Goal: Task Accomplishment & Management: Manage account settings

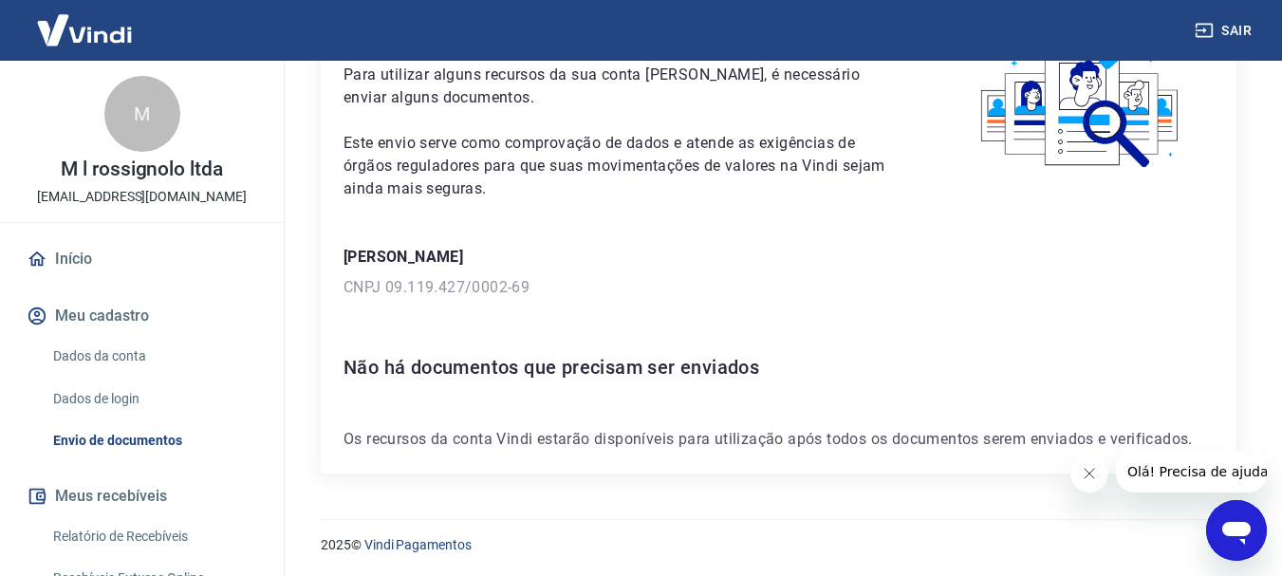
scroll to position [136, 0]
click at [1095, 477] on icon "Fechar mensagem da empresa" at bounding box center [1088, 473] width 15 height 15
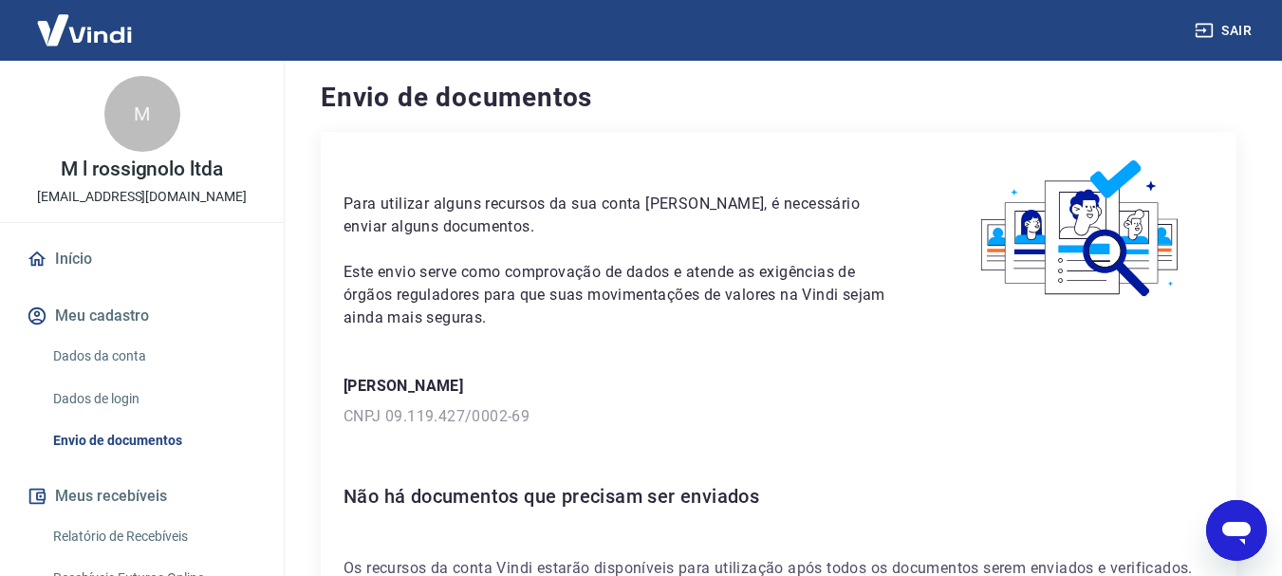
scroll to position [0, 0]
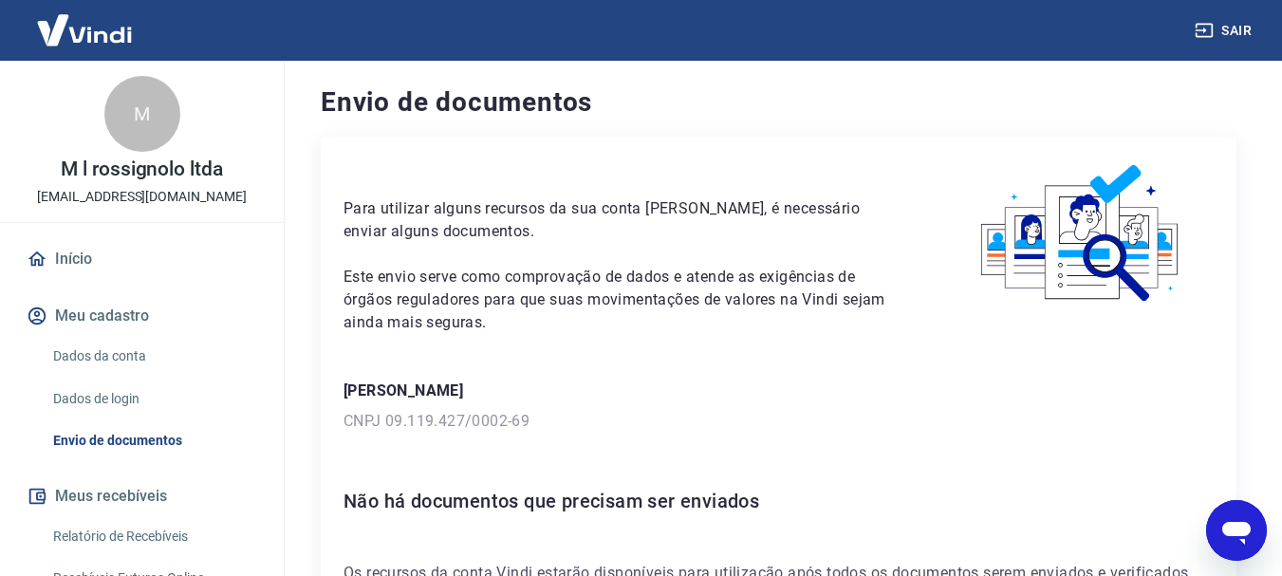
click at [91, 39] on img at bounding box center [84, 30] width 123 height 58
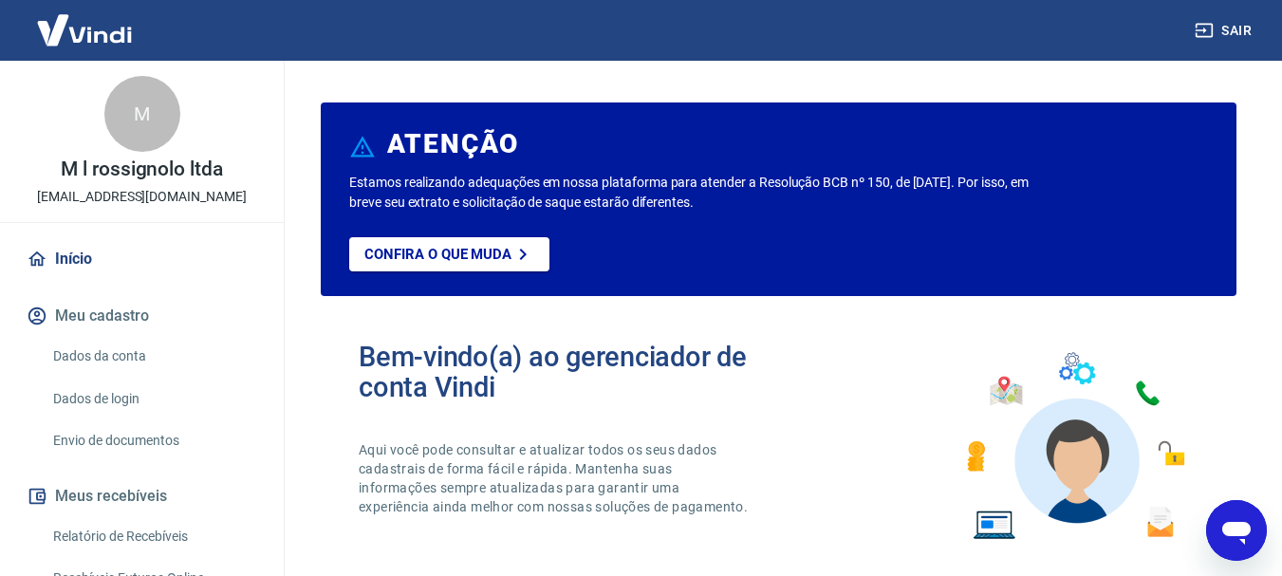
click at [72, 260] on link "Início" at bounding box center [142, 259] width 238 height 42
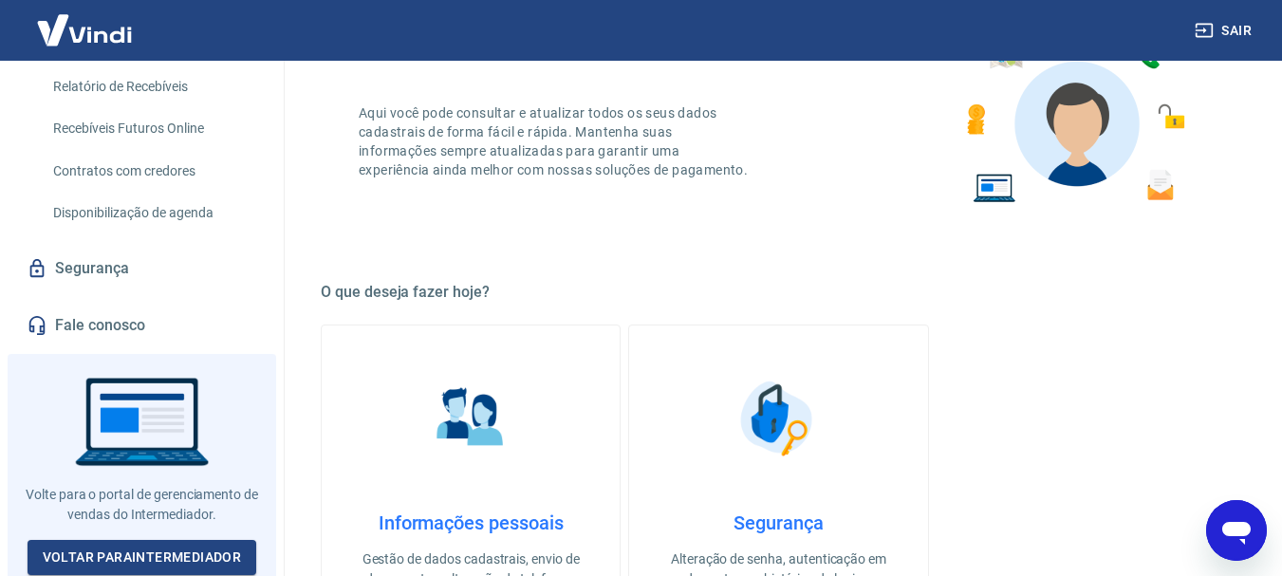
scroll to position [380, 0]
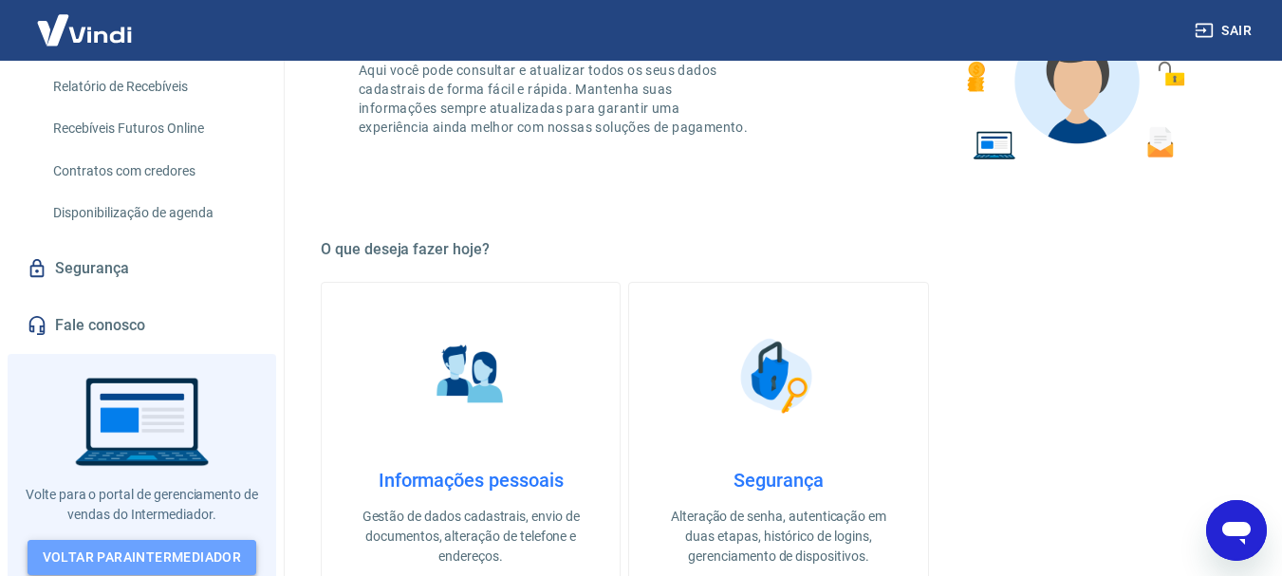
click at [194, 540] on link "Voltar para Intermediador" at bounding box center [143, 557] width 230 height 35
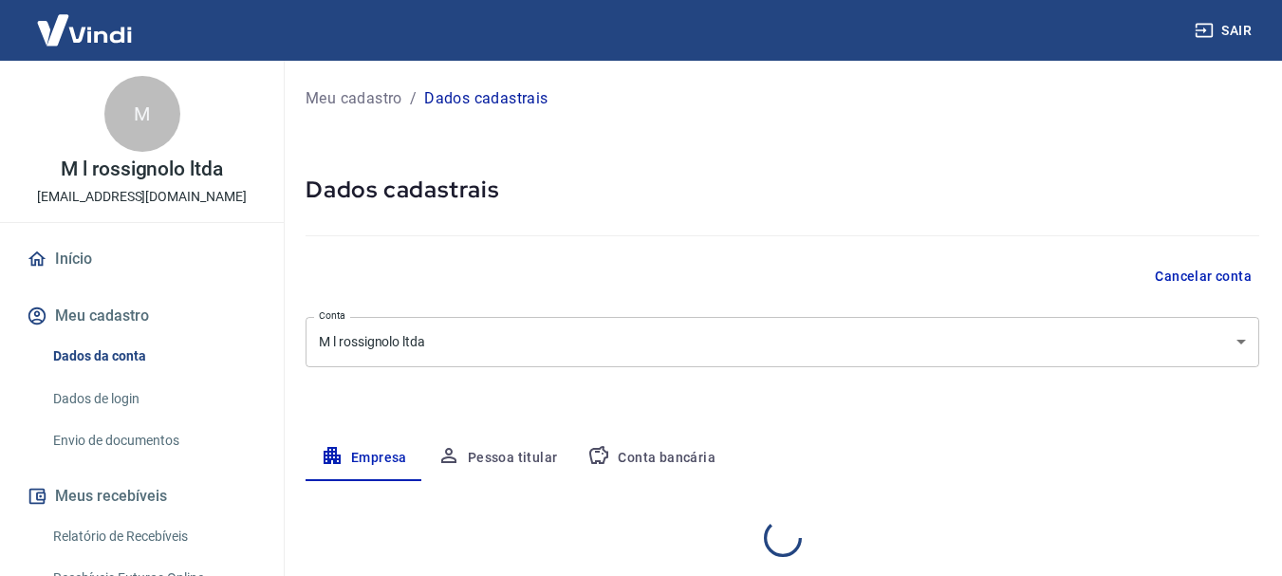
select select "SP"
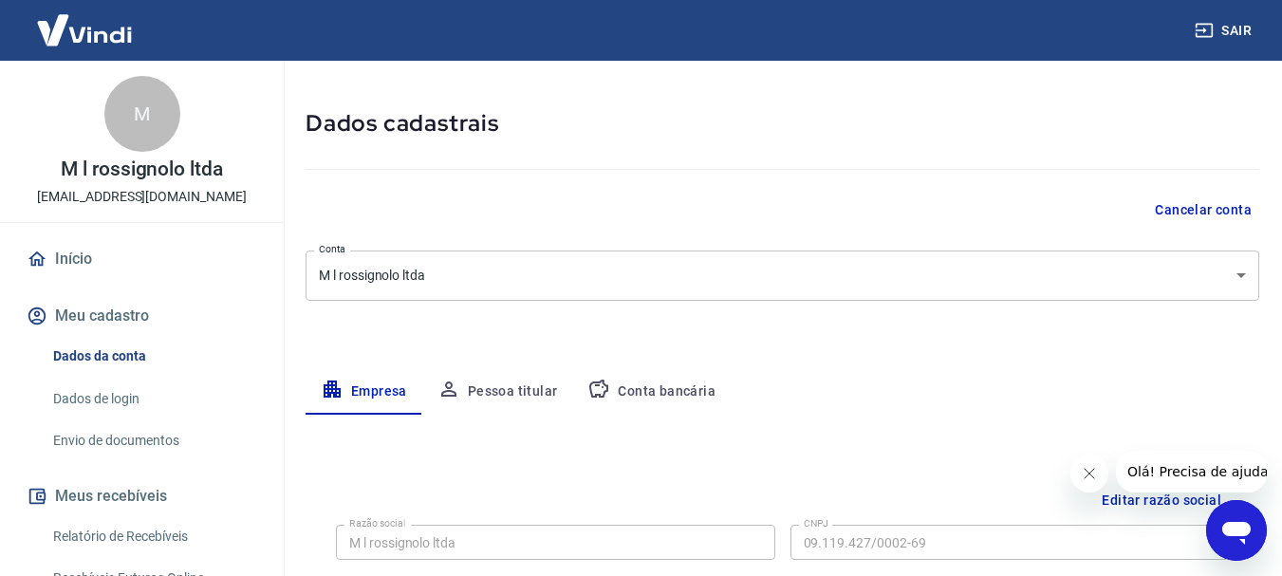
scroll to position [190, 0]
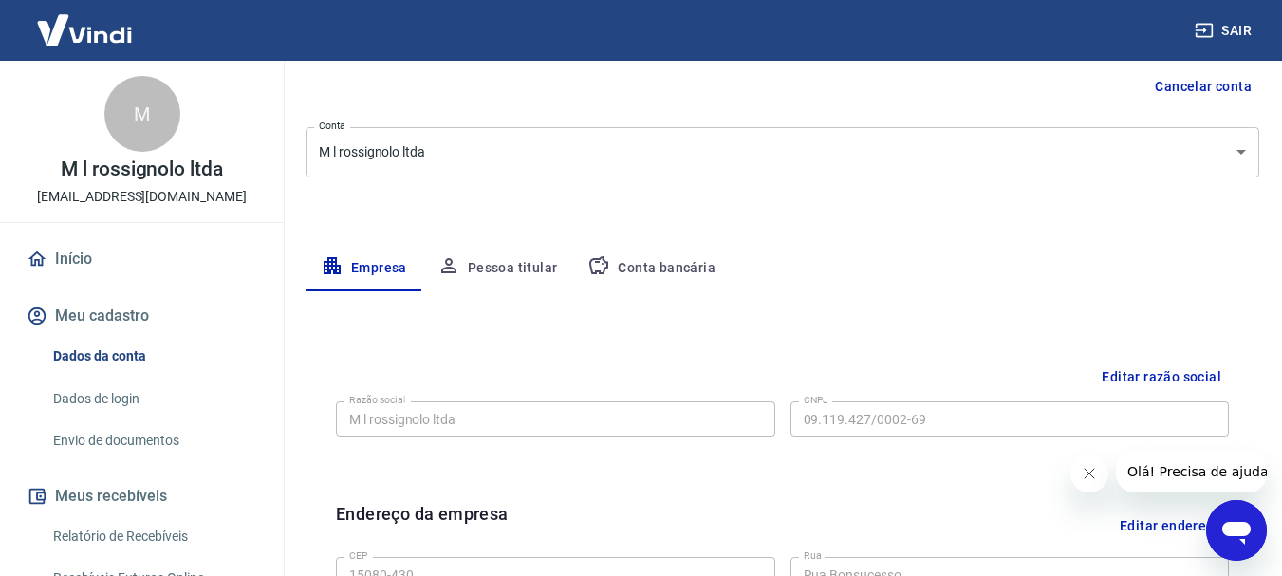
click at [667, 270] on button "Conta bancária" at bounding box center [651, 269] width 159 height 46
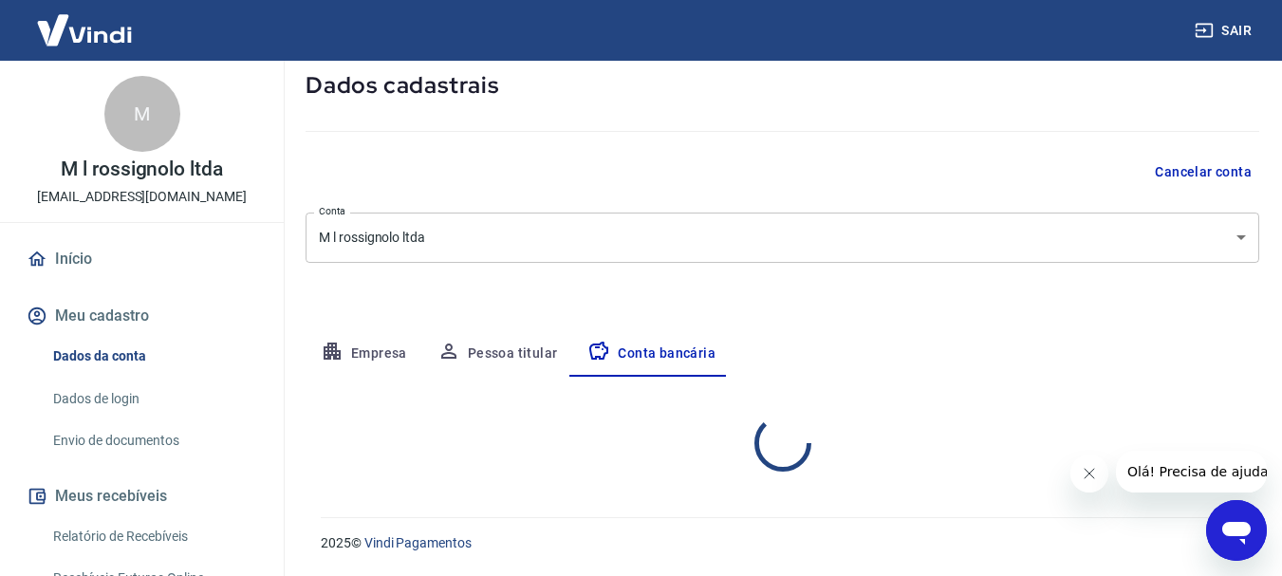
select select "1"
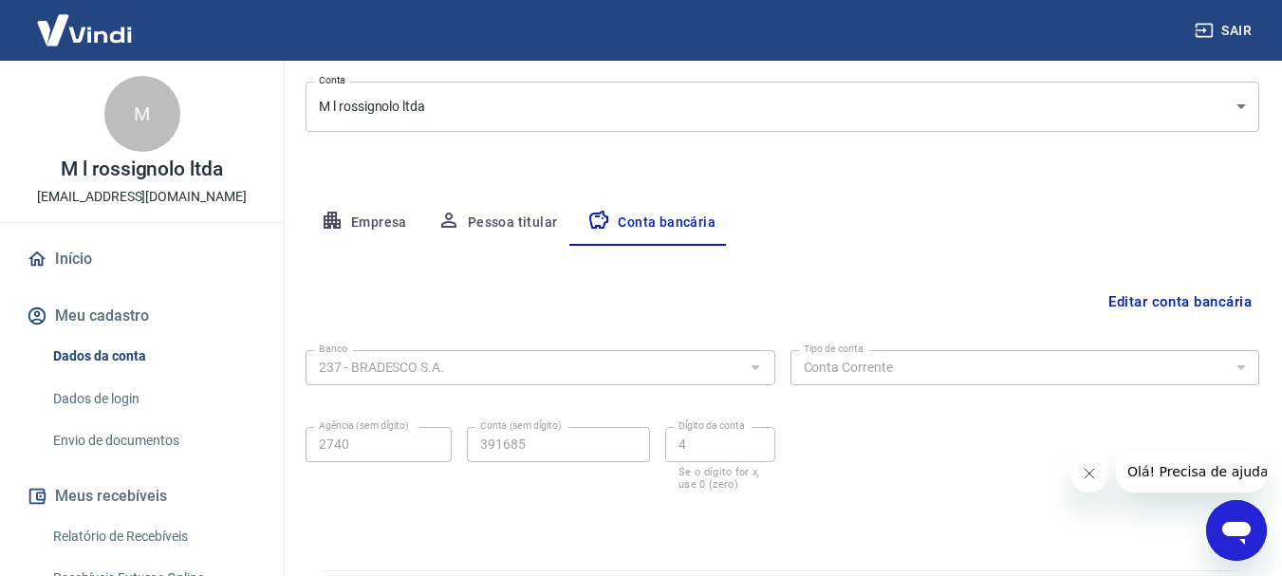
scroll to position [194, 0]
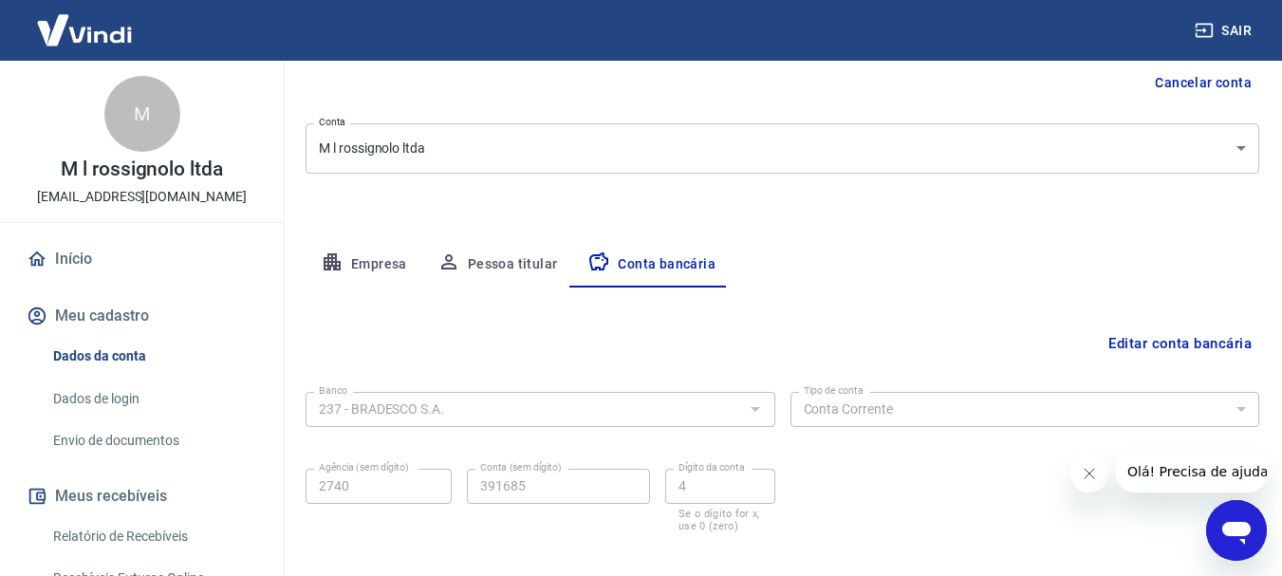
click at [1211, 335] on button "Editar conta bancária" at bounding box center [1180, 344] width 159 height 36
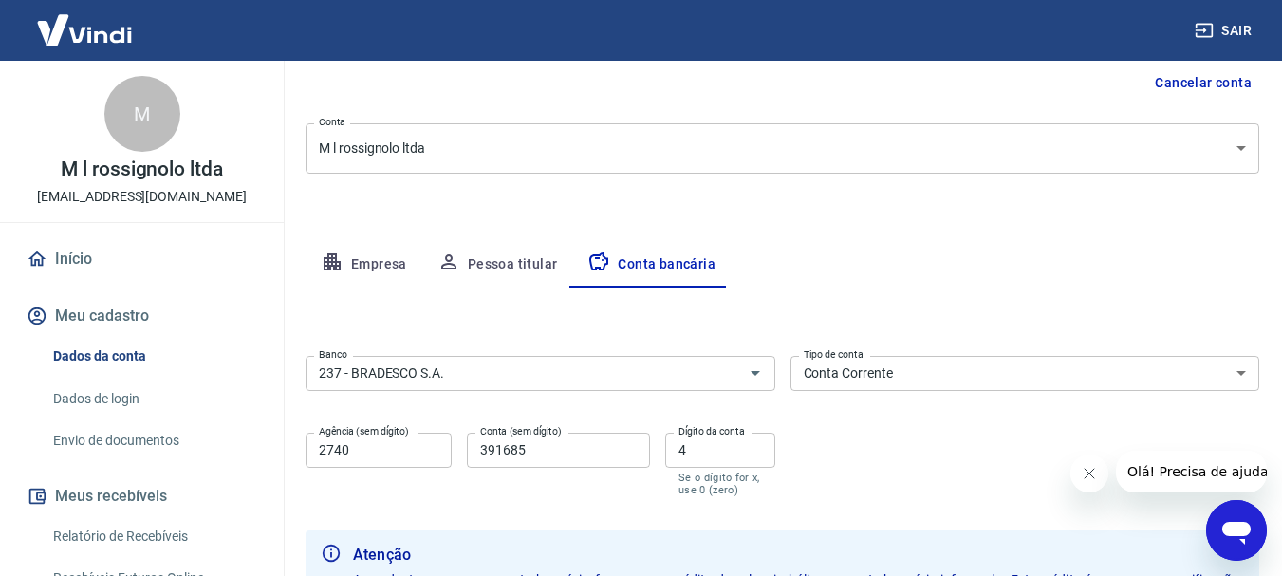
click at [708, 460] on input "4" at bounding box center [720, 450] width 110 height 35
type input "5"
click at [992, 471] on div "Banco 237 - BRADESCO S.A. Banco Tipo de conta Conta Corrente Conta Poupança Tip…" at bounding box center [783, 424] width 954 height 152
click at [1092, 473] on icon "Fechar mensagem da empresa" at bounding box center [1088, 473] width 15 height 15
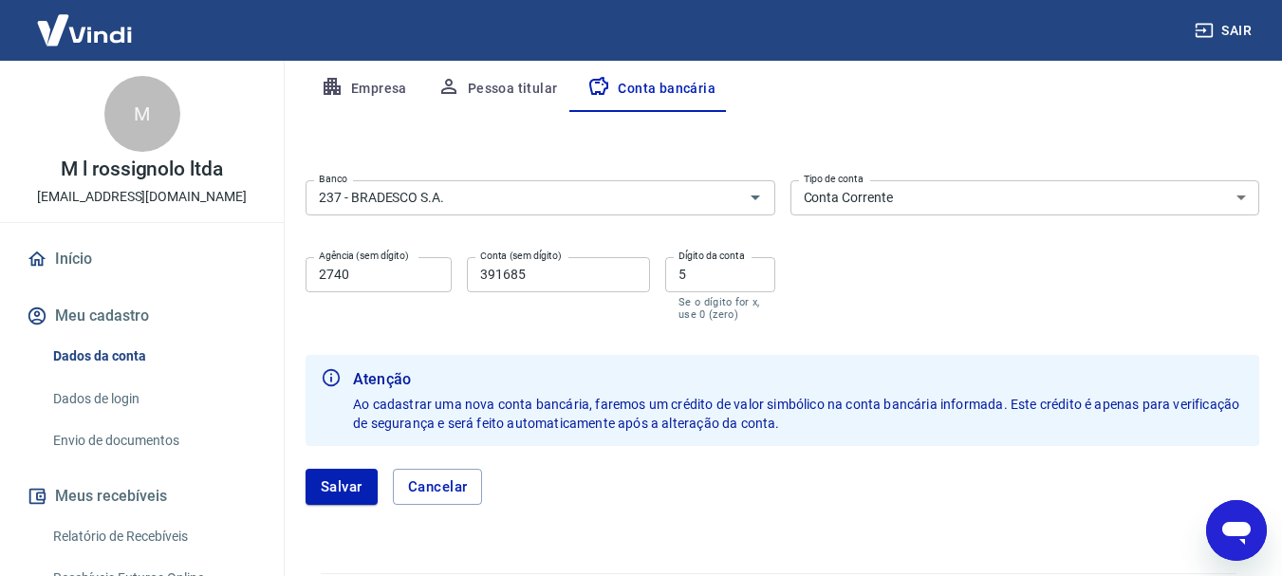
scroll to position [383, 0]
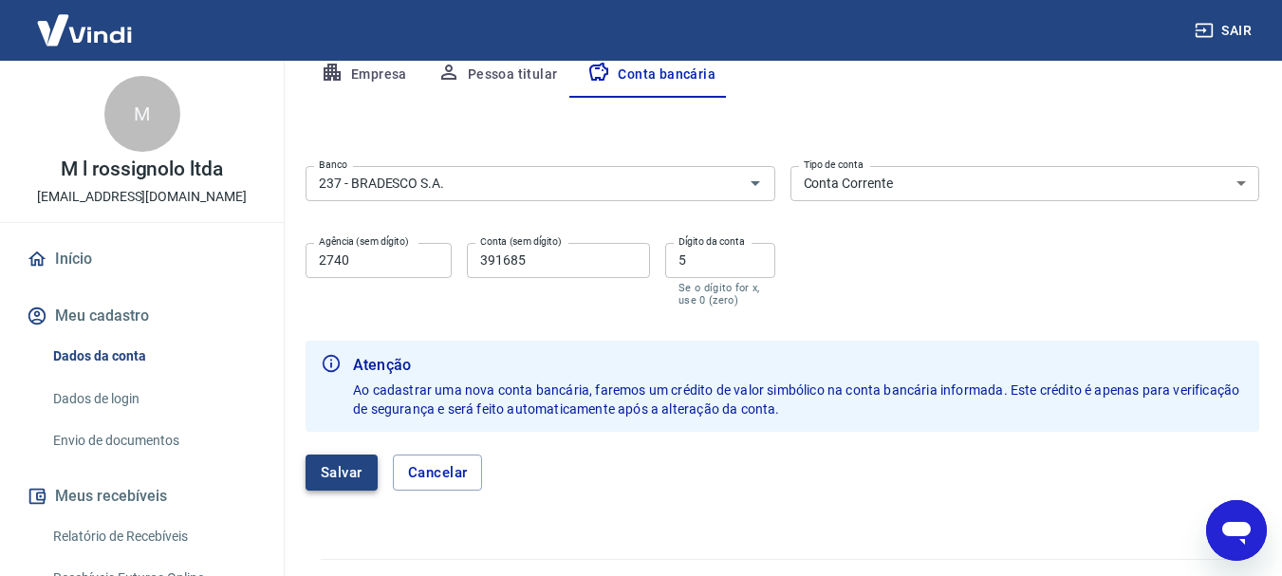
click at [345, 460] on button "Salvar" at bounding box center [342, 473] width 72 height 36
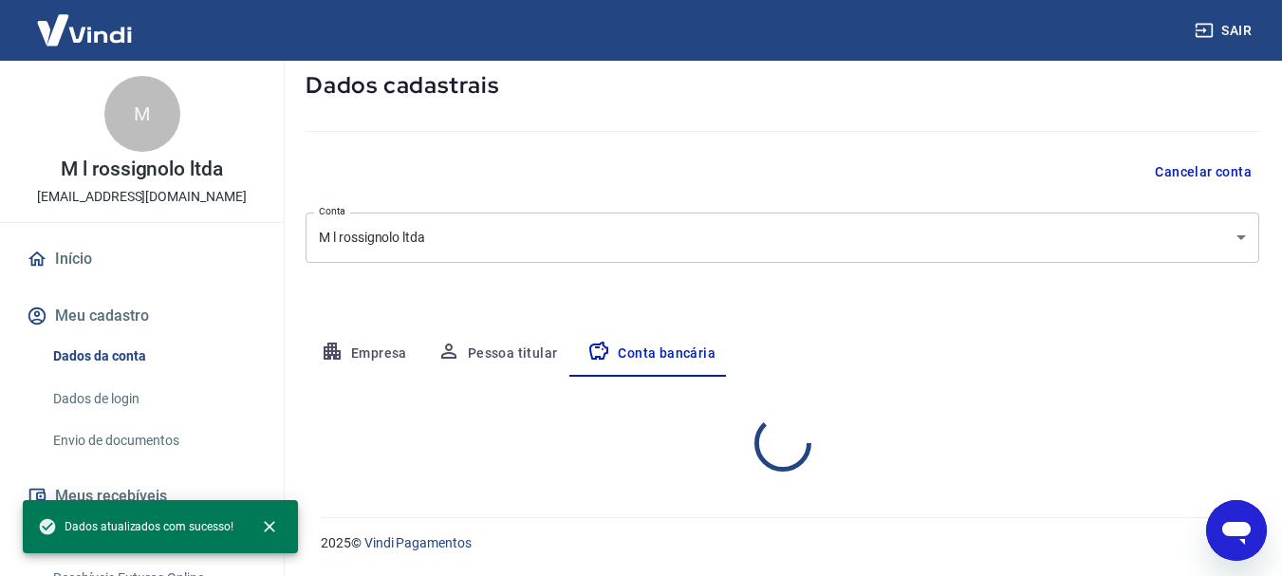
scroll to position [289, 0]
select select "1"
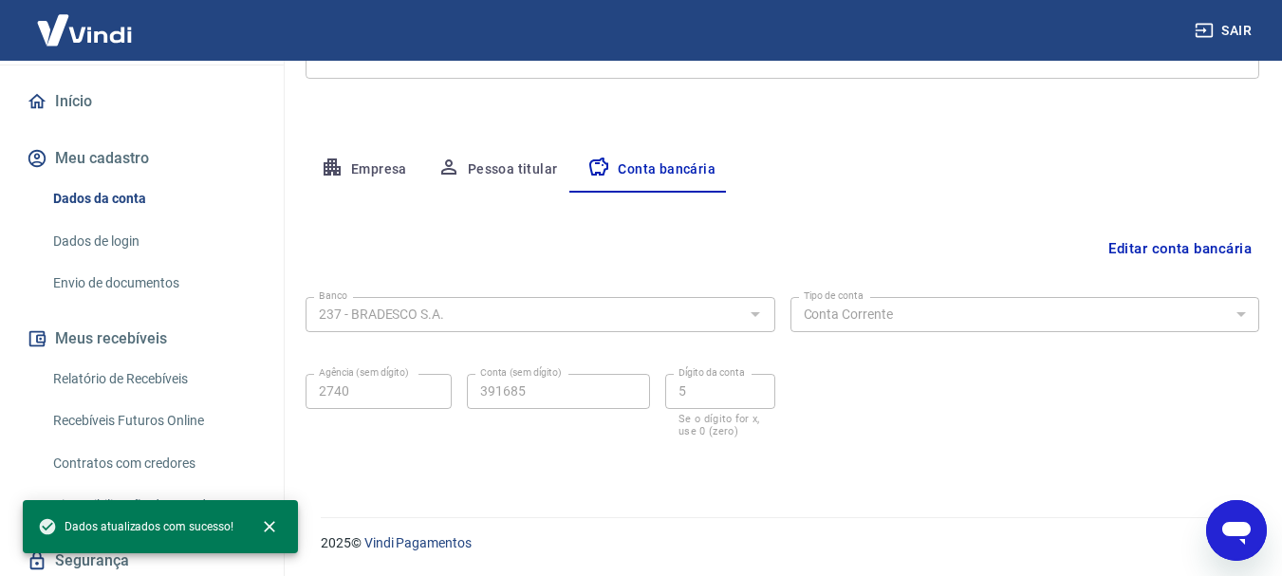
scroll to position [190, 0]
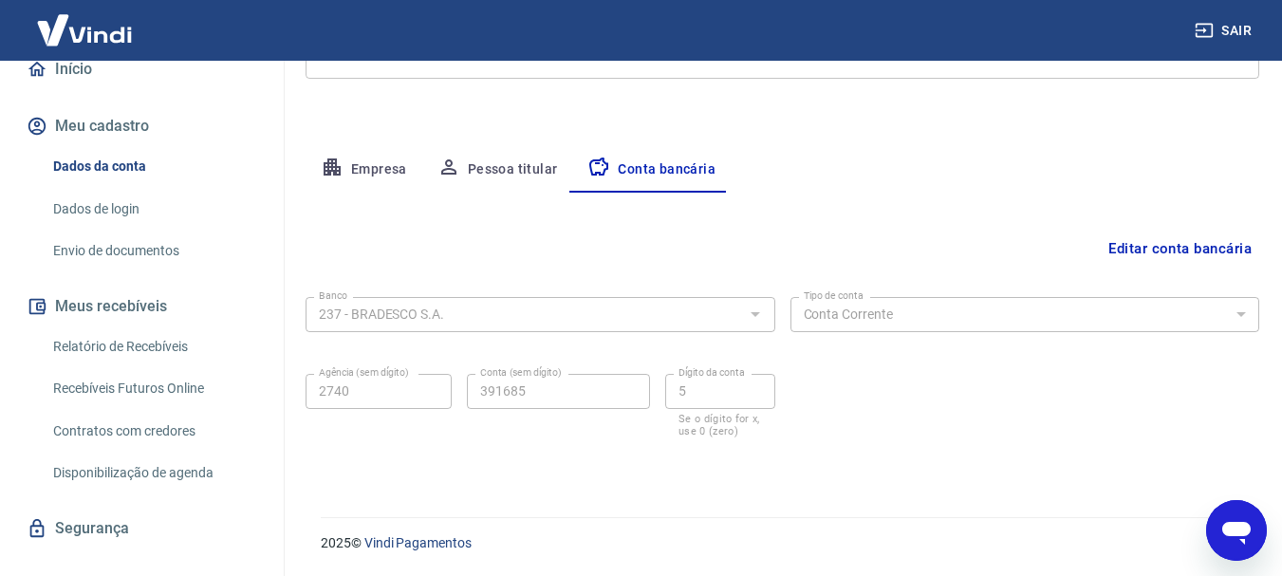
click at [151, 257] on link "Envio de documentos" at bounding box center [153, 251] width 215 height 39
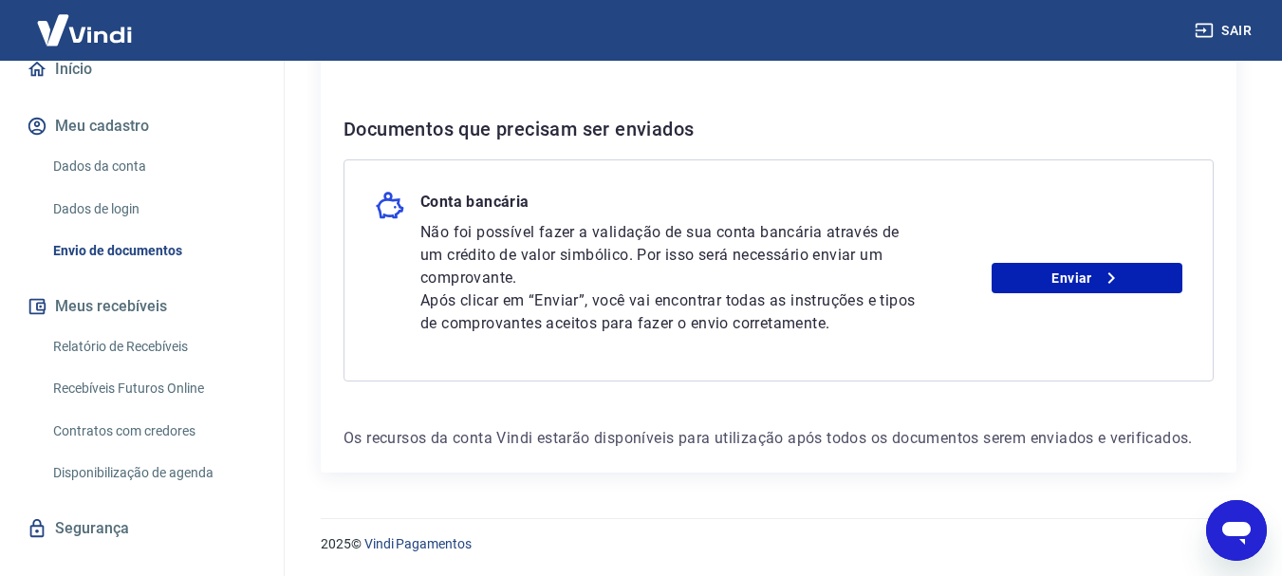
scroll to position [373, 0]
click at [1056, 276] on link "Enviar" at bounding box center [1087, 277] width 191 height 30
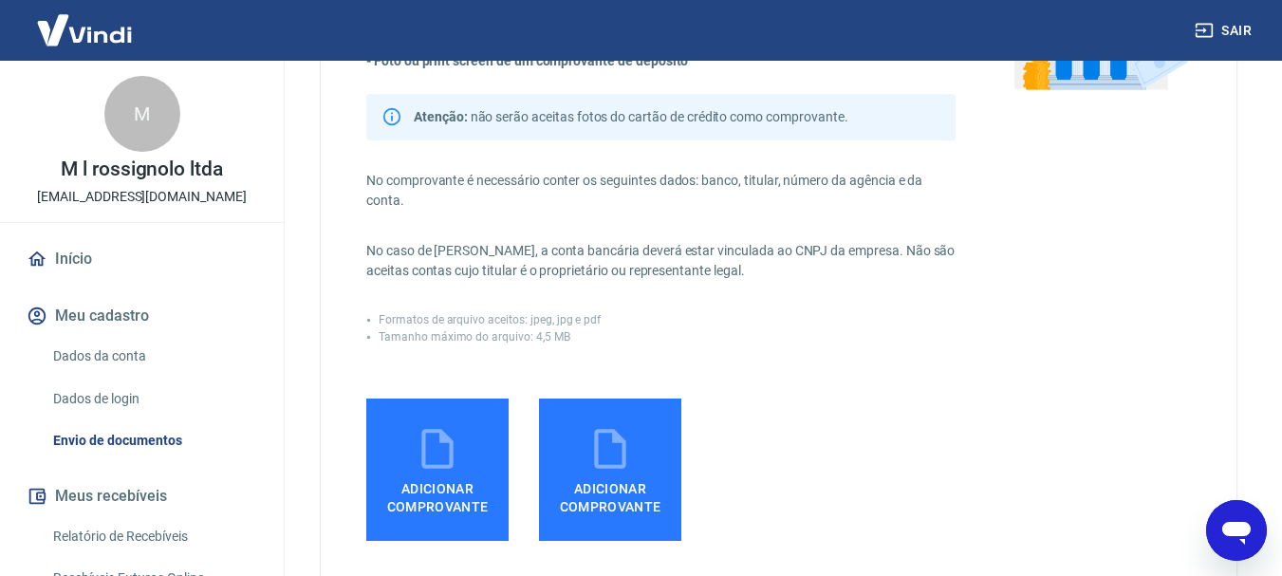
scroll to position [380, 0]
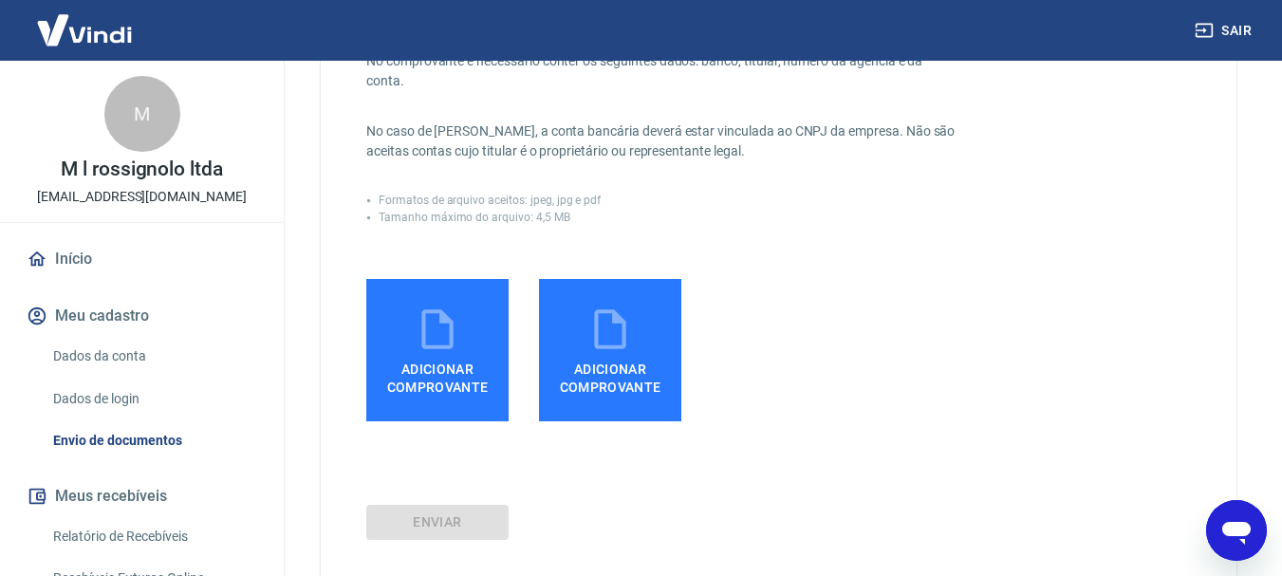
click at [412, 355] on span "Adicionar comprovante" at bounding box center [437, 374] width 127 height 43
click at [0, 0] on input "Adicionar comprovante" at bounding box center [0, 0] width 0 height 0
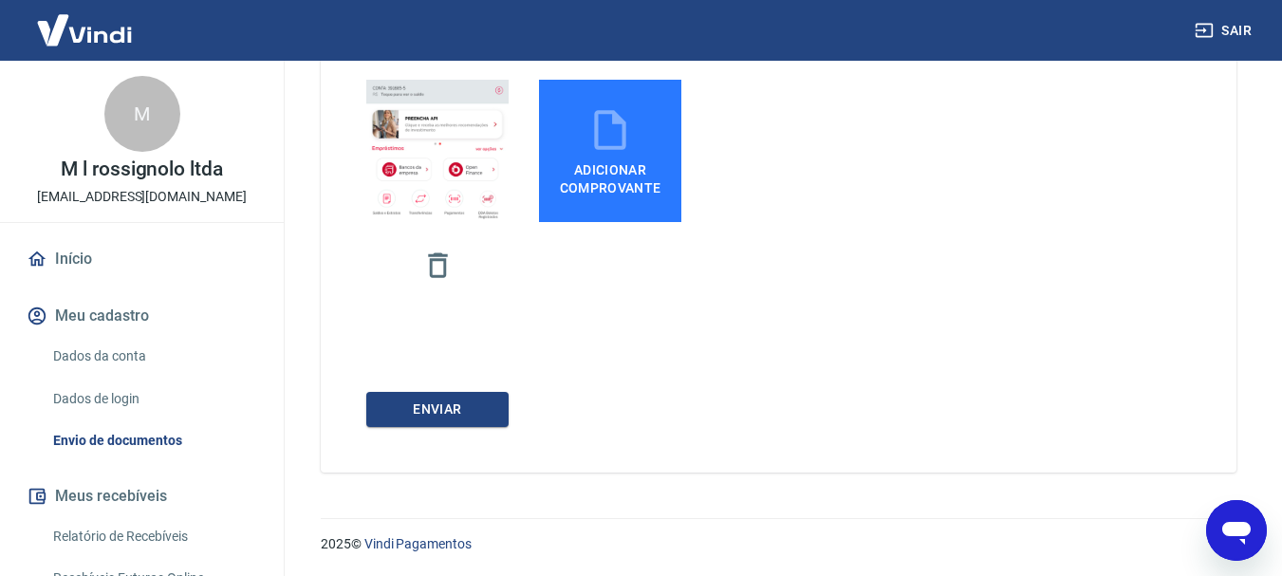
scroll to position [580, 0]
click at [470, 412] on button "ENVIAR" at bounding box center [437, 408] width 142 height 35
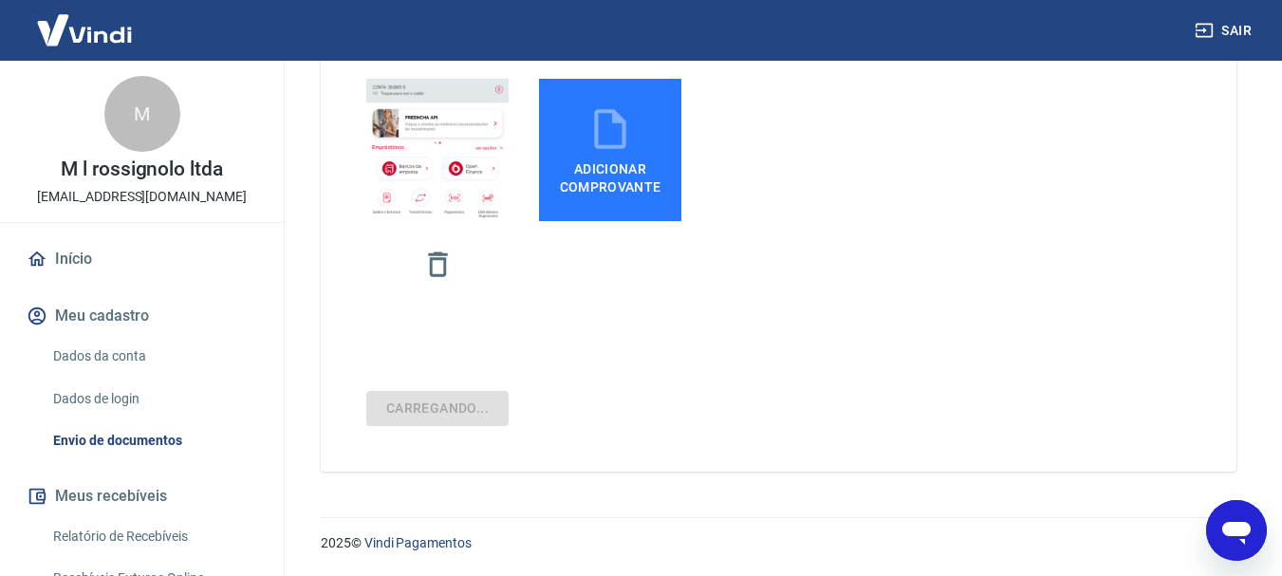
scroll to position [83, 0]
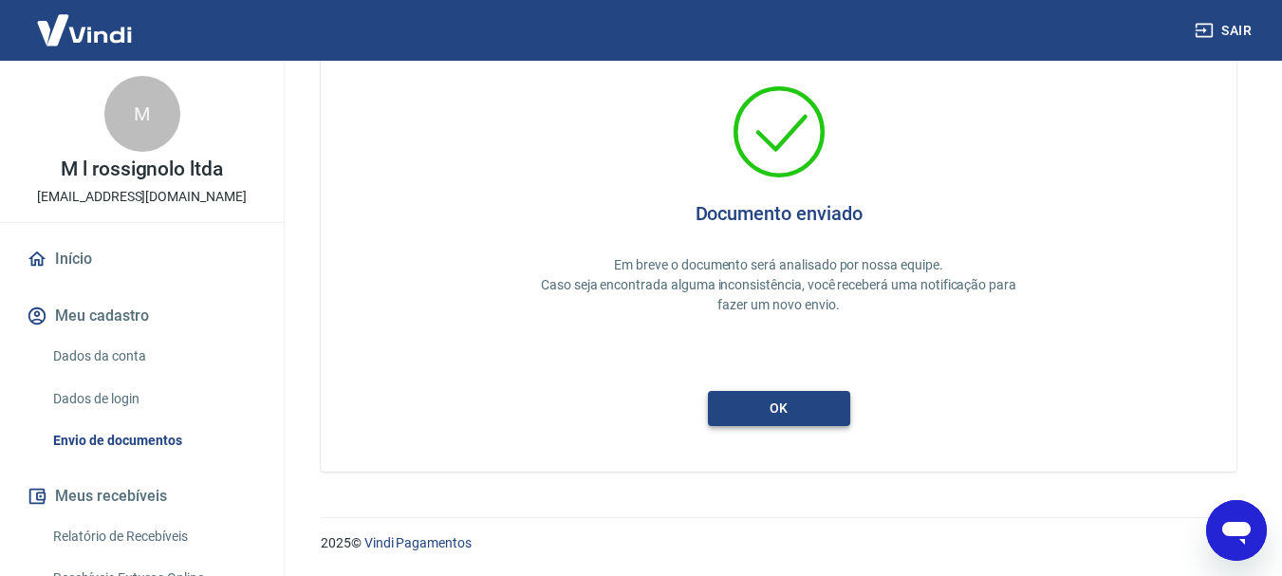
click at [791, 413] on button "ok" at bounding box center [779, 408] width 142 height 35
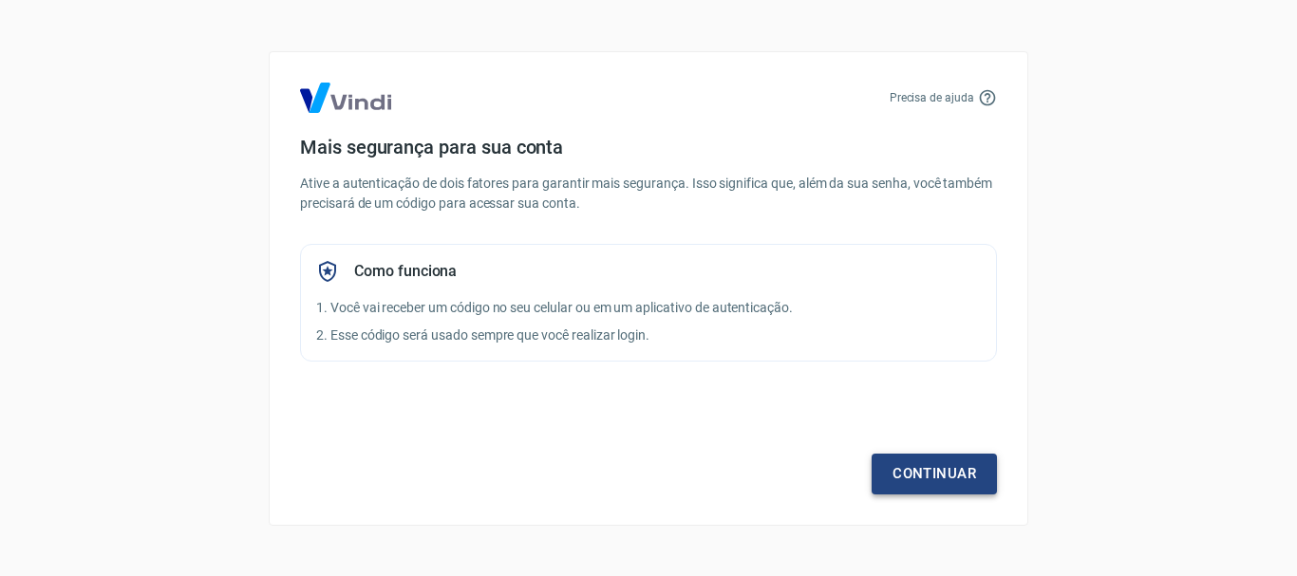
click at [914, 475] on link "Continuar" at bounding box center [933, 474] width 125 height 40
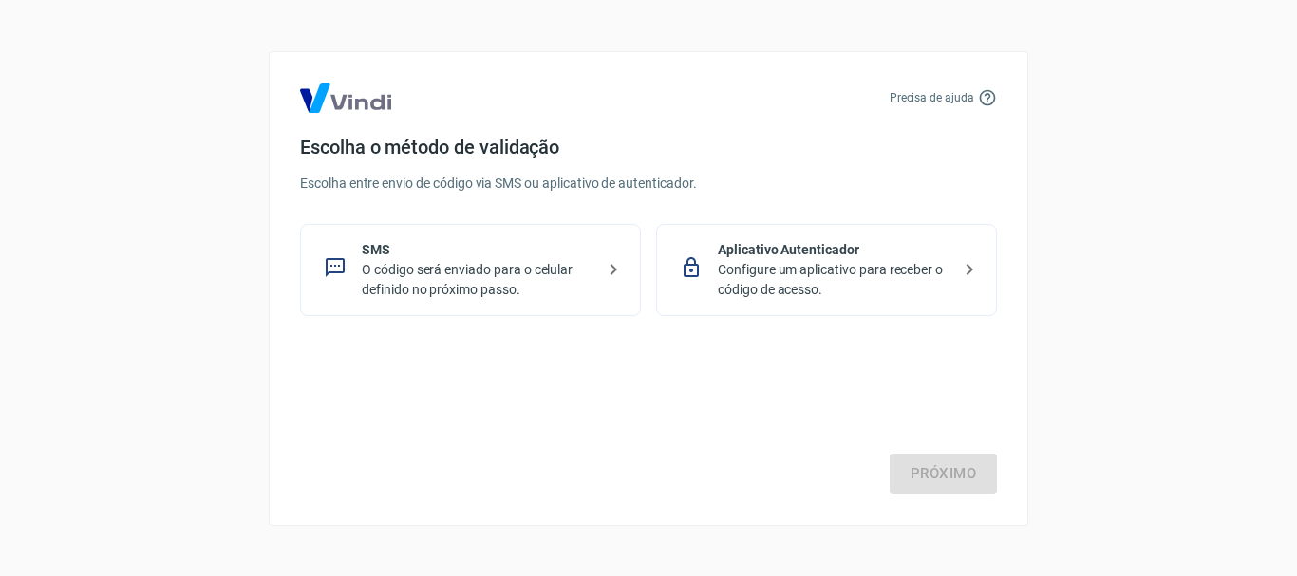
click at [388, 267] on p "O código será enviado para o celular definido no próximo passo." at bounding box center [478, 280] width 233 height 40
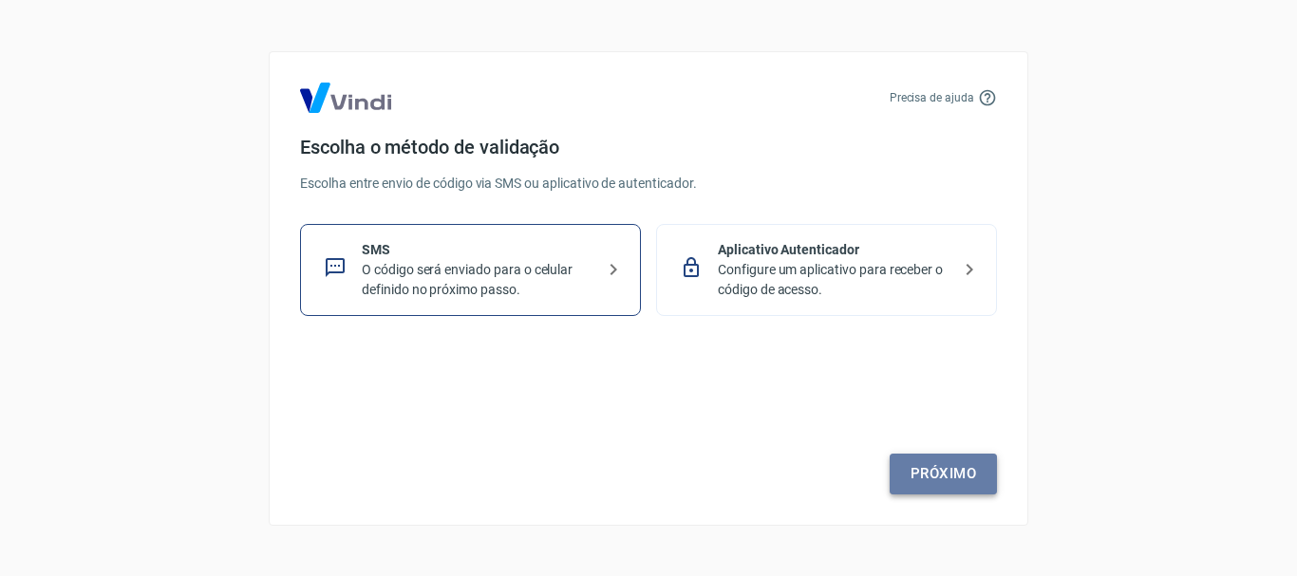
click at [938, 474] on link "Próximo" at bounding box center [942, 474] width 107 height 40
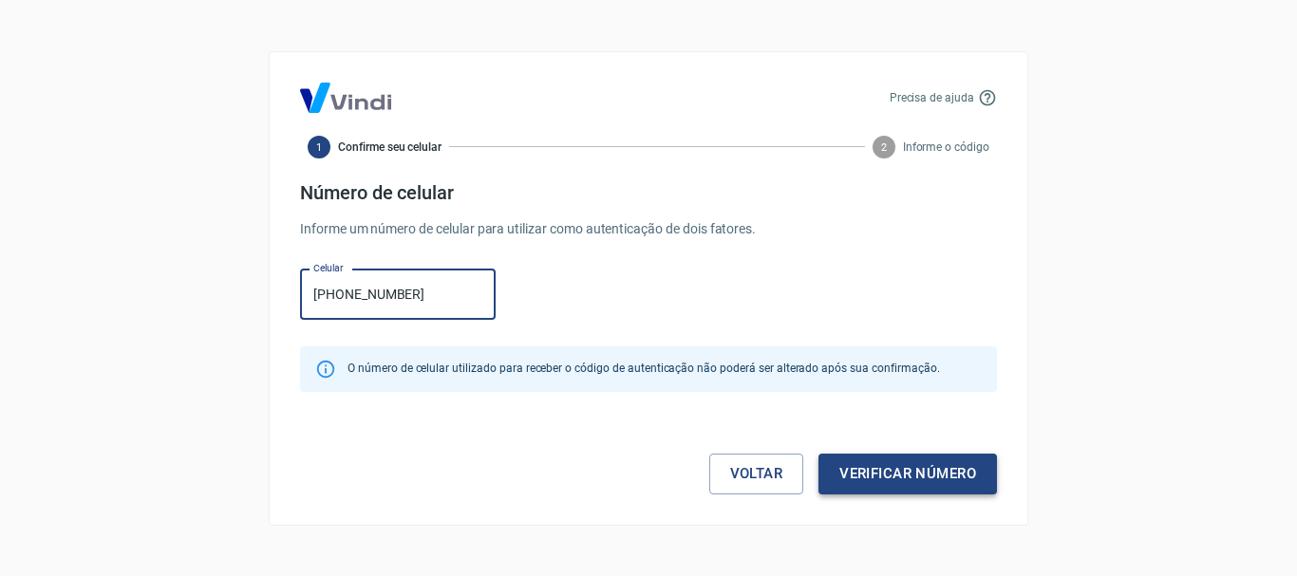
type input "(17) 98173-1949"
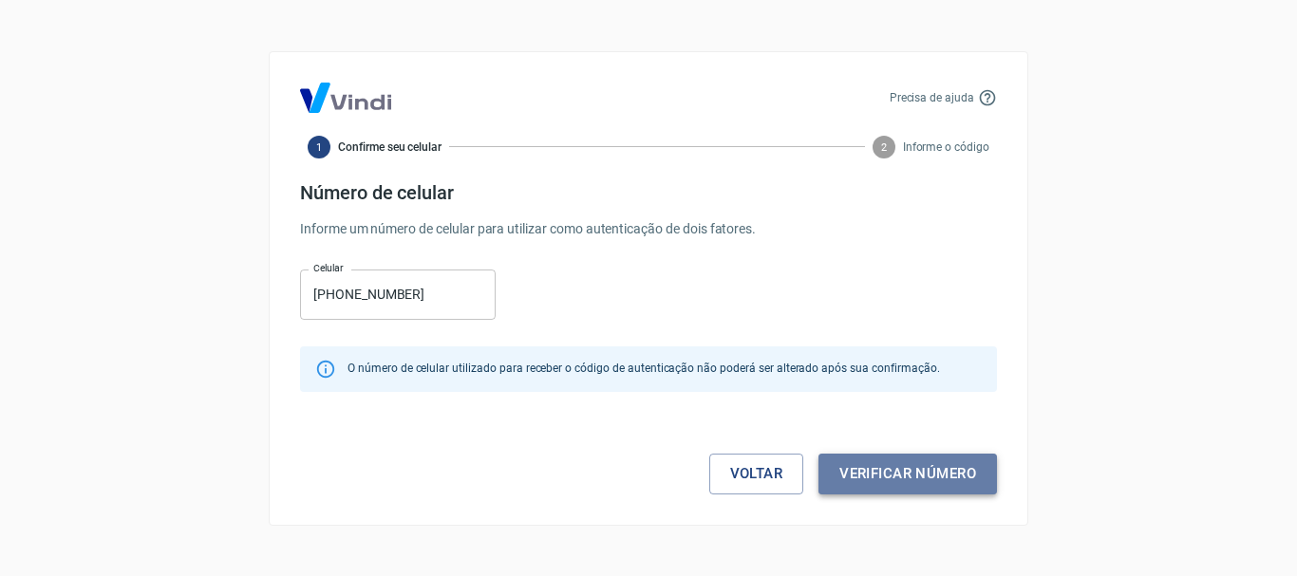
click at [896, 473] on button "Verificar número" at bounding box center [907, 474] width 178 height 40
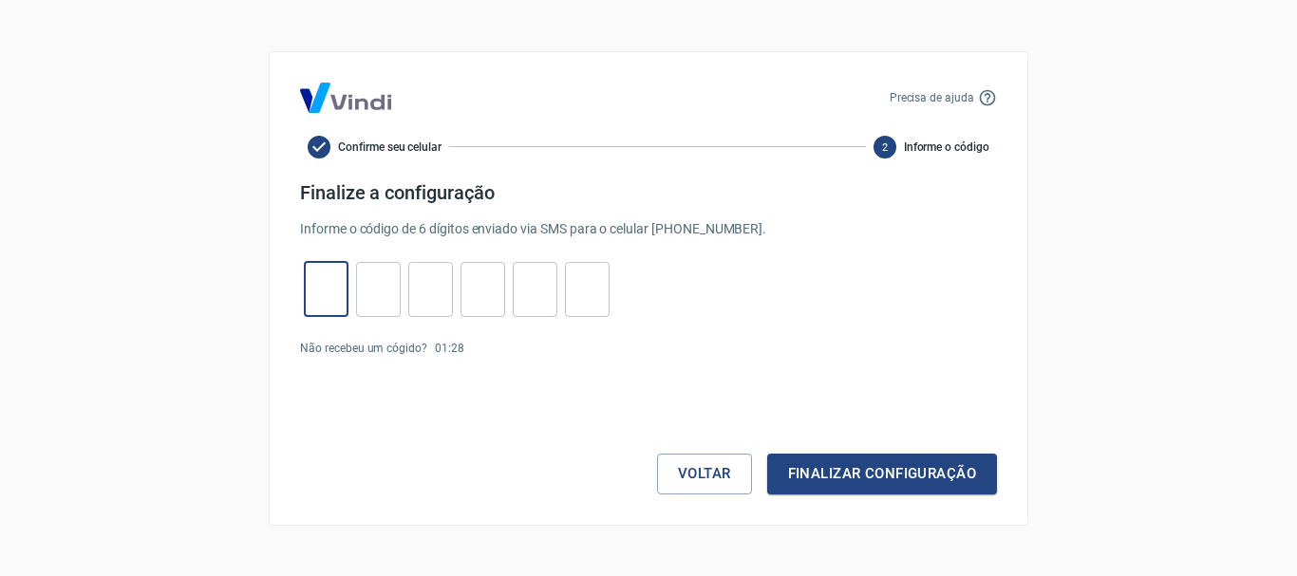
click at [315, 307] on input "tel" at bounding box center [326, 289] width 45 height 41
type input "7"
type input "0"
type input "8"
type input "3"
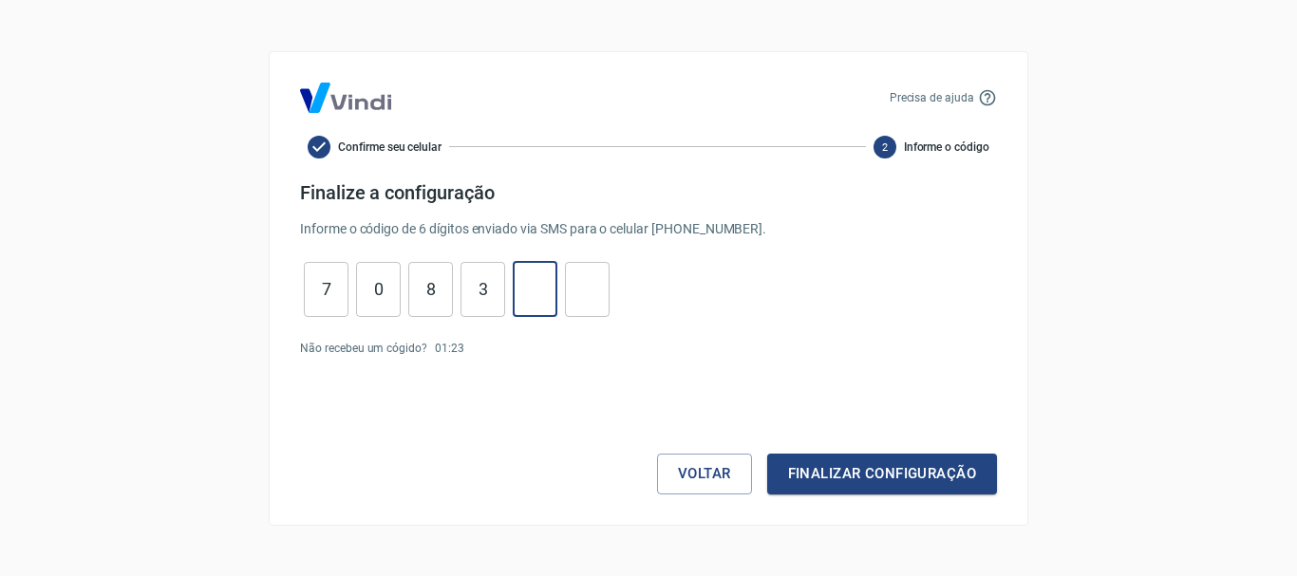
type input "8"
type input "3"
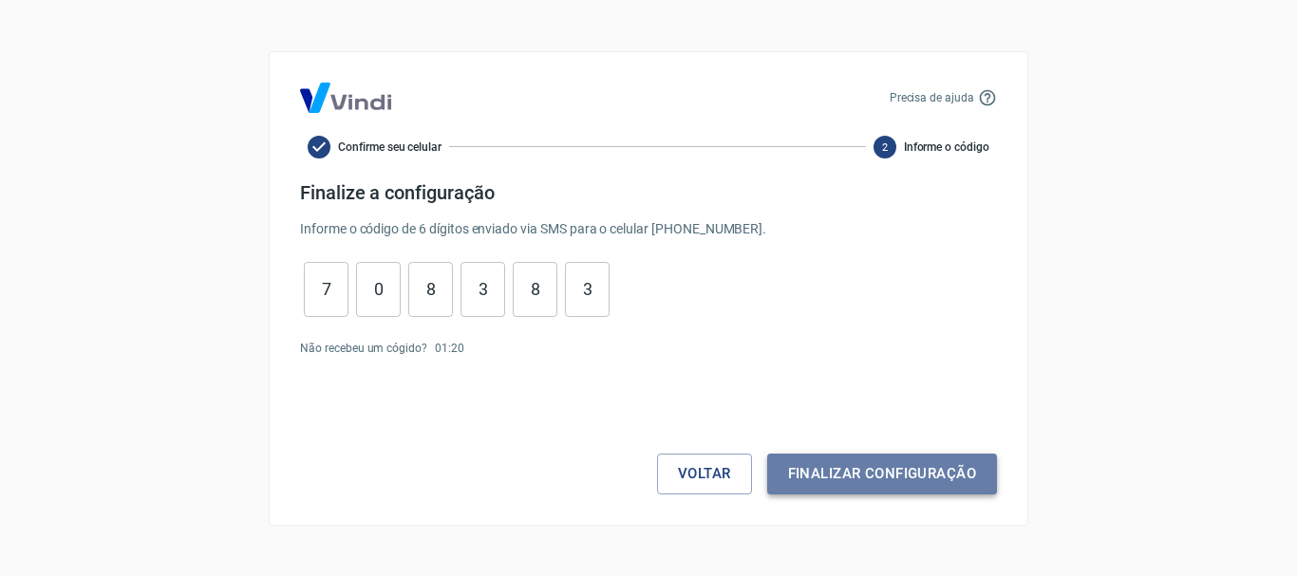
click at [927, 462] on button "Finalizar configuração" at bounding box center [882, 474] width 230 height 40
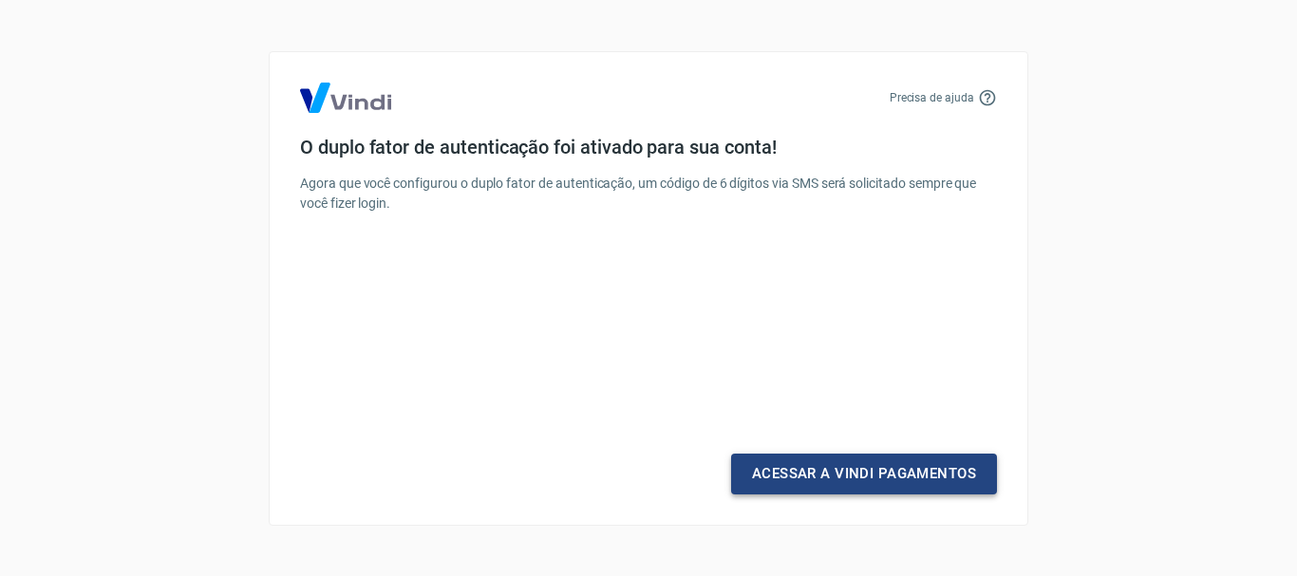
click at [843, 476] on link "Acessar a Vindi Pagamentos" at bounding box center [864, 474] width 266 height 40
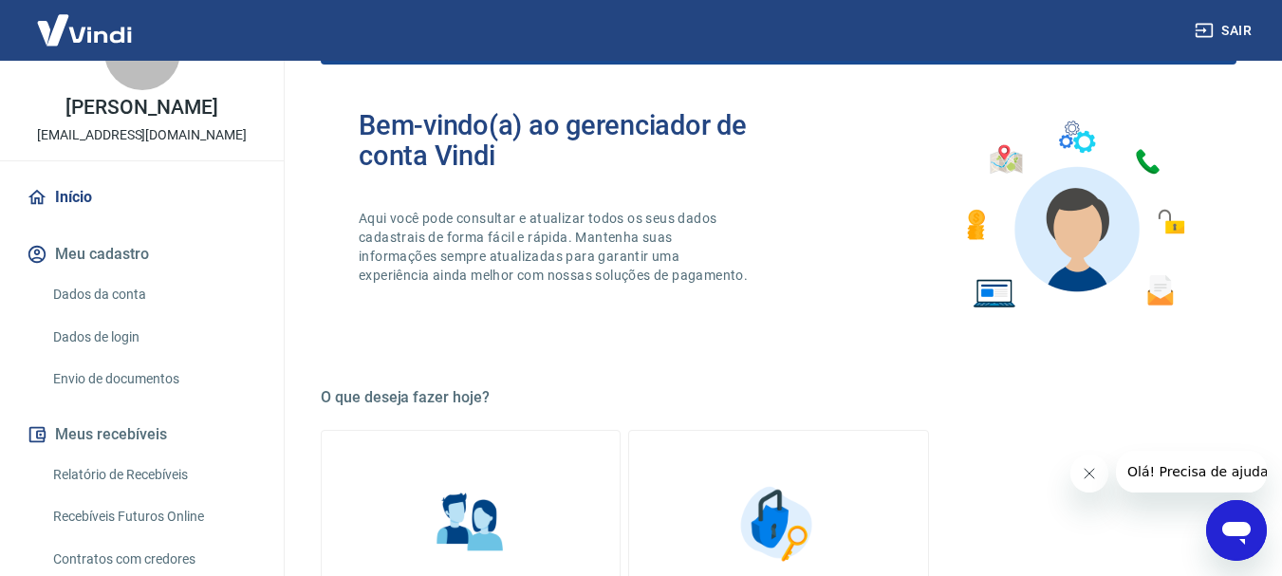
scroll to position [95, 0]
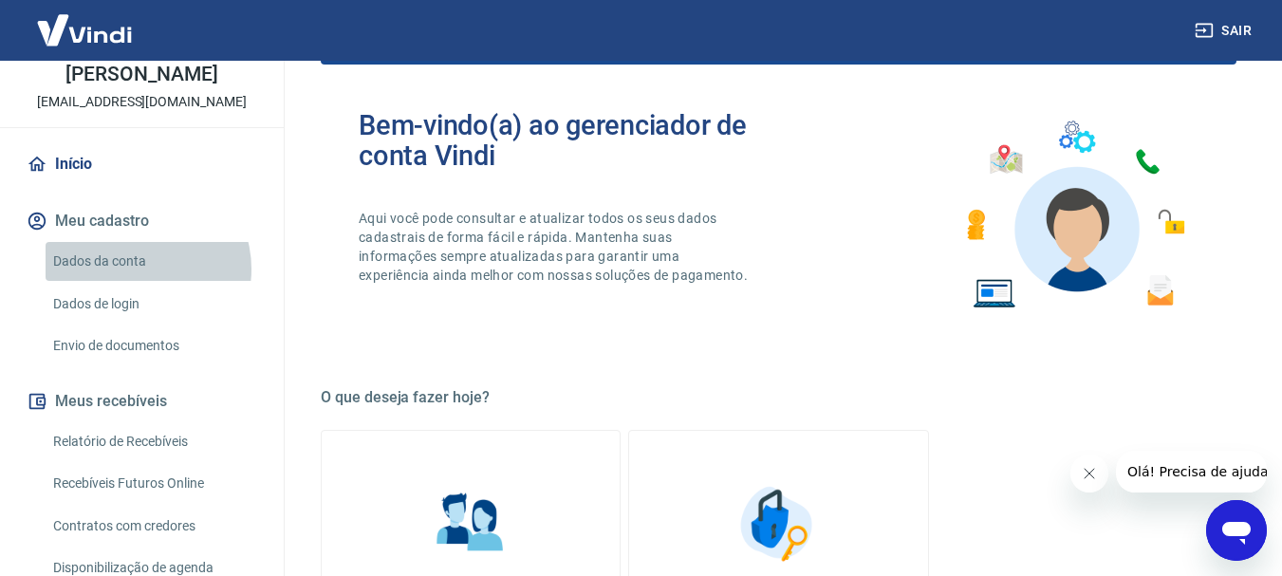
click at [136, 281] on link "Dados da conta" at bounding box center [153, 261] width 215 height 39
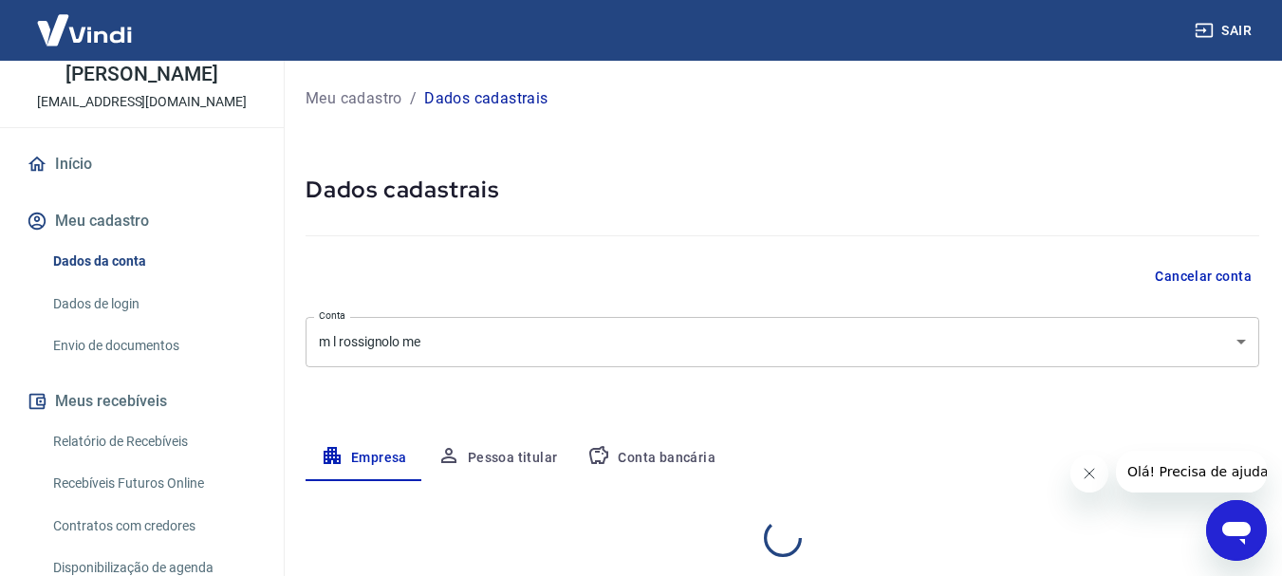
select select "SP"
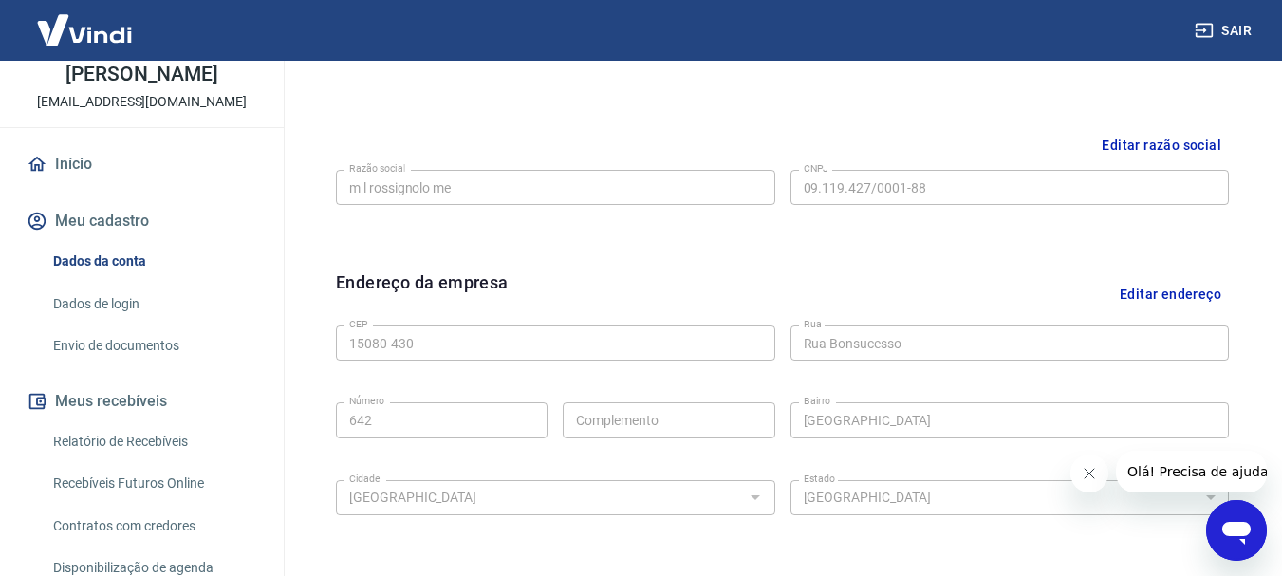
scroll to position [380, 0]
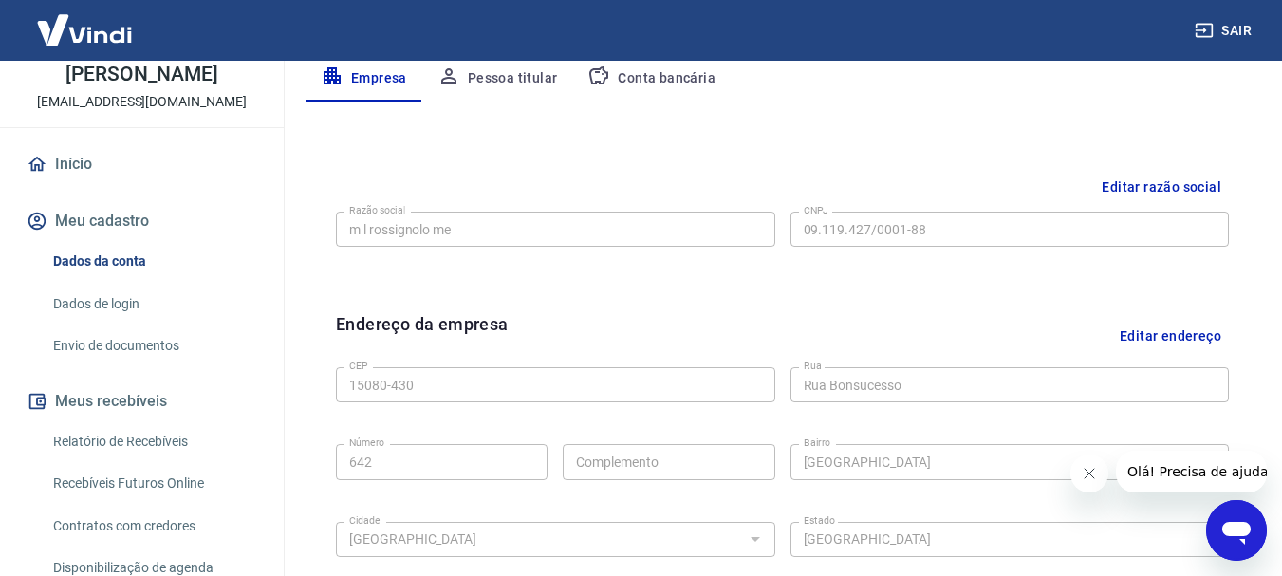
click at [775, 236] on div "Razão social m l rossignolo me Razão social CNPJ 09.119.427/0001-88 CNPJ" at bounding box center [782, 227] width 893 height 47
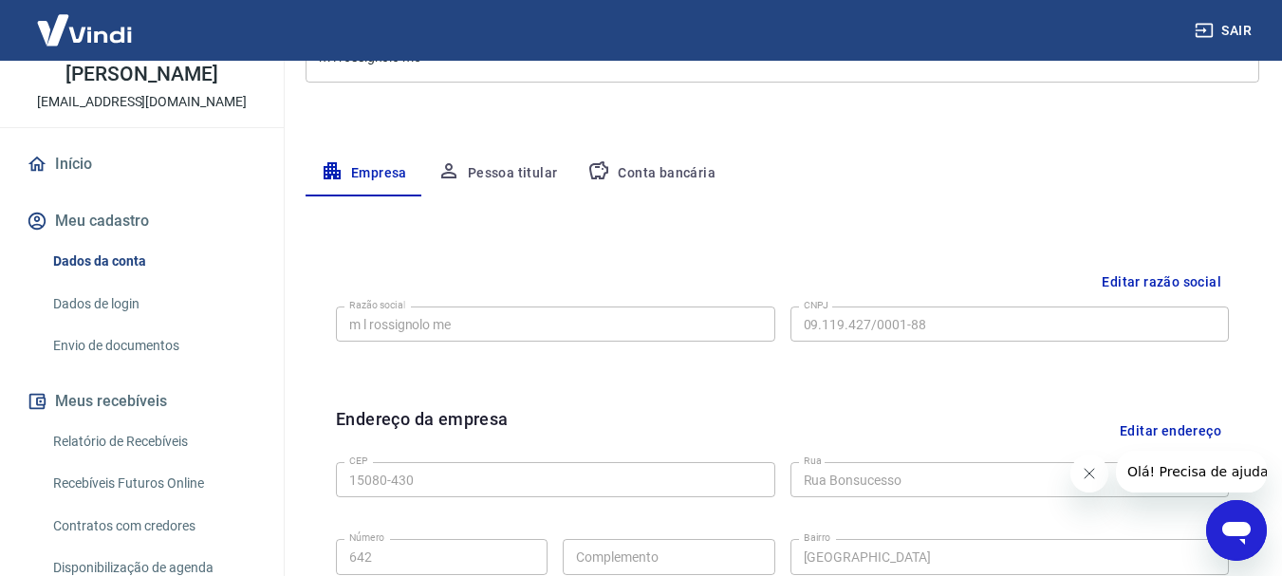
click at [532, 177] on button "Pessoa titular" at bounding box center [497, 174] width 151 height 46
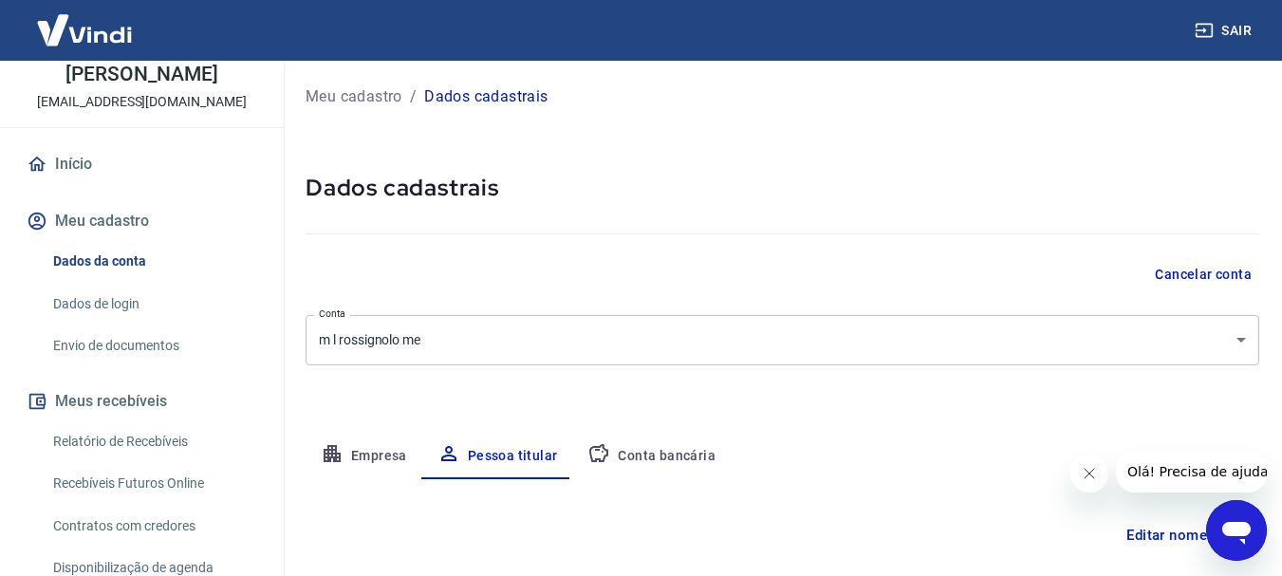
scroll to position [0, 0]
click at [663, 456] on button "Conta bancária" at bounding box center [651, 459] width 159 height 46
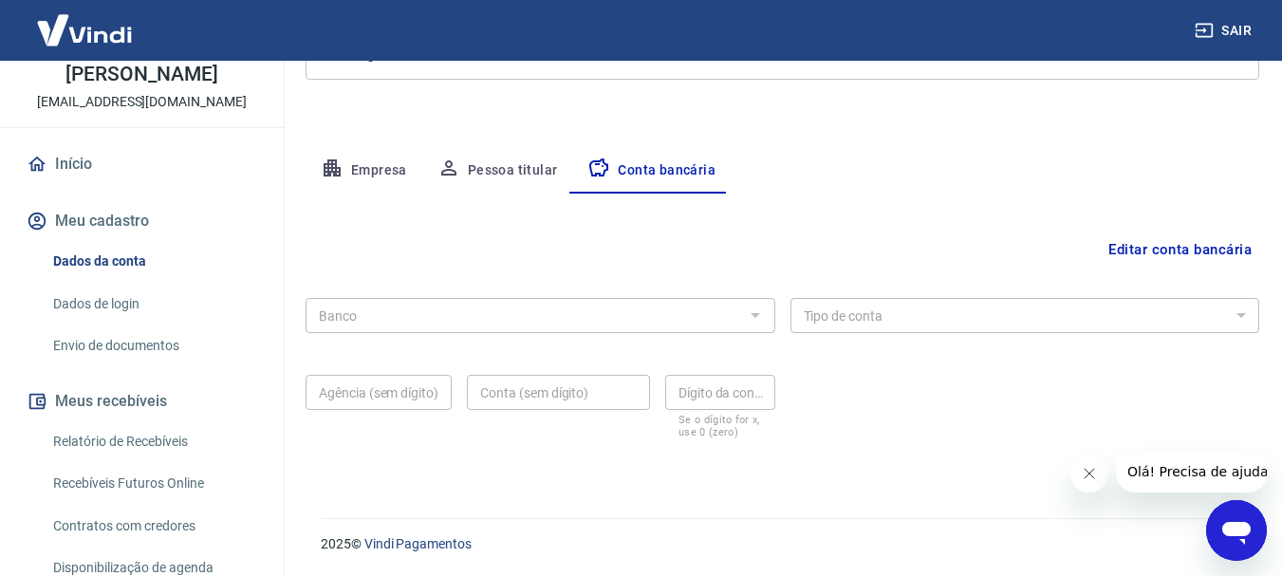
scroll to position [289, 0]
click at [367, 162] on button "Empresa" at bounding box center [364, 170] width 117 height 46
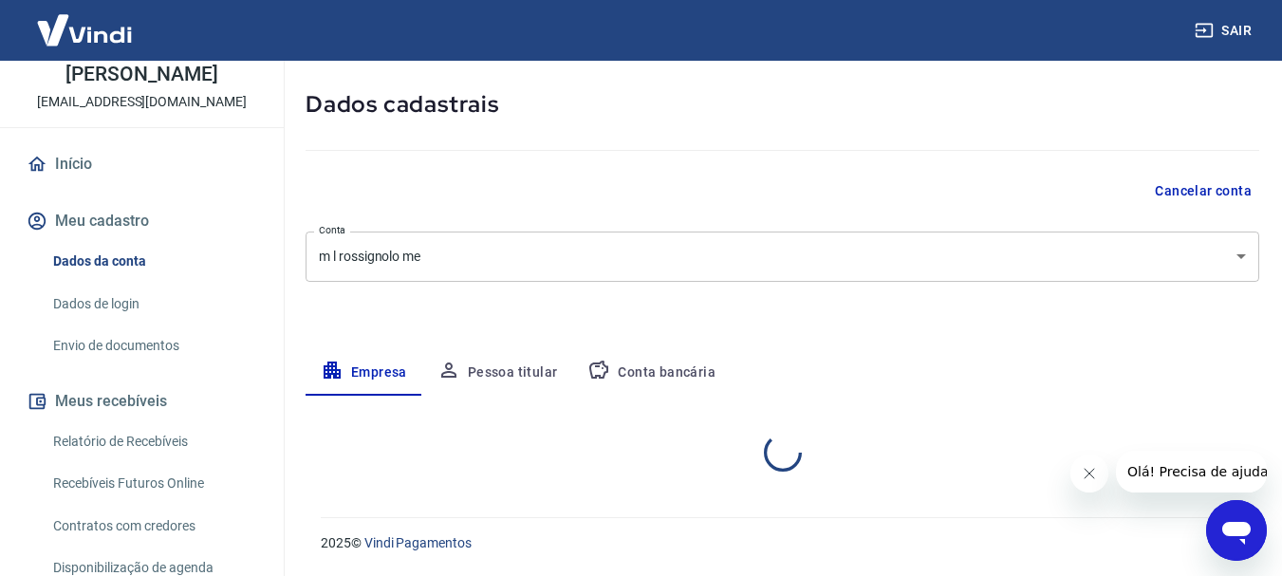
select select "SP"
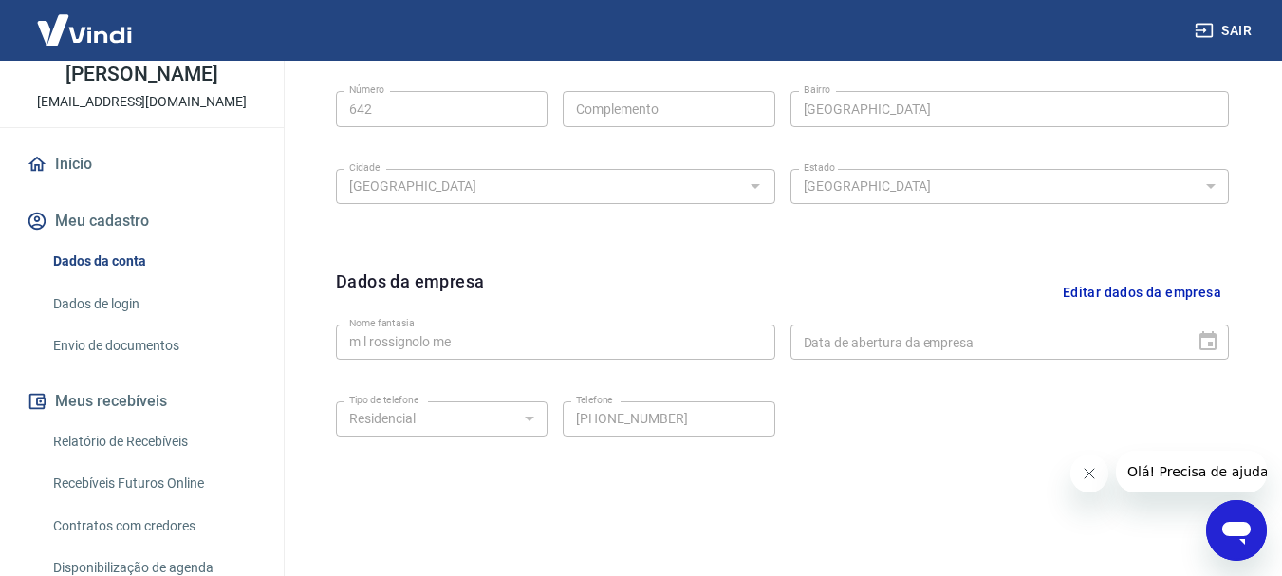
scroll to position [793, 0]
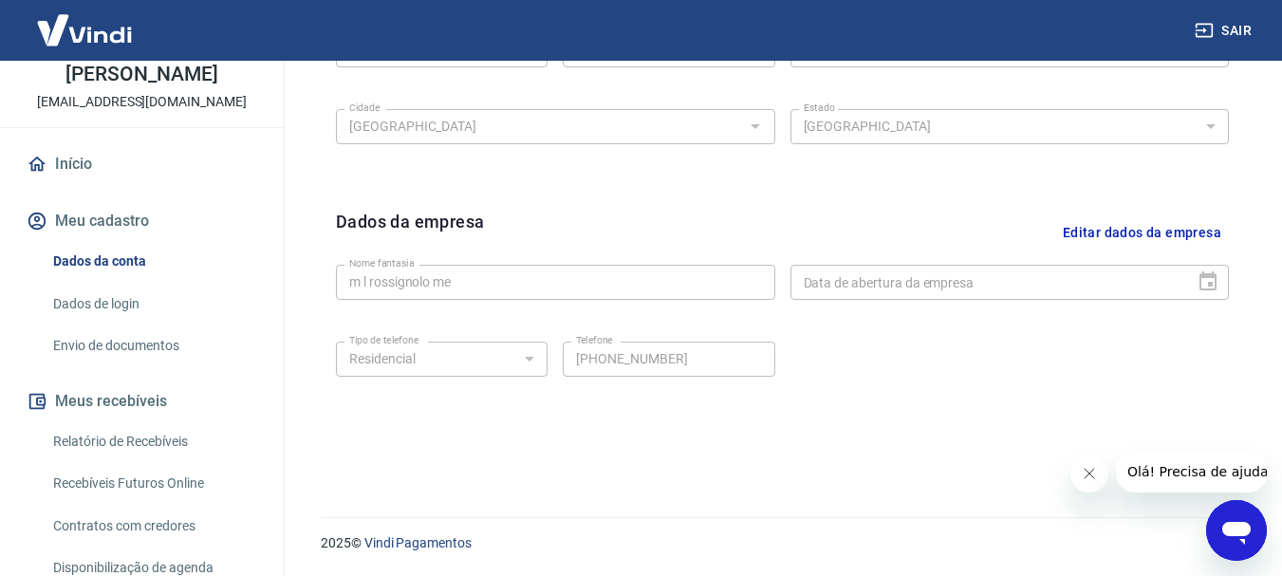
click at [1091, 472] on icon "Fechar mensagem da empresa" at bounding box center [1088, 473] width 9 height 9
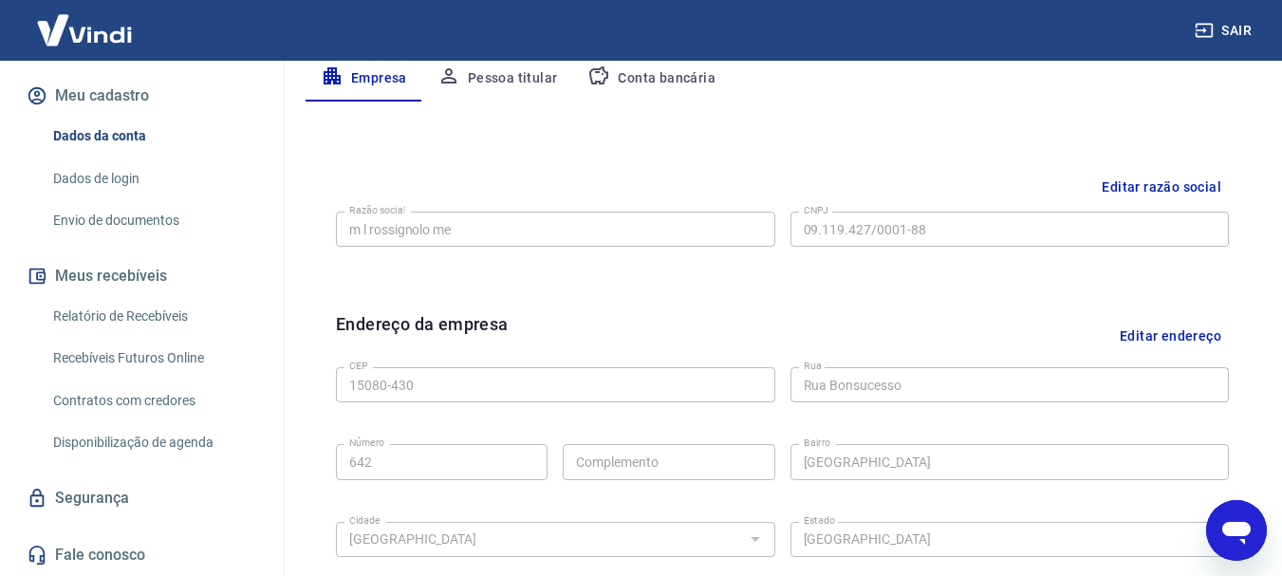
scroll to position [285, 0]
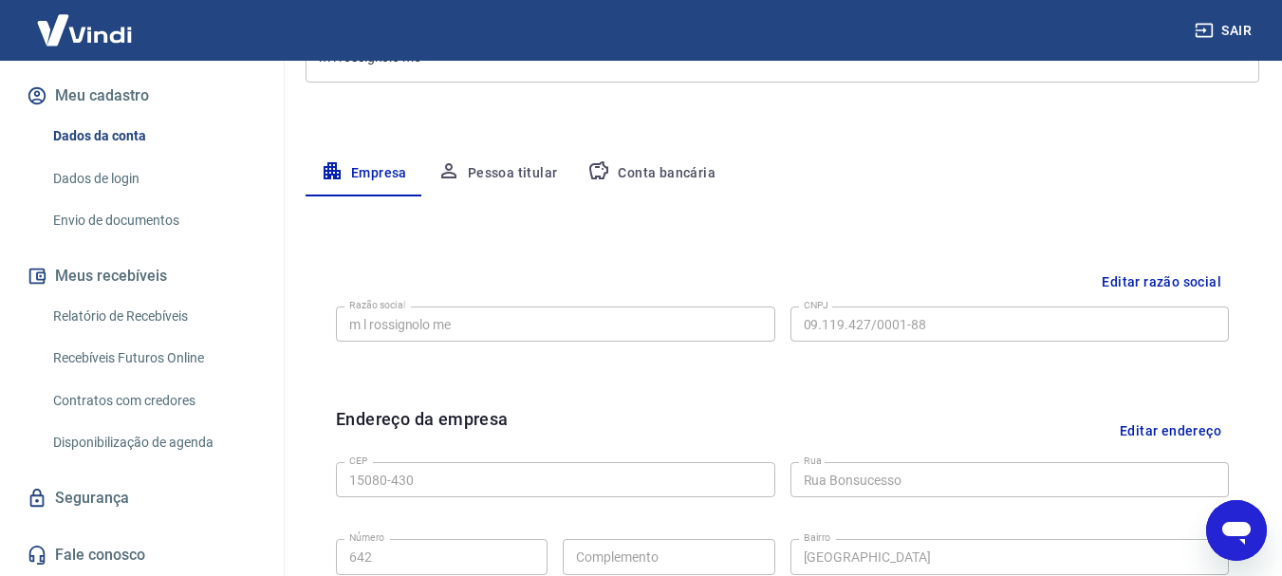
click at [494, 176] on button "Pessoa titular" at bounding box center [497, 174] width 151 height 46
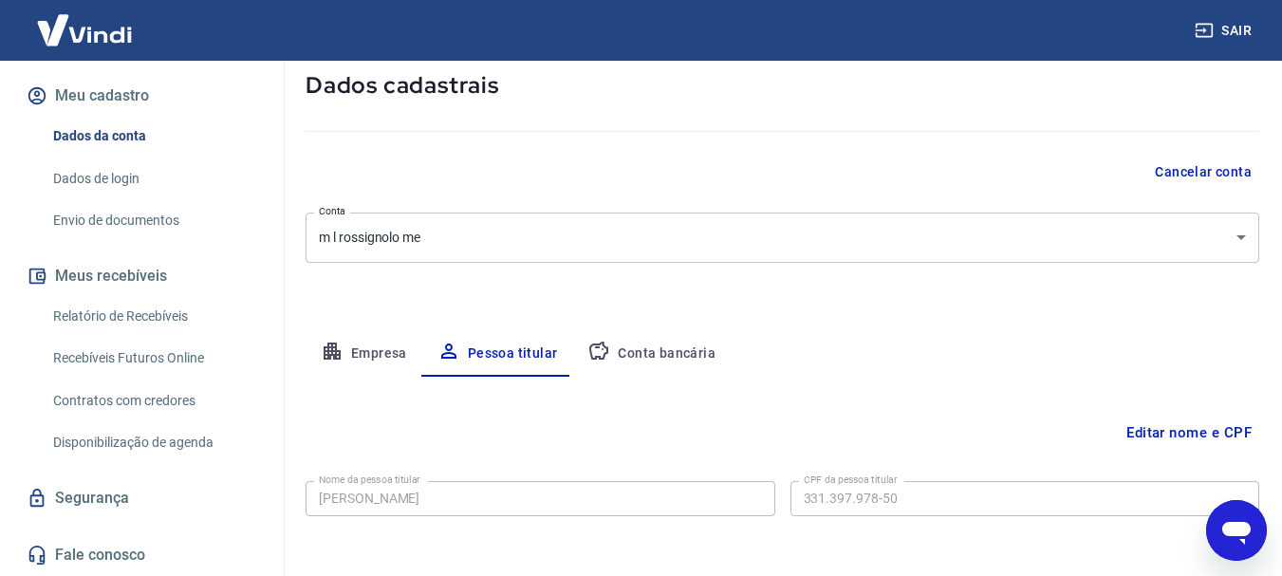
scroll to position [183, 0]
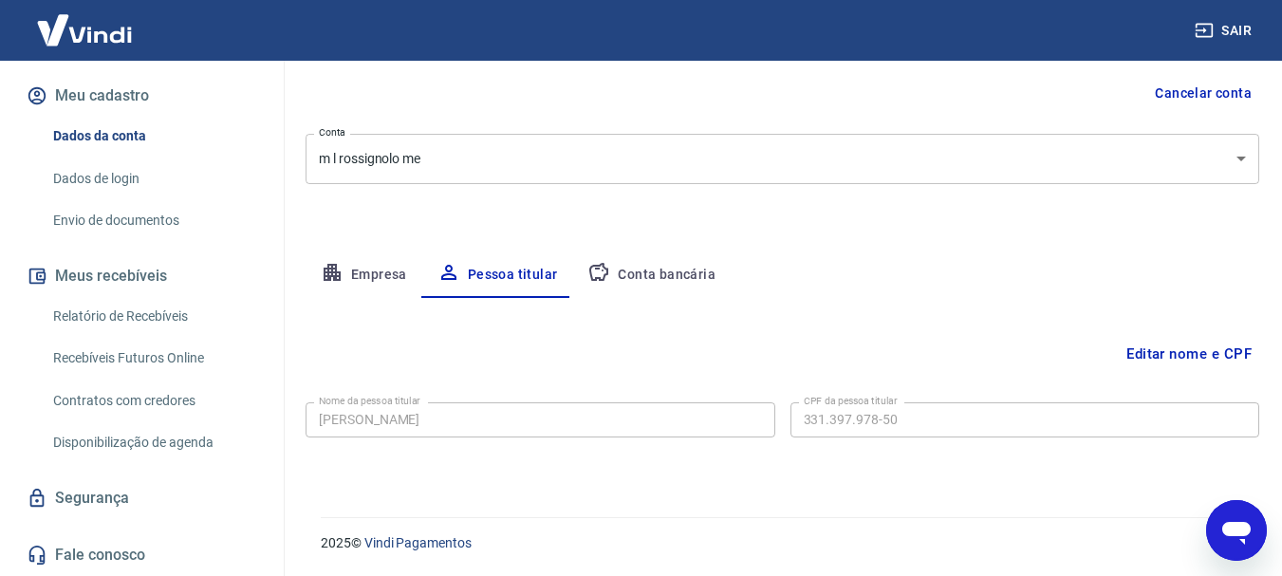
click at [676, 284] on button "Conta bancária" at bounding box center [651, 275] width 159 height 46
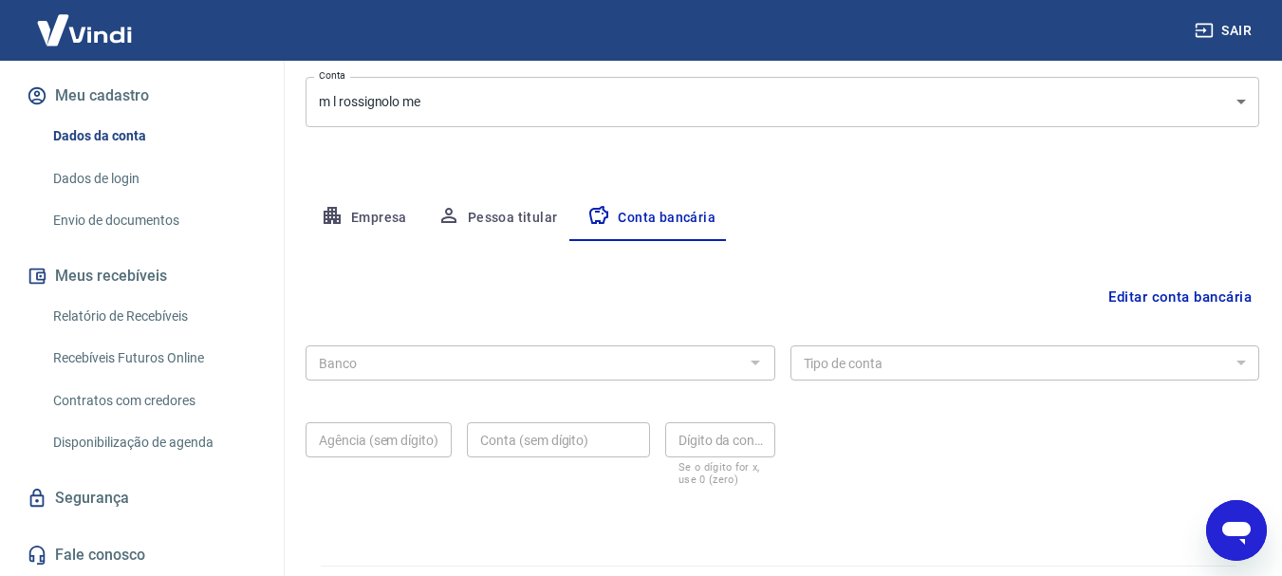
scroll to position [289, 0]
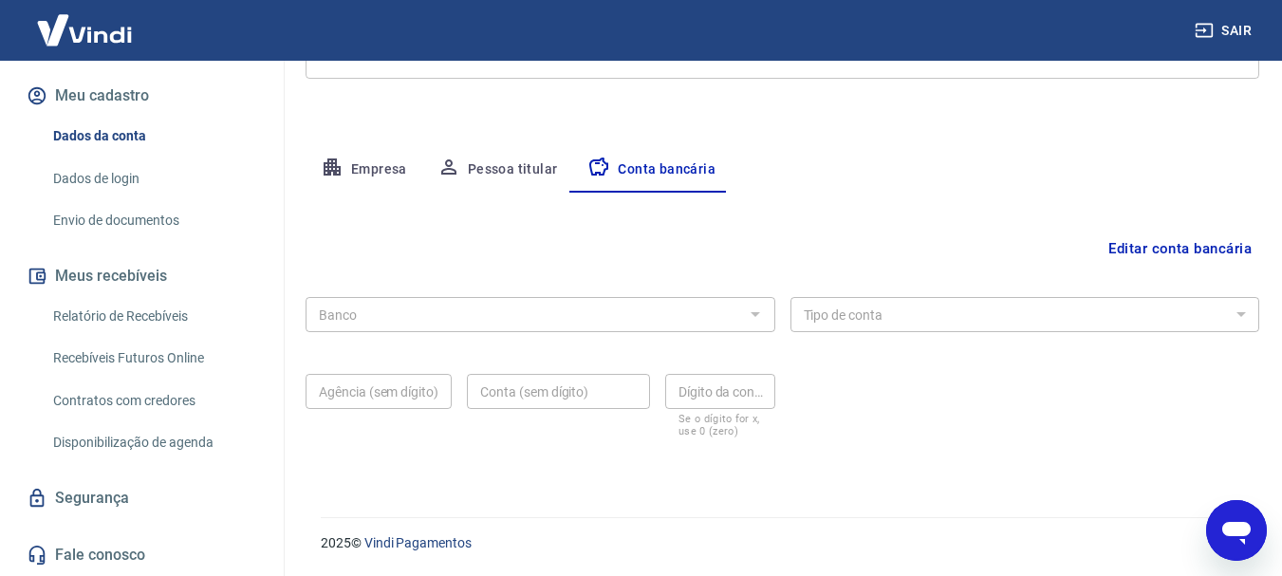
click at [388, 174] on button "Empresa" at bounding box center [364, 170] width 117 height 46
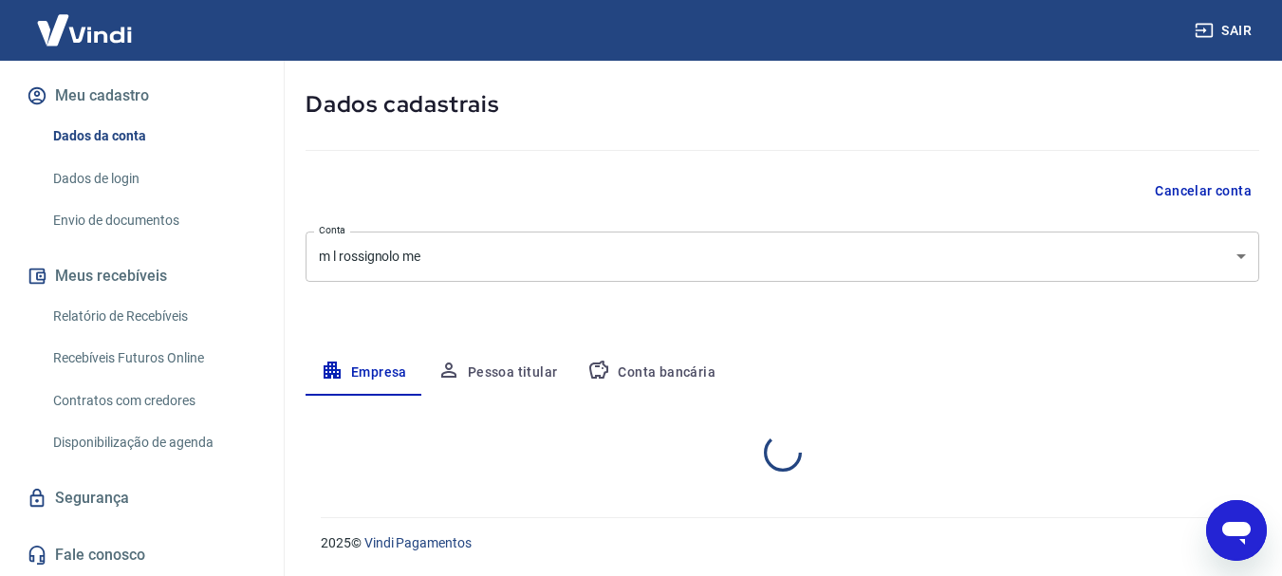
select select "SP"
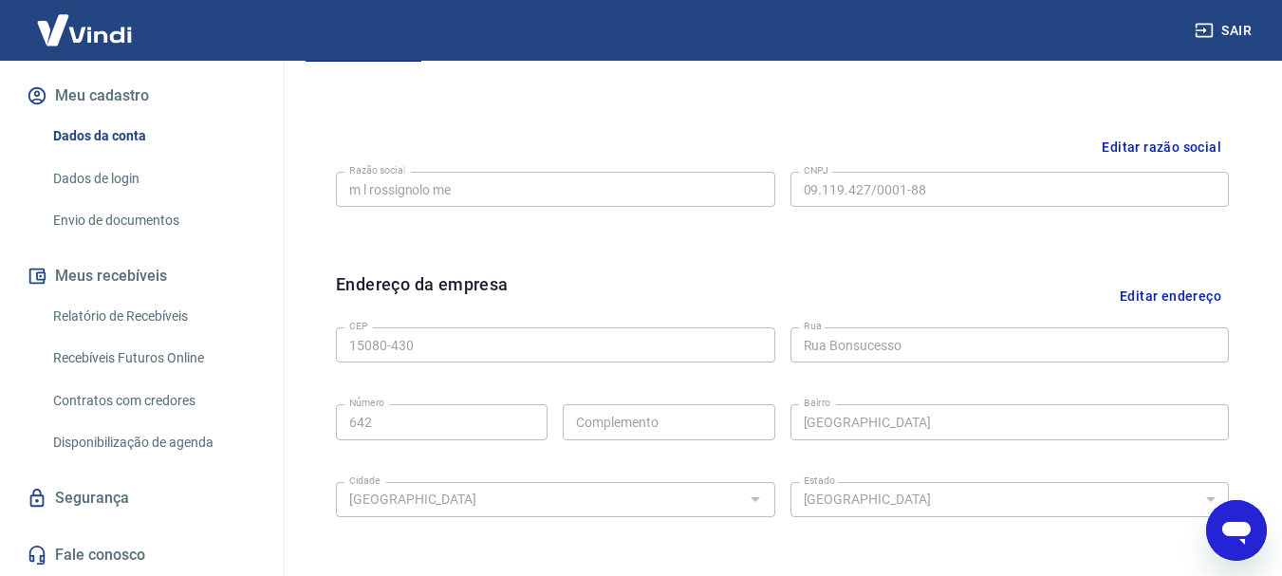
scroll to position [318, 0]
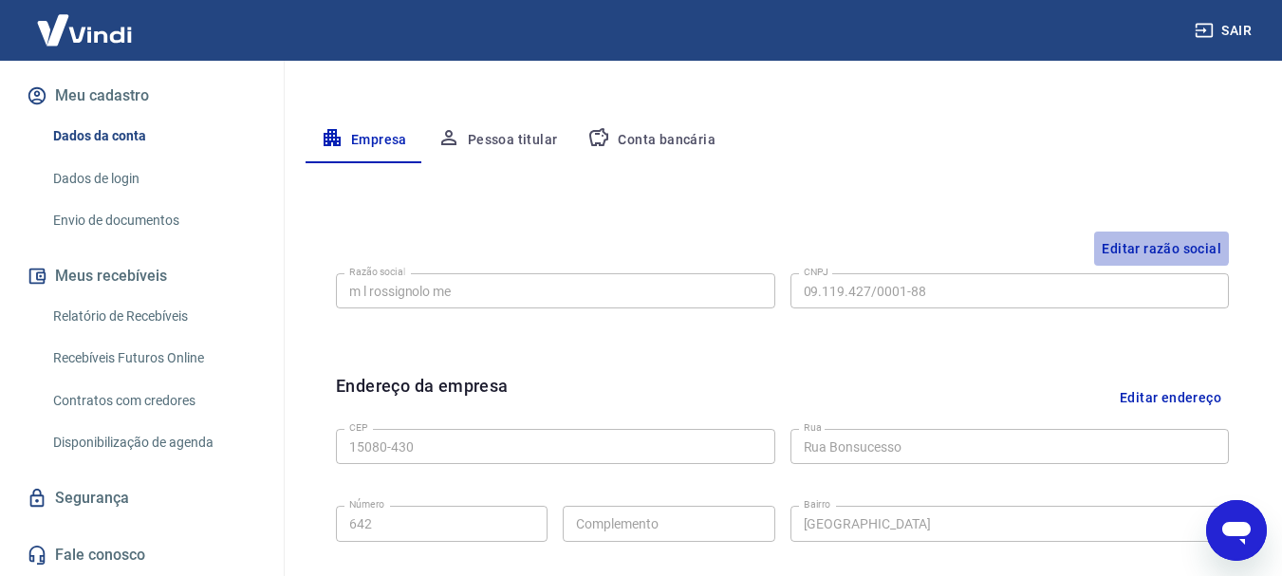
click at [1158, 246] on button "Editar razão social" at bounding box center [1161, 249] width 135 height 35
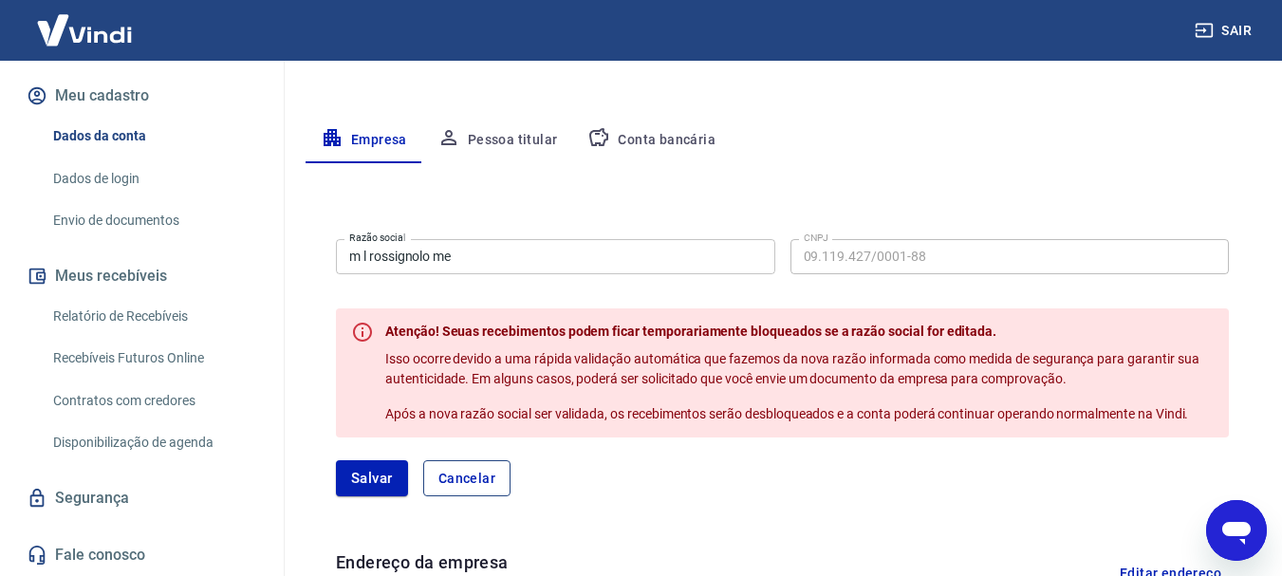
click at [489, 482] on button "Cancelar" at bounding box center [466, 478] width 87 height 36
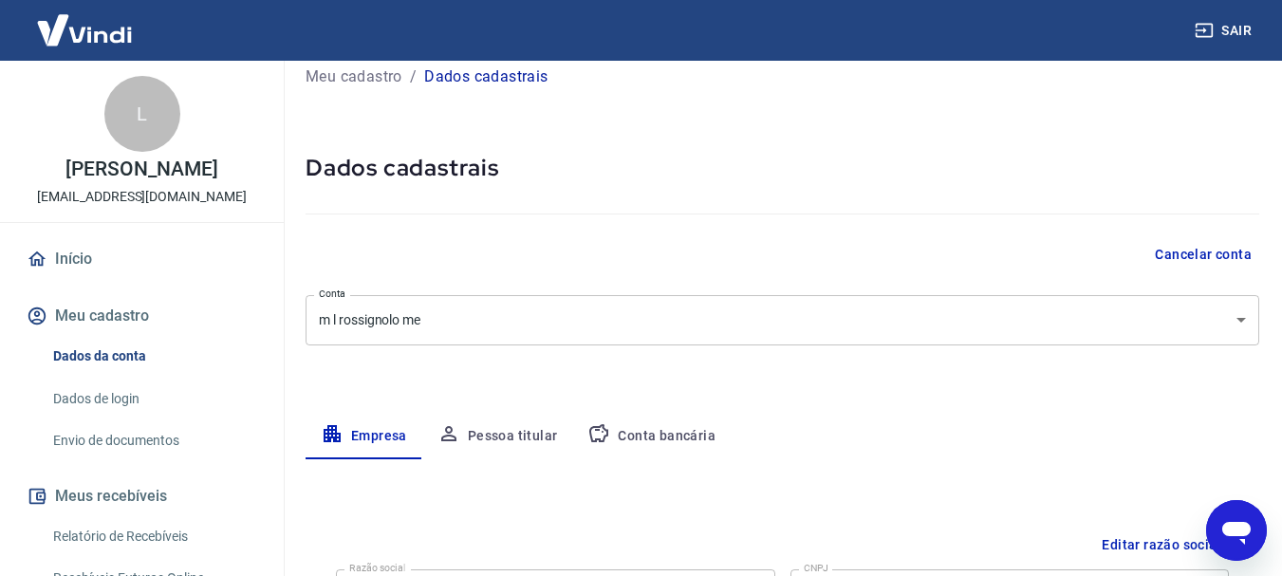
scroll to position [0, 0]
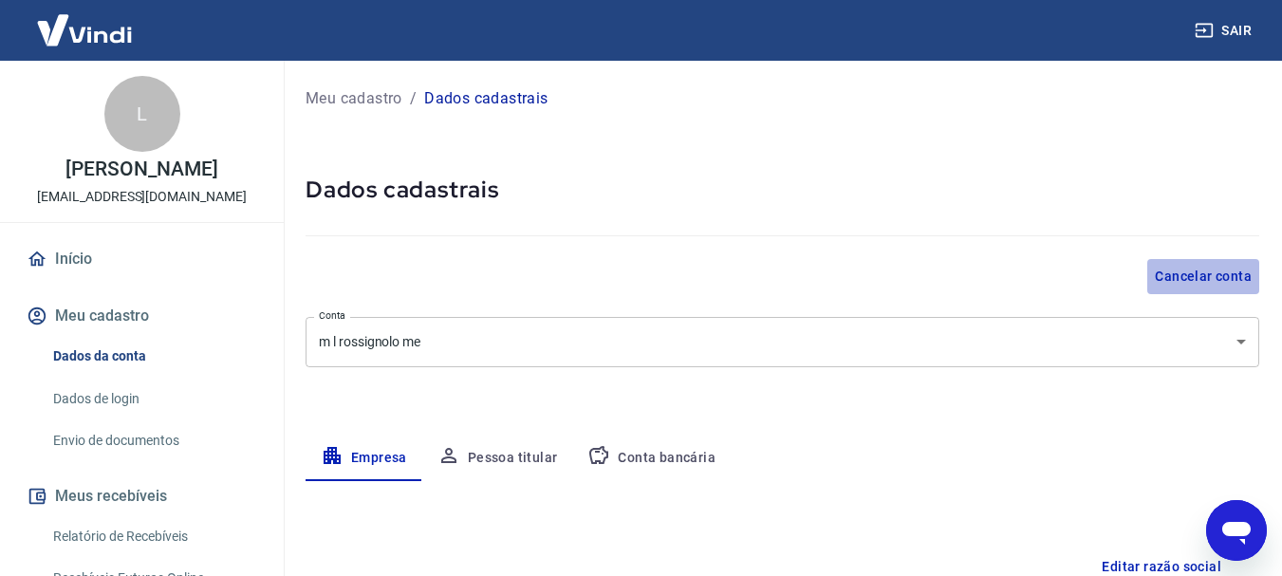
click at [1234, 276] on button "Cancelar conta" at bounding box center [1204, 276] width 112 height 35
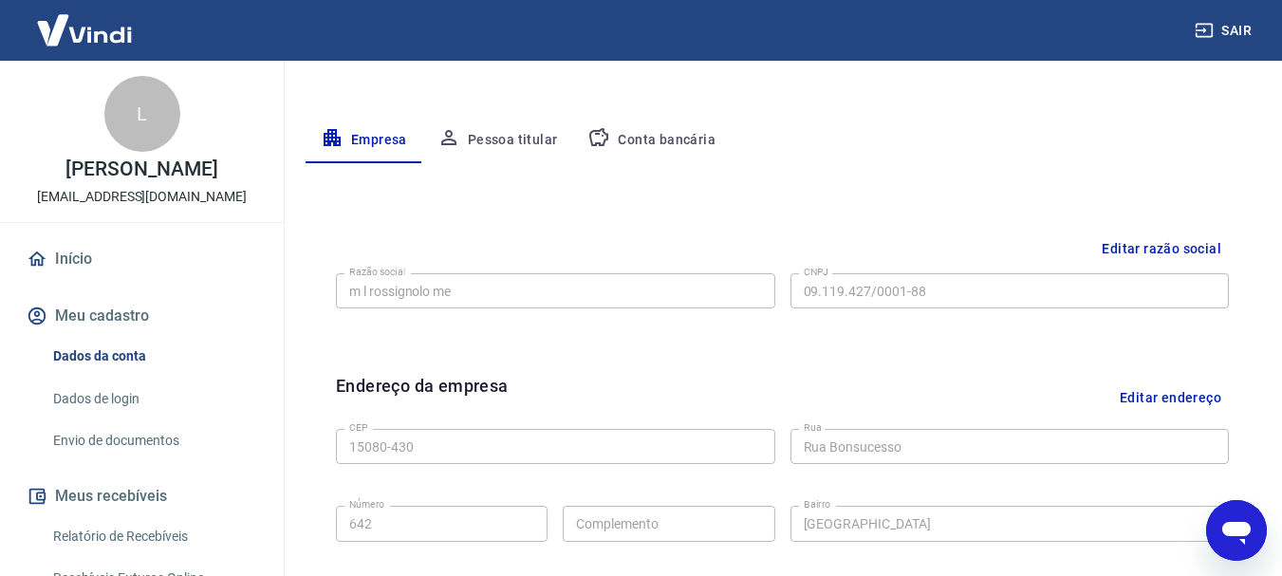
scroll to position [223, 0]
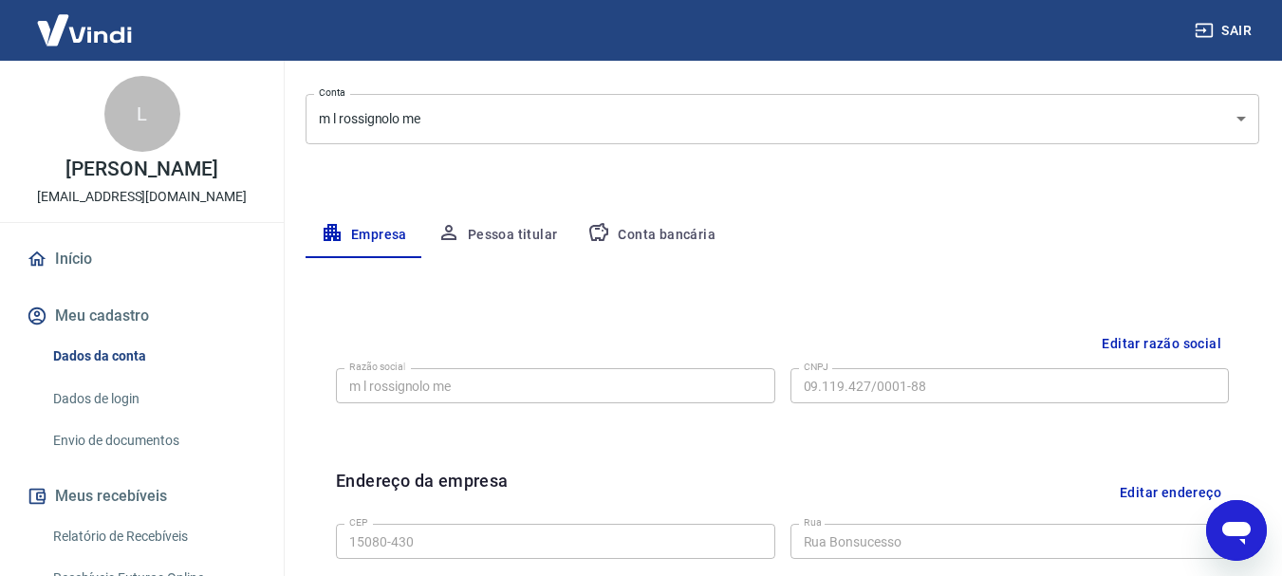
click at [507, 237] on button "Pessoa titular" at bounding box center [497, 236] width 151 height 46
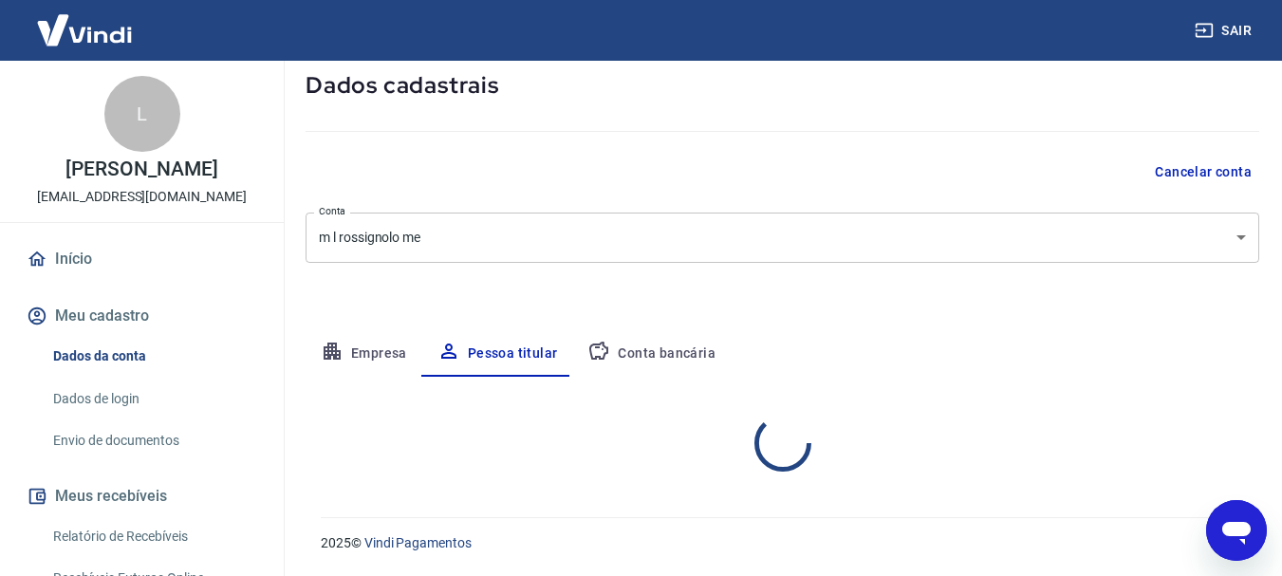
scroll to position [183, 0]
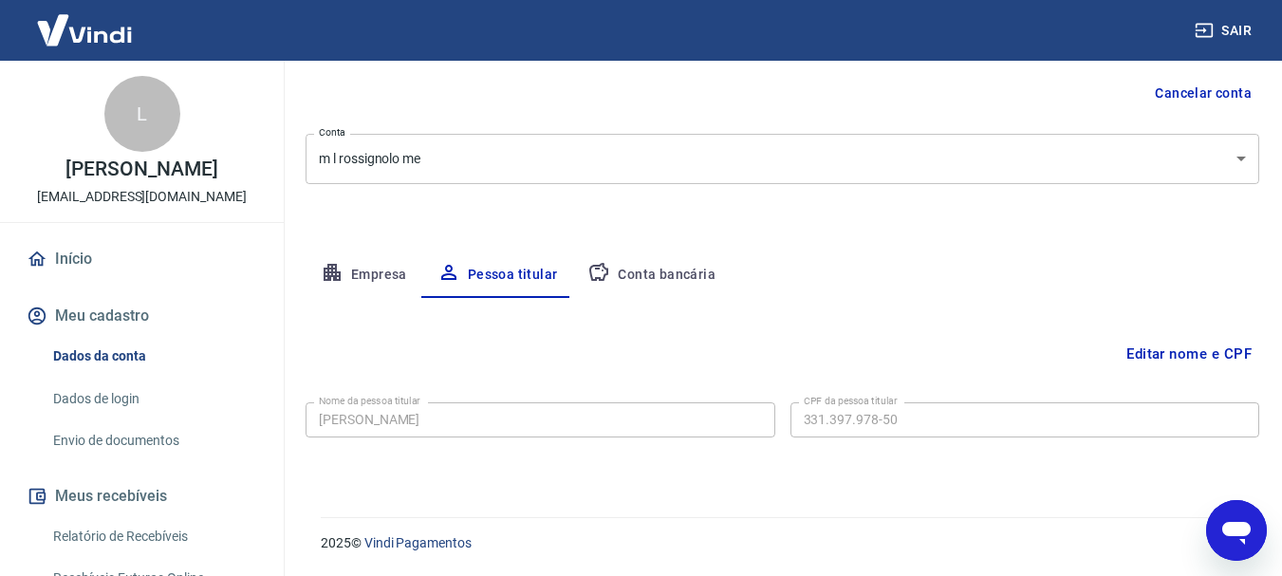
click at [673, 274] on button "Conta bancária" at bounding box center [651, 275] width 159 height 46
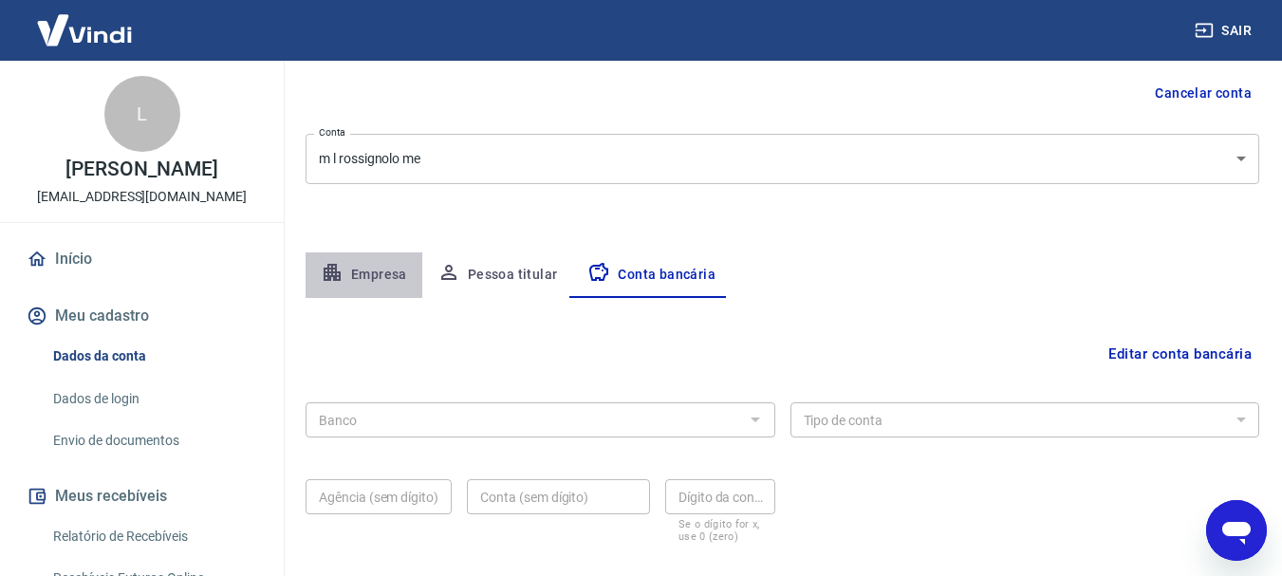
click at [381, 277] on button "Empresa" at bounding box center [364, 275] width 117 height 46
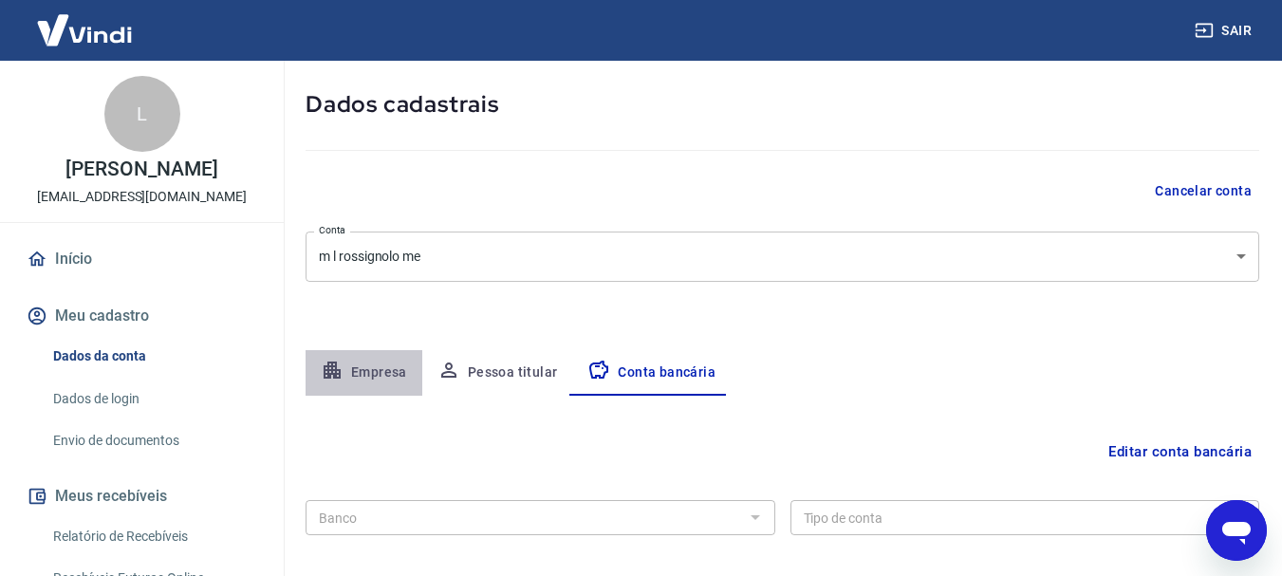
select select "SP"
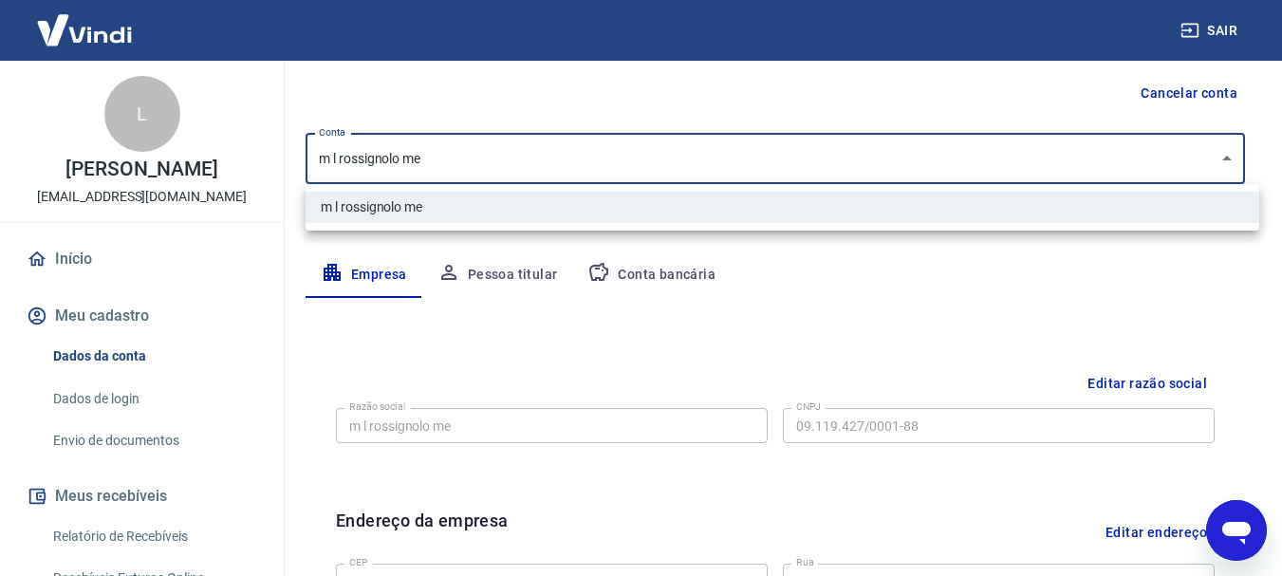
click at [1240, 166] on body "Sair L LEONARDO LEOCADIO ROSSIGNOLO lrossignolo@hotmail.com Início Meu cadastro…" at bounding box center [641, 105] width 1282 height 576
click at [1239, 165] on div at bounding box center [648, 288] width 1297 height 576
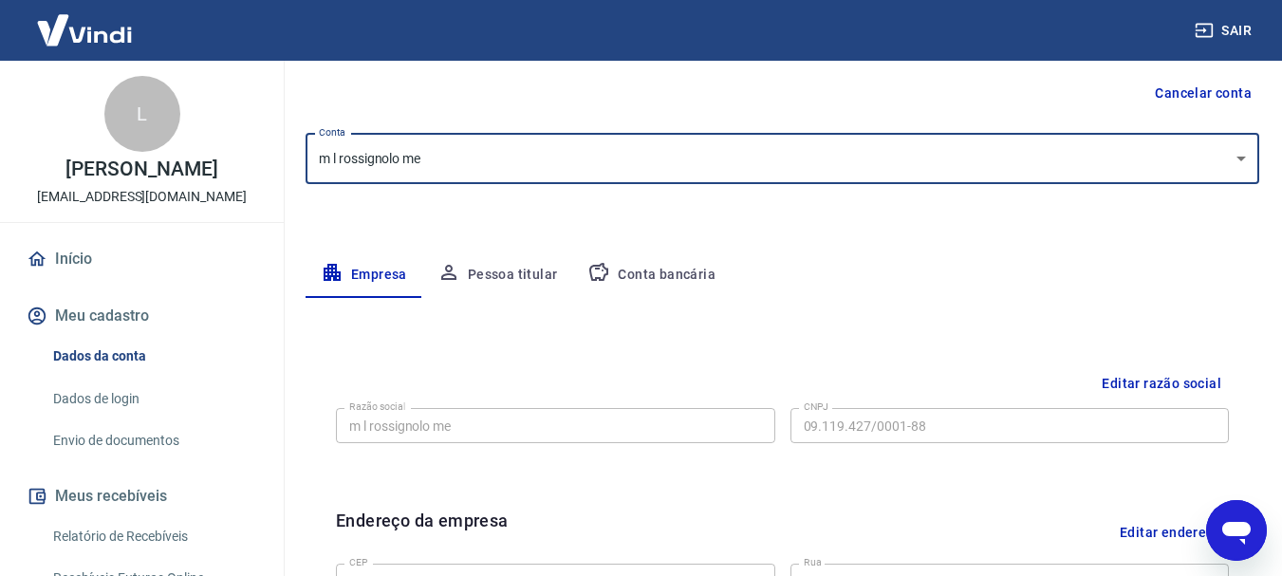
click at [1233, 94] on button "Cancelar conta" at bounding box center [1204, 93] width 112 height 35
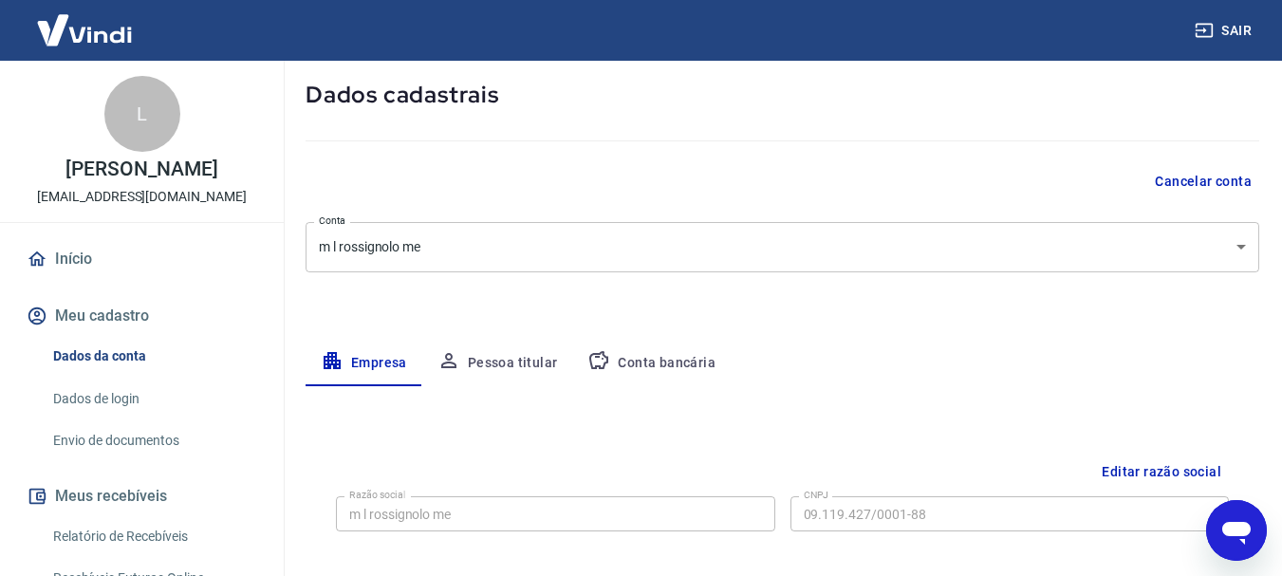
scroll to position [0, 0]
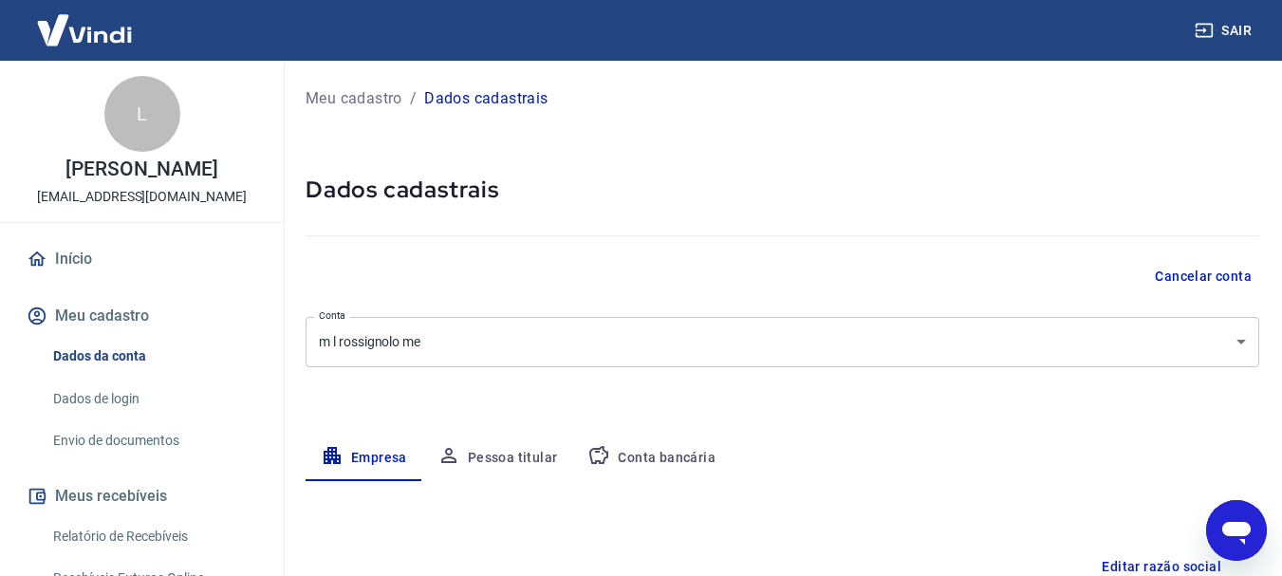
click at [1234, 529] on icon "Abrir janela de mensagens" at bounding box center [1237, 533] width 28 height 23
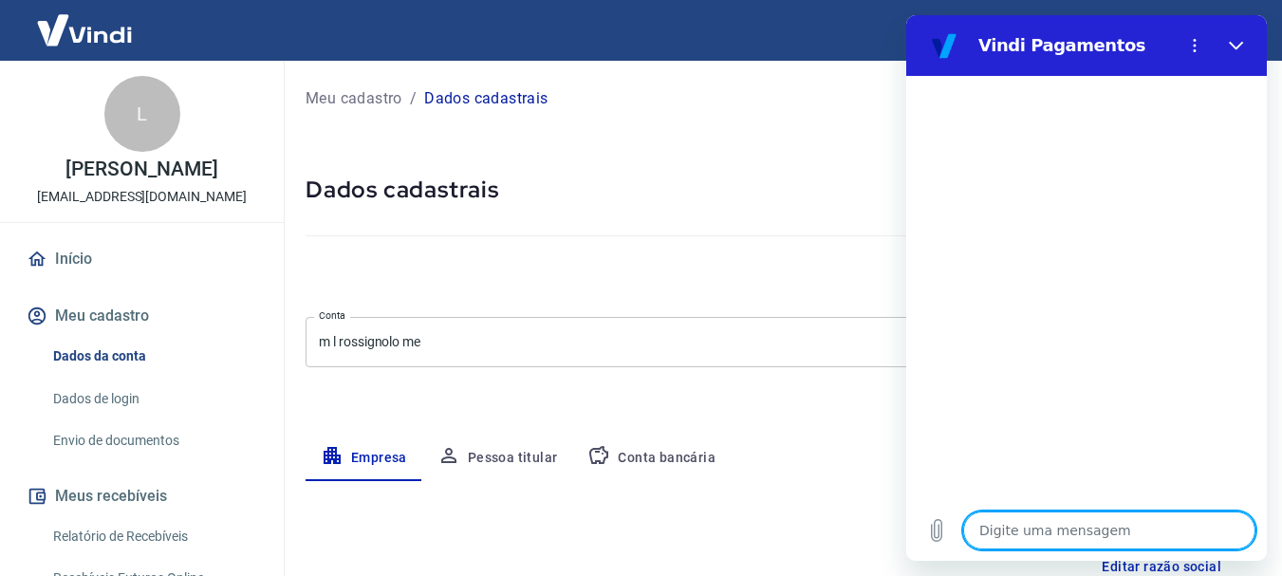
type textarea "b"
type textarea "x"
type textarea "bo"
type textarea "x"
type textarea "bom"
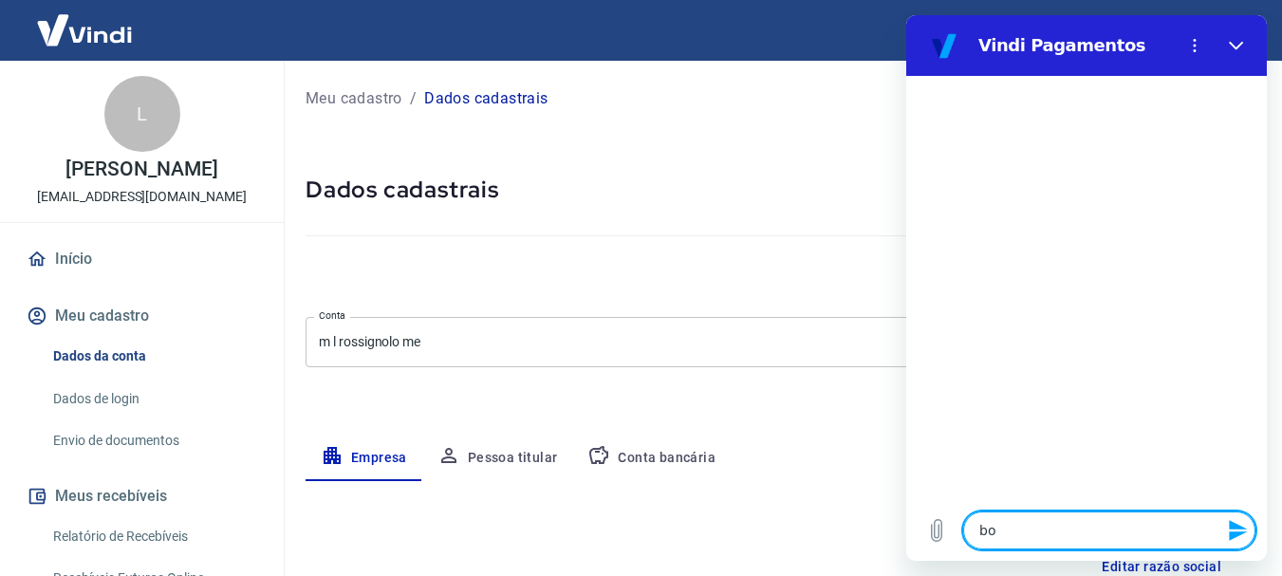
type textarea "x"
type textarea "bom"
type textarea "x"
type textarea "bom d"
type textarea "x"
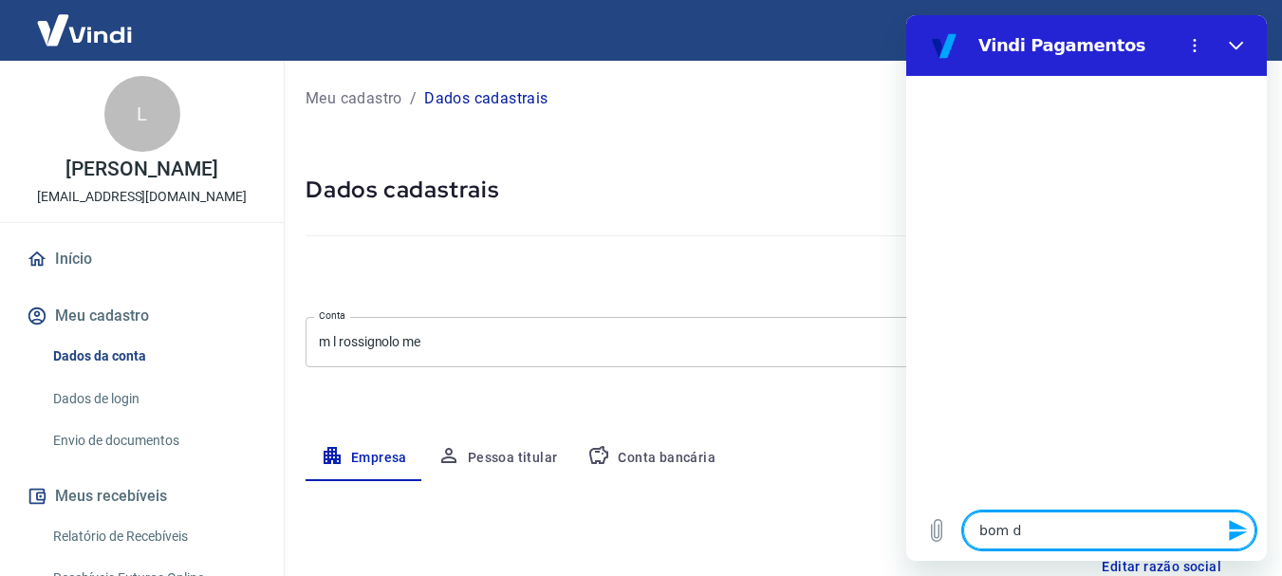
type textarea "bom di"
type textarea "x"
type textarea "bom dia"
type textarea "x"
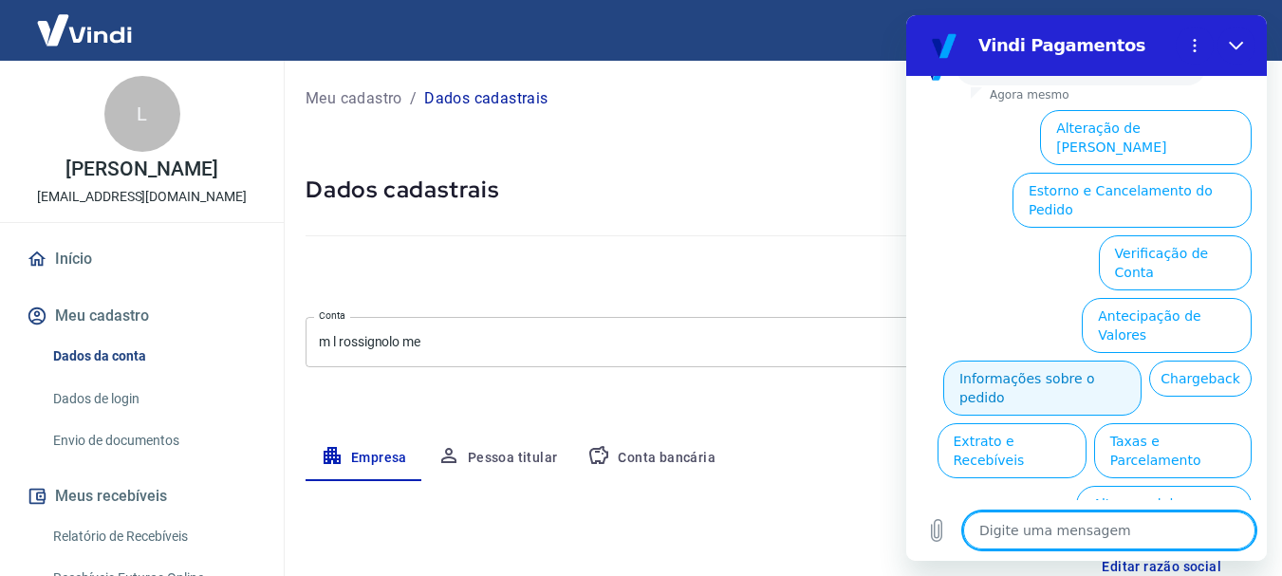
scroll to position [87, 0]
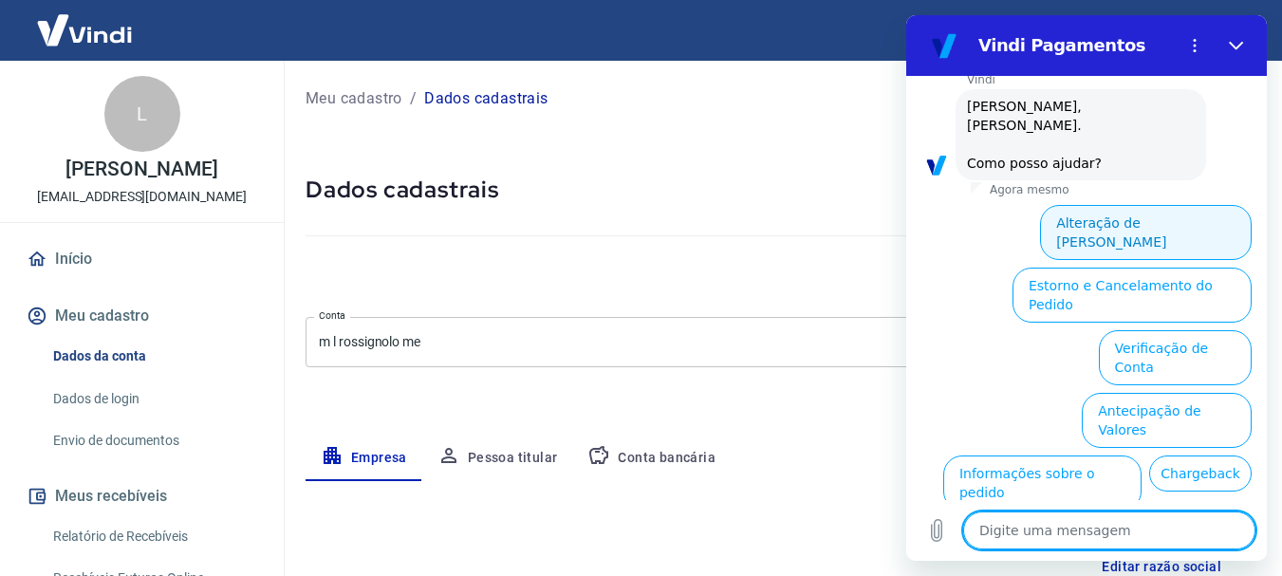
click at [1180, 231] on button "Alteração de [PERSON_NAME]" at bounding box center [1146, 232] width 212 height 55
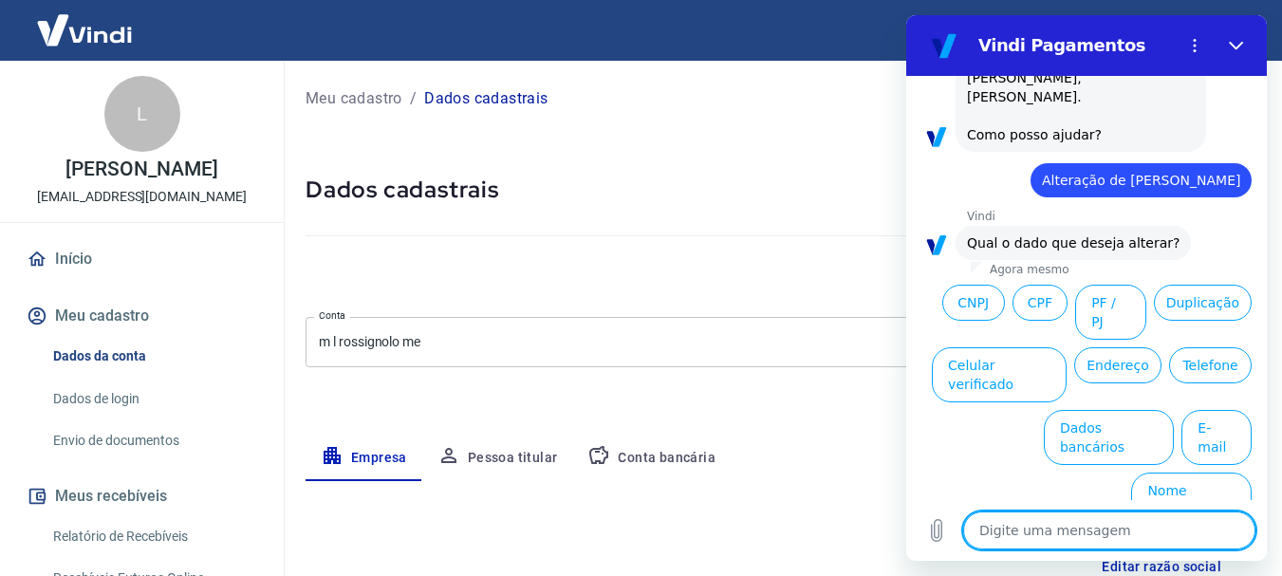
scroll to position [95, 0]
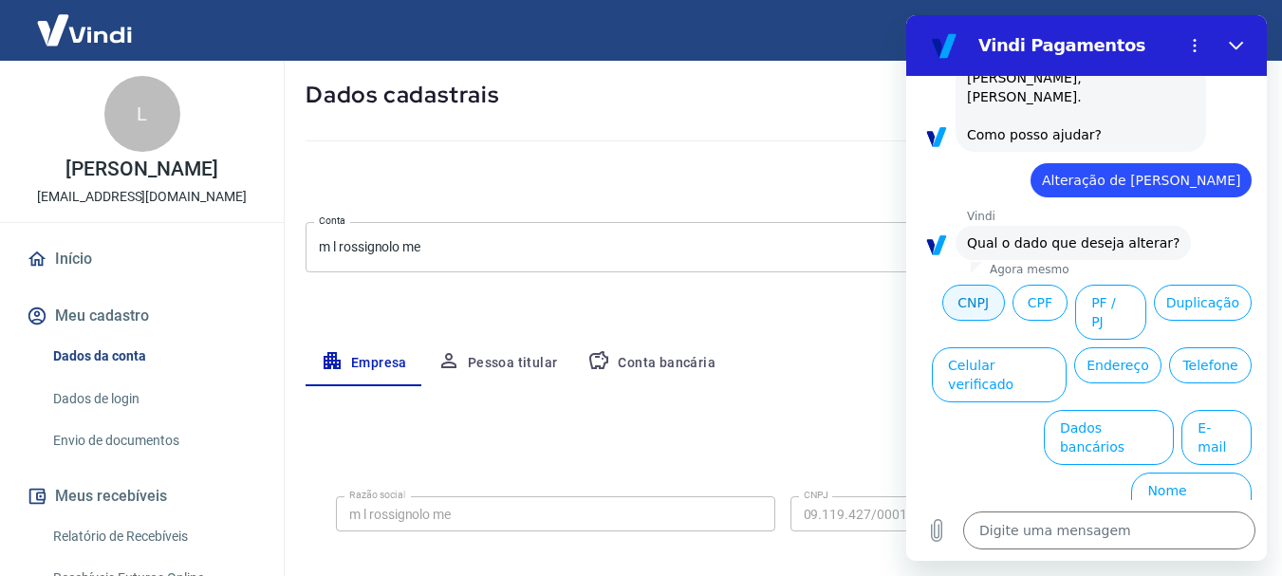
click at [1005, 301] on button "CNPJ" at bounding box center [974, 303] width 63 height 36
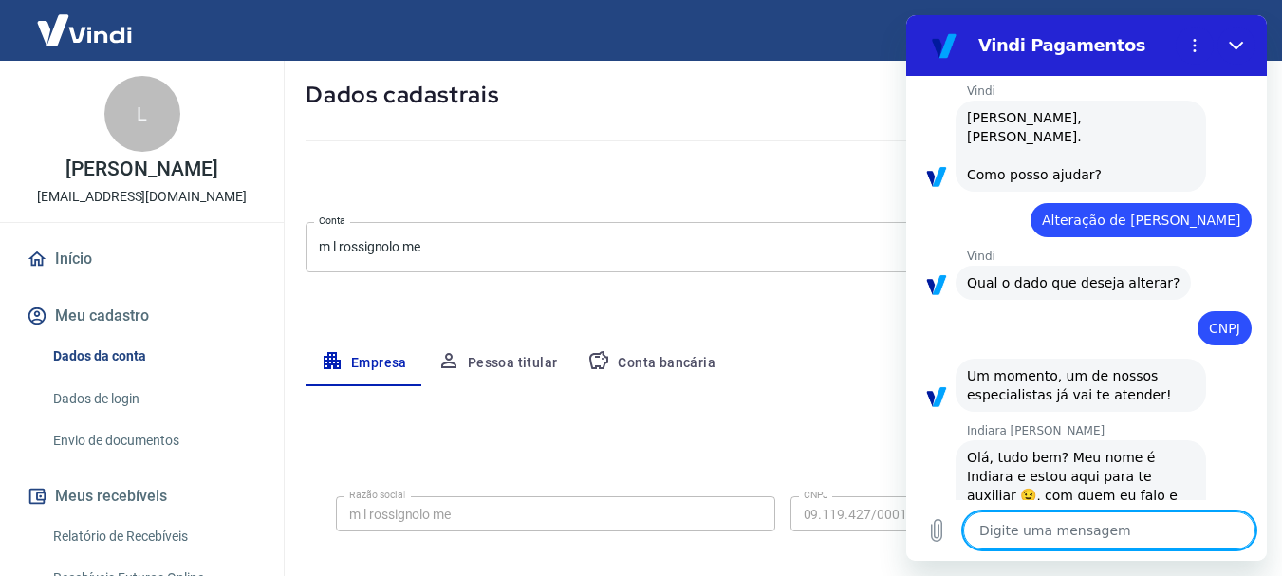
scroll to position [129, 0]
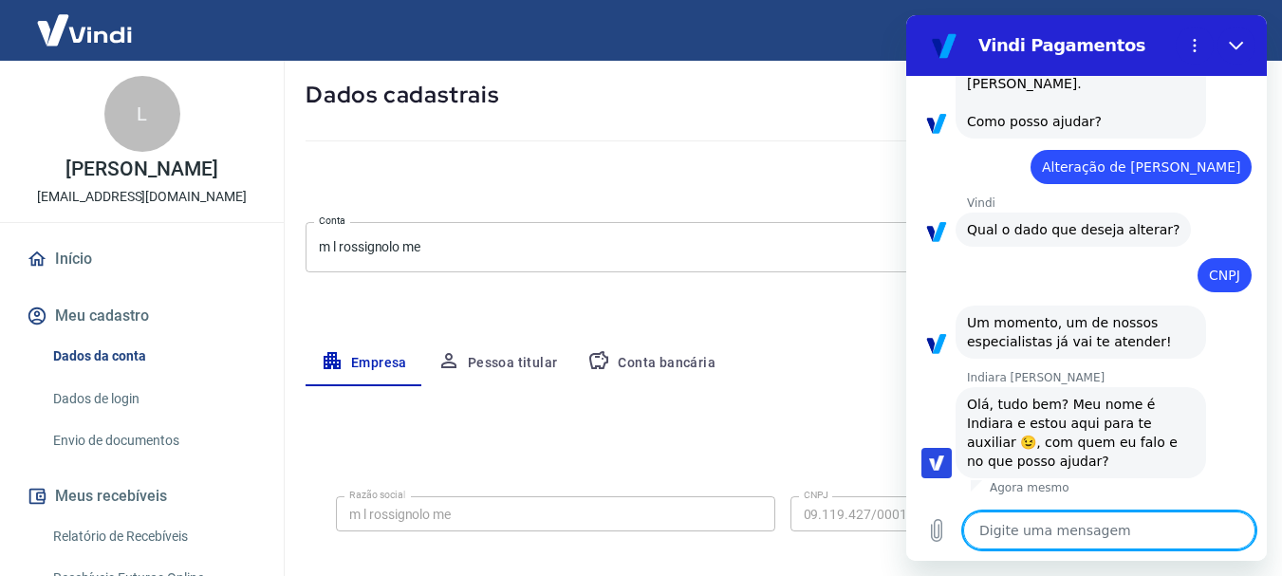
type textarea "x"
type textarea "L"
type textarea "x"
type textarea "Le"
type textarea "x"
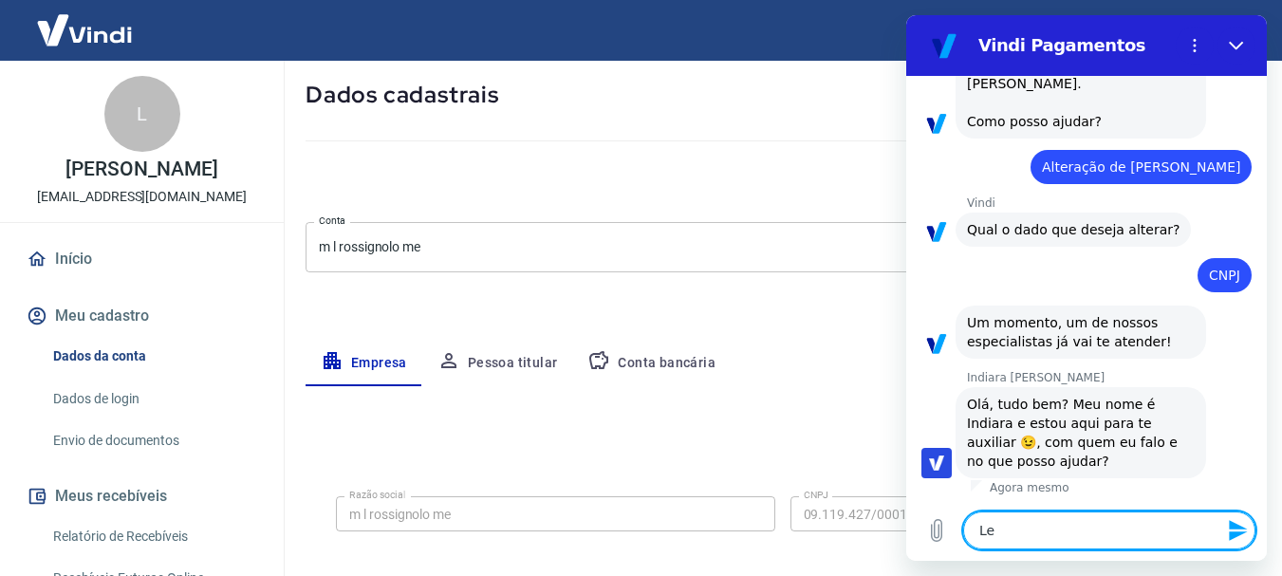
type textarea "Leo"
type textarea "x"
type textarea "Leon"
type textarea "x"
type textarea "Leona"
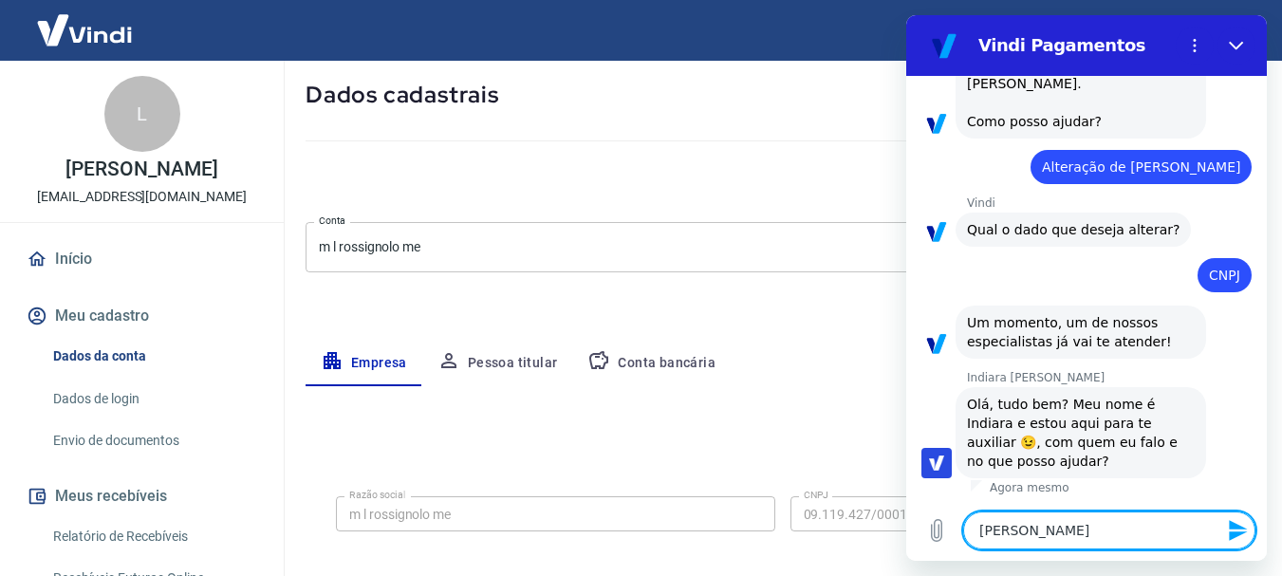
type textarea "x"
type textarea "Leonar"
type textarea "x"
type textarea "Leonard"
type textarea "x"
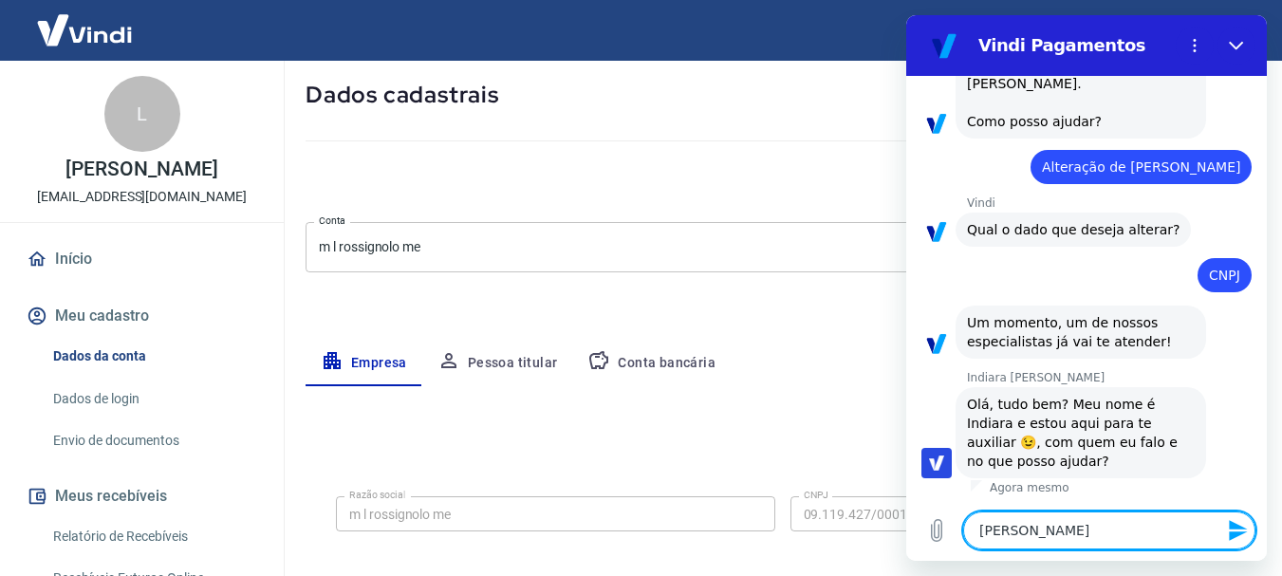
type textarea "[PERSON_NAME]"
type textarea "x"
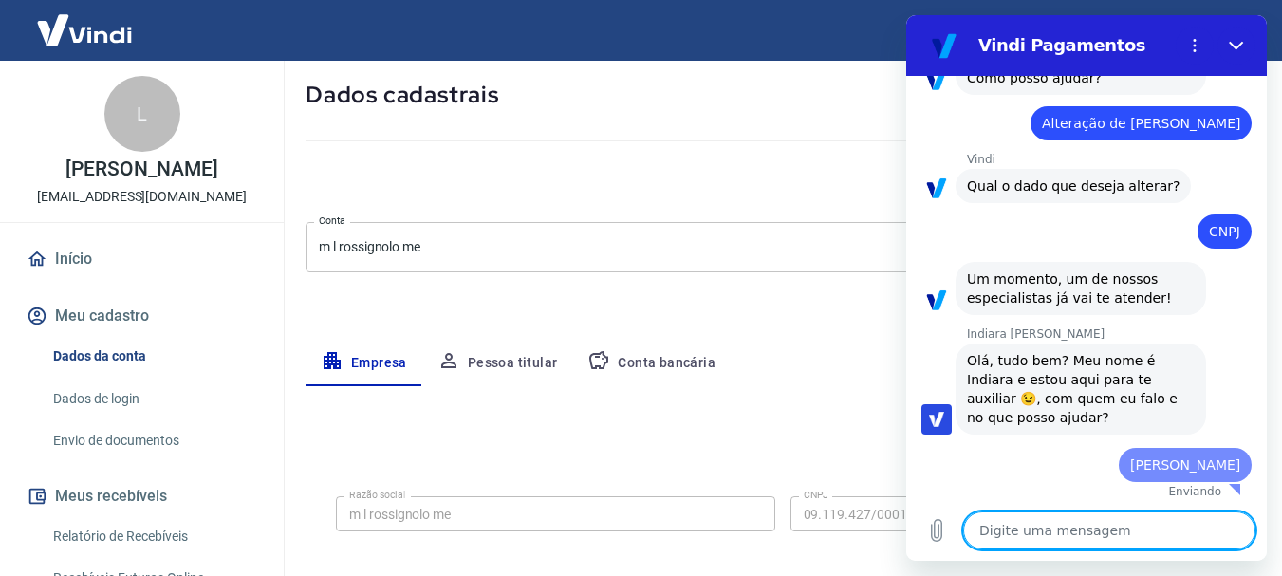
type textarea "x"
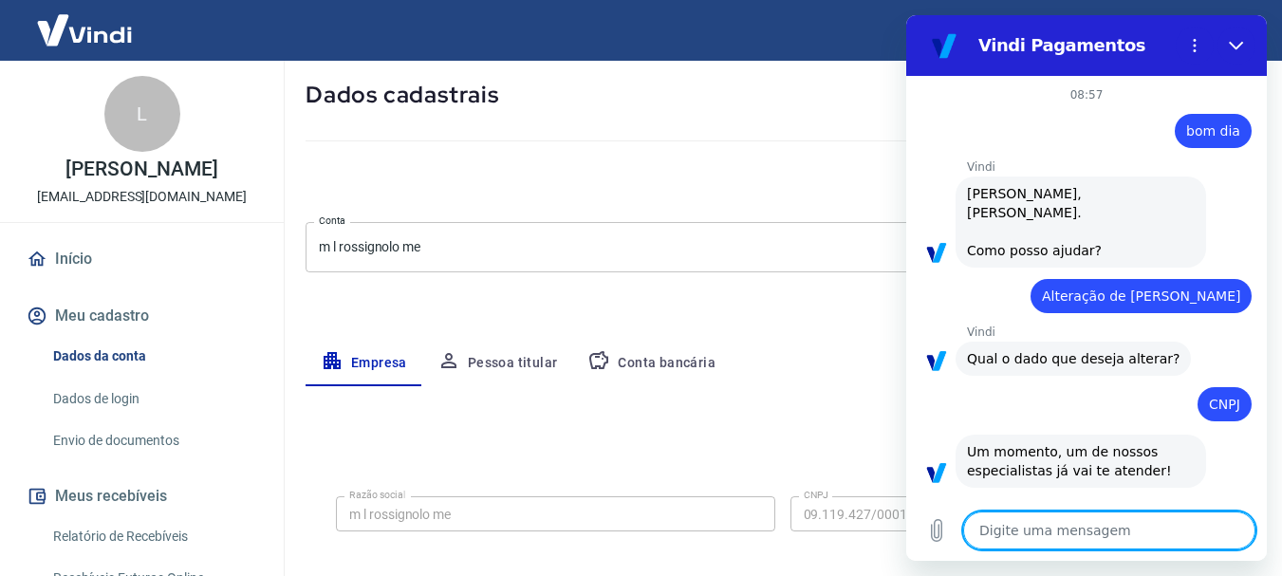
scroll to position [175, 0]
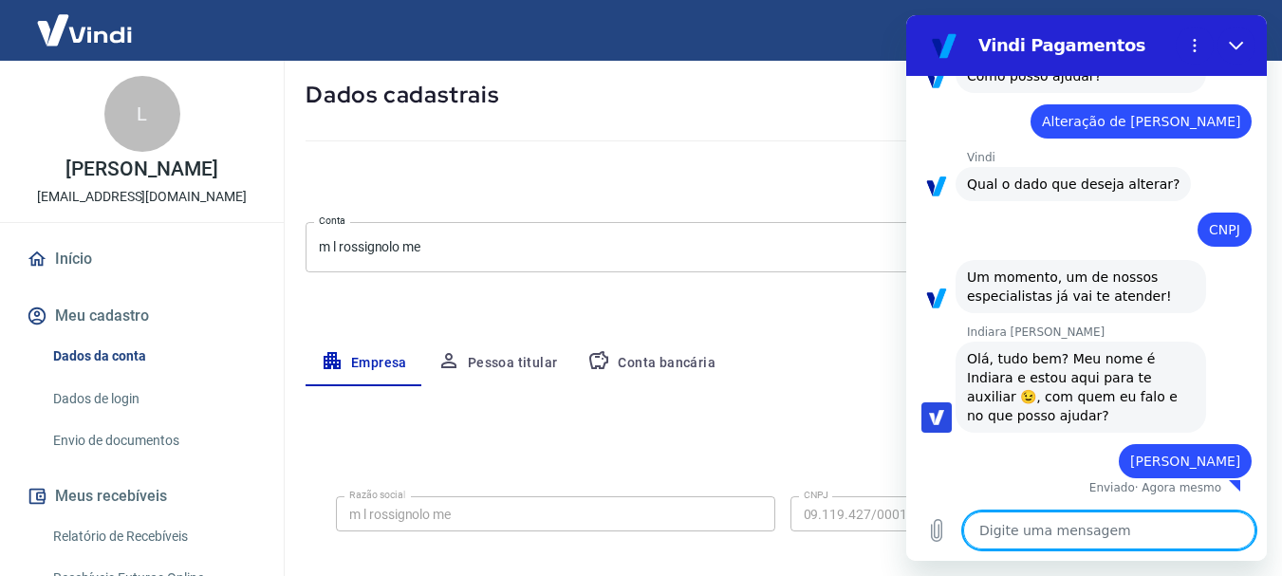
type textarea "e"
type textarea "x"
type textarea "es"
type textarea "x"
type textarea "est"
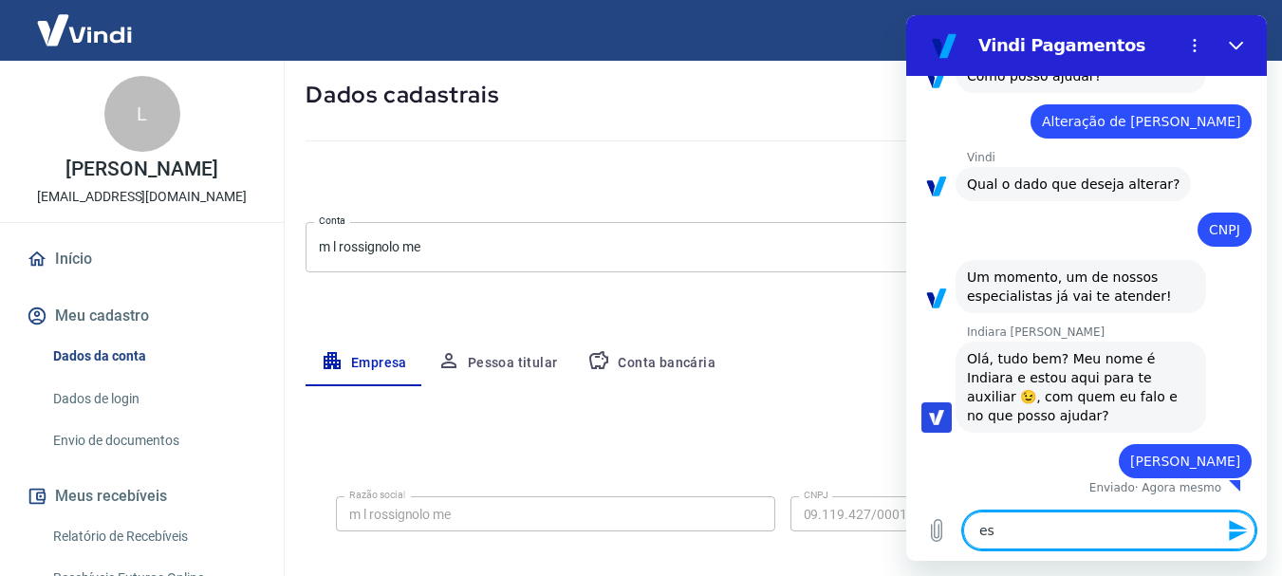
type textarea "x"
type textarea "esta"
type textarea "x"
type textarea "esta"
type textarea "x"
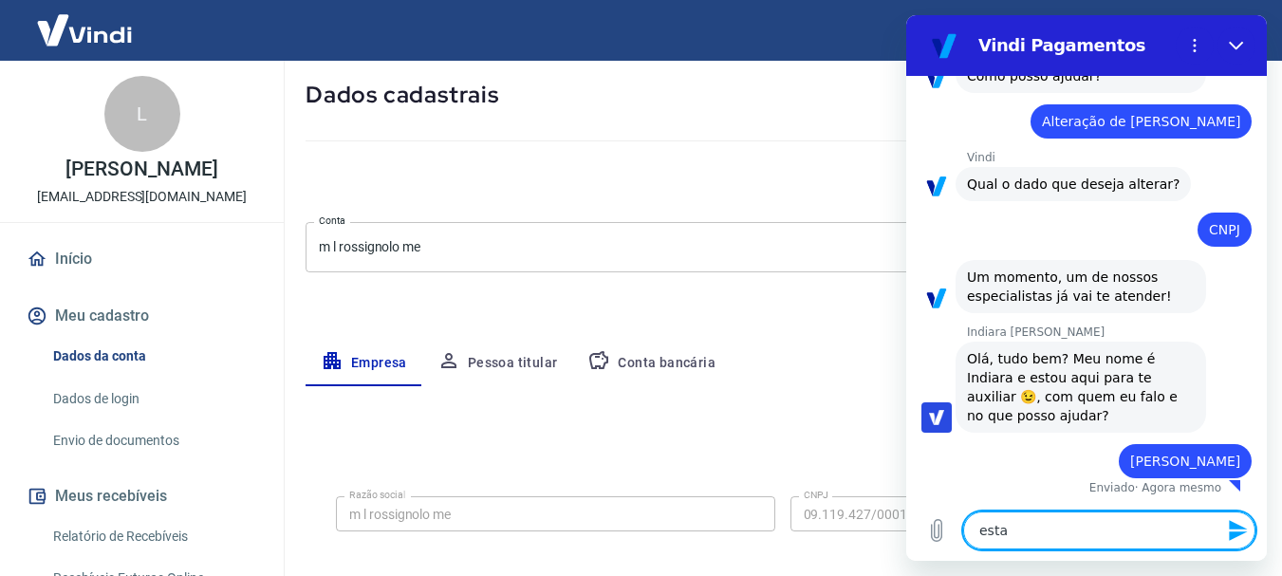
type textarea "esta c"
type textarea "x"
type textarea "esta co"
type textarea "x"
type textarea "esta con"
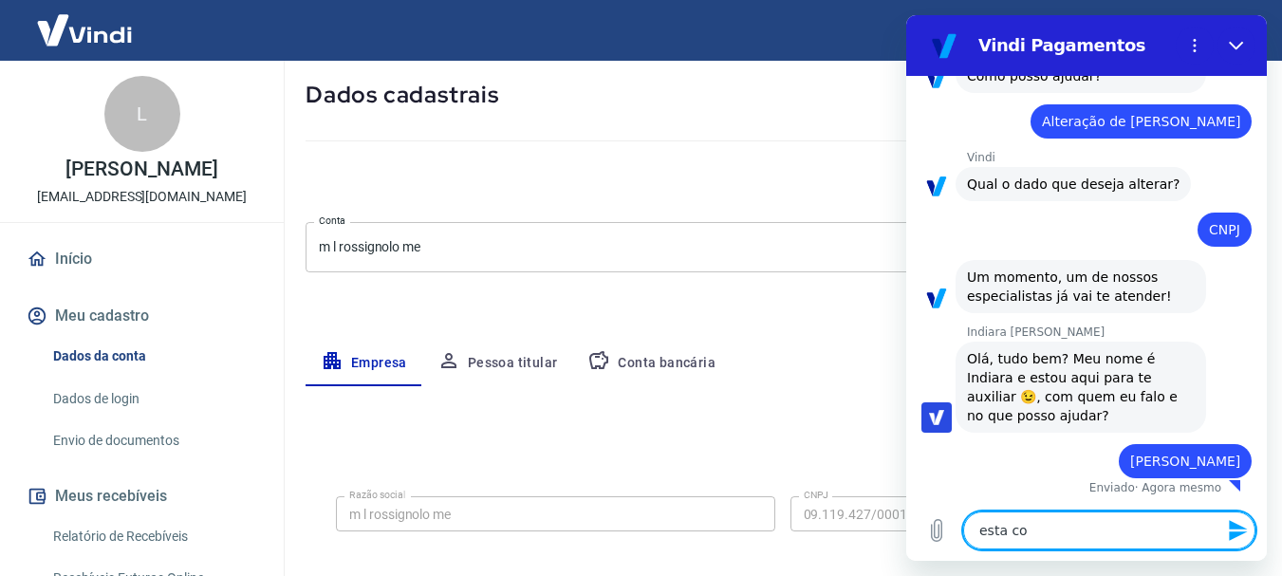
type textarea "x"
type textarea "esta cont"
type textarea "x"
type textarea "esta conta"
type textarea "x"
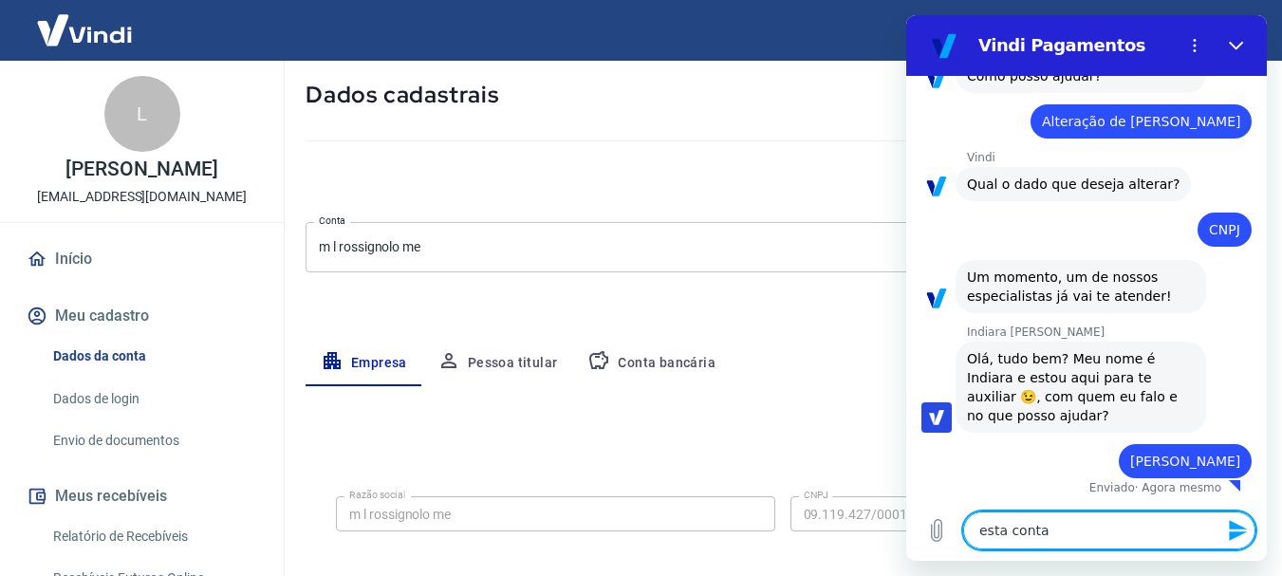
type textarea "esta conta"
type textarea "x"
type textarea "esta conta e"
type textarea "x"
type textarea "esta conta es"
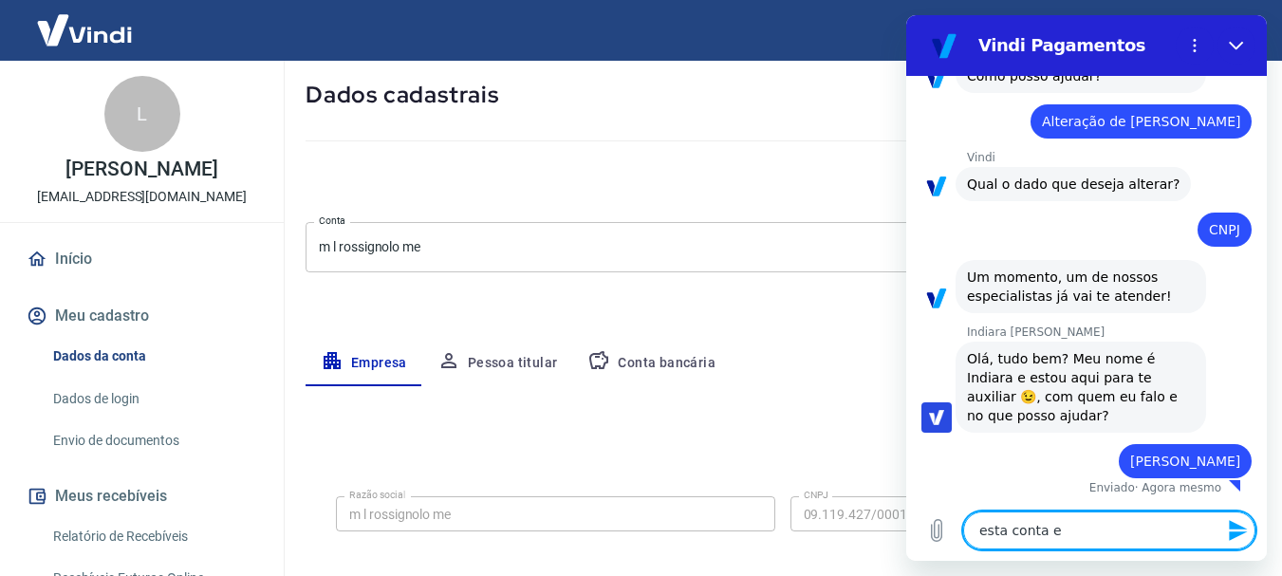
type textarea "x"
type textarea "esta conta est"
type textarea "x"
type textarea "esta conta está"
type textarea "x"
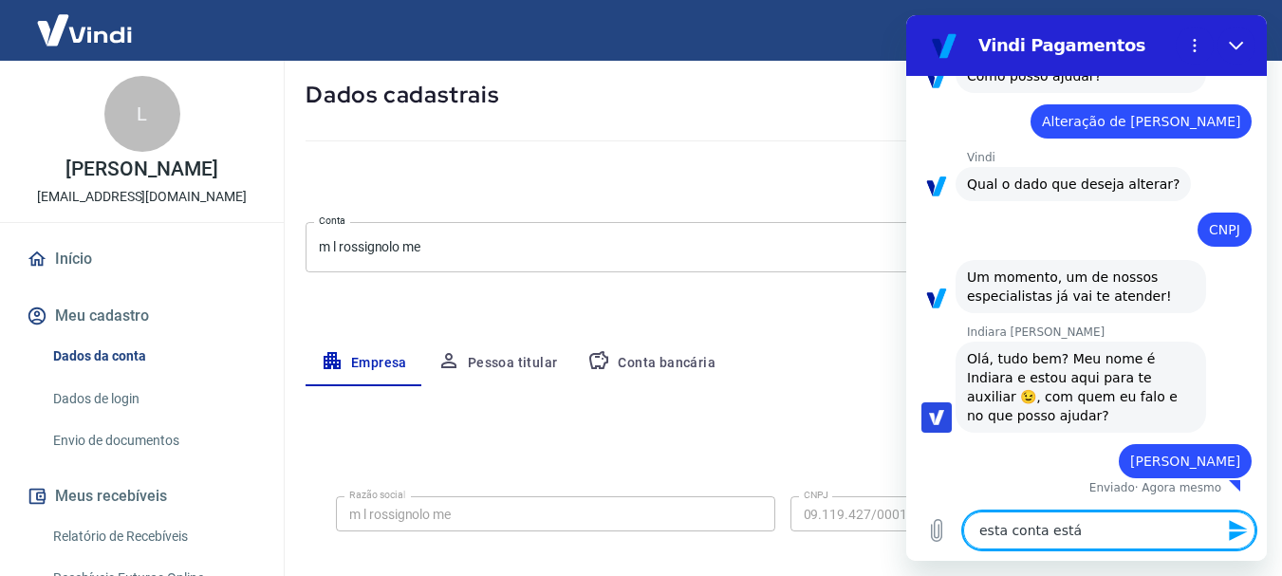
type textarea "esta conta está"
type textarea "x"
type textarea "esta conta está c"
type textarea "x"
type textarea "esta conta está co"
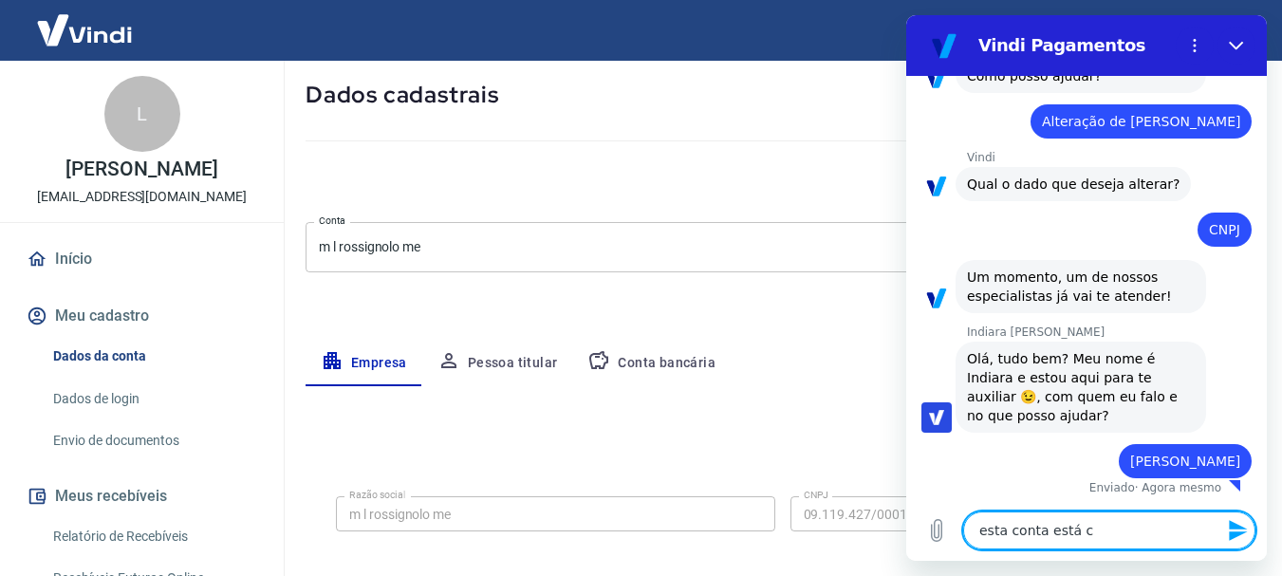
type textarea "x"
type textarea "esta conta está con"
type textarea "x"
type textarea "esta conta está co"
type textarea "x"
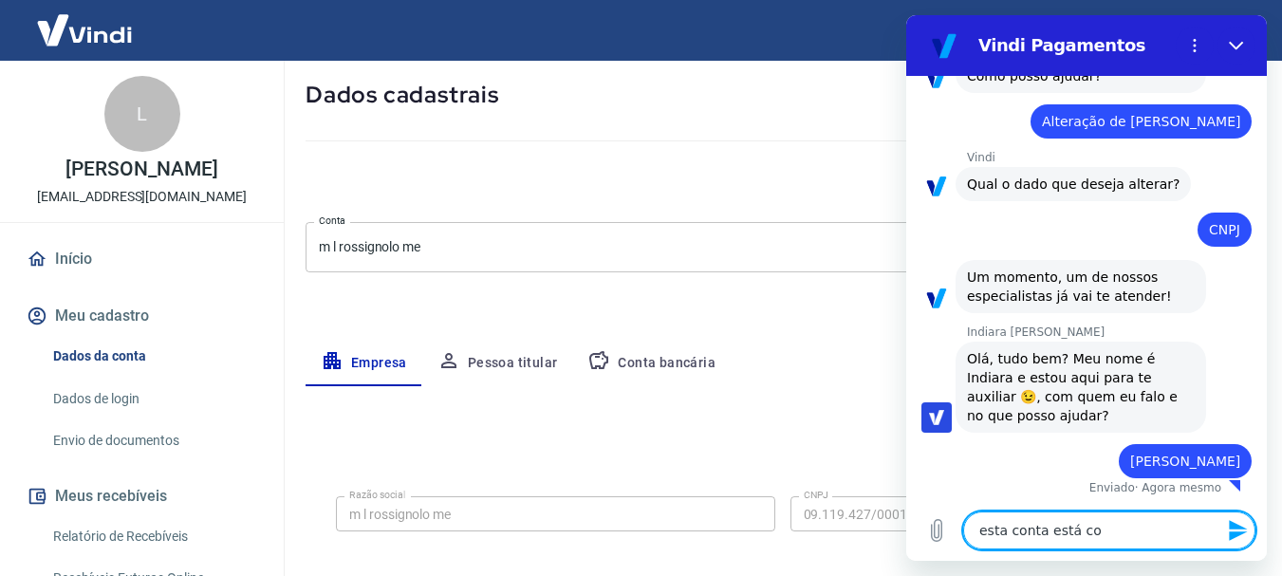
type textarea "esta conta está com"
type textarea "x"
type textarea "esta conta está com"
type textarea "x"
type textarea "esta conta está com o"
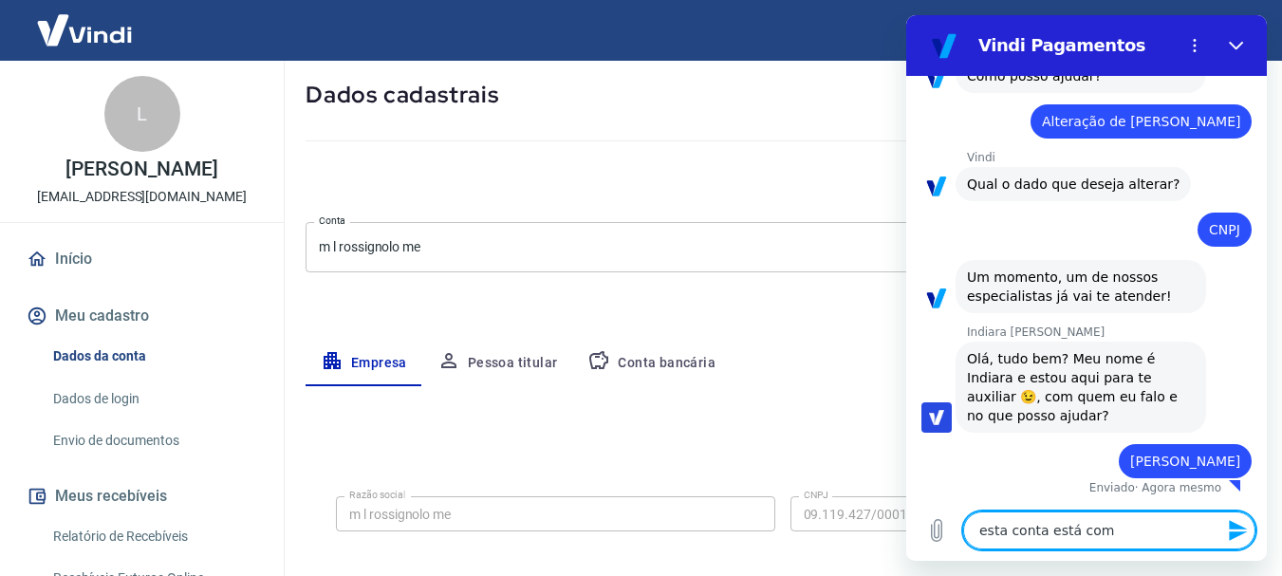
type textarea "x"
type textarea "esta conta está com o"
type textarea "x"
type textarea "esta conta está com o c"
type textarea "x"
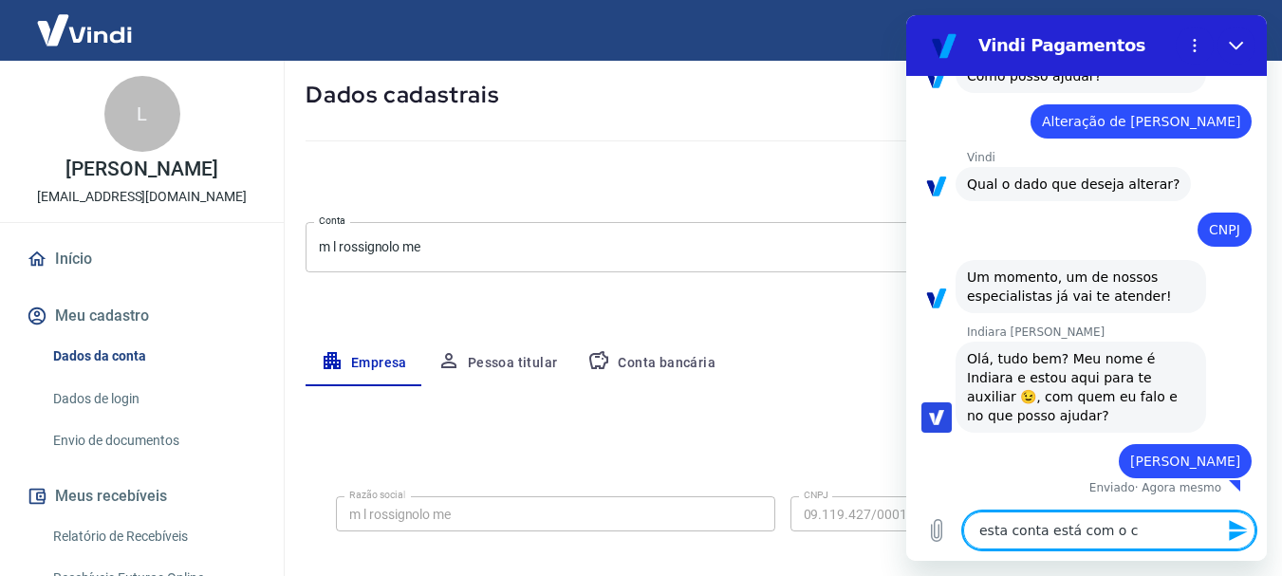
type textarea "esta conta está com o cn"
type textarea "x"
type textarea "esta conta está com o cnp"
type textarea "x"
type textarea "esta conta está com o cnpj"
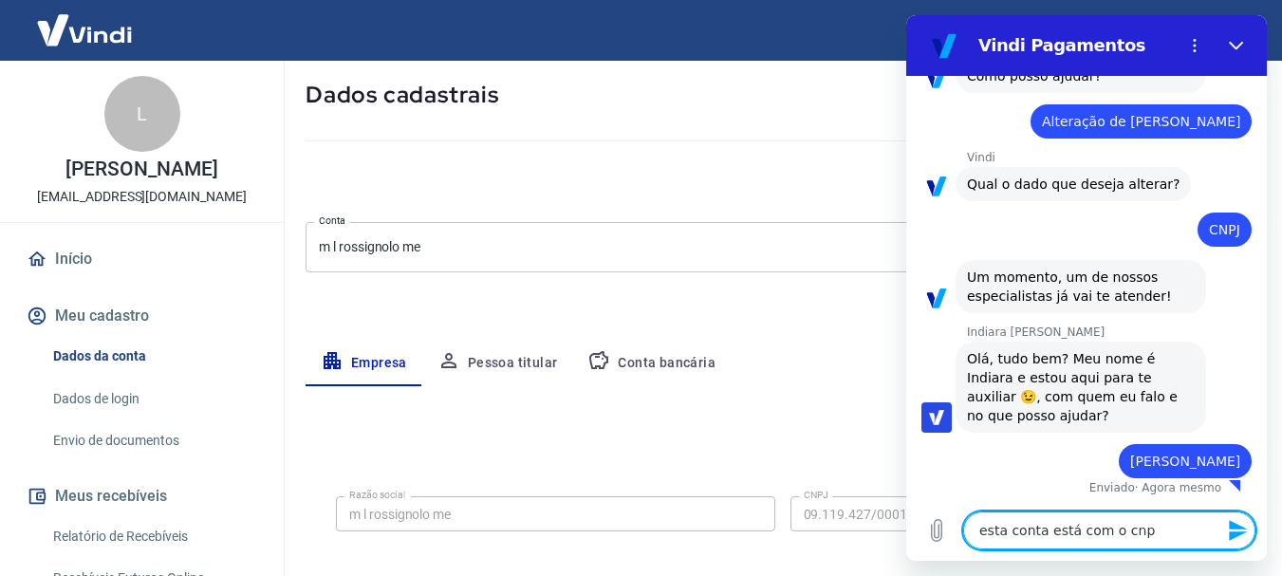
type textarea "x"
type textarea "esta conta está com o cnpj"
type textarea "x"
type textarea "esta conta está com o cnpj d"
type textarea "x"
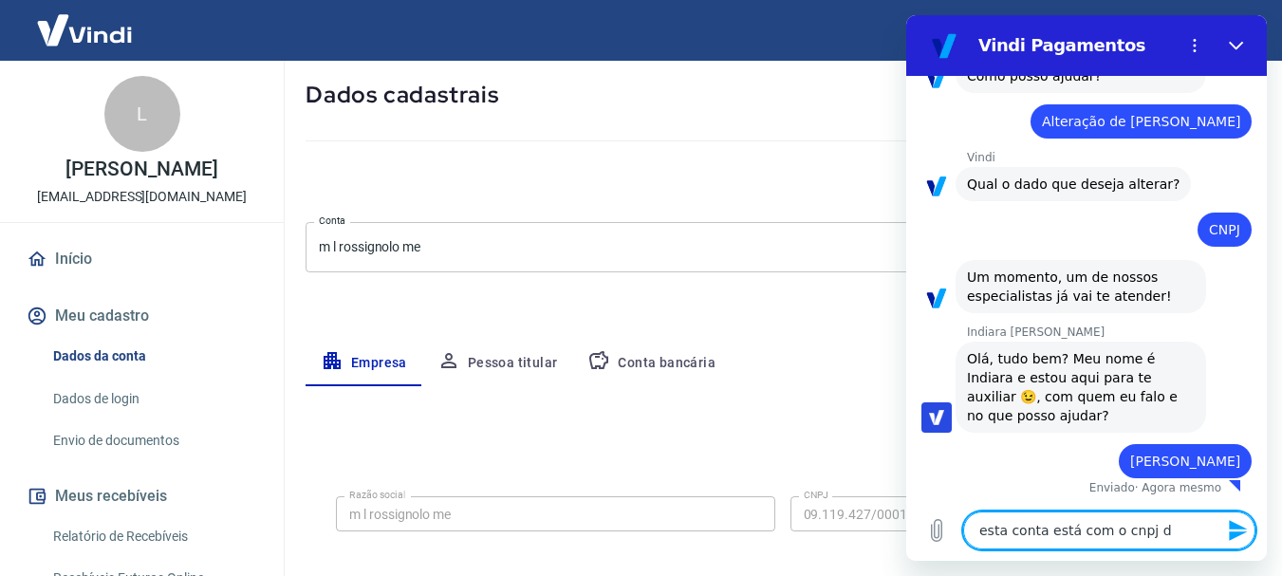
type textarea "esta conta está com o cnpj da"
type textarea "x"
type textarea "esta conta está com o cnpj da"
type textarea "x"
type textarea "esta conta está com o cnpj da e"
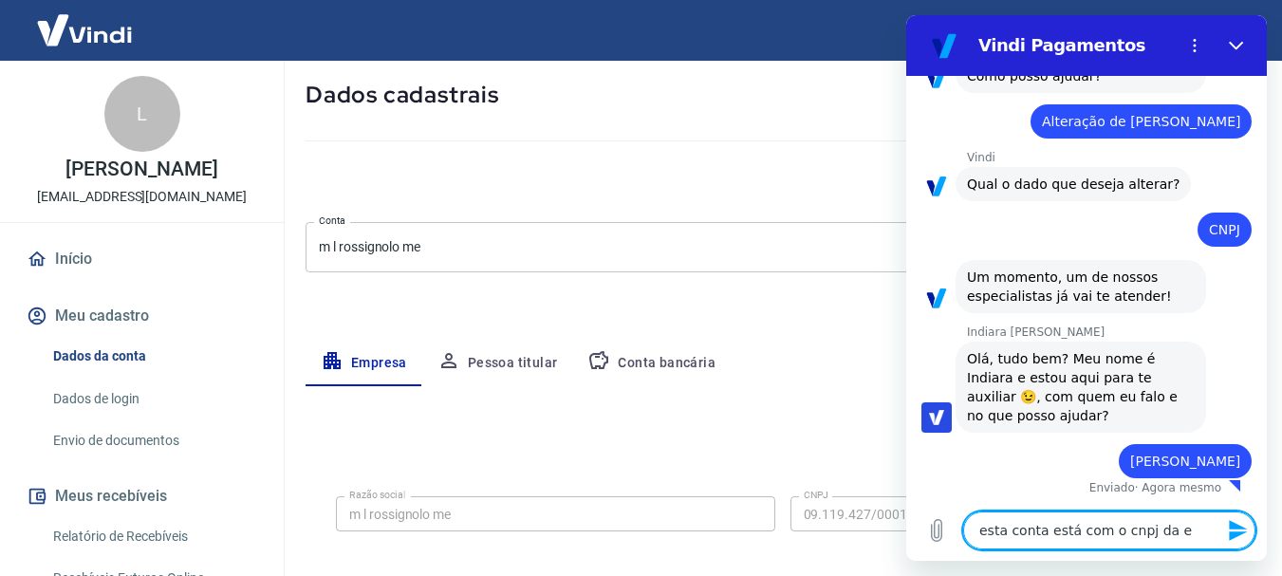
type textarea "x"
type textarea "esta conta está com o cnpj da em"
type textarea "x"
type textarea "esta conta está com o cnpj da e"
type textarea "x"
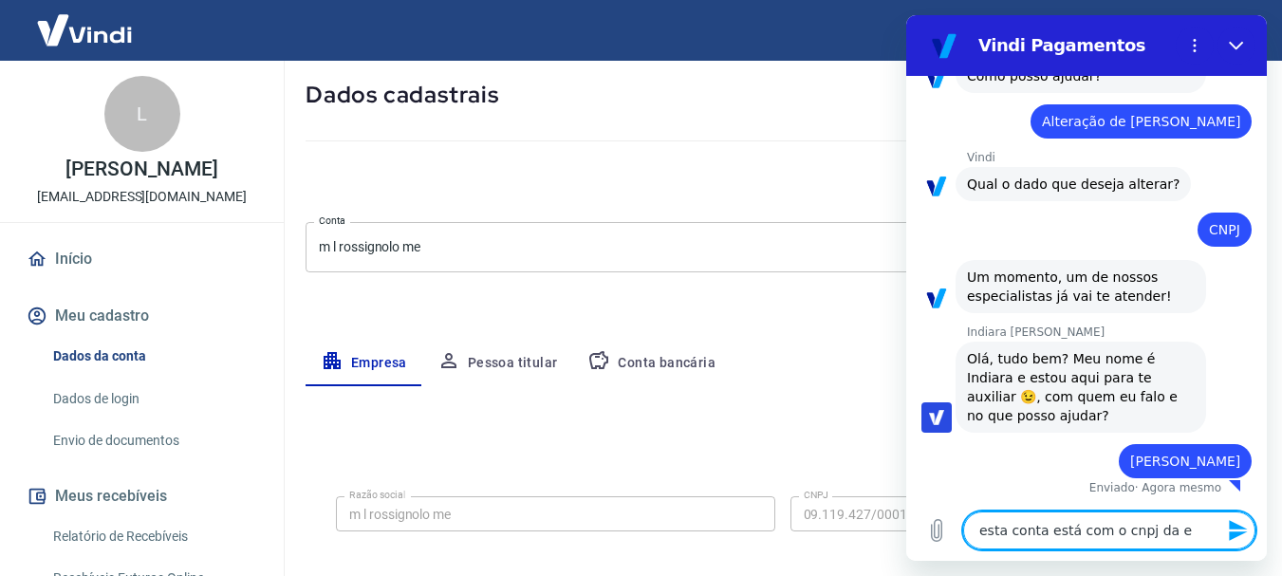
type textarea "esta conta está com o cnpj da"
type textarea "x"
type textarea "esta conta está com o cnpj da"
type textarea "x"
type textarea "esta conta está com o cnpj d"
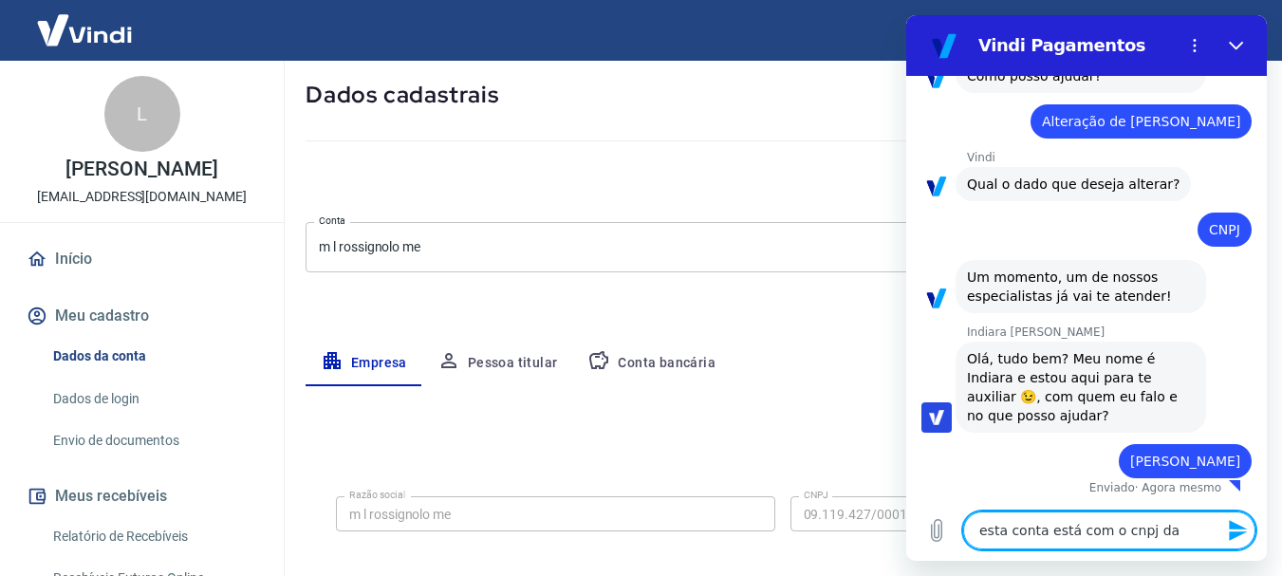
type textarea "x"
type textarea "esta conta está com o cnpj"
type textarea "x"
type textarea "esta conta está com o cnpj"
type textarea "x"
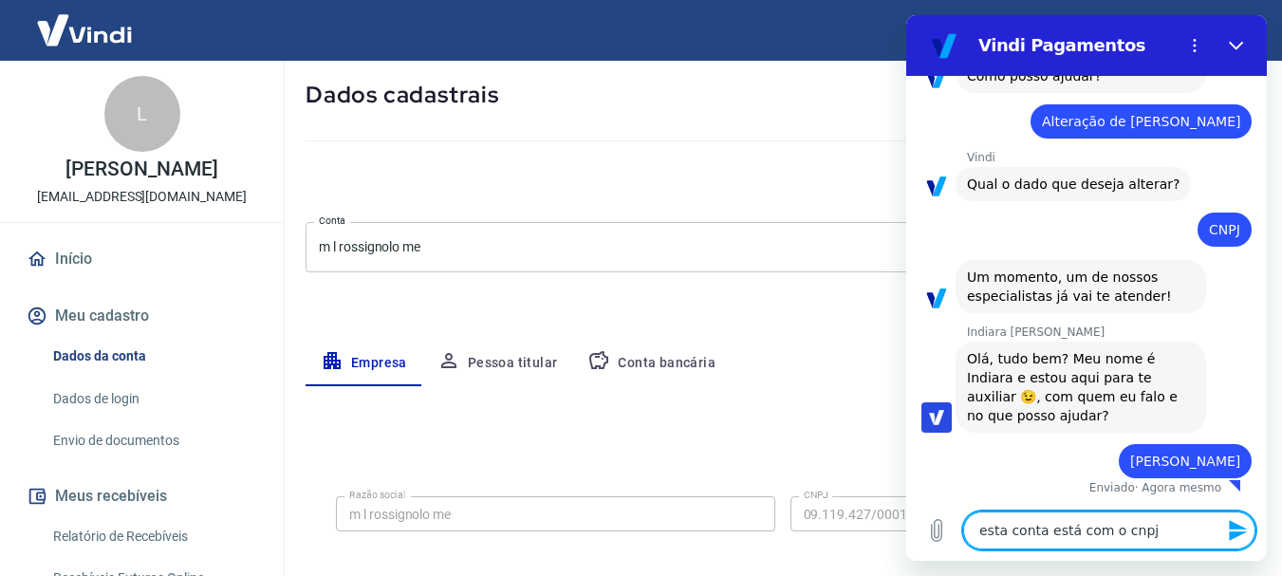
type textarea "esta conta está com o cnp"
type textarea "x"
type textarea "esta conta está com o cn"
type textarea "x"
type textarea "esta conta está com o c"
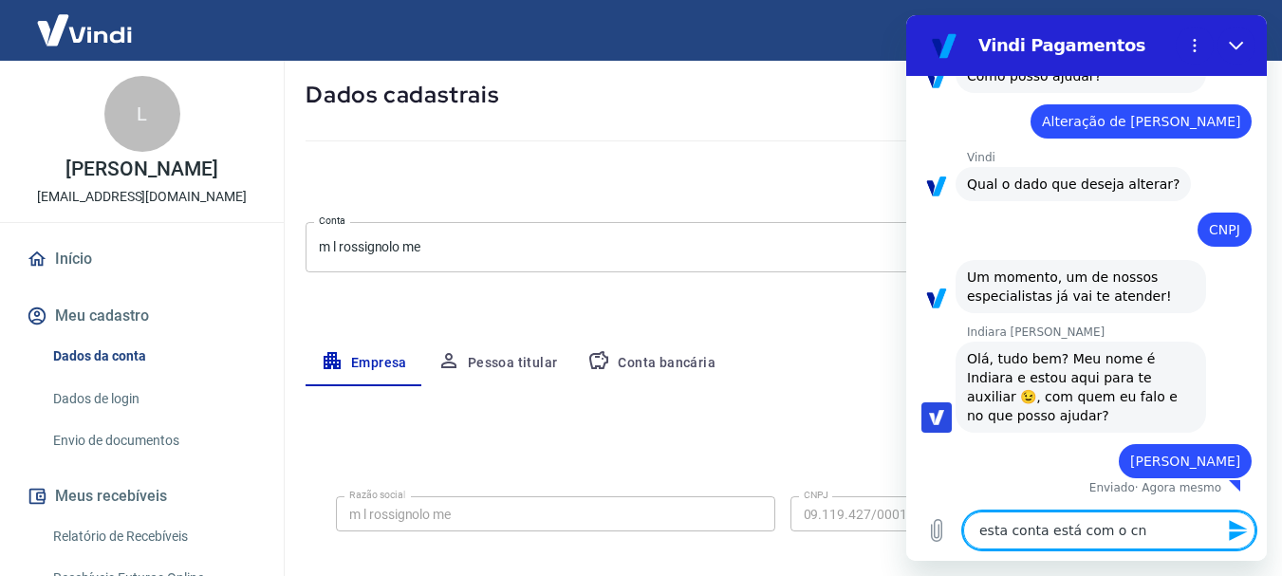
type textarea "x"
type textarea "esta conta está com o"
type textarea "x"
type textarea "esta conta está com o"
type textarea "x"
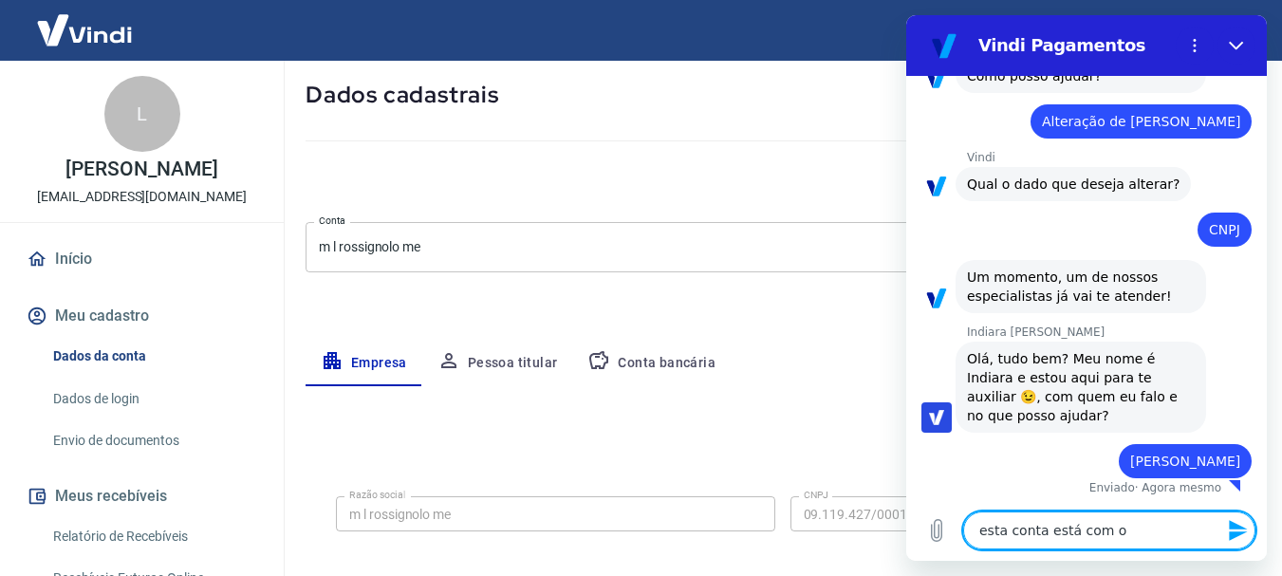
type textarea "esta conta está com"
type textarea "x"
type textarea "esta conta está com"
type textarea "x"
type textarea "esta conta está co"
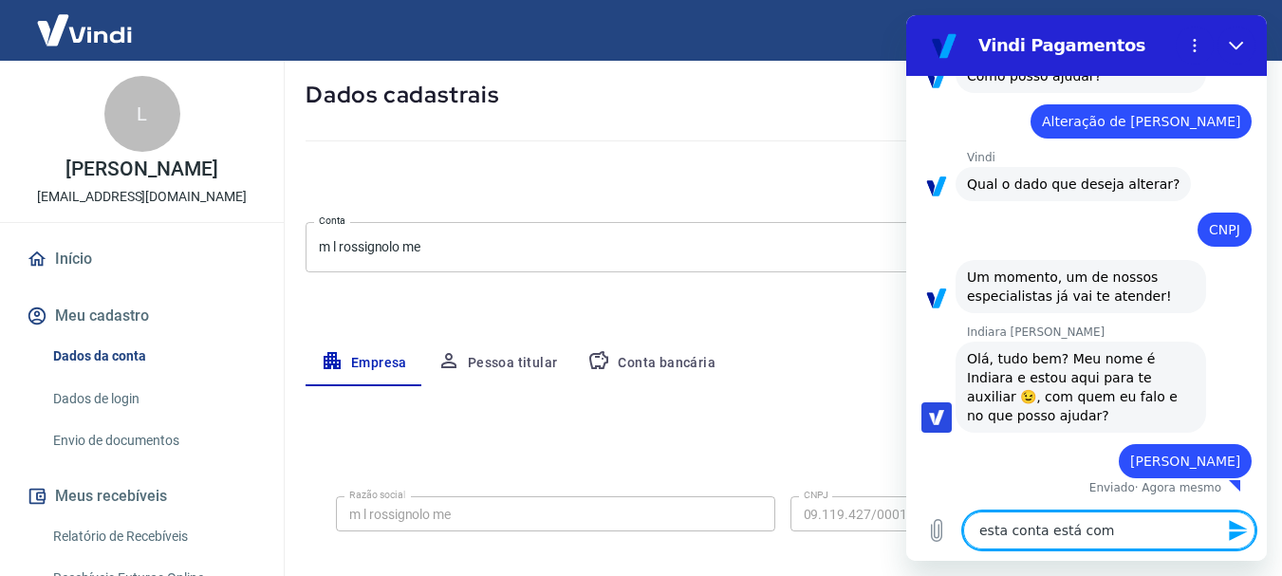
type textarea "x"
type textarea "esta conta está c"
type textarea "x"
type textarea "esta conta está"
type textarea "x"
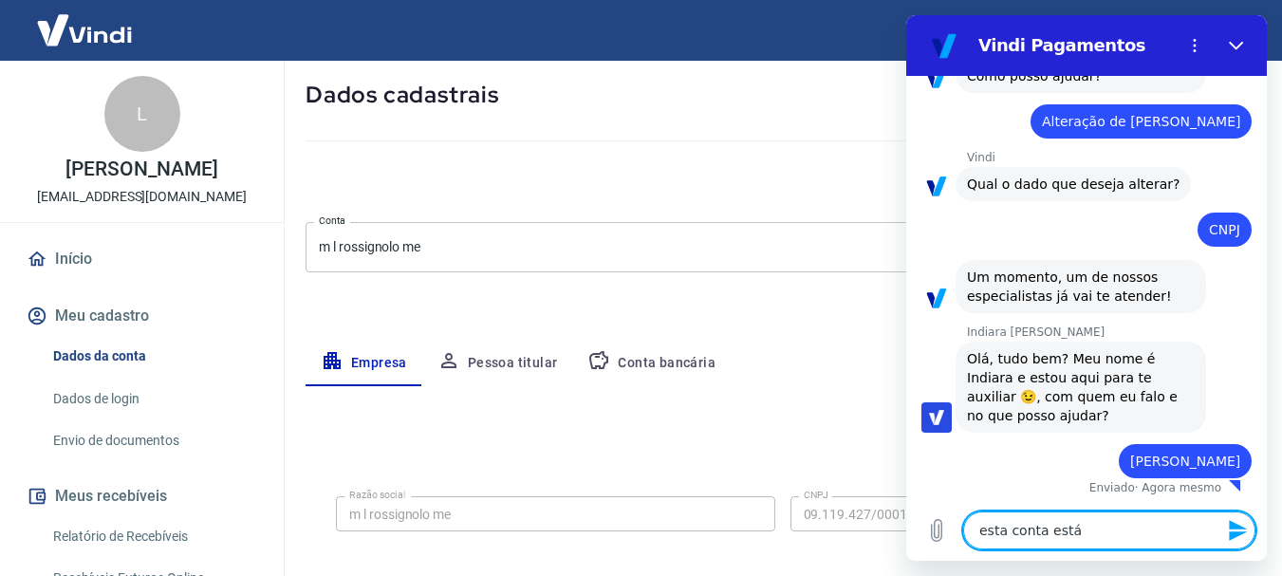
type textarea "esta conta está"
type textarea "x"
type textarea "esta conta est"
type textarea "x"
type textarea "esta conta es"
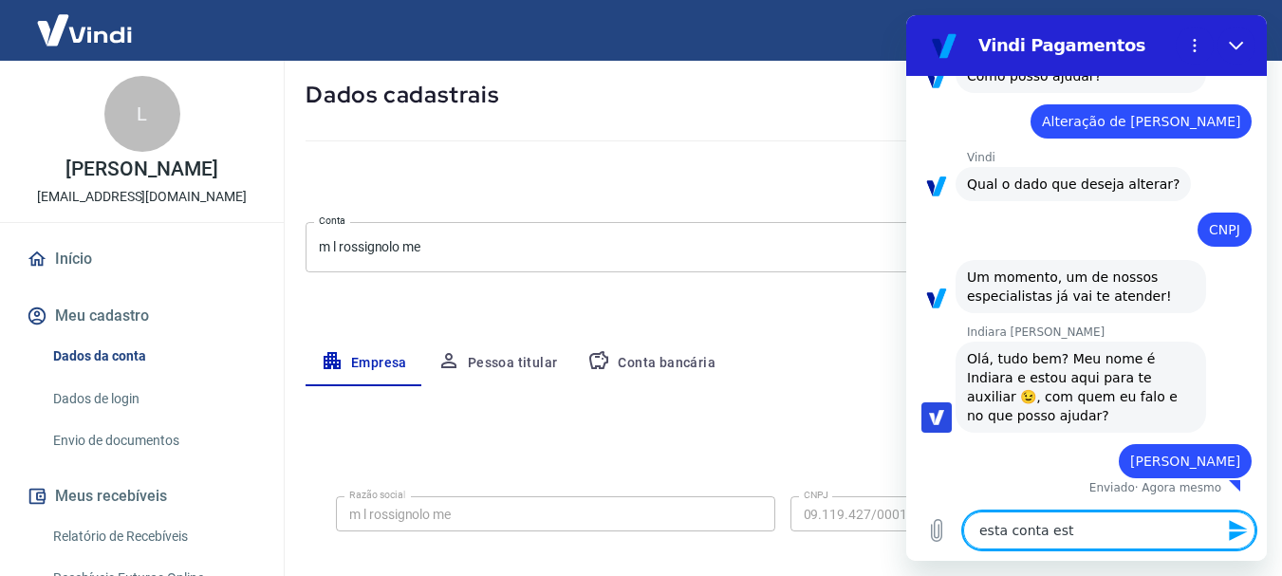
type textarea "x"
type textarea "esta conta e"
type textarea "x"
type textarea "esta conta"
type textarea "x"
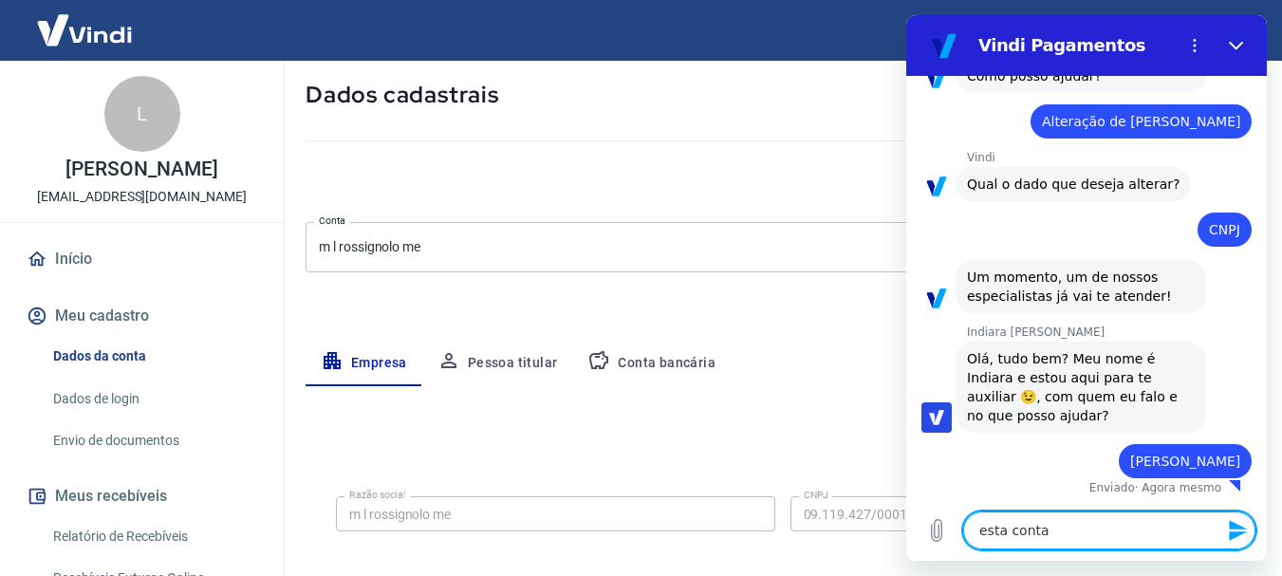
type textarea "esta conta"
type textarea "x"
type textarea "esta cont"
type textarea "x"
type textarea "esta con"
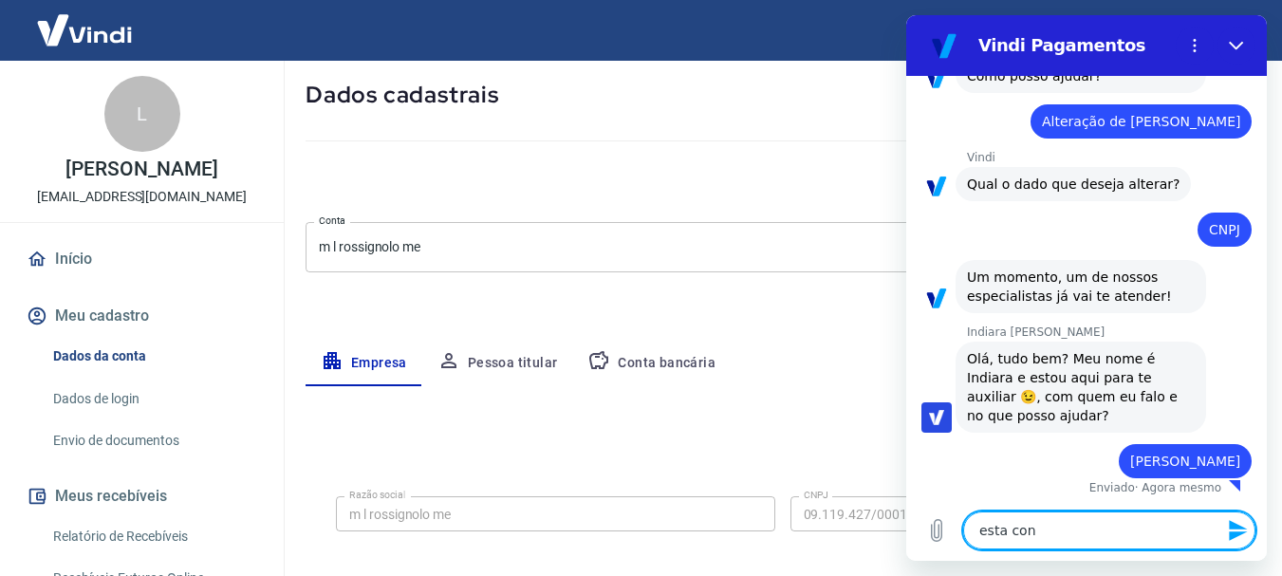
type textarea "x"
type textarea "esta co"
type textarea "x"
type textarea "esta c"
type textarea "x"
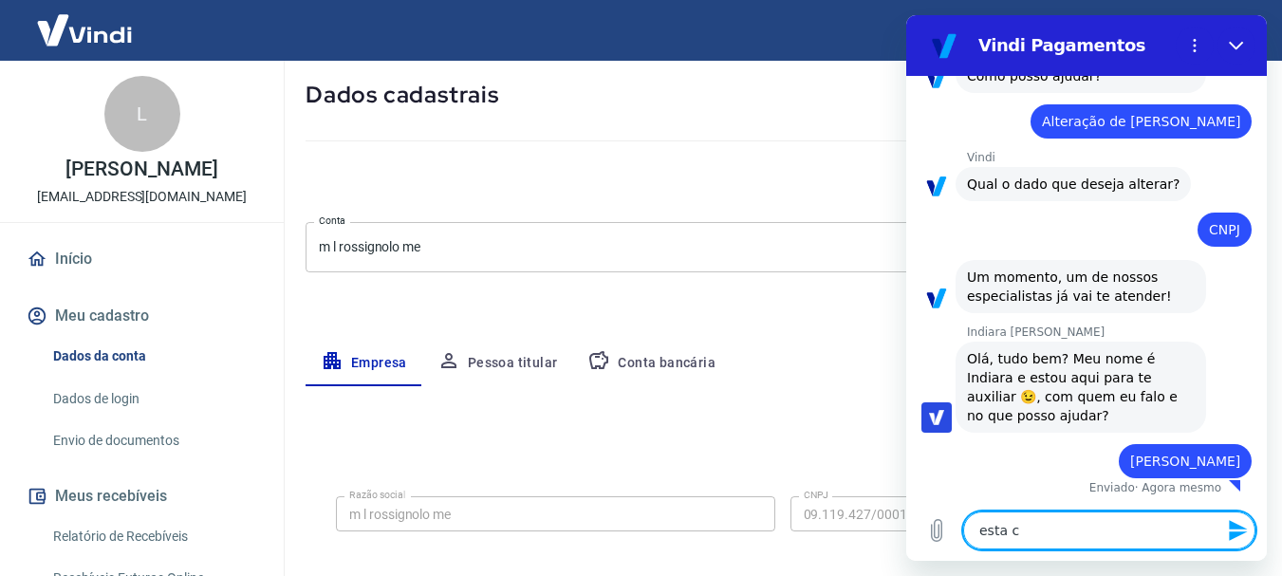
type textarea "esta"
type textarea "x"
type textarea "esta"
type textarea "x"
type textarea "est"
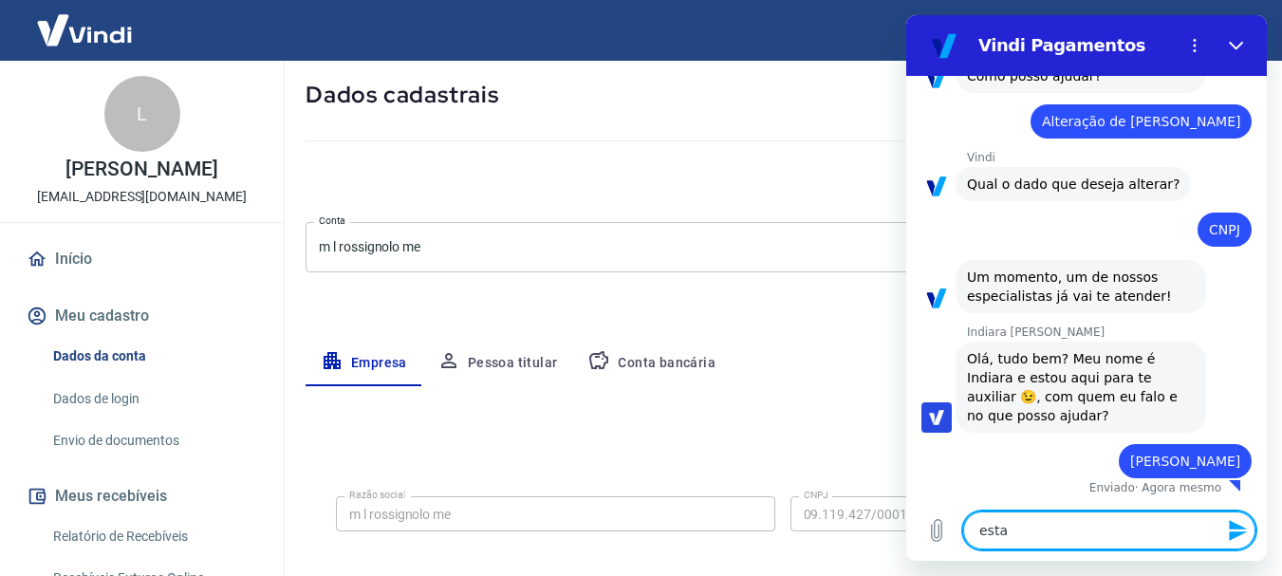
type textarea "x"
type textarea "es"
type textarea "x"
type textarea "e"
type textarea "x"
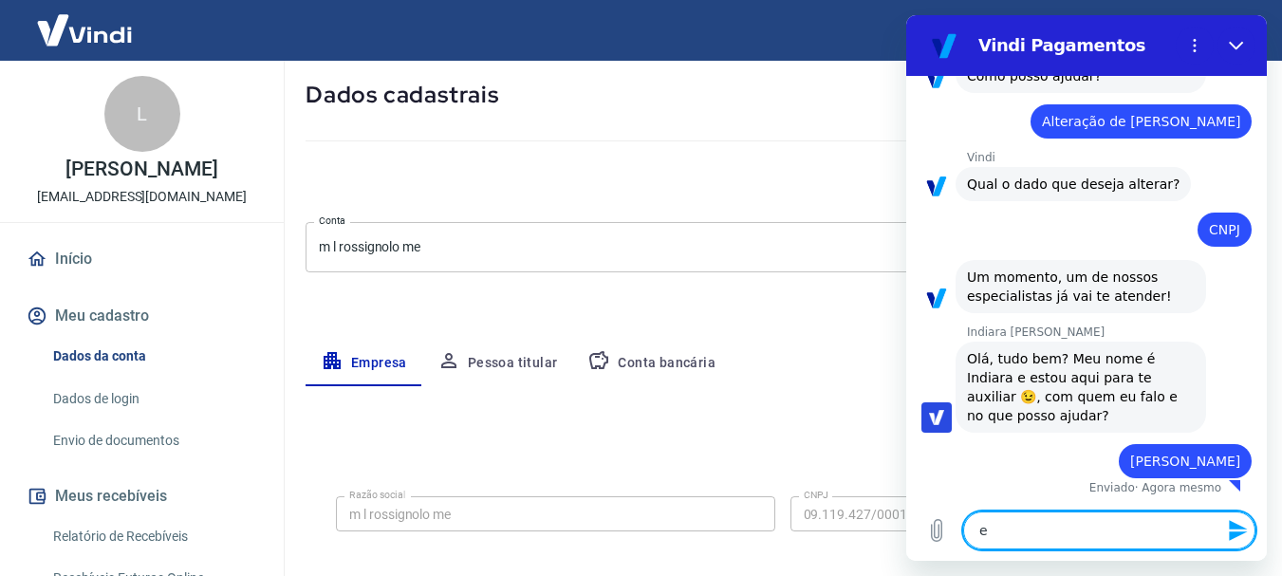
type textarea "x"
type textarea "e"
type textarea "x"
type textarea "eu"
type textarea "x"
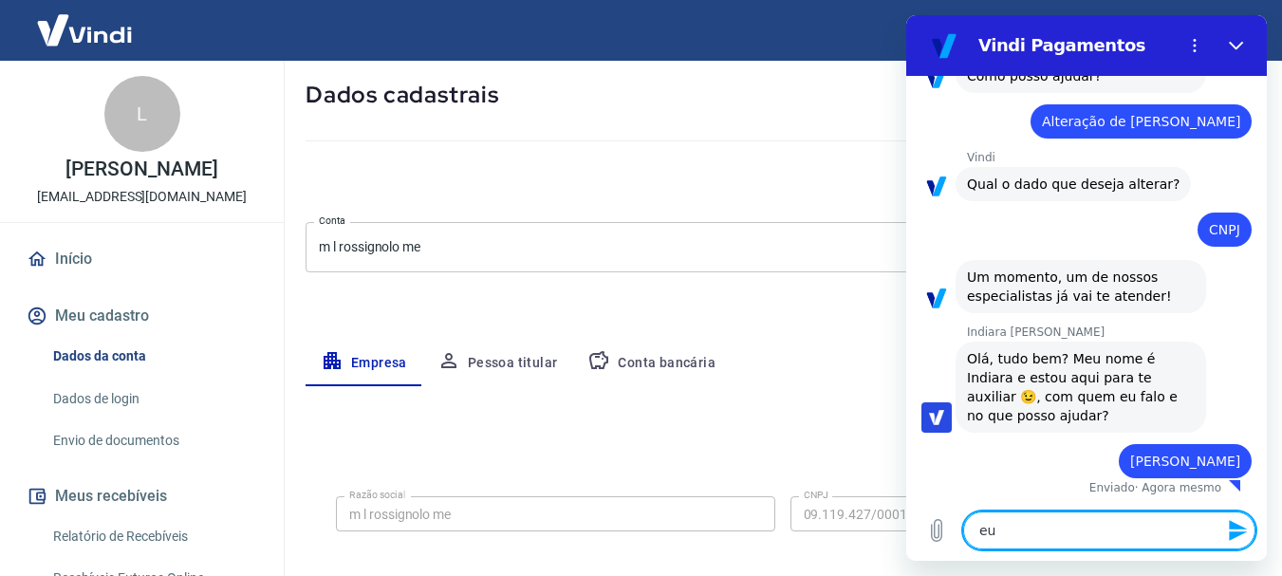
type textarea "eu"
type textarea "x"
type textarea "eu t"
type textarea "x"
type textarea "eu te"
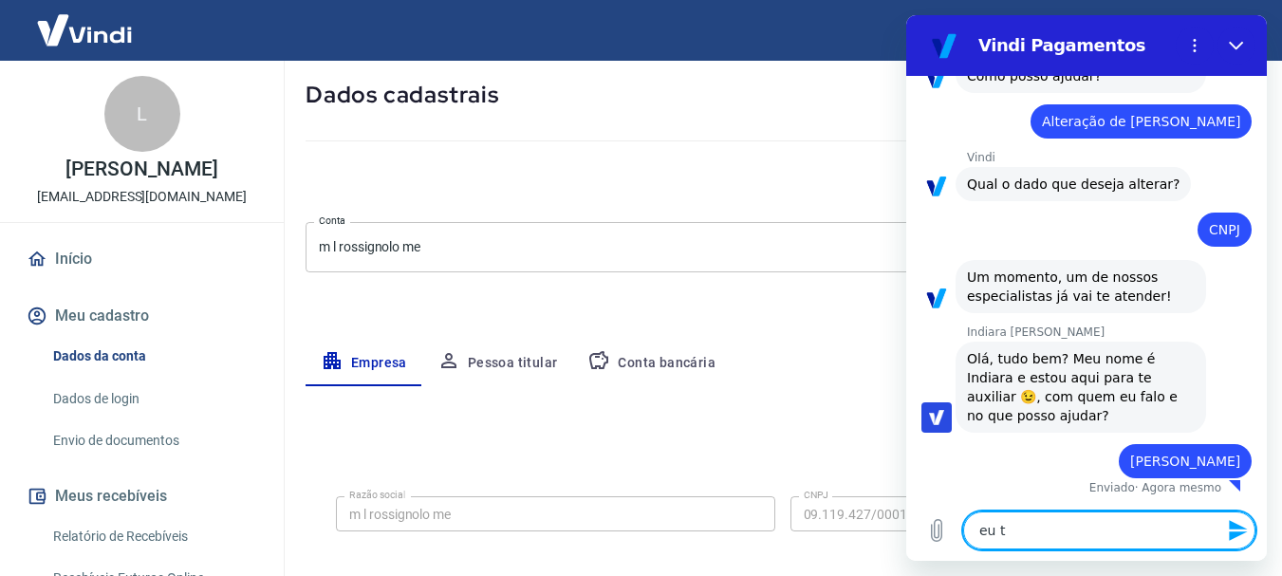
type textarea "x"
type textarea "eu ten"
type textarea "x"
type textarea "eu tenh"
type textarea "x"
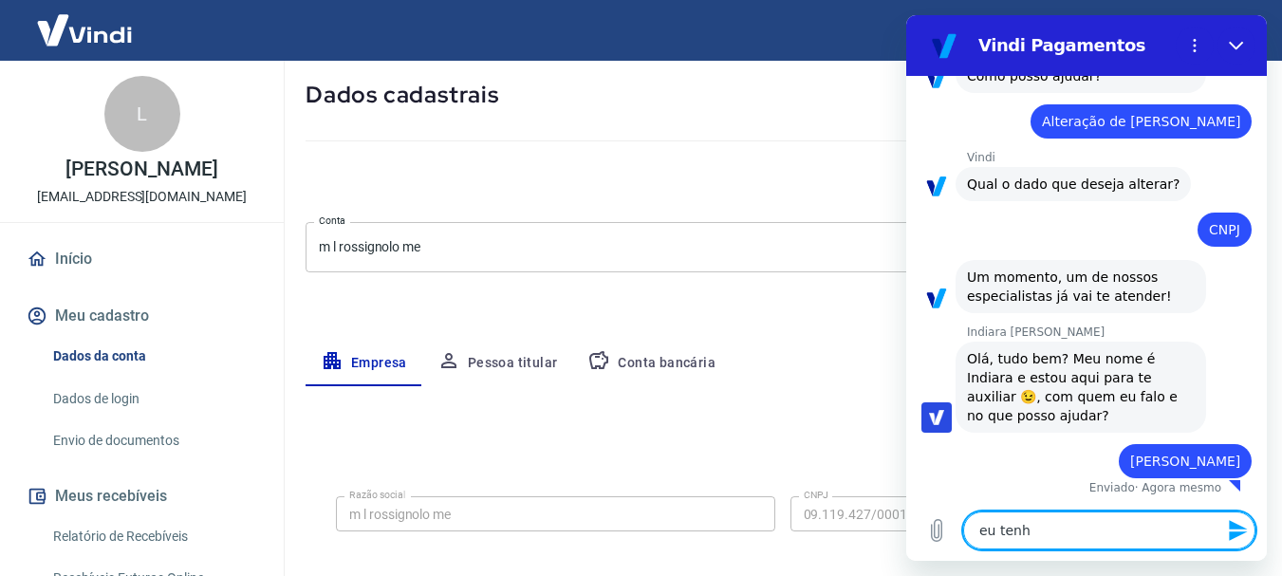
type textarea "eu tenho"
type textarea "x"
type textarea "eu tenho"
type textarea "x"
type textarea "eu tenho o"
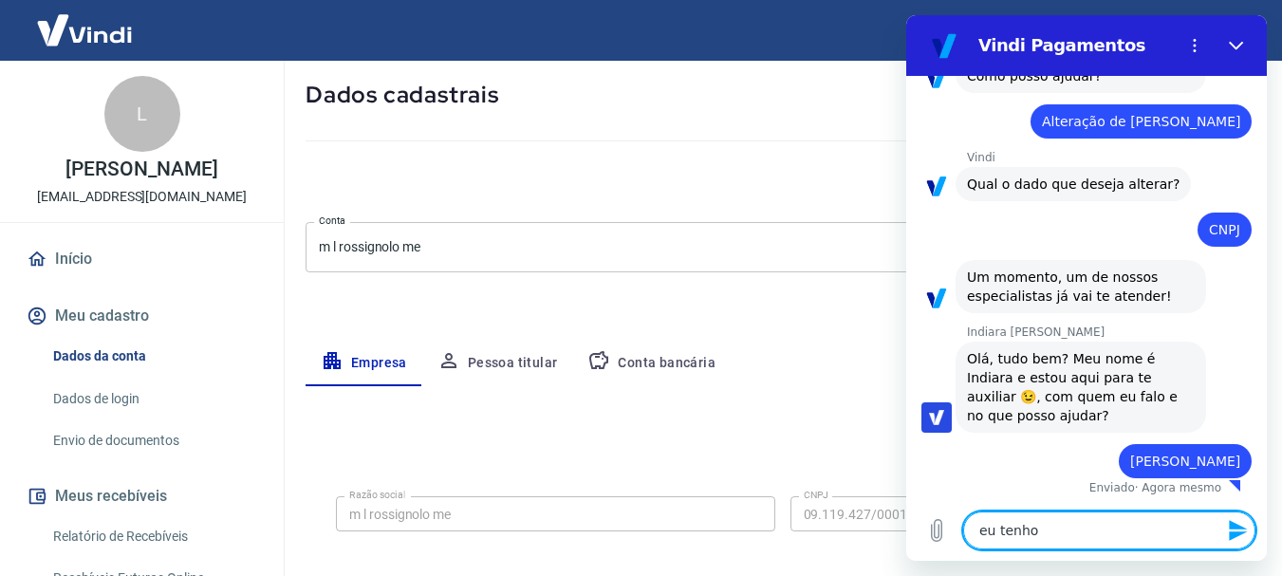
type textarea "x"
type textarea "eu tenho ou"
type textarea "x"
type textarea "eu tenho out"
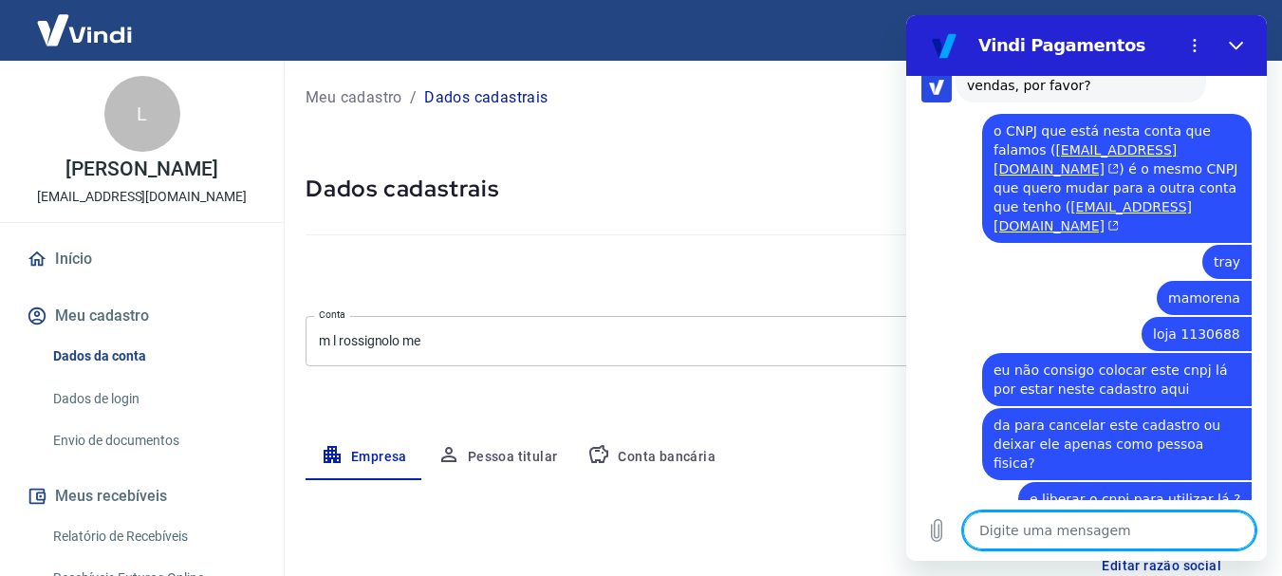
scroll to position [0, 0]
click at [1237, 48] on icon "Fechar" at bounding box center [1236, 46] width 14 height 9
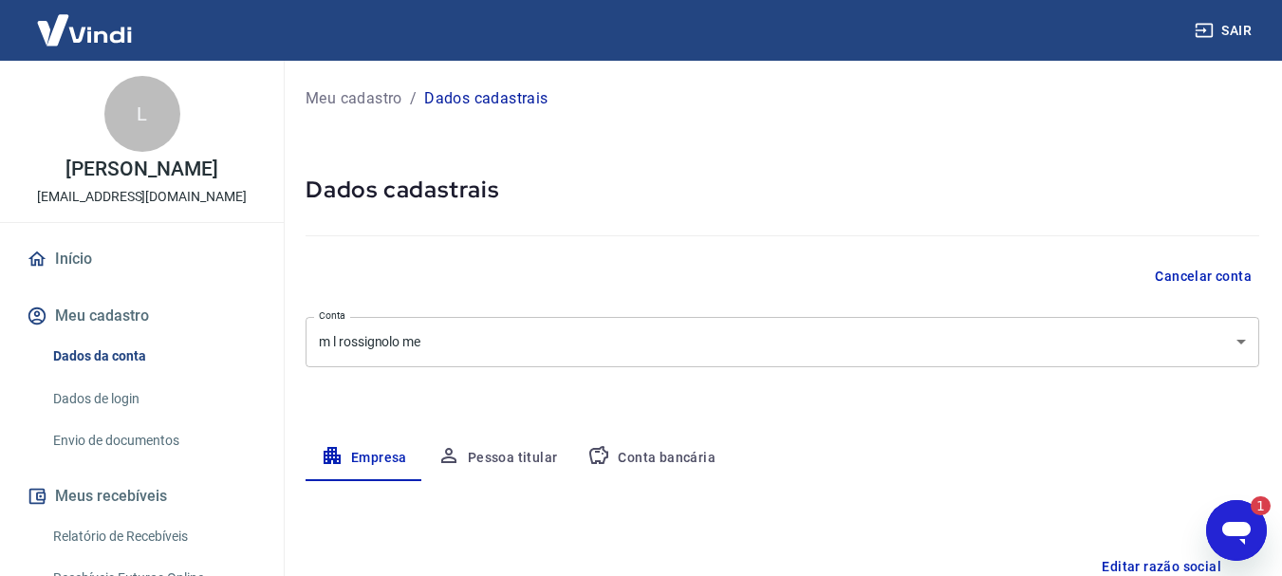
click at [1239, 528] on icon "Abrir janela de mensagens, 1 mensagem não lida" at bounding box center [1237, 533] width 28 height 23
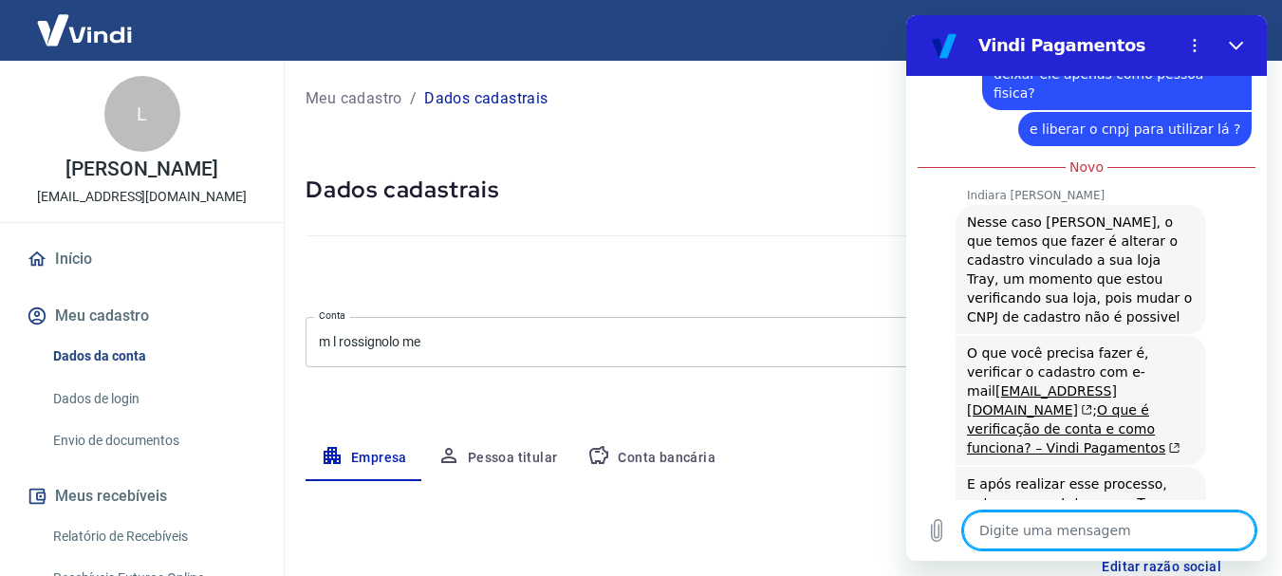
scroll to position [1061, 0]
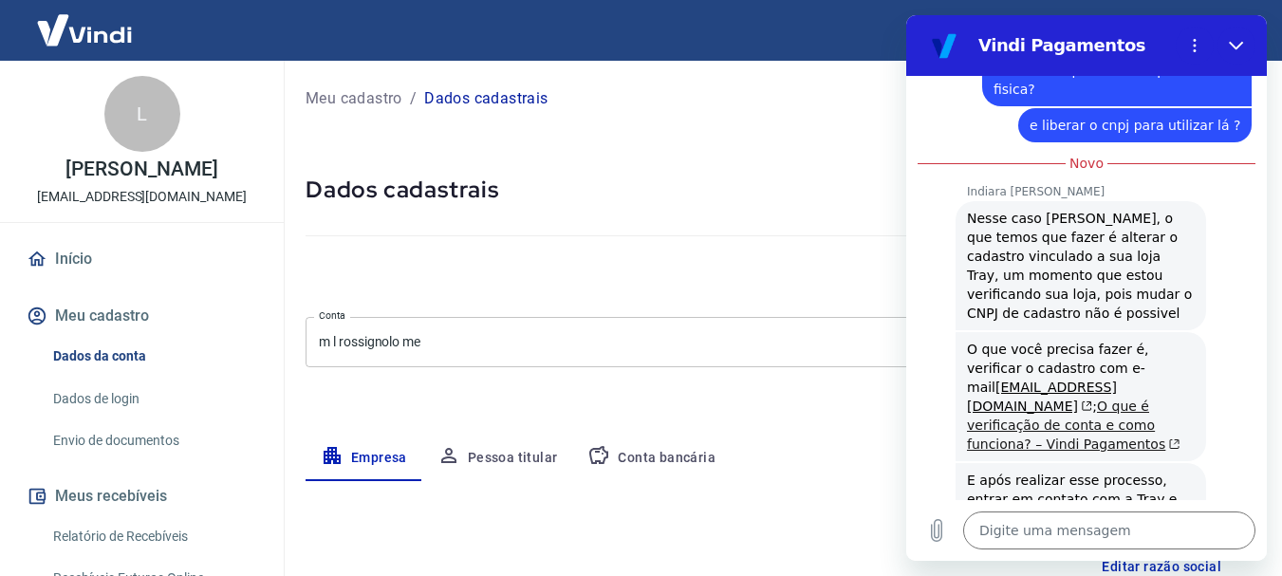
click at [1080, 399] on link "O que é verificação de conta e como funciona? – Vindi Pagamentos" at bounding box center [1074, 425] width 214 height 53
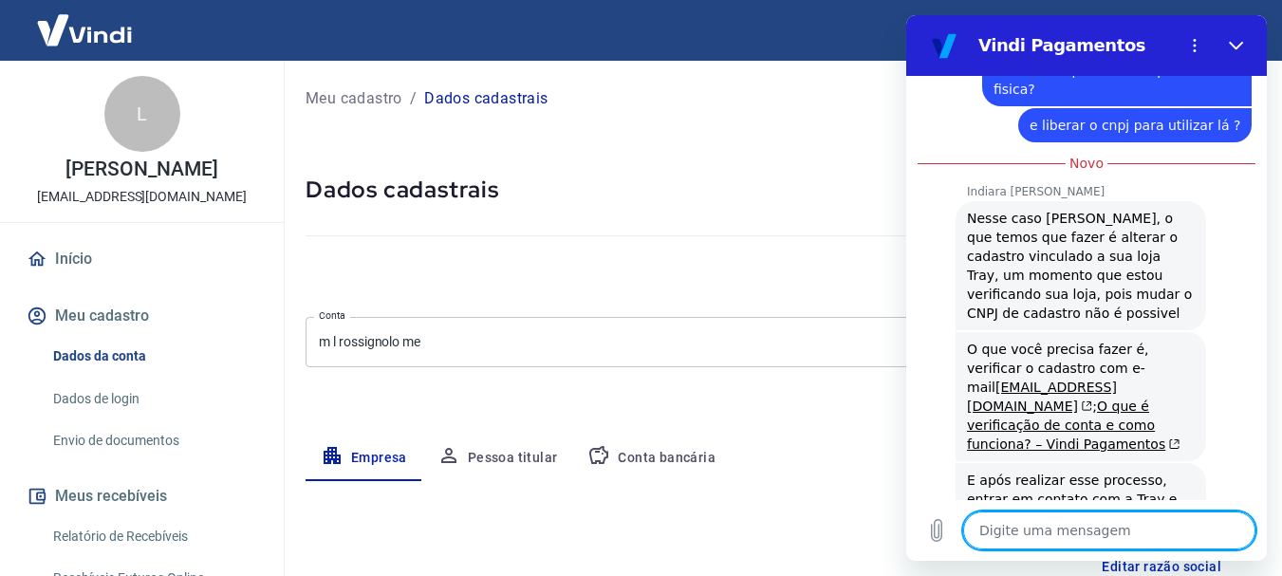
scroll to position [1097, 0]
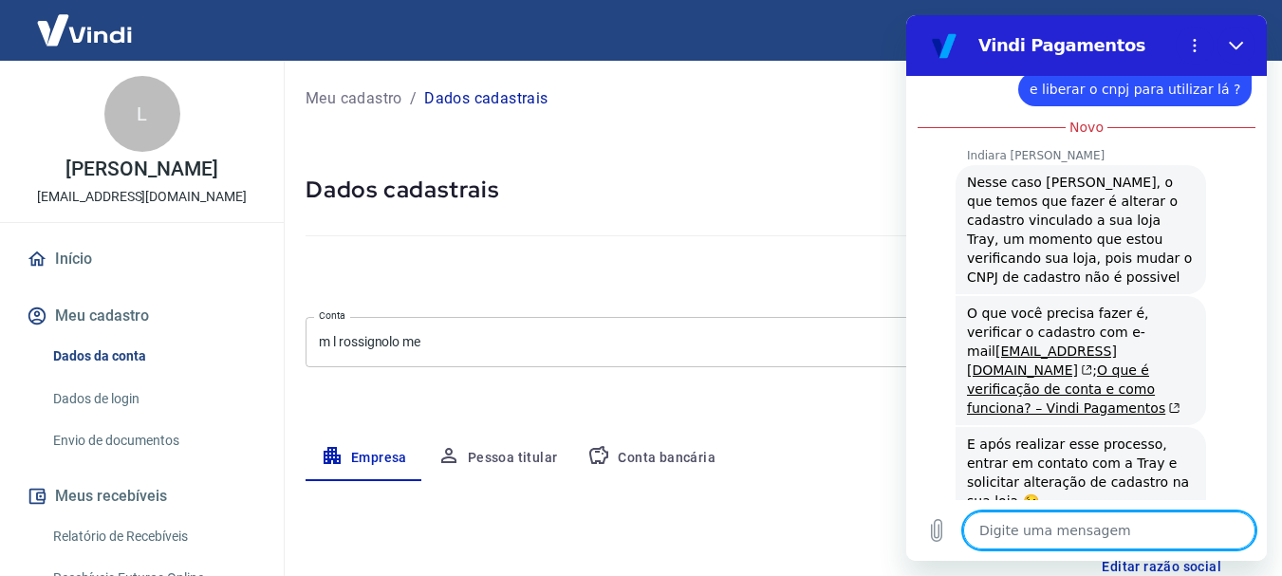
click at [1055, 529] on textarea at bounding box center [1109, 531] width 292 height 38
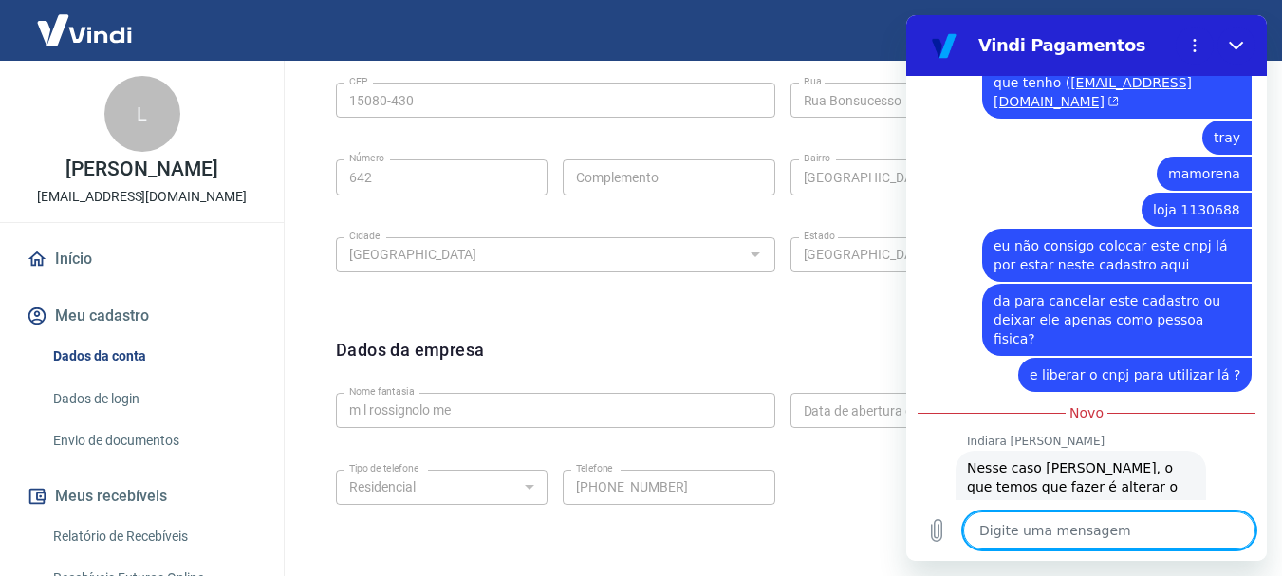
scroll to position [1143, 0]
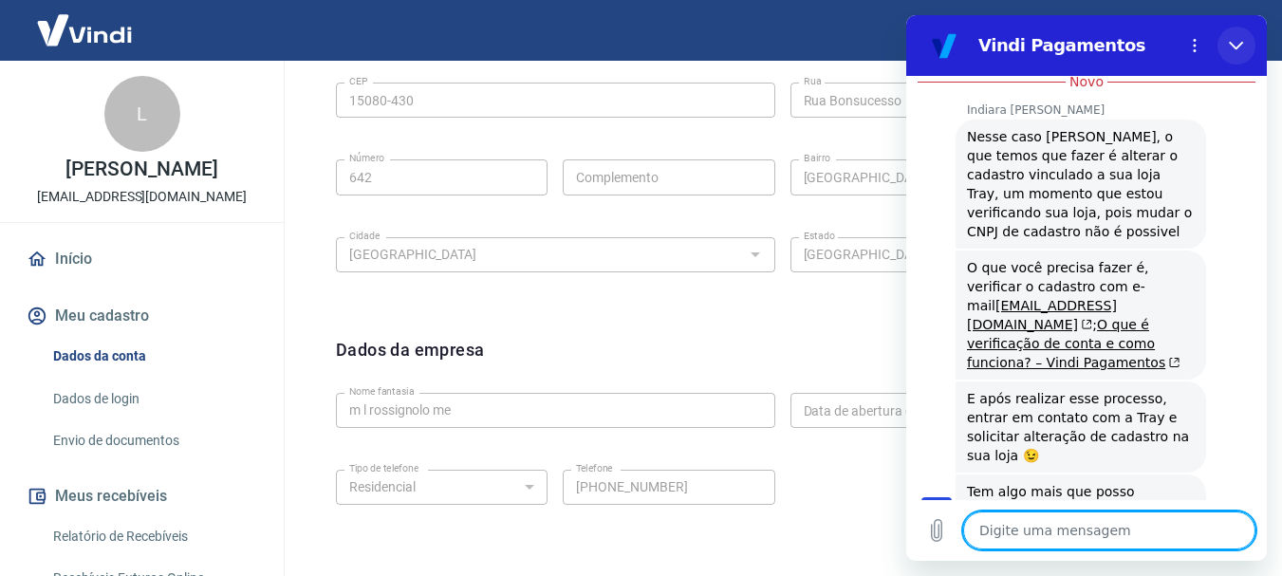
click at [1234, 47] on icon "Fechar" at bounding box center [1236, 46] width 14 height 9
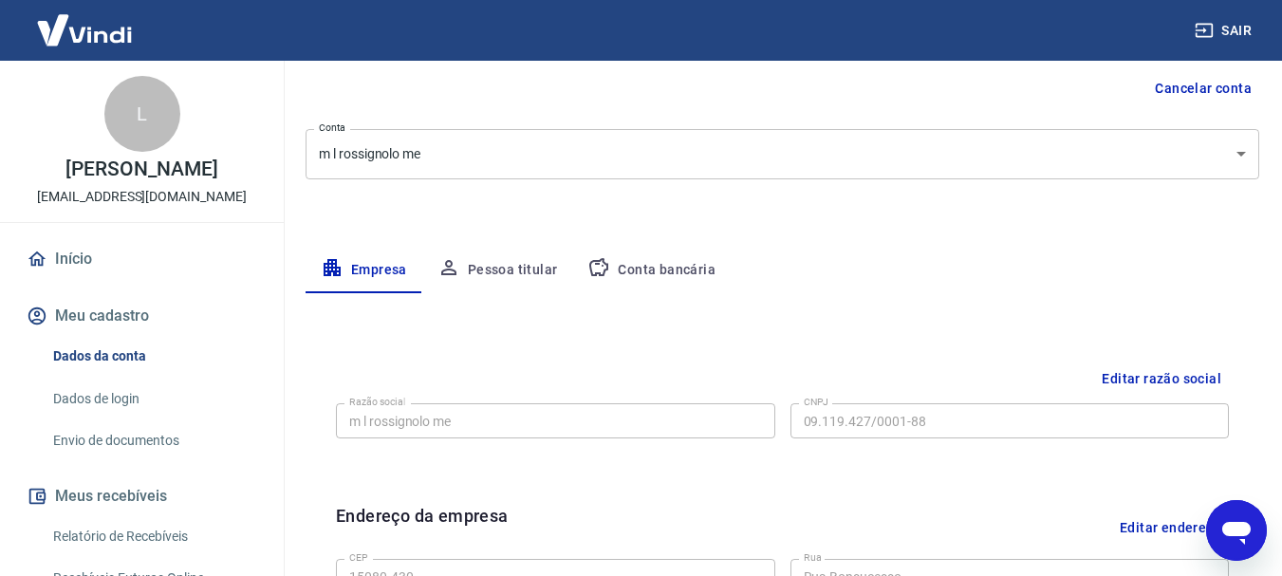
scroll to position [285, 0]
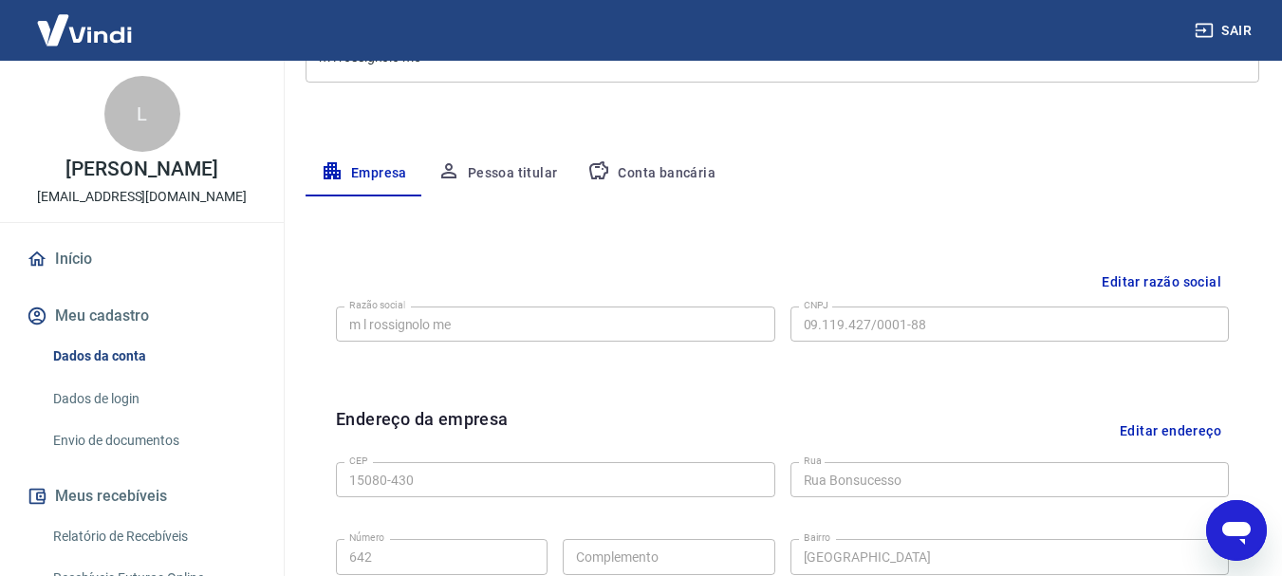
click at [1230, 541] on icon "Abrir janela de mensagens" at bounding box center [1237, 531] width 34 height 34
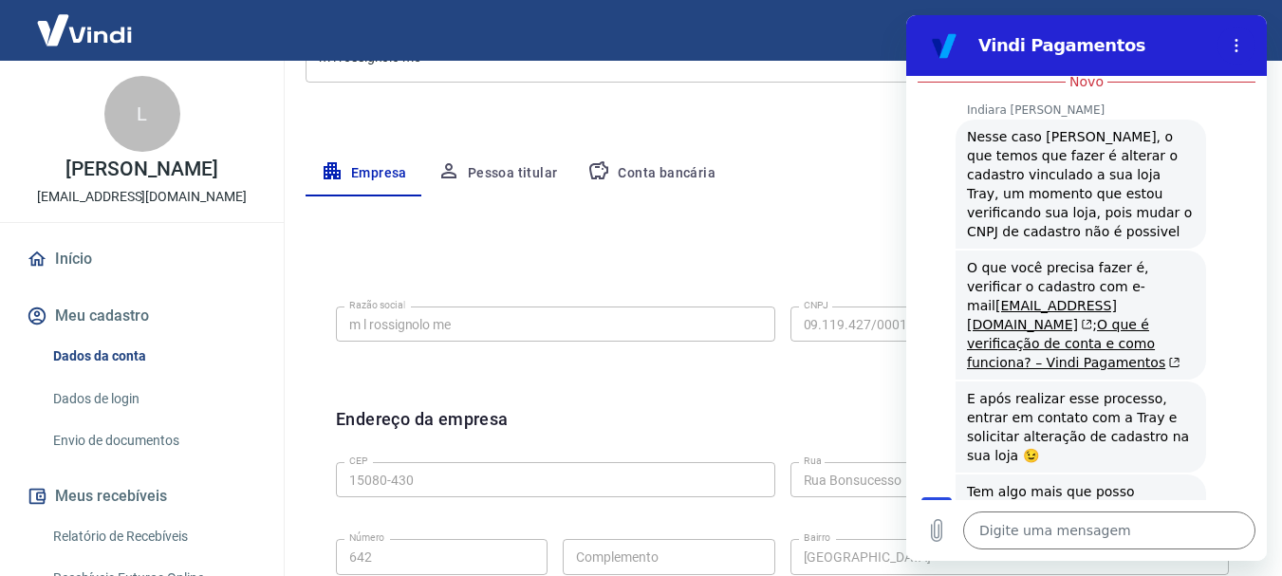
scroll to position [1112, 0]
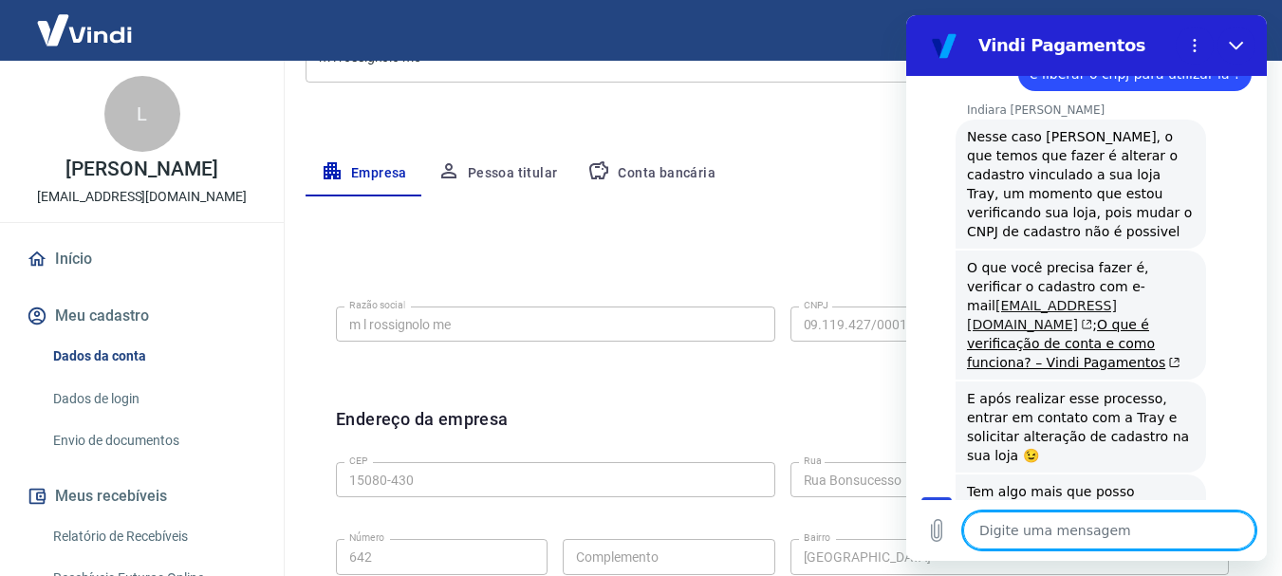
click at [1085, 298] on link "[EMAIL_ADDRESS][DOMAIN_NAME]" at bounding box center [1042, 315] width 150 height 34
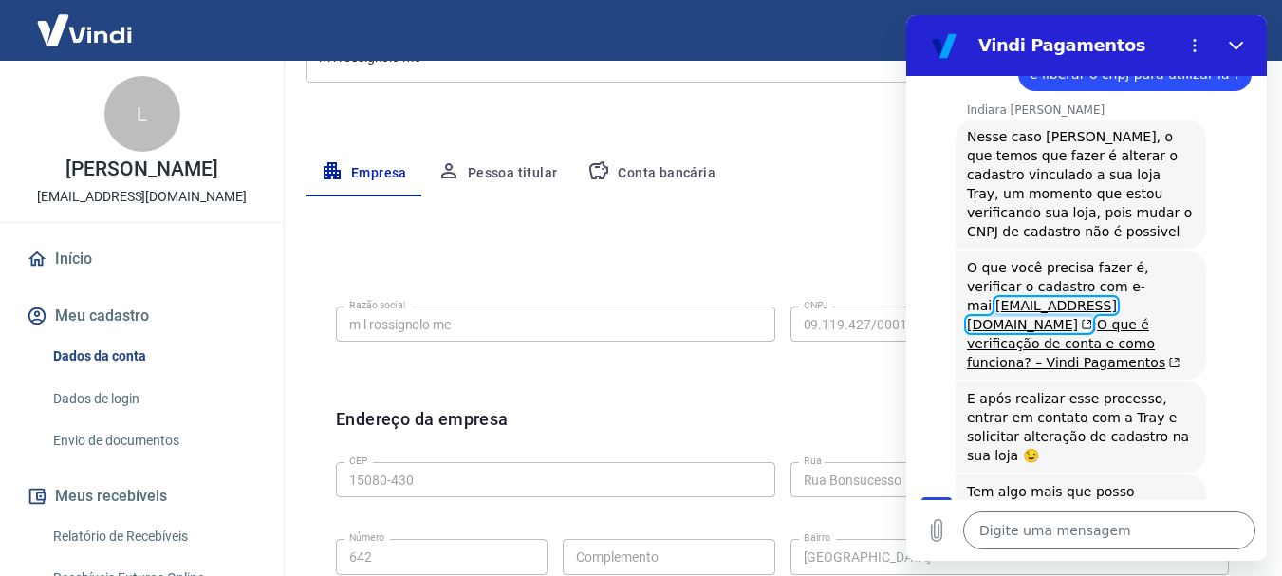
click at [1241, 40] on icon "Fechar" at bounding box center [1236, 45] width 15 height 15
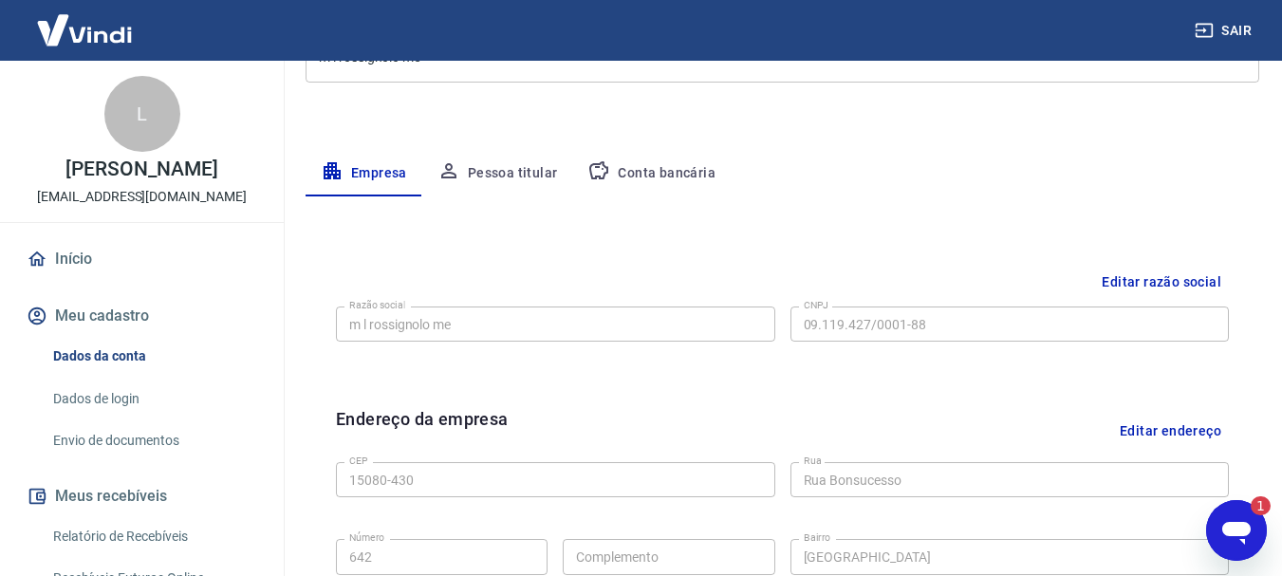
scroll to position [0, 0]
click at [1219, 532] on div "Abrir janela de mensagens, 1 mensagem não lida" at bounding box center [1236, 530] width 57 height 57
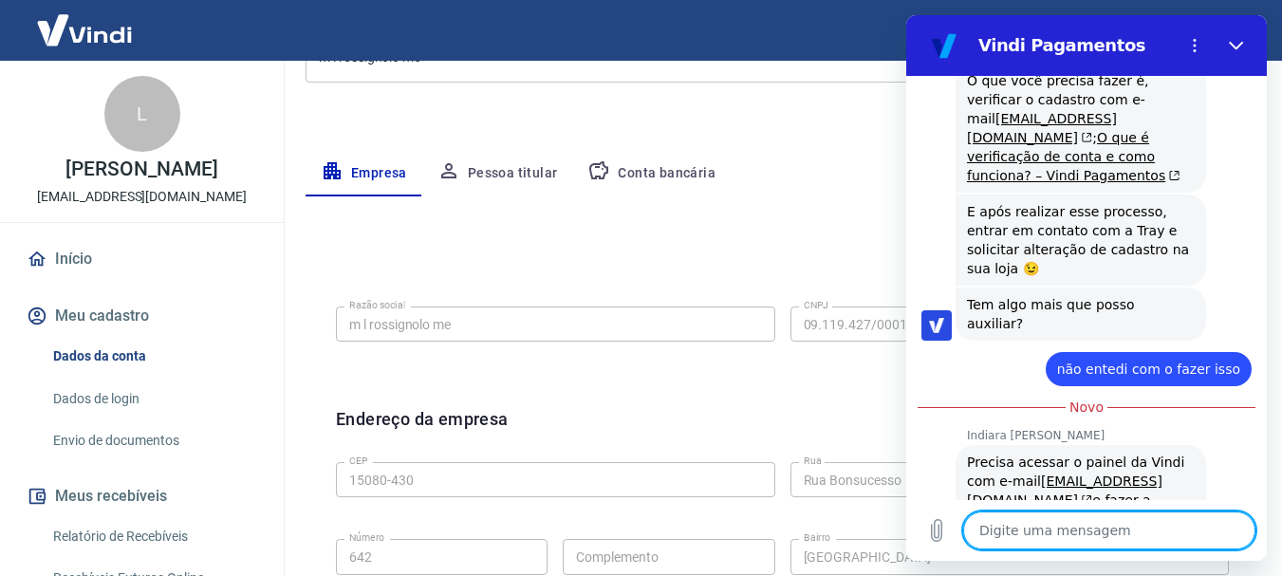
scroll to position [1300, 0]
click at [1114, 534] on textarea at bounding box center [1109, 531] width 292 height 38
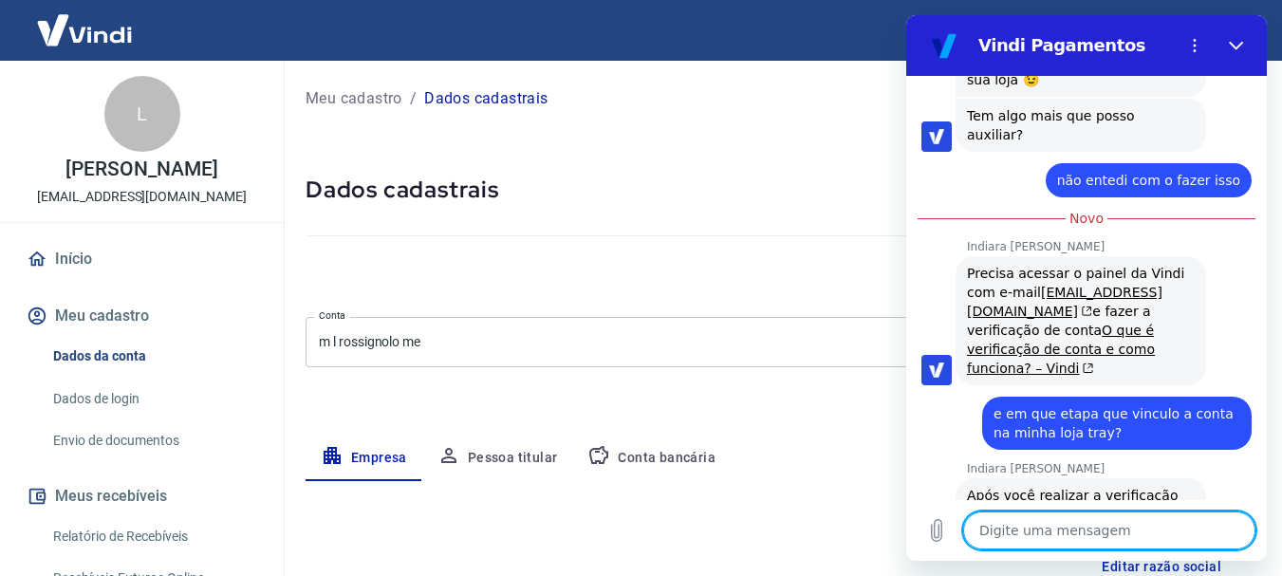
scroll to position [1492, 0]
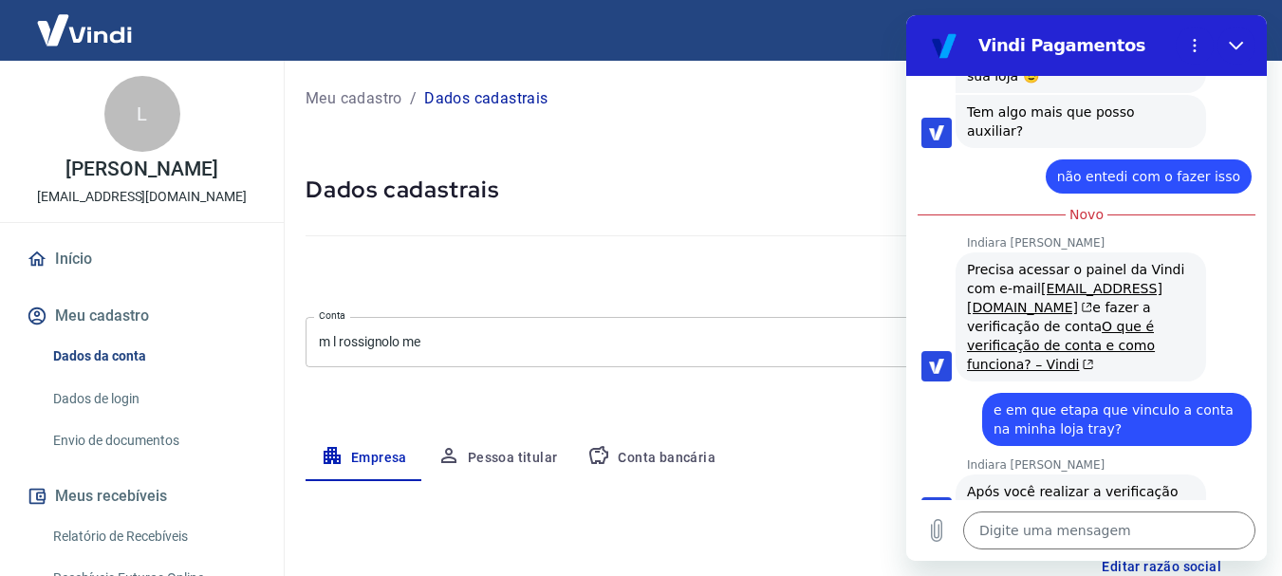
click at [761, 212] on div at bounding box center [783, 232] width 954 height 54
drag, startPoint x: 2141, startPoint y: 55, endPoint x: 1235, endPoint y: 38, distance: 906.6
click at [1235, 38] on icon "Fechar" at bounding box center [1236, 45] width 15 height 15
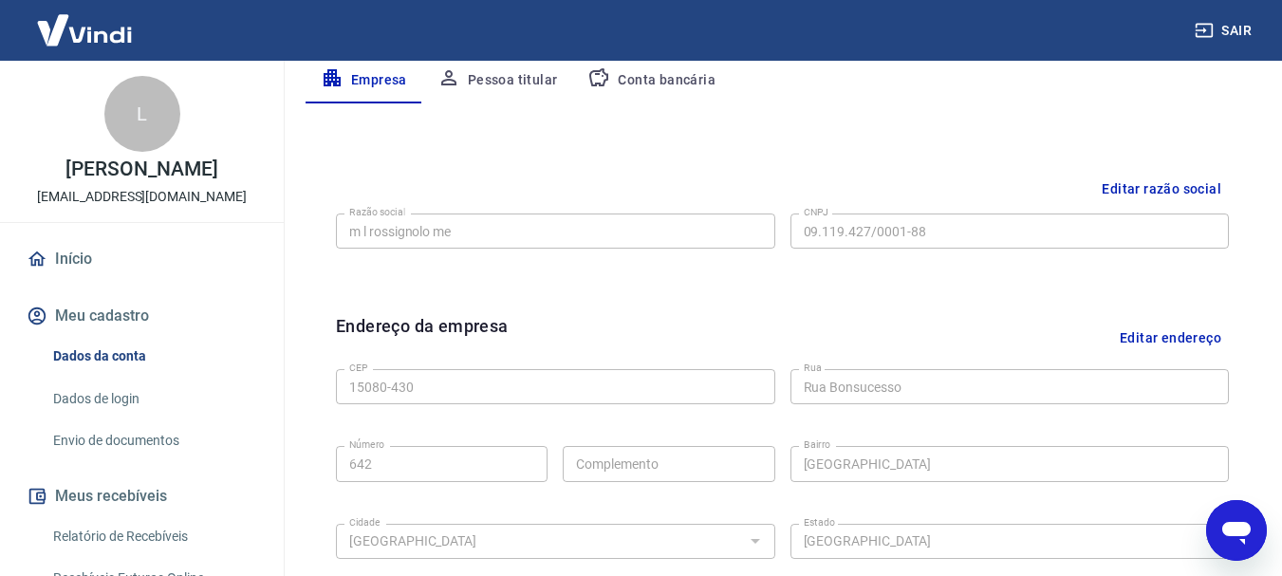
scroll to position [380, 0]
click at [1169, 180] on button "Editar razão social" at bounding box center [1161, 187] width 135 height 35
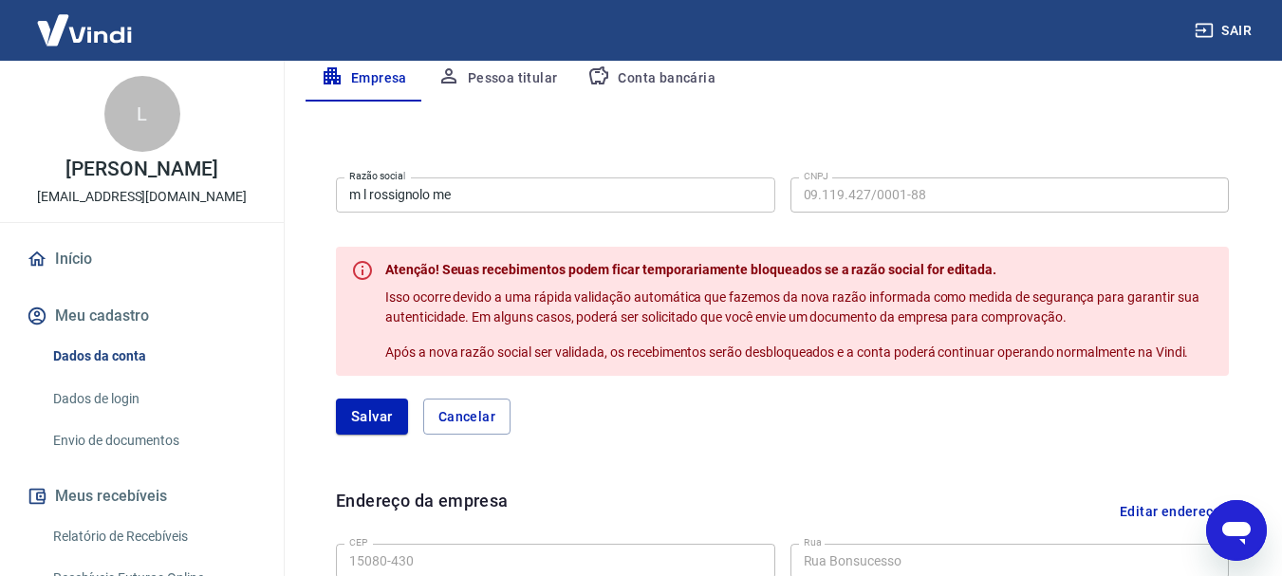
click at [486, 199] on input "m l rossignolo me" at bounding box center [555, 195] width 439 height 35
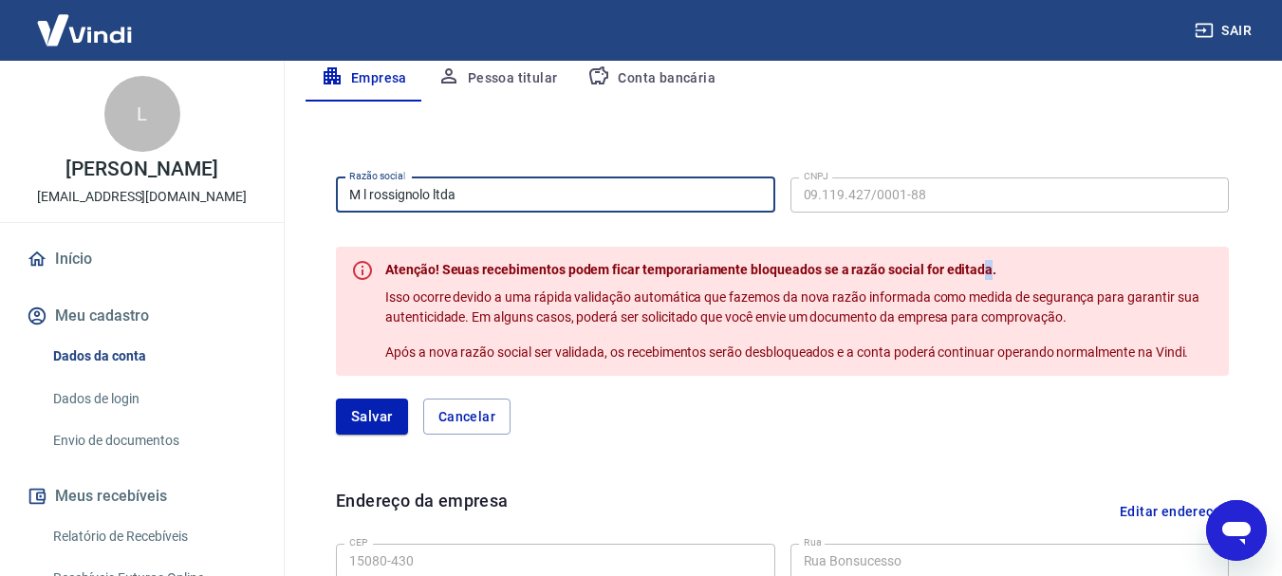
click at [981, 232] on form "Razão social M l rossignolo ltda Razão social CNPJ 09.119.427/0001-88 CNPJ Aten…" at bounding box center [782, 302] width 893 height 265
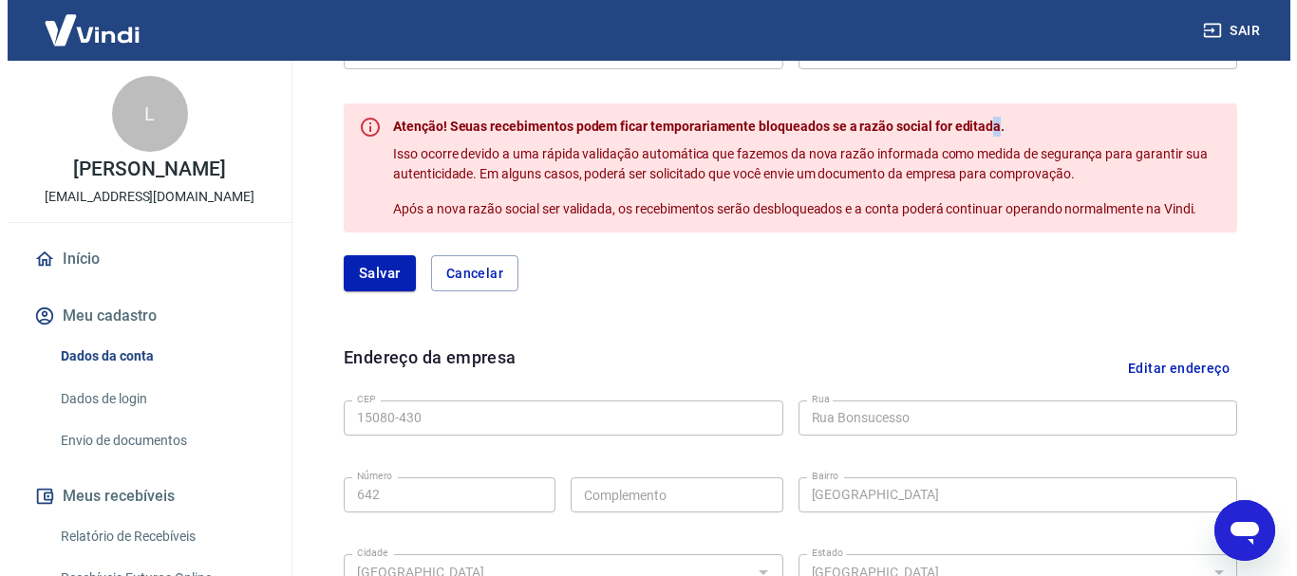
scroll to position [570, 0]
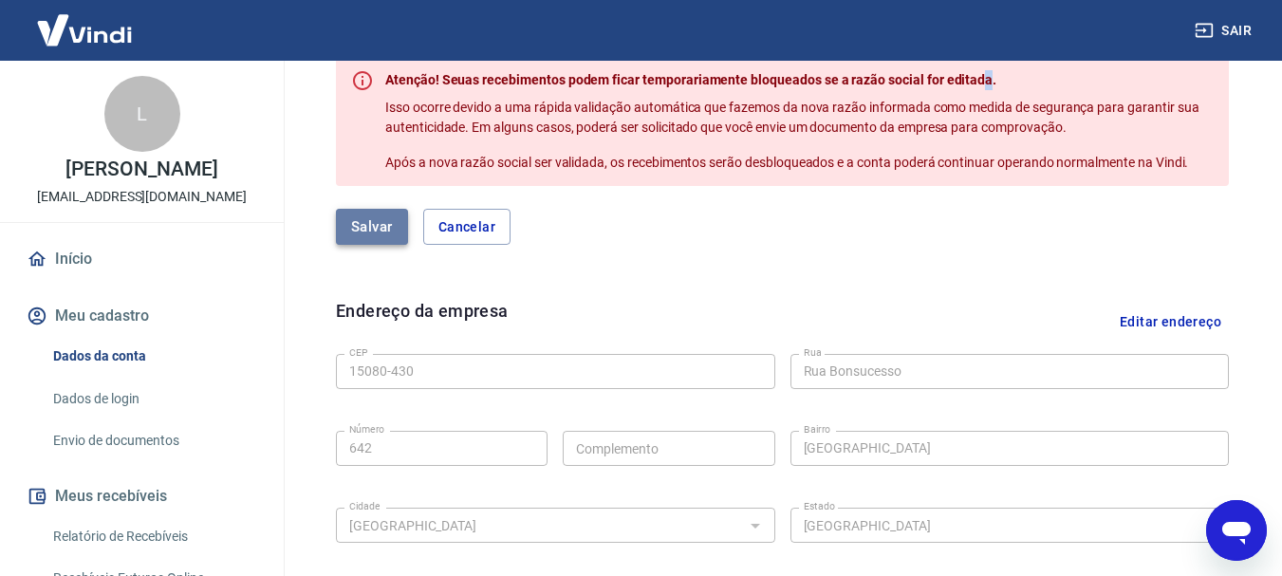
click at [371, 234] on button "Salvar" at bounding box center [372, 227] width 72 height 36
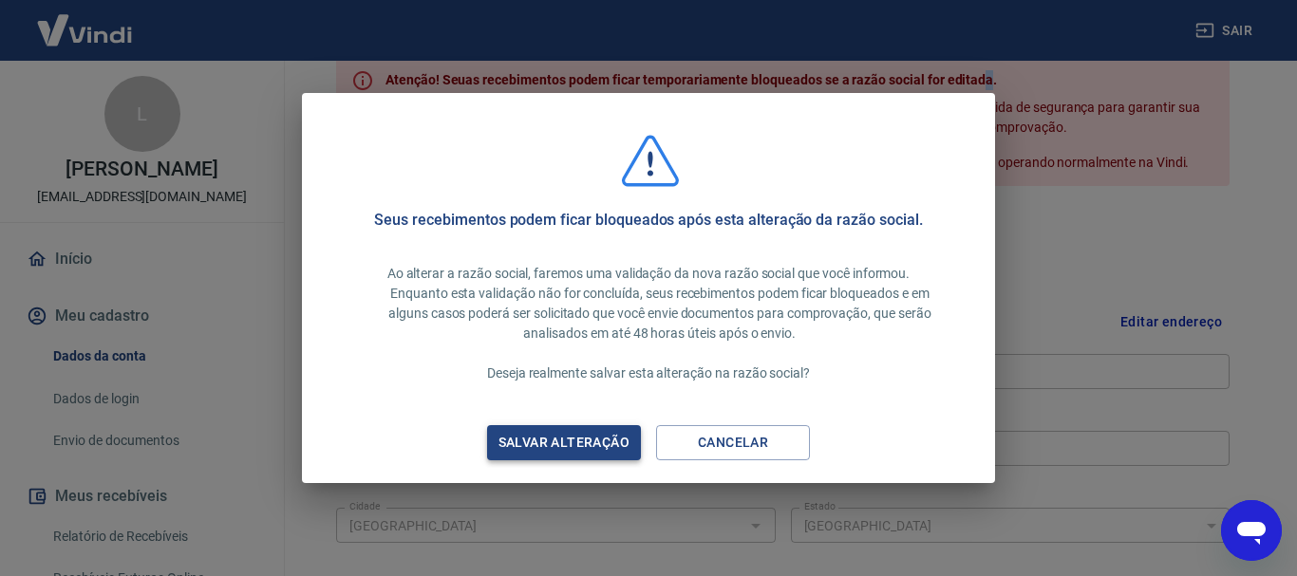
click at [587, 447] on div "Salvar alteração" at bounding box center [564, 443] width 177 height 24
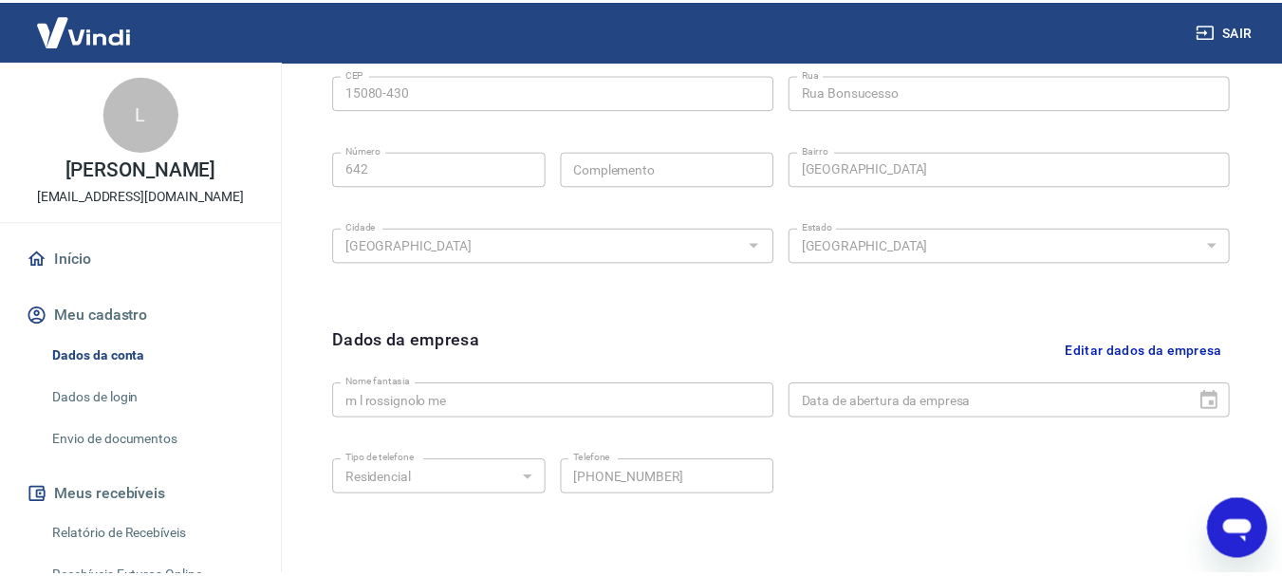
scroll to position [290, 0]
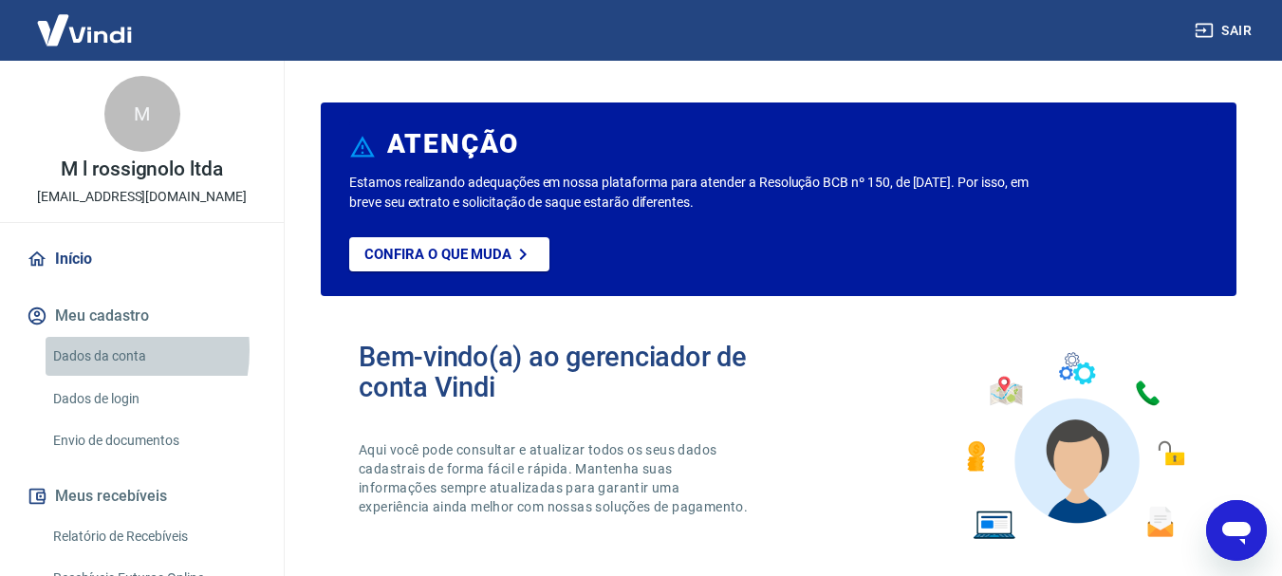
click at [89, 350] on link "Dados da conta" at bounding box center [153, 356] width 215 height 39
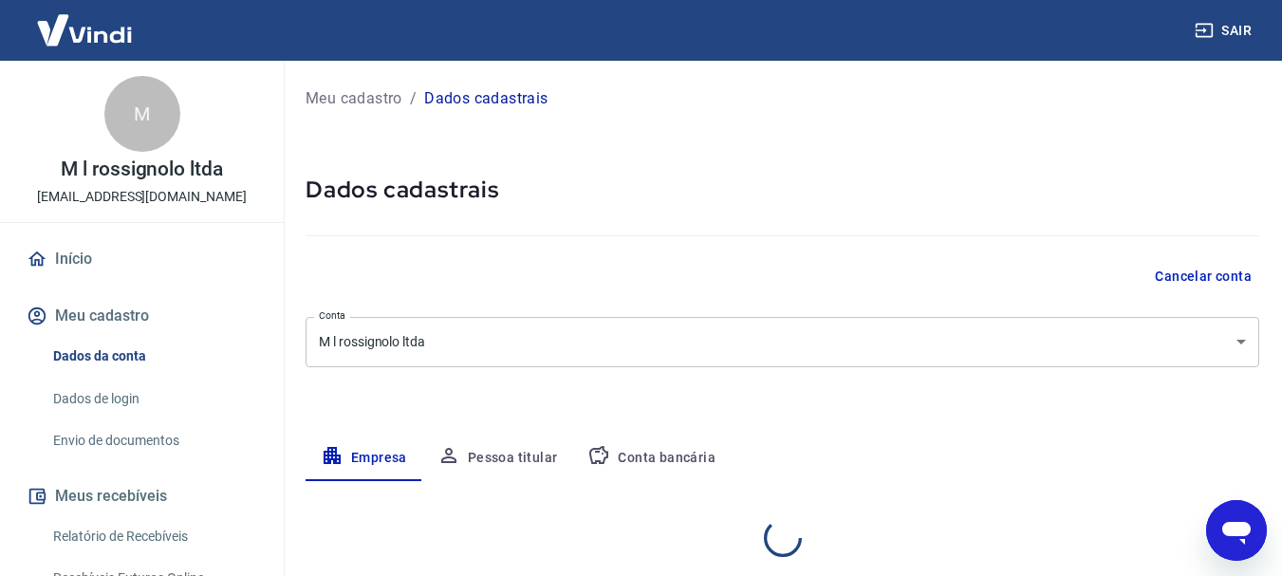
select select "SP"
click at [1226, 37] on button "Sair" at bounding box center [1225, 30] width 68 height 35
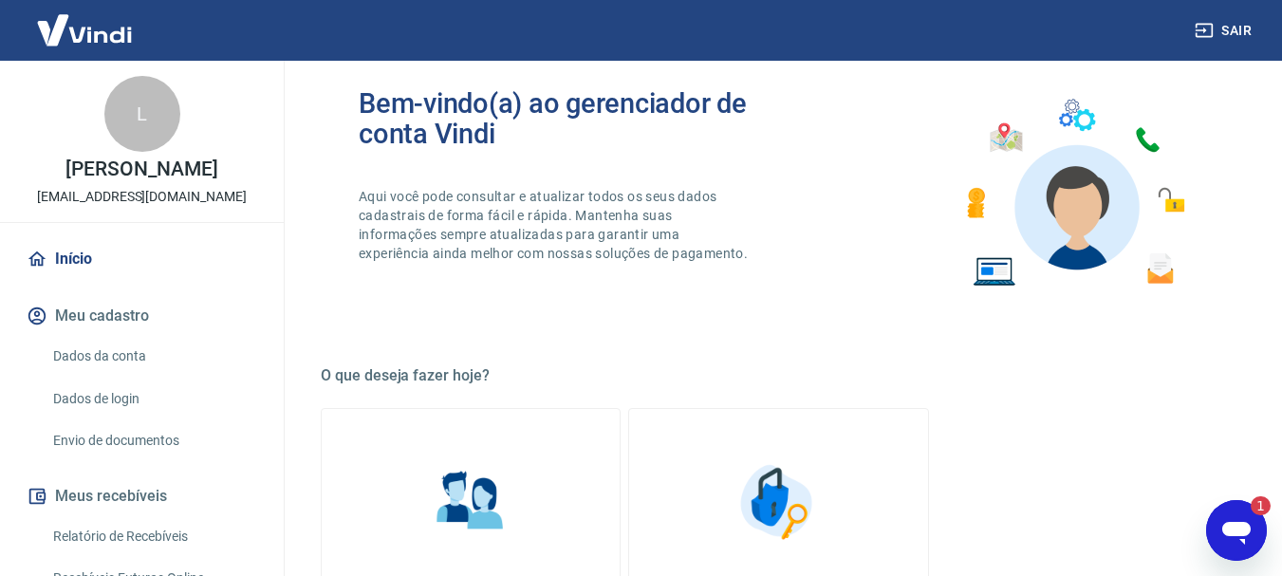
scroll to position [380, 0]
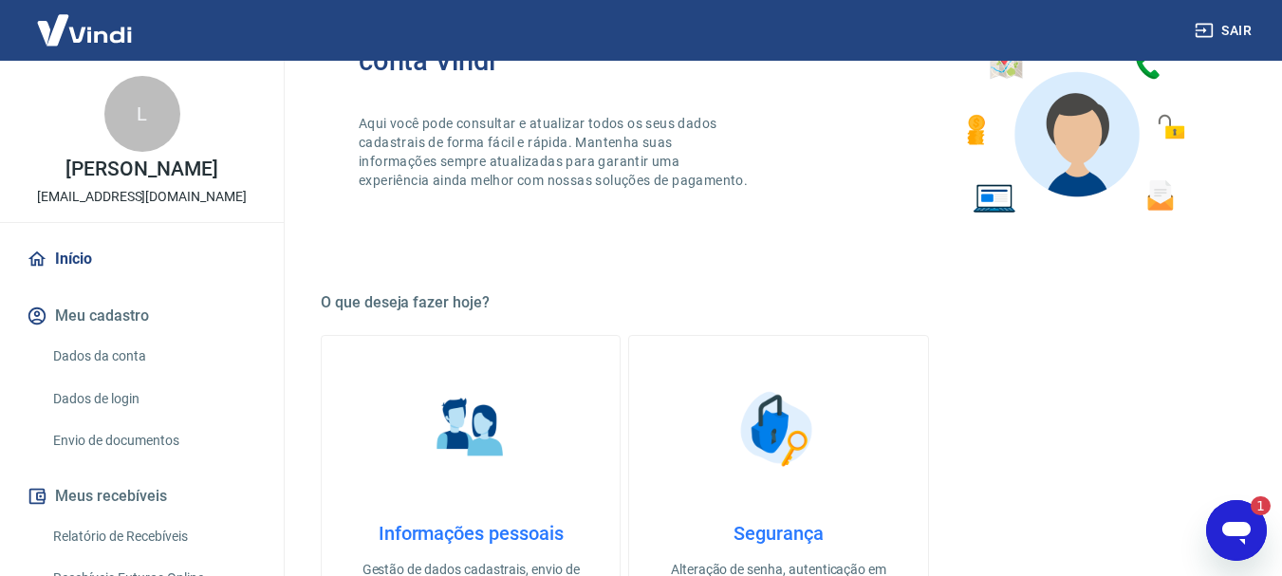
drag, startPoint x: 2439, startPoint y: 1024, endPoint x: 1233, endPoint y: 524, distance: 1306.0
click at [1233, 524] on icon "Abrir janela de mensagens, 1 mensagem não lida" at bounding box center [1237, 533] width 28 height 23
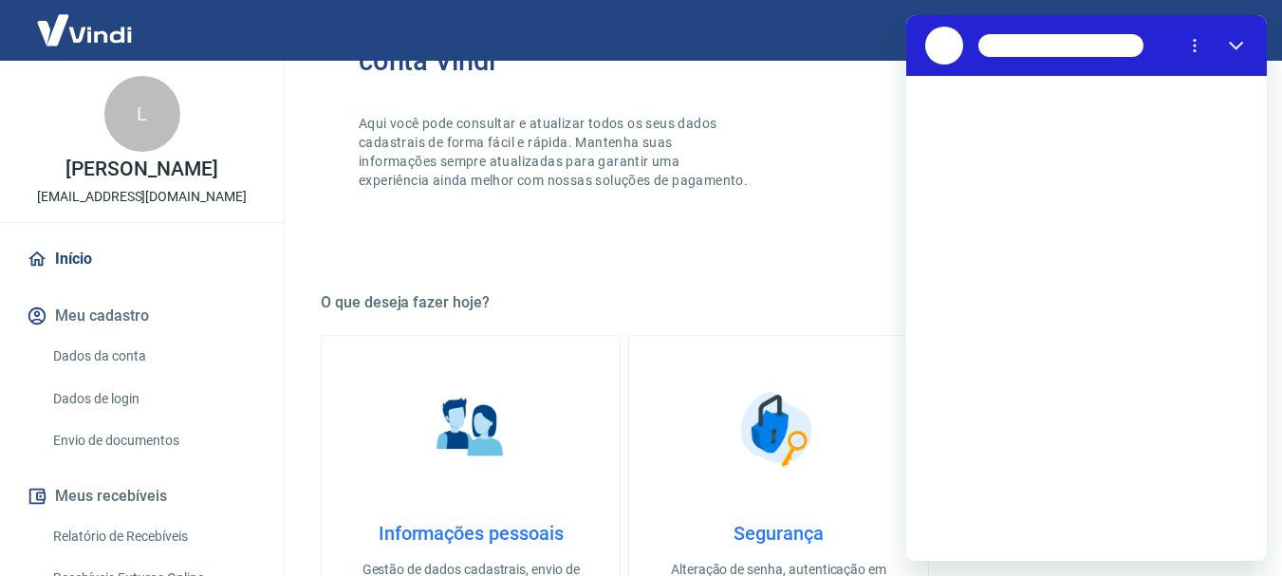
scroll to position [0, 0]
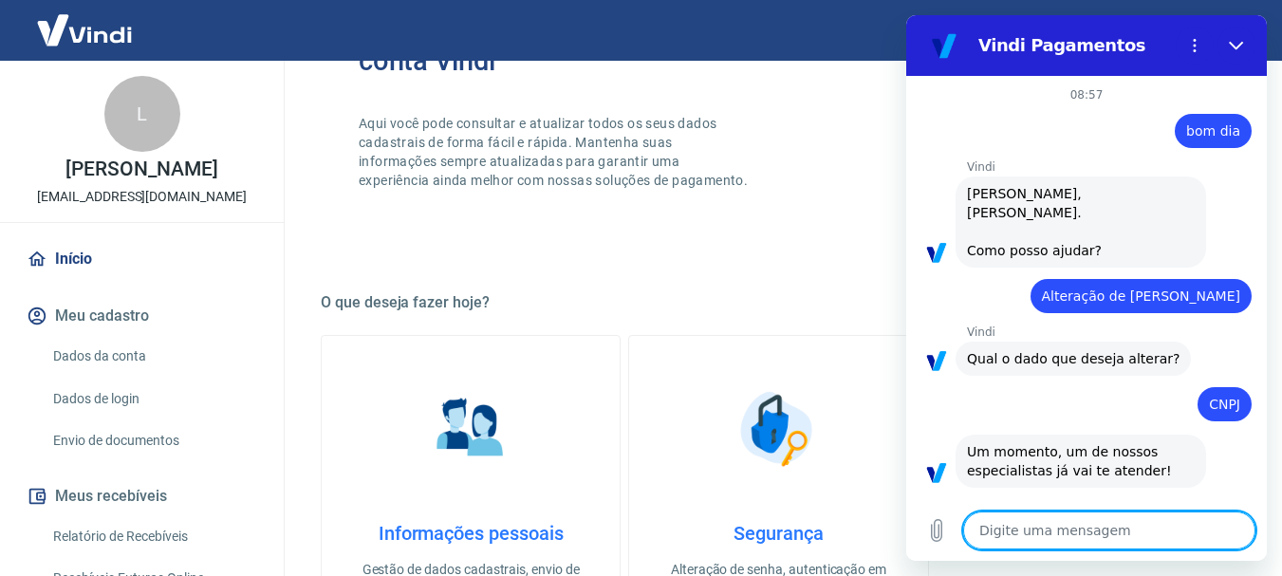
type textarea "x"
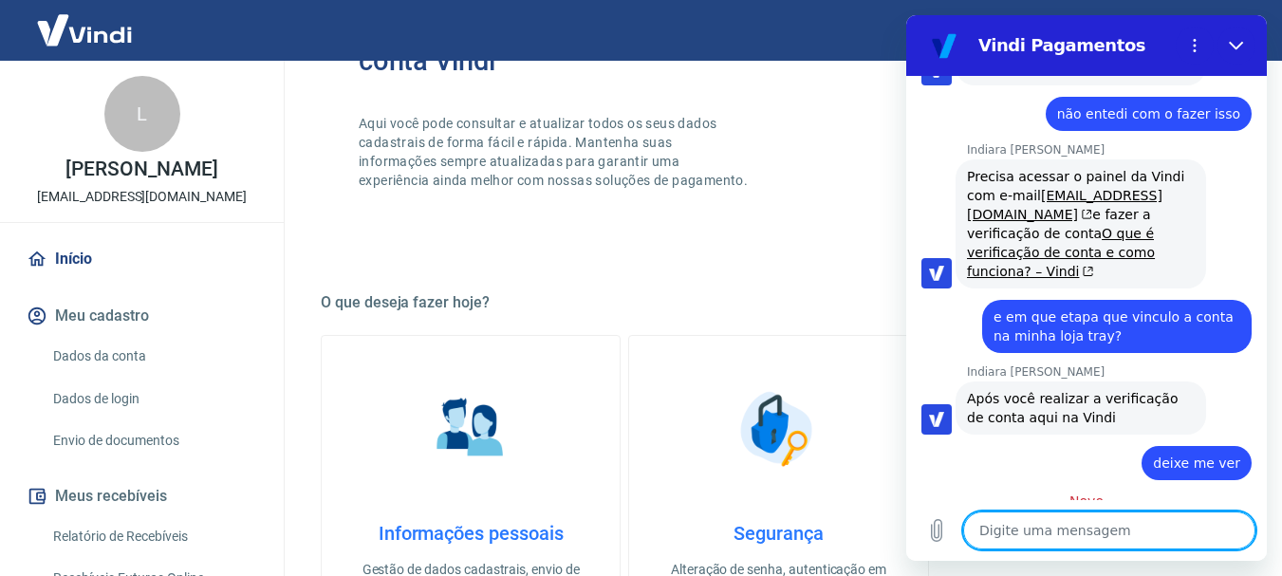
click at [82, 376] on link "Dados da conta" at bounding box center [153, 356] width 215 height 39
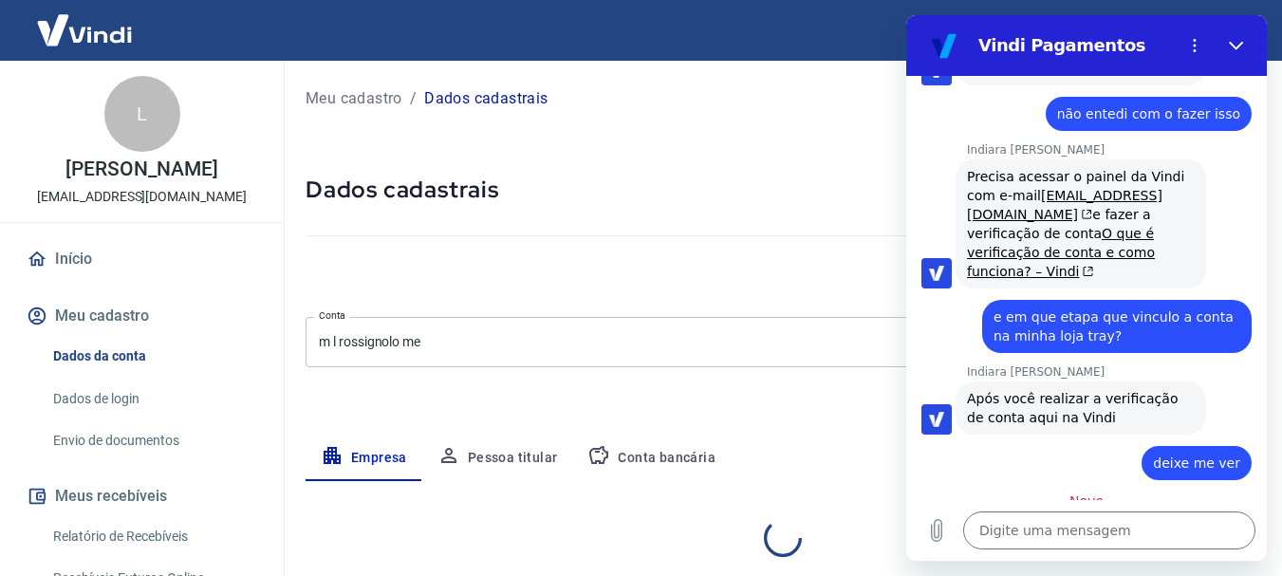
select select "SP"
click at [1243, 48] on icon "Fechar" at bounding box center [1236, 45] width 15 height 15
type textarea "x"
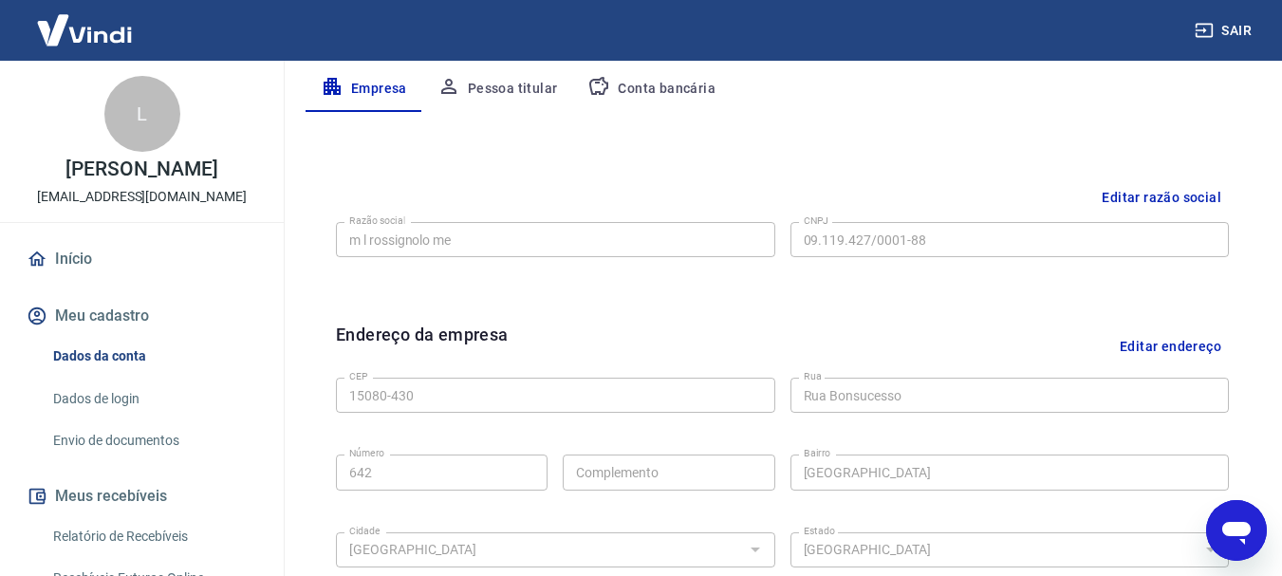
scroll to position [380, 0]
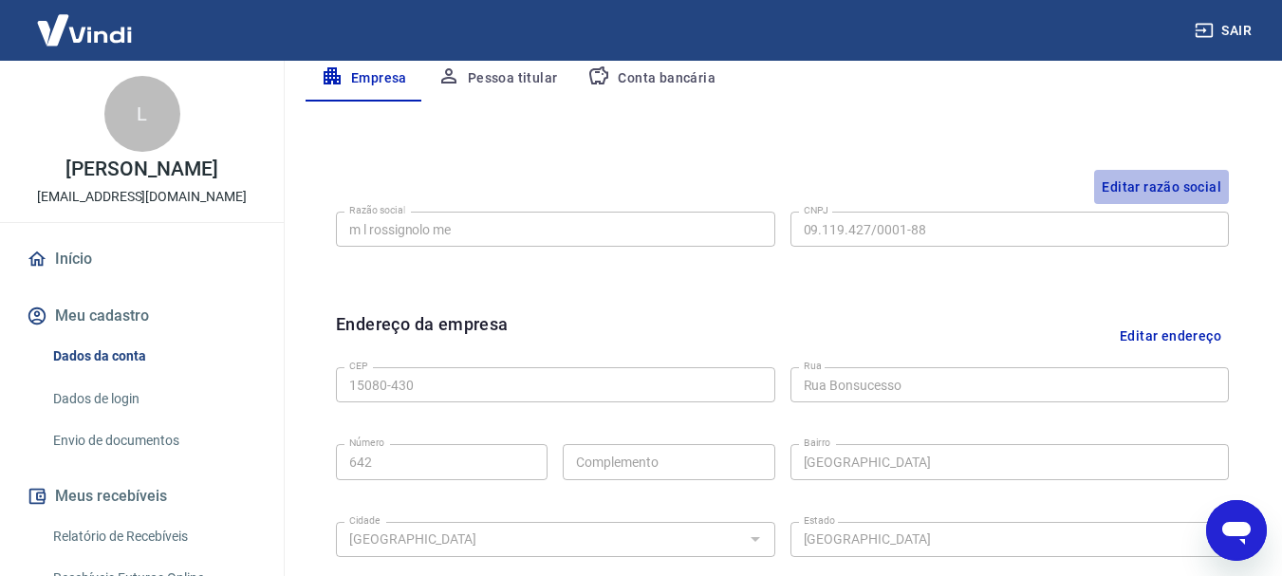
click at [1147, 179] on button "Editar razão social" at bounding box center [1161, 187] width 135 height 35
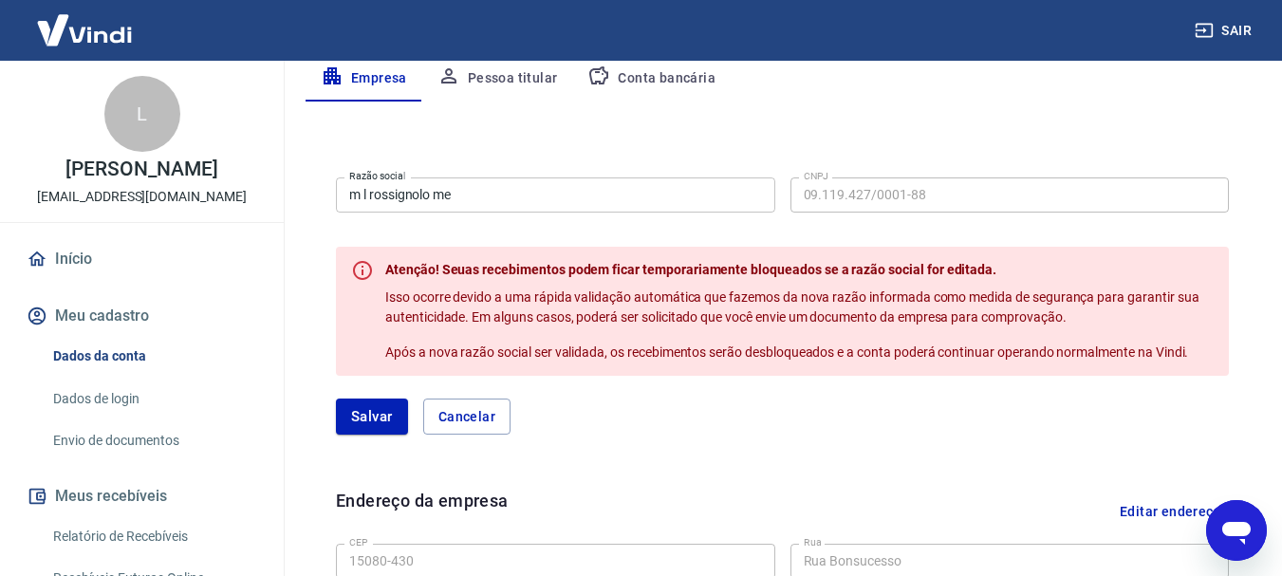
click at [516, 193] on input "m l rossignolo me" at bounding box center [555, 195] width 439 height 35
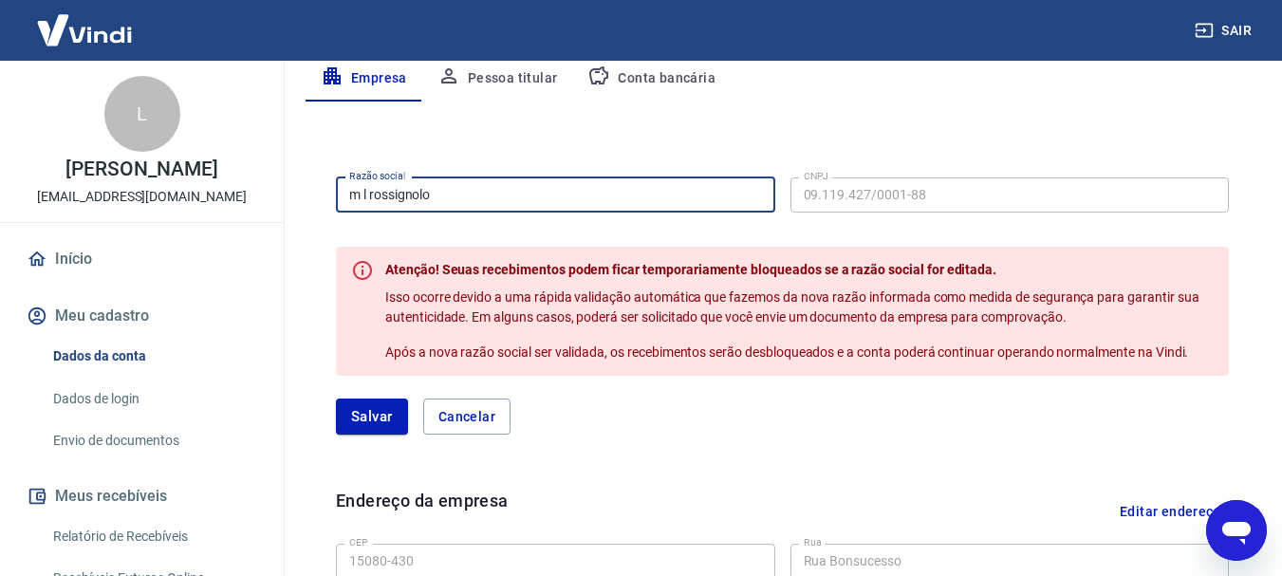
type input "M l rossignolo ltda"
click at [369, 408] on button "Salvar" at bounding box center [372, 417] width 72 height 36
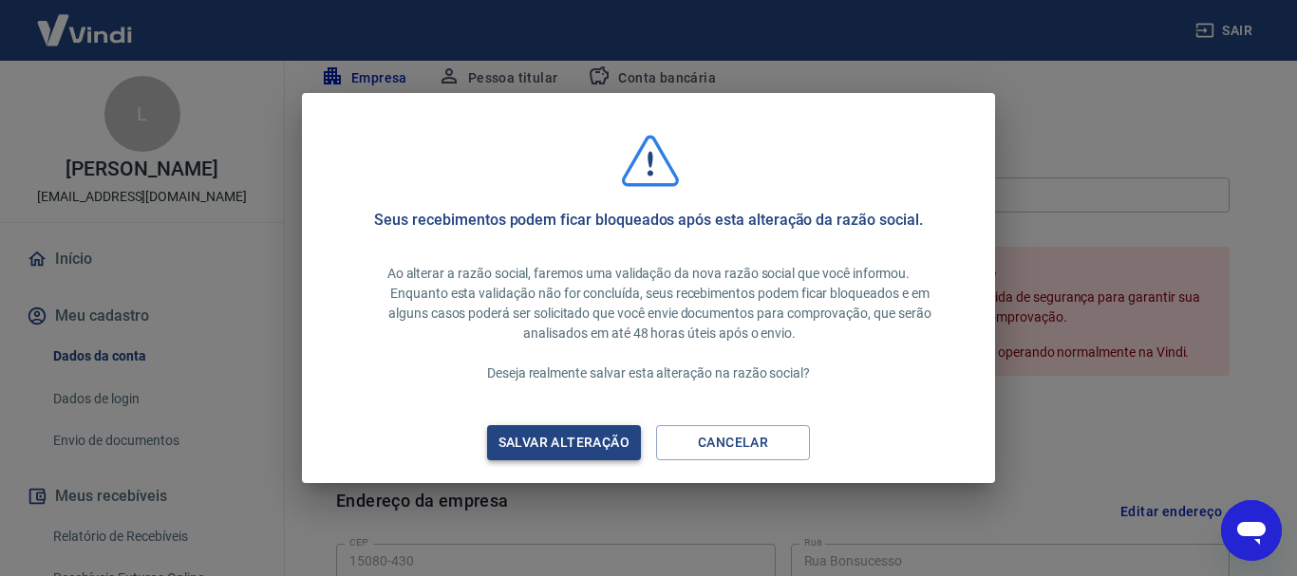
click at [581, 447] on div "Salvar alteração" at bounding box center [564, 443] width 177 height 24
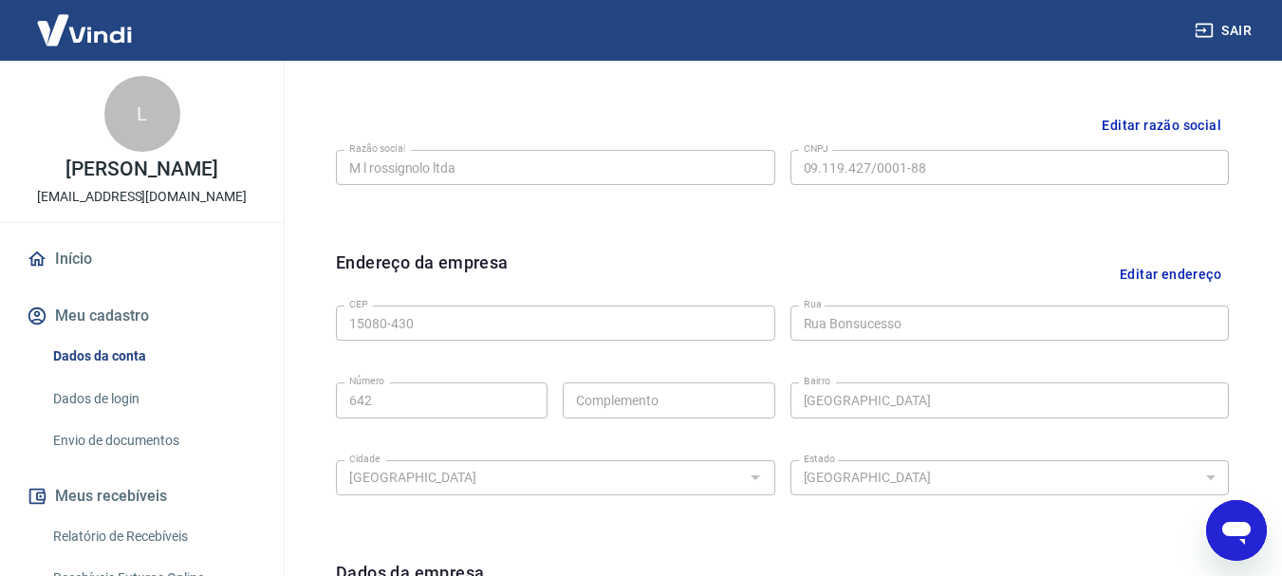
scroll to position [475, 0]
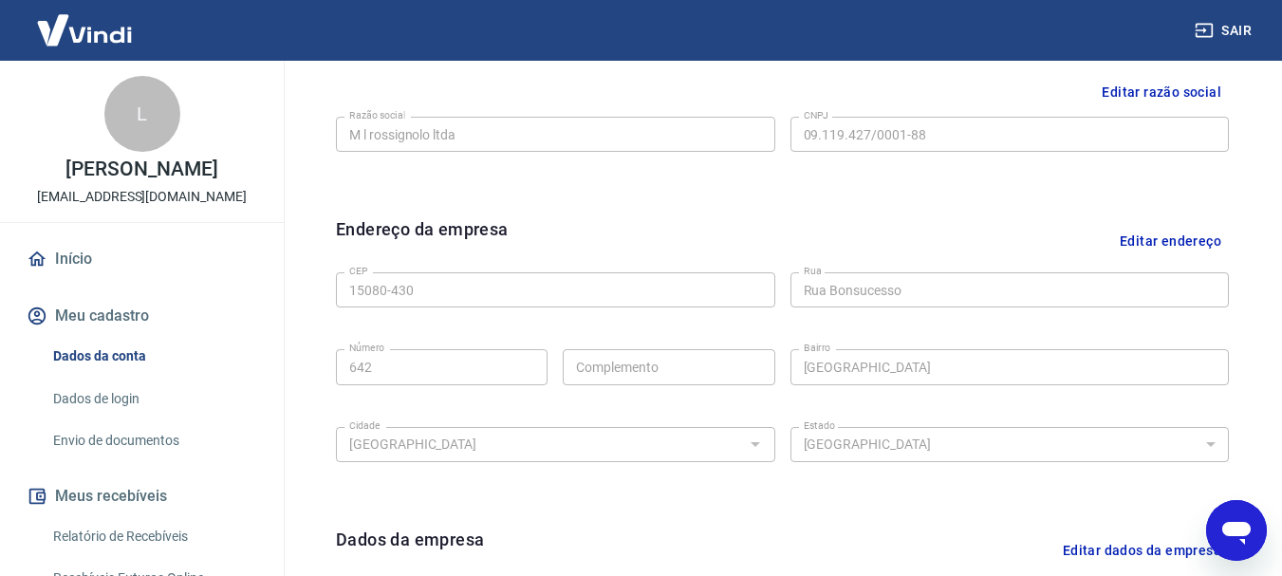
click at [1166, 238] on button "Editar endereço" at bounding box center [1170, 240] width 117 height 48
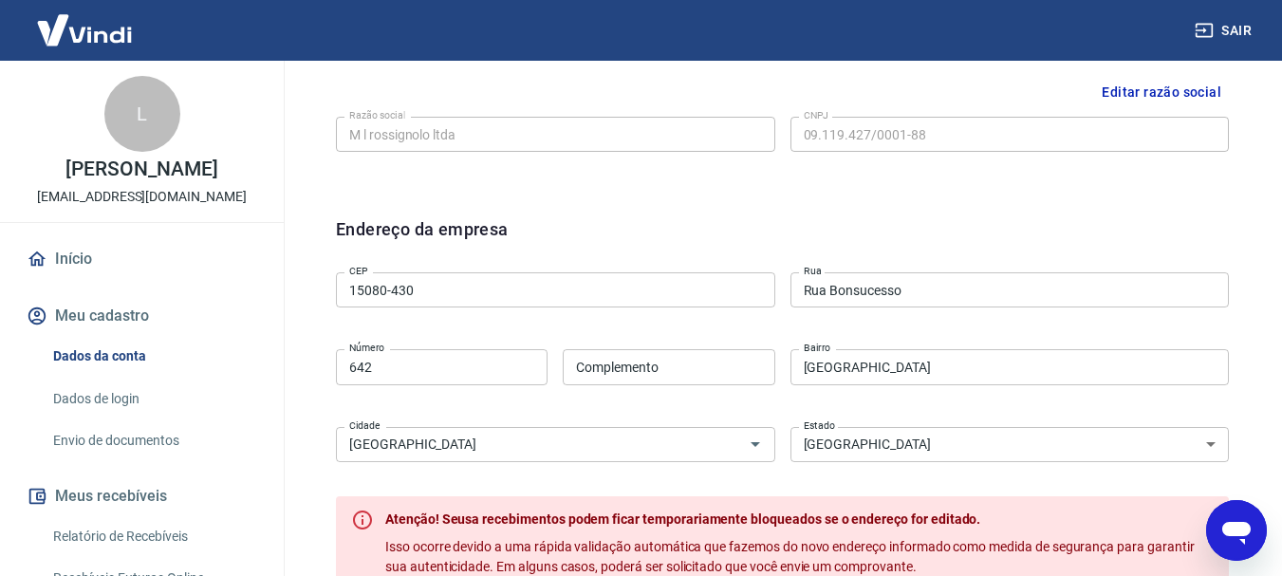
click at [444, 376] on input "642" at bounding box center [442, 366] width 212 height 35
type input "645"
click at [852, 321] on div "CEP 15080-430 CEP Rua Rua Bonsucesso Rua Número 645 Número Complemento Compleme…" at bounding box center [782, 365] width 893 height 200
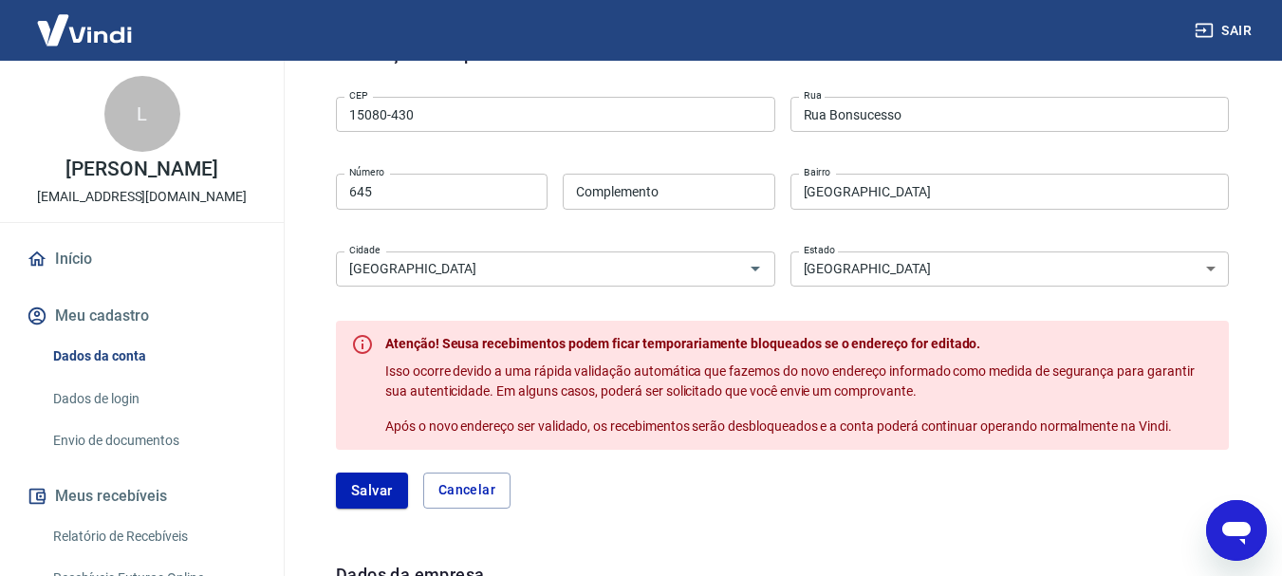
scroll to position [664, 0]
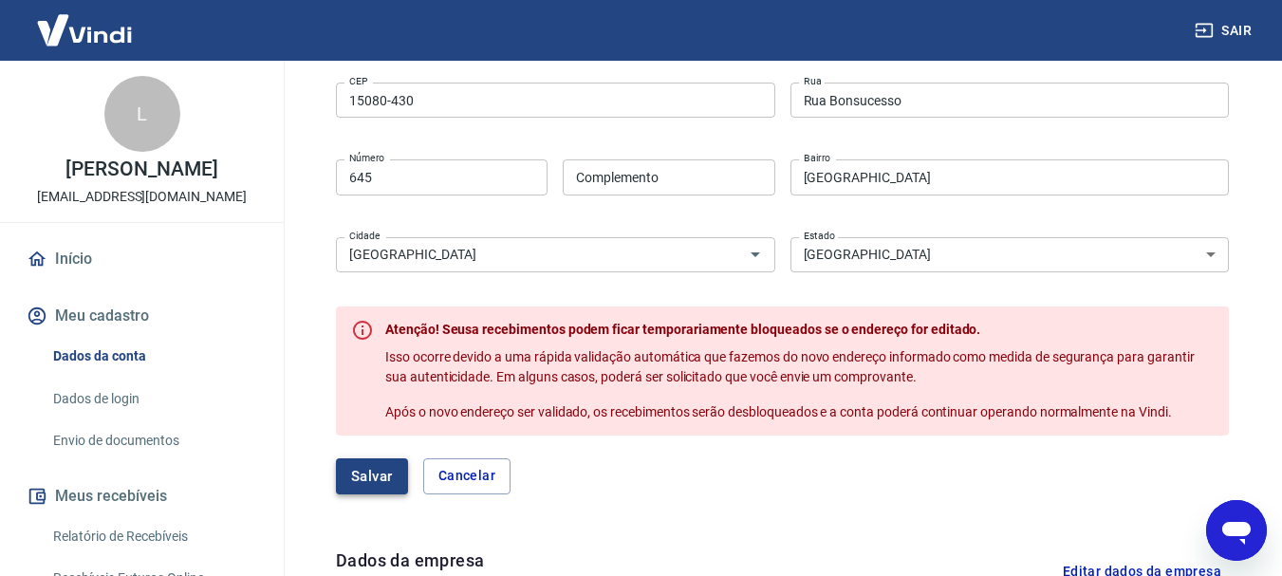
click at [374, 486] on button "Salvar" at bounding box center [372, 476] width 72 height 36
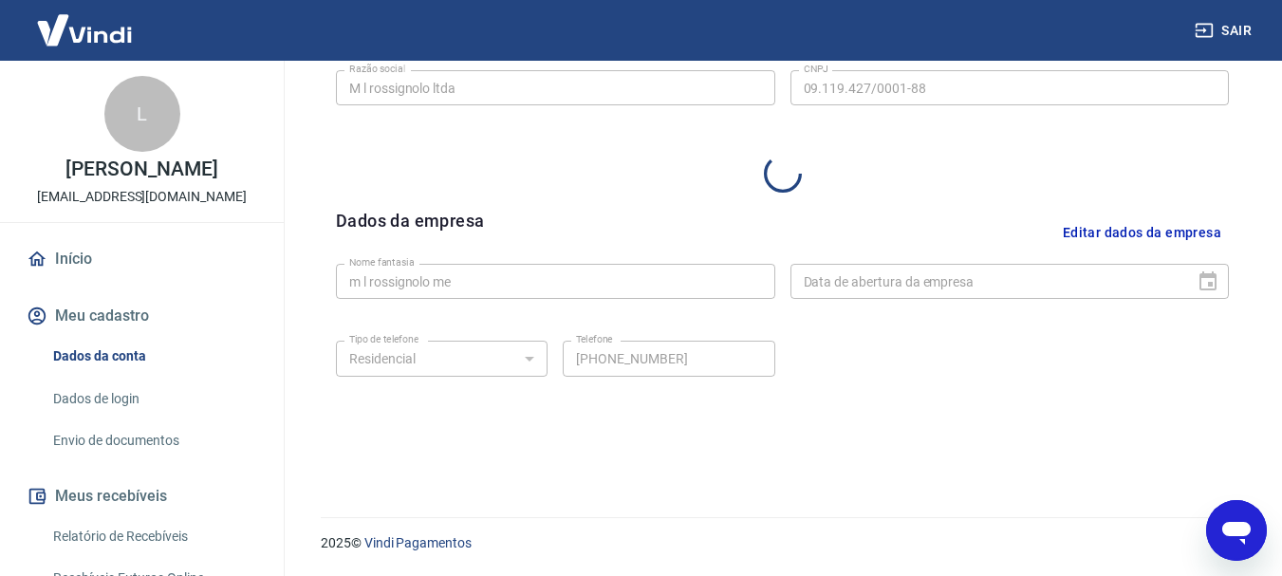
select select "SP"
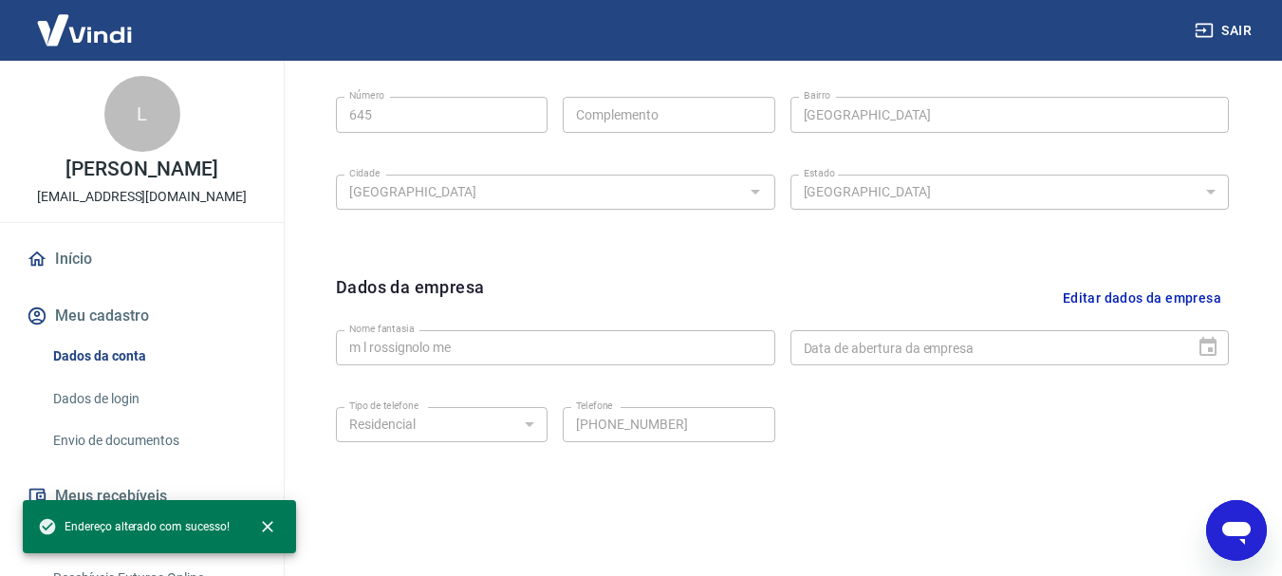
scroll to position [759, 0]
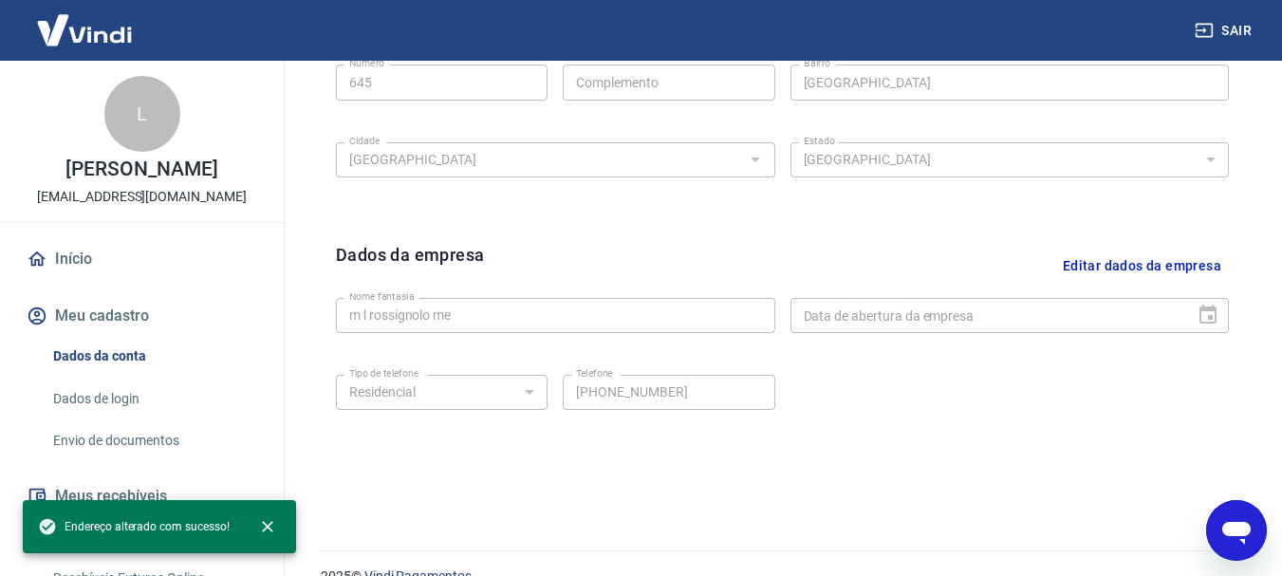
click at [1165, 266] on button "Editar dados da empresa" at bounding box center [1143, 266] width 174 height 48
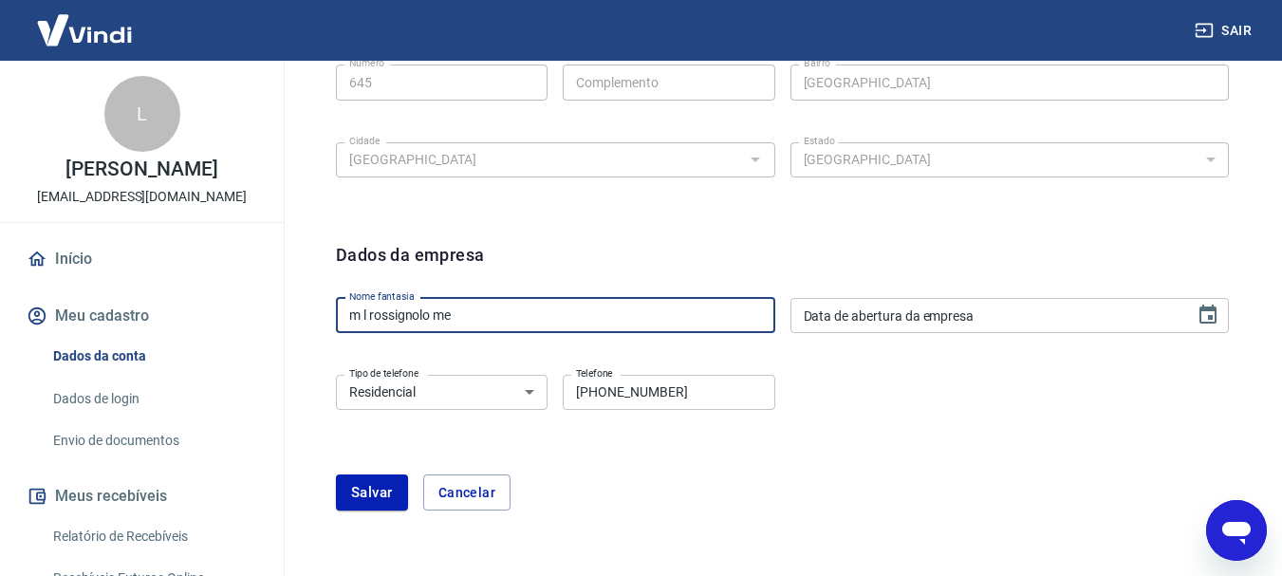
click at [476, 318] on input "m l rossignolo me" at bounding box center [555, 315] width 439 height 35
type input "m l rossignolo ltda"
click at [937, 380] on div "Tipo de telefone Residencial Comercial Tipo de telefone Telefone (17) 98173-194…" at bounding box center [782, 405] width 893 height 77
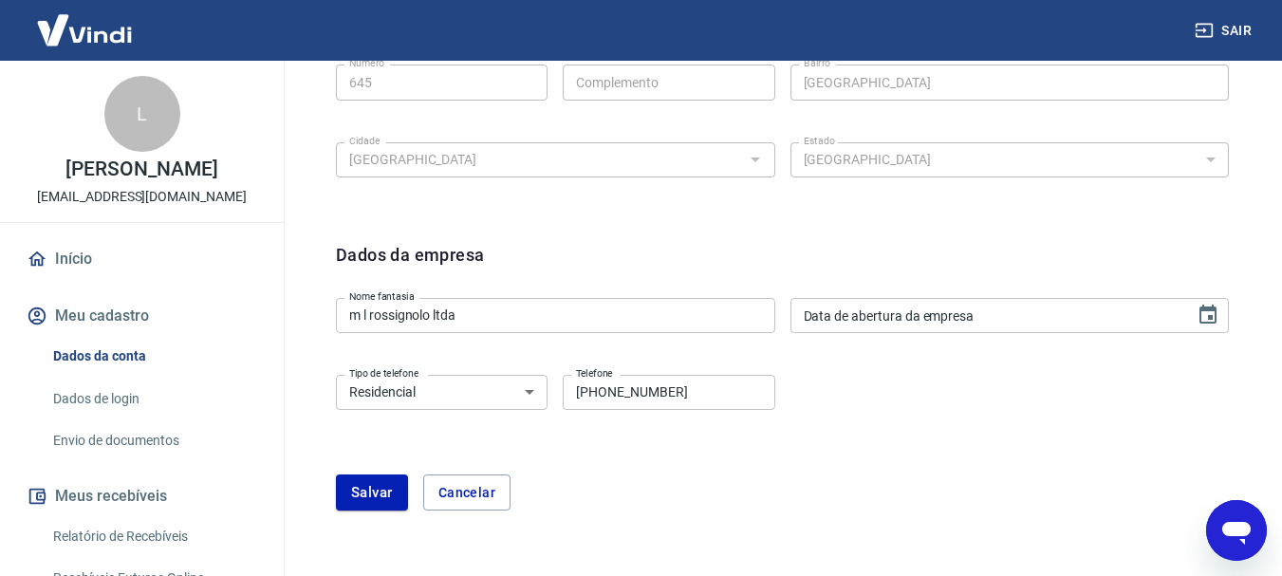
click at [688, 393] on input "(17) 98173-1949" at bounding box center [669, 392] width 212 height 35
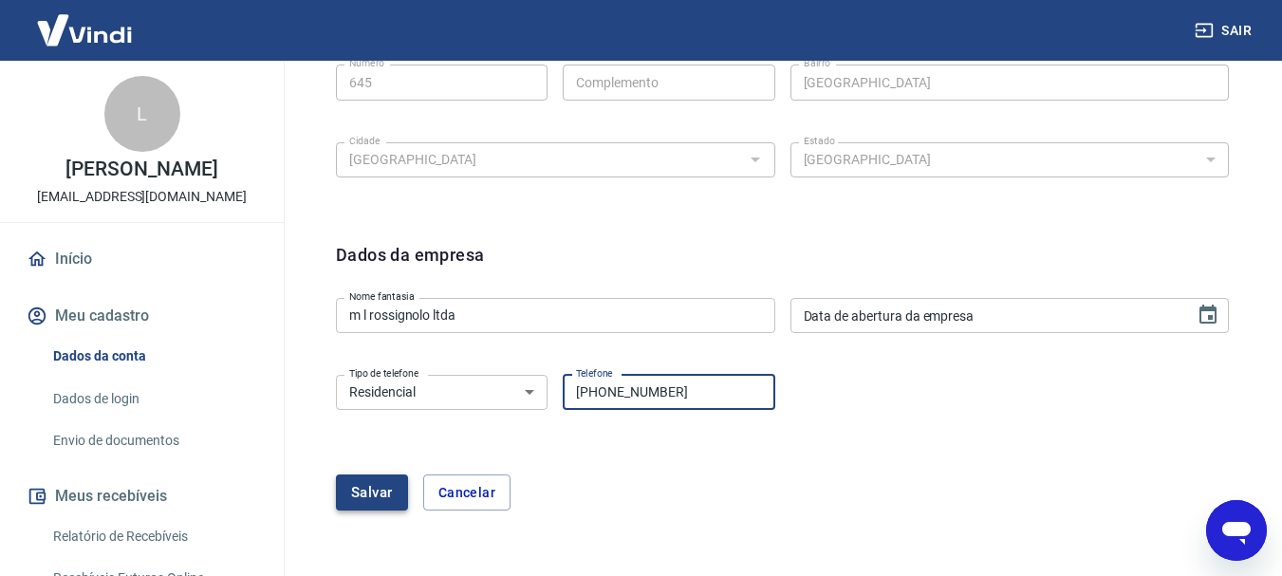
type input "[PHONE_NUMBER]"
click at [372, 494] on button "Salvar" at bounding box center [372, 493] width 72 height 36
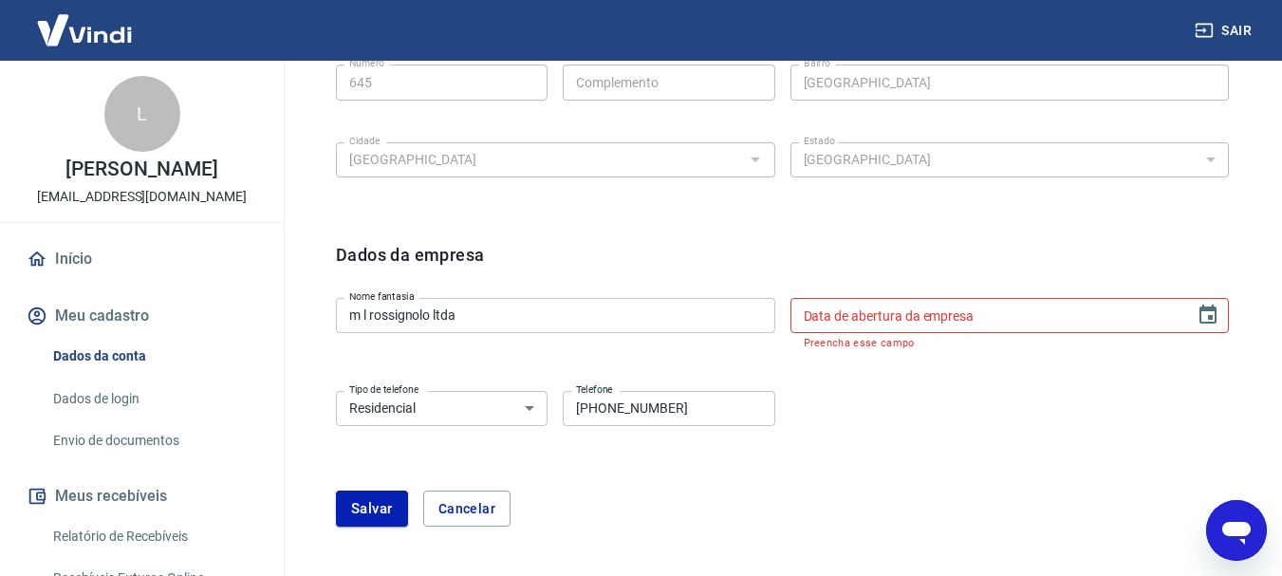
scroll to position [475, 0]
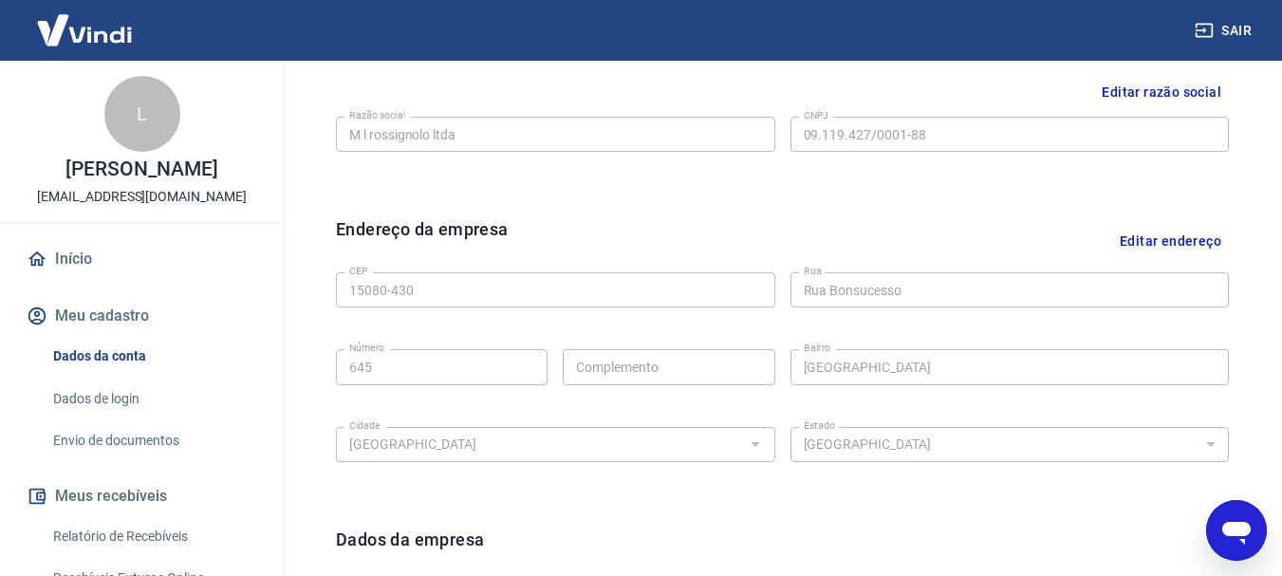
type textarea "x"
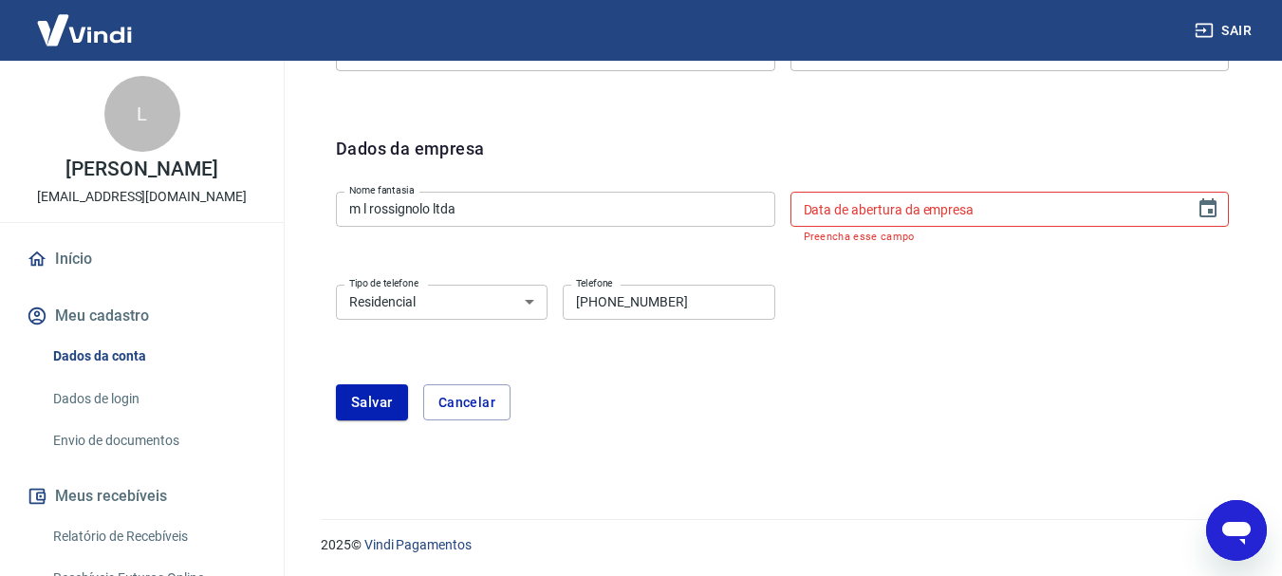
scroll to position [868, 0]
click at [956, 196] on input "DD/MM/YYYY" at bounding box center [987, 207] width 392 height 35
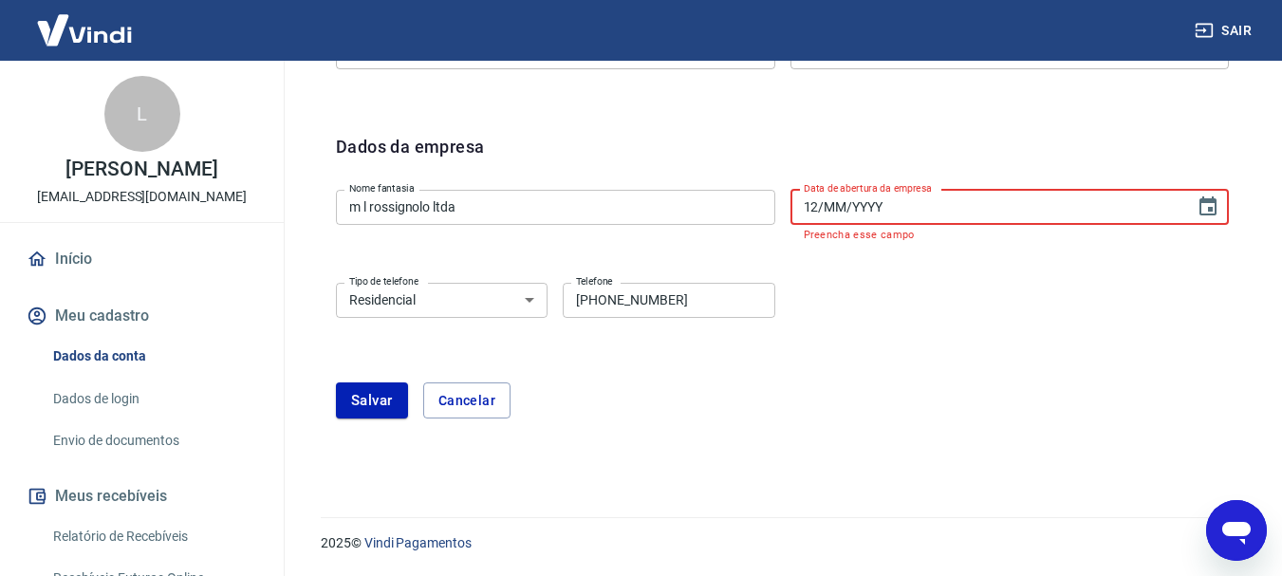
scroll to position [851, 0]
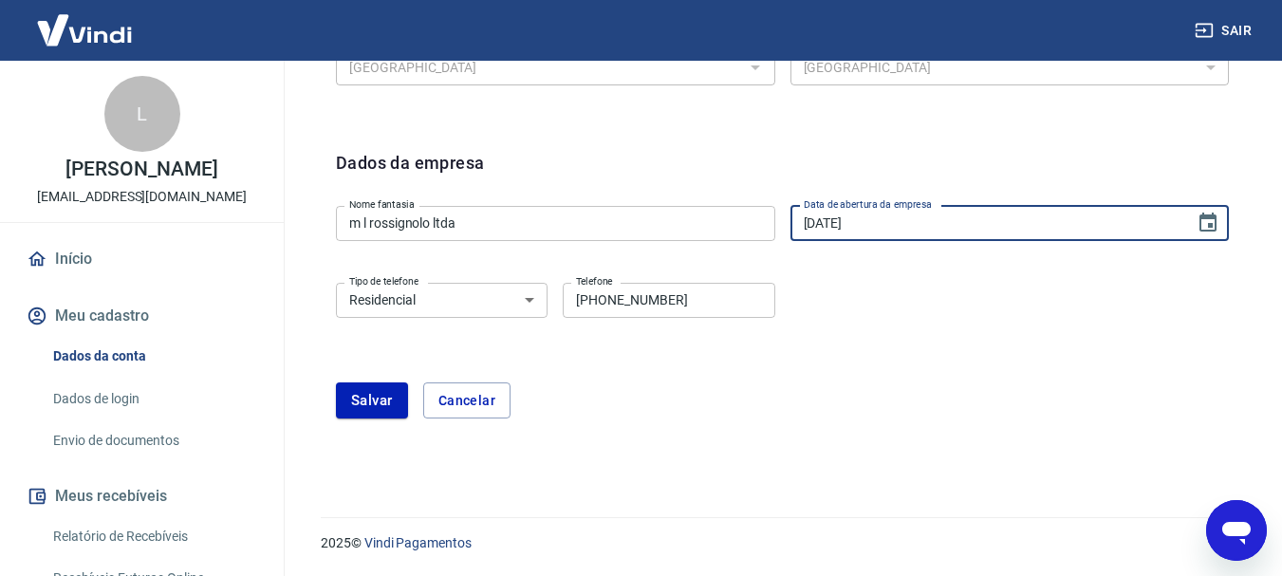
type input "[DATE]"
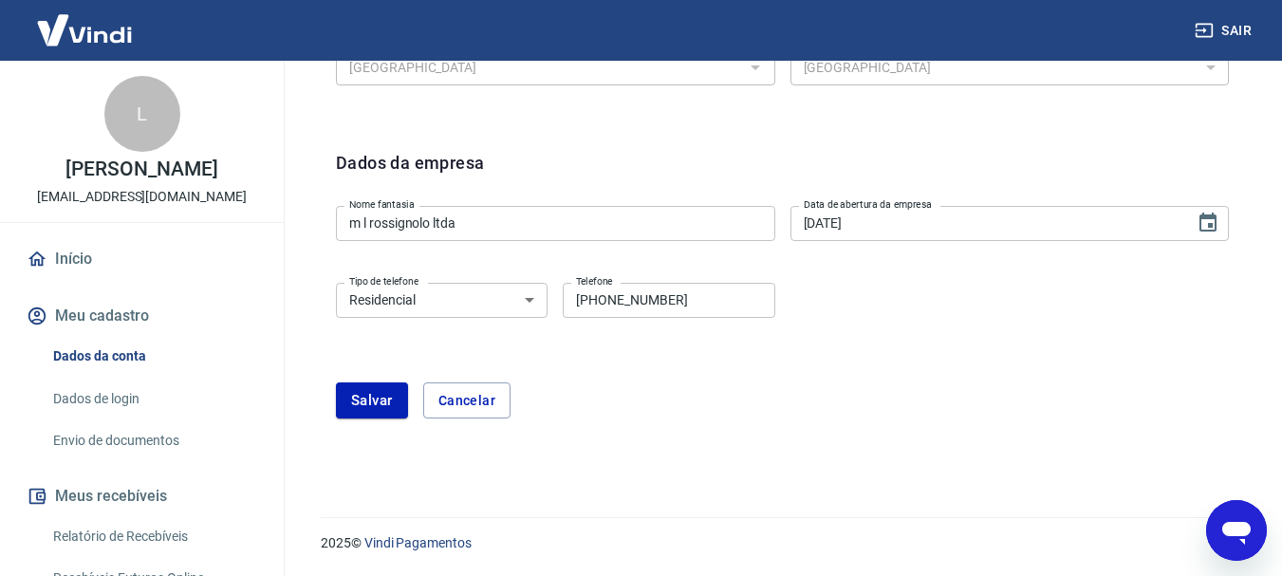
click at [903, 355] on form "Dados da empresa Nome fantasia m l rossignolo ltda Nome fantasia Data de abertu…" at bounding box center [782, 284] width 893 height 269
click at [389, 405] on button "Salvar" at bounding box center [372, 401] width 72 height 36
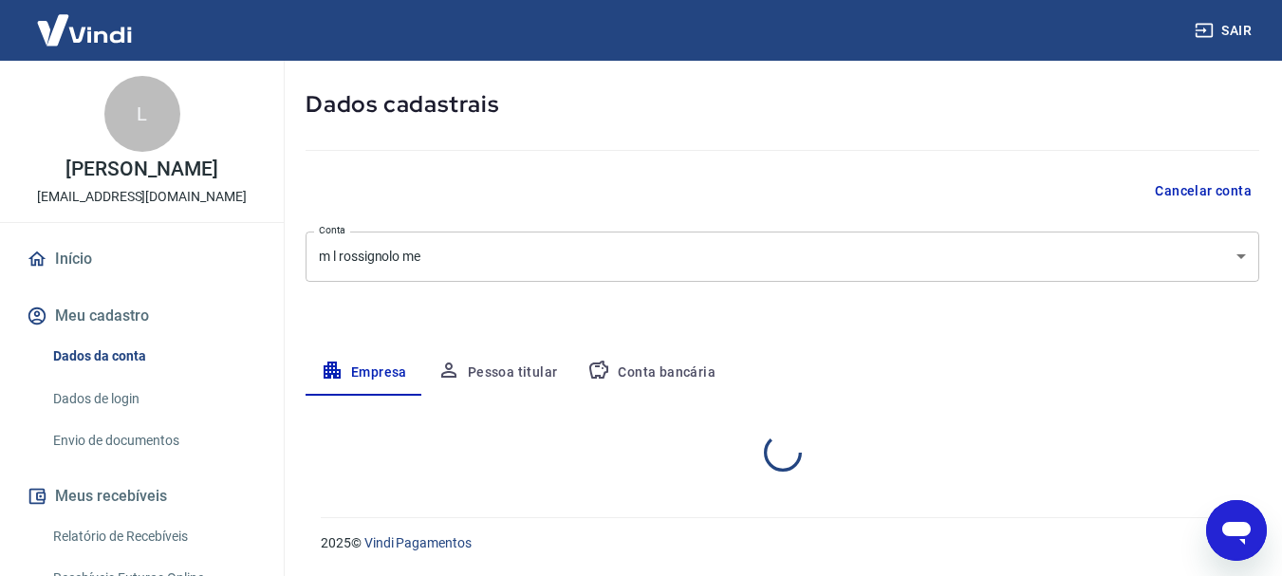
select select "SP"
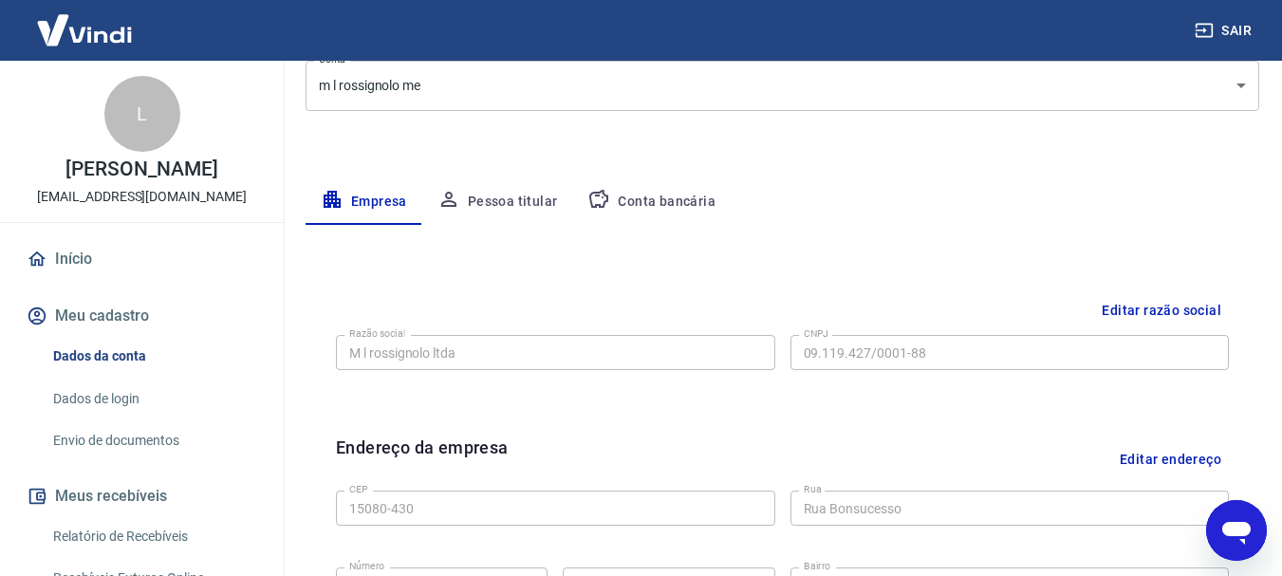
scroll to position [223, 0]
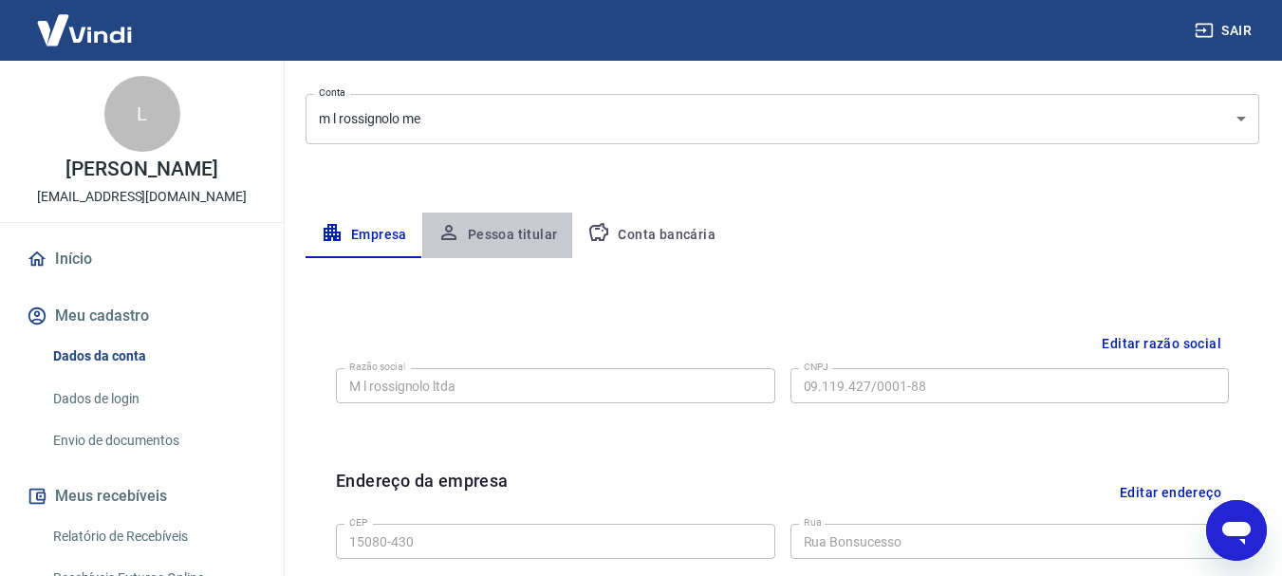
click at [529, 237] on button "Pessoa titular" at bounding box center [497, 236] width 151 height 46
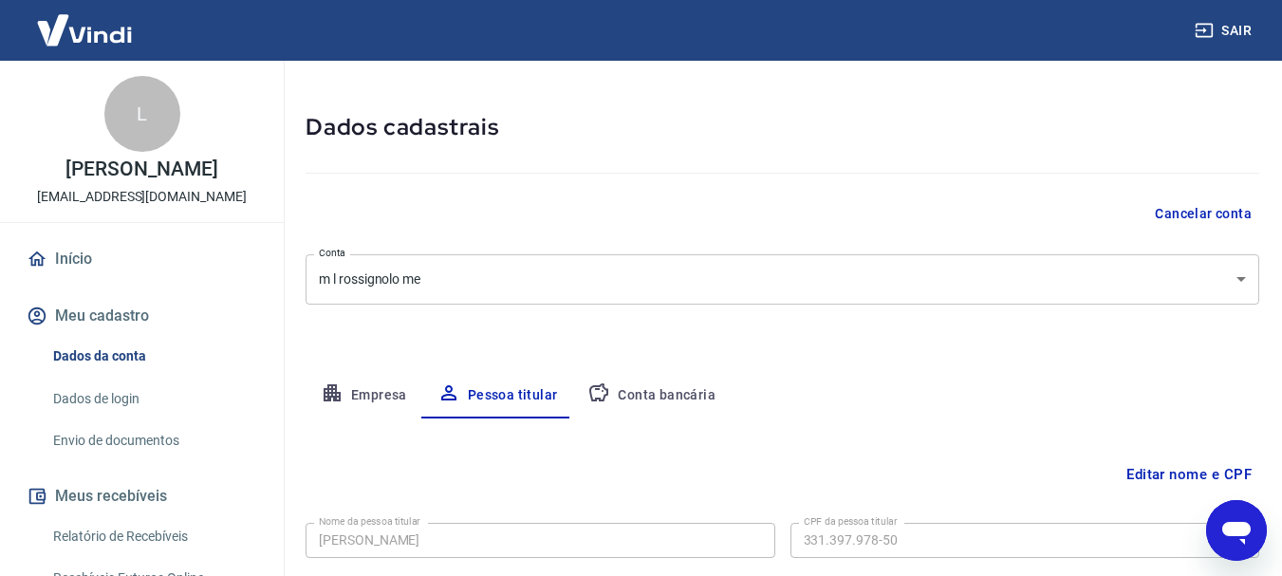
scroll to position [183, 0]
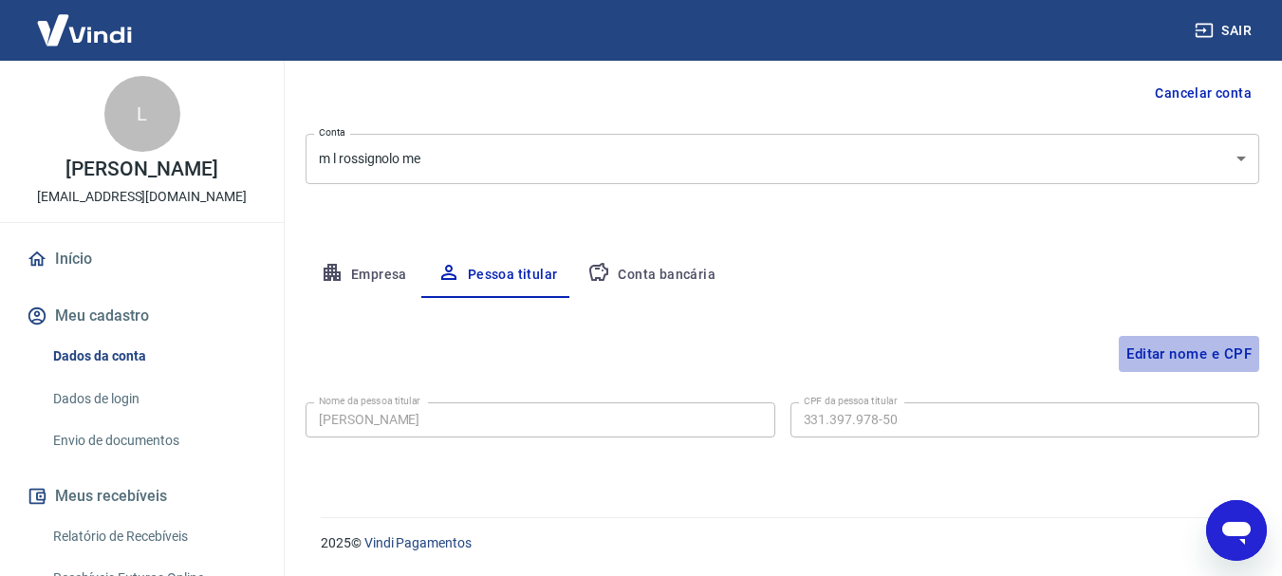
click at [1163, 362] on button "Editar nome e CPF" at bounding box center [1189, 354] width 140 height 36
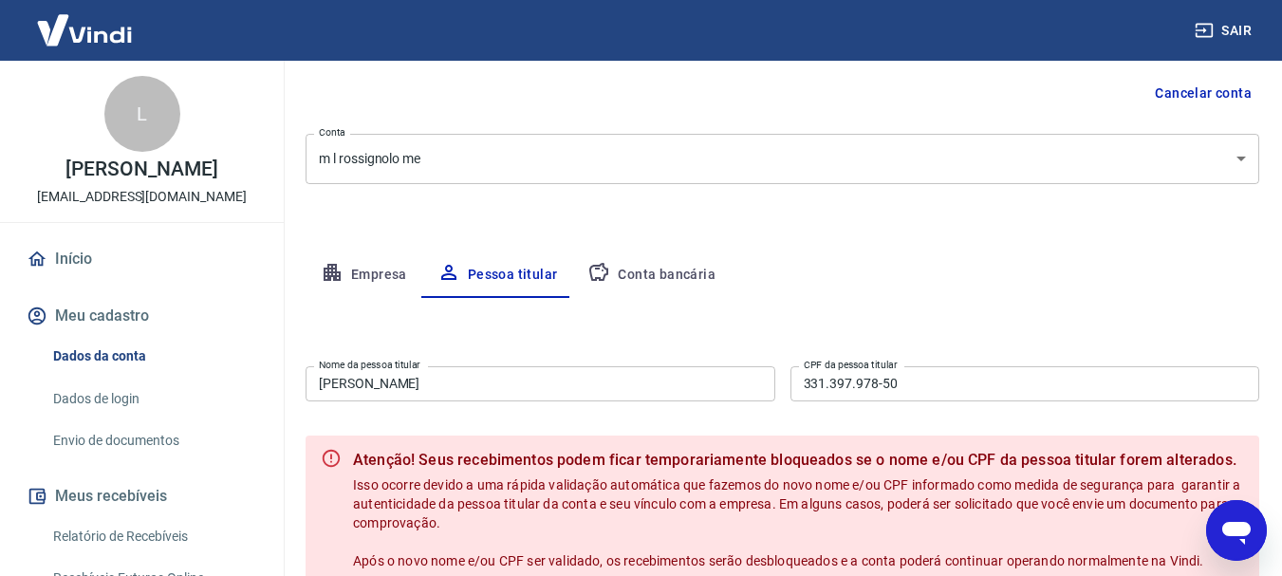
click at [591, 386] on input "[PERSON_NAME]" at bounding box center [541, 383] width 470 height 35
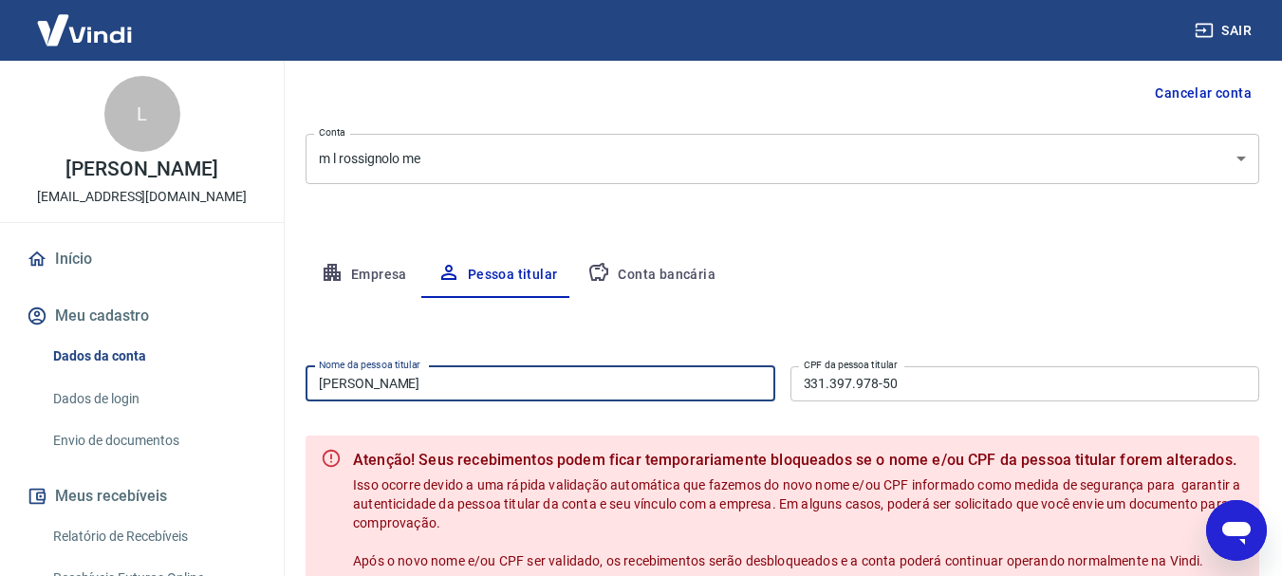
click at [591, 386] on input "[PERSON_NAME]" at bounding box center [541, 383] width 470 height 35
type input "[PERSON_NAME]"
click at [912, 392] on input "331.397.978-50" at bounding box center [1026, 383] width 470 height 35
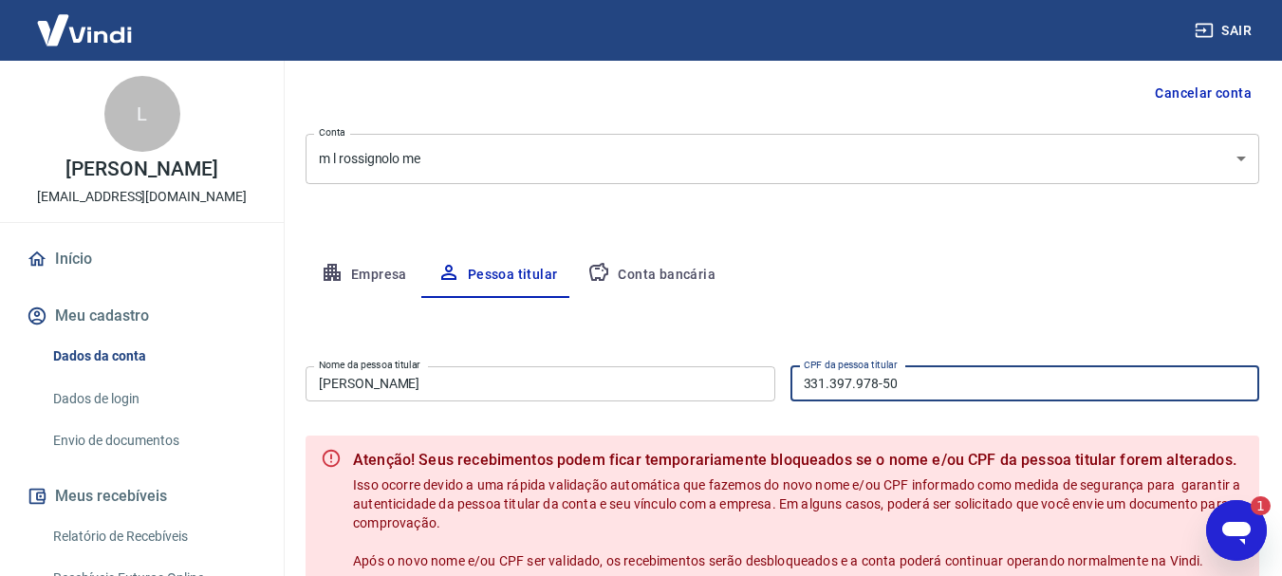
scroll to position [0, 0]
type textarea "x"
drag, startPoint x: 906, startPoint y: 386, endPoint x: 794, endPoint y: 380, distance: 112.2
click at [791, 380] on input "331.397.978-50" at bounding box center [1026, 383] width 470 height 35
type input "902.223"
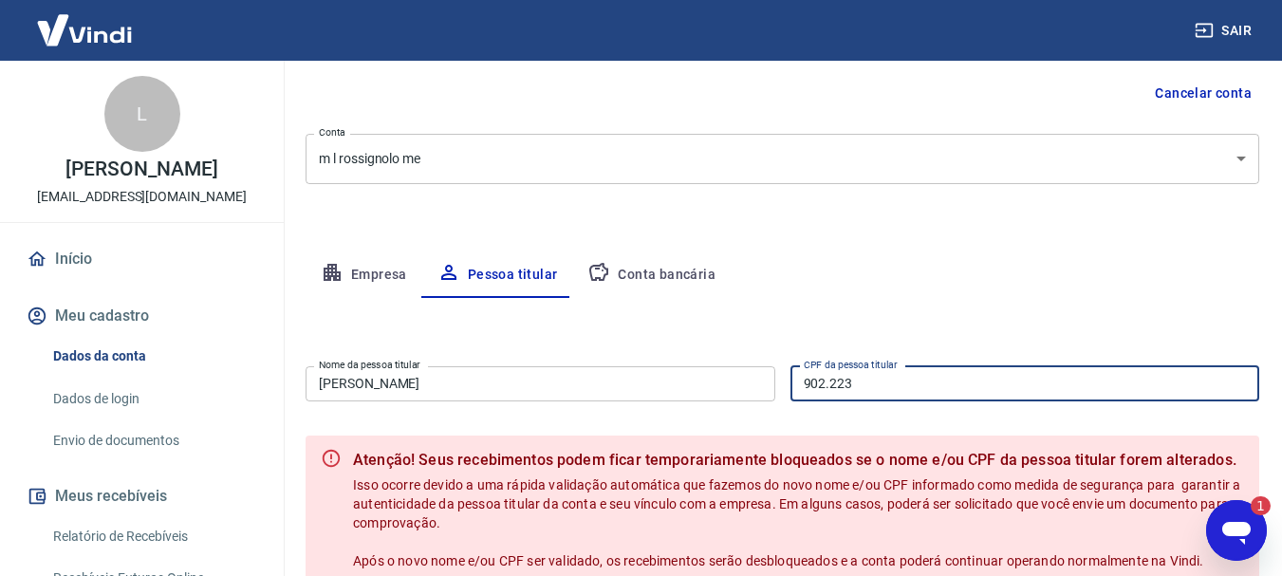
type textarea "x"
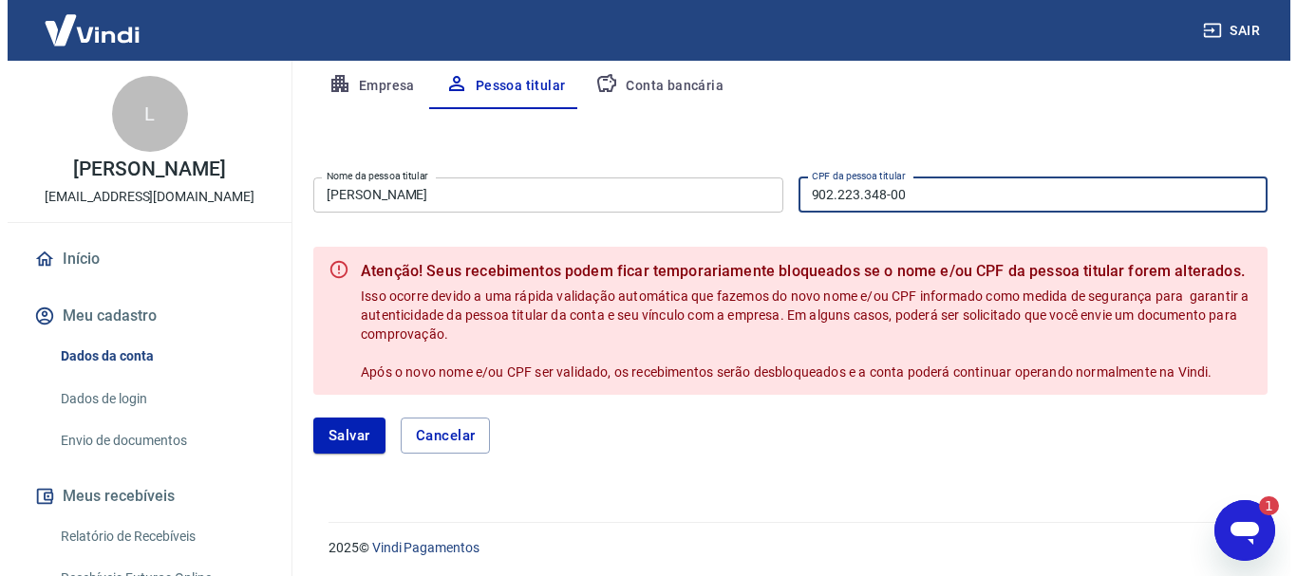
scroll to position [377, 0]
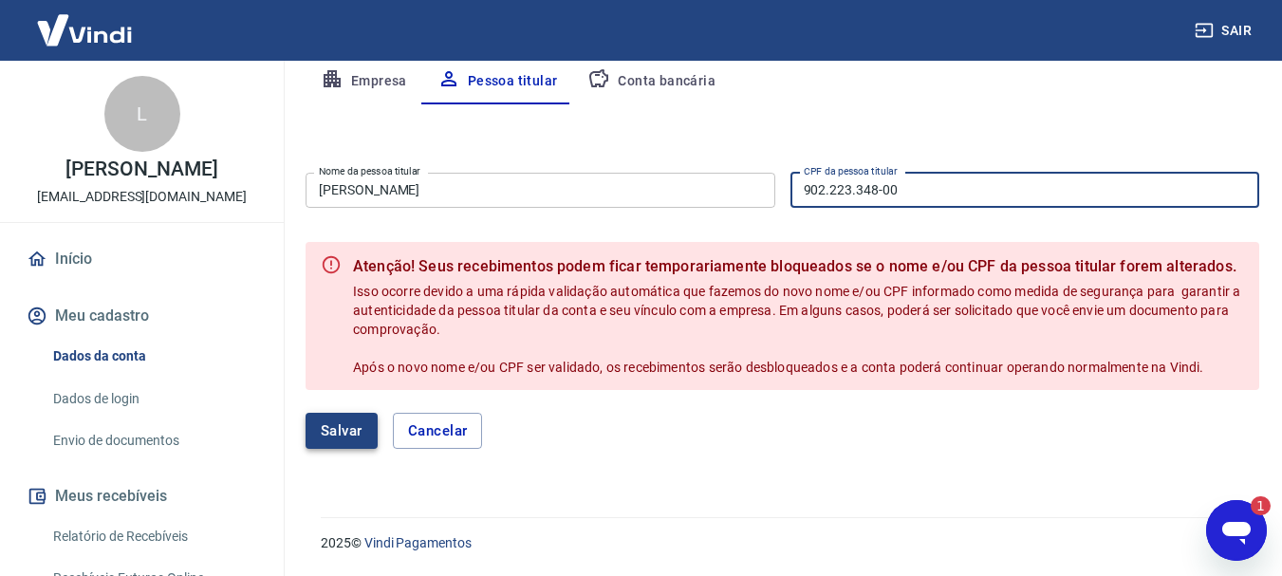
type input "902.223.348-00"
click at [341, 433] on button "Salvar" at bounding box center [342, 431] width 72 height 36
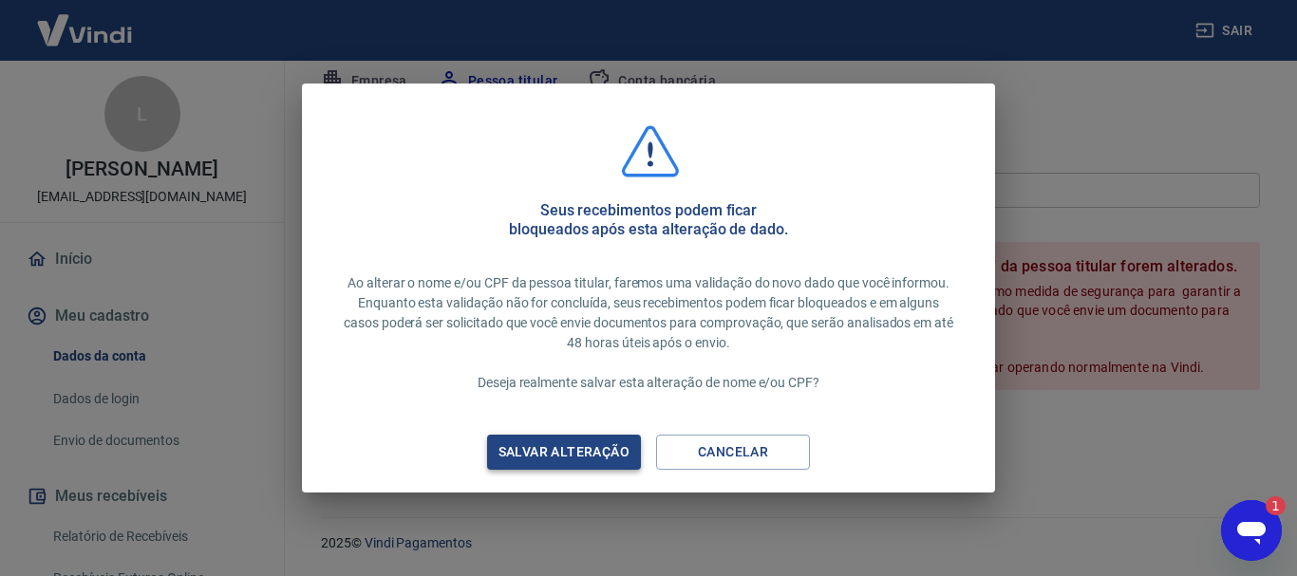
click at [553, 446] on div "Salvar alteração" at bounding box center [564, 452] width 177 height 24
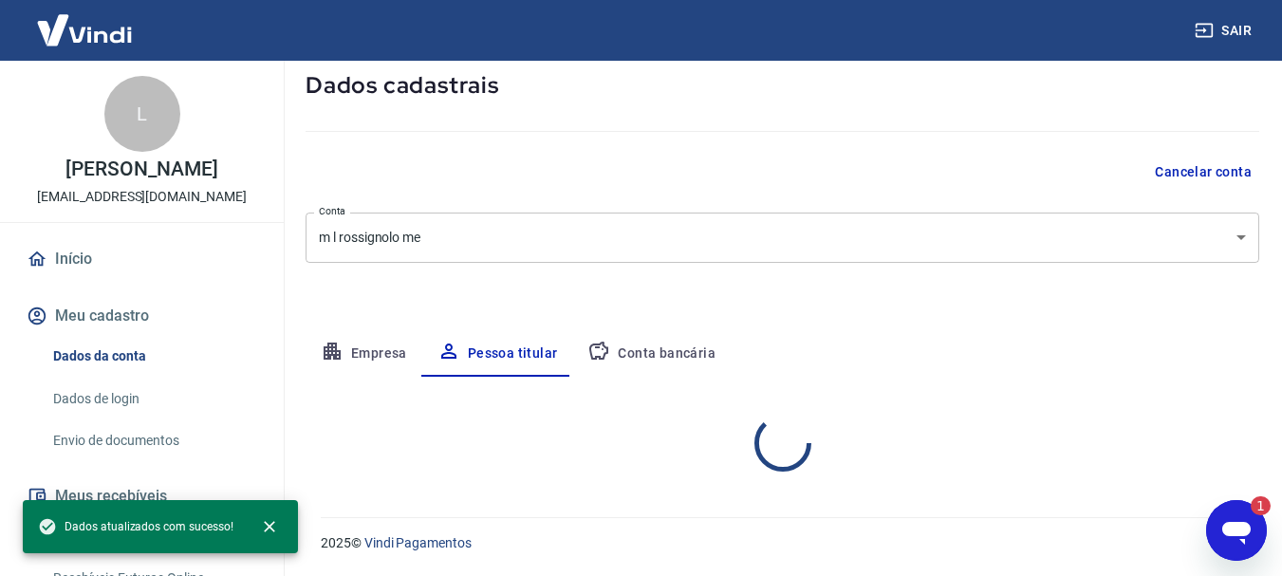
scroll to position [183, 0]
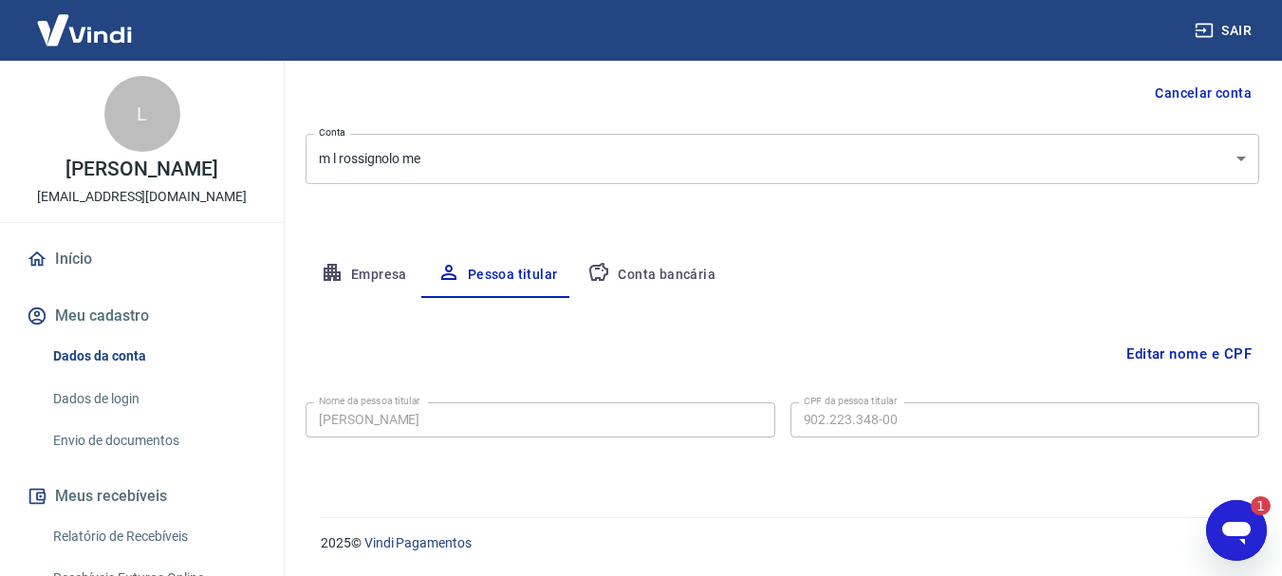
click at [683, 272] on button "Conta bancária" at bounding box center [651, 275] width 159 height 46
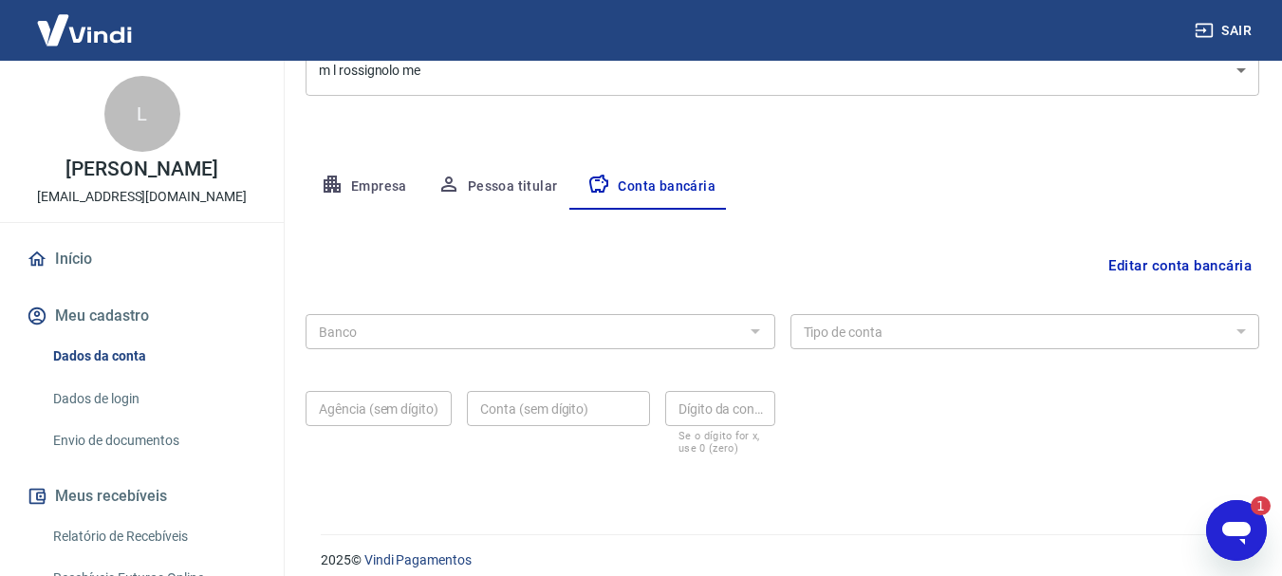
scroll to position [289, 0]
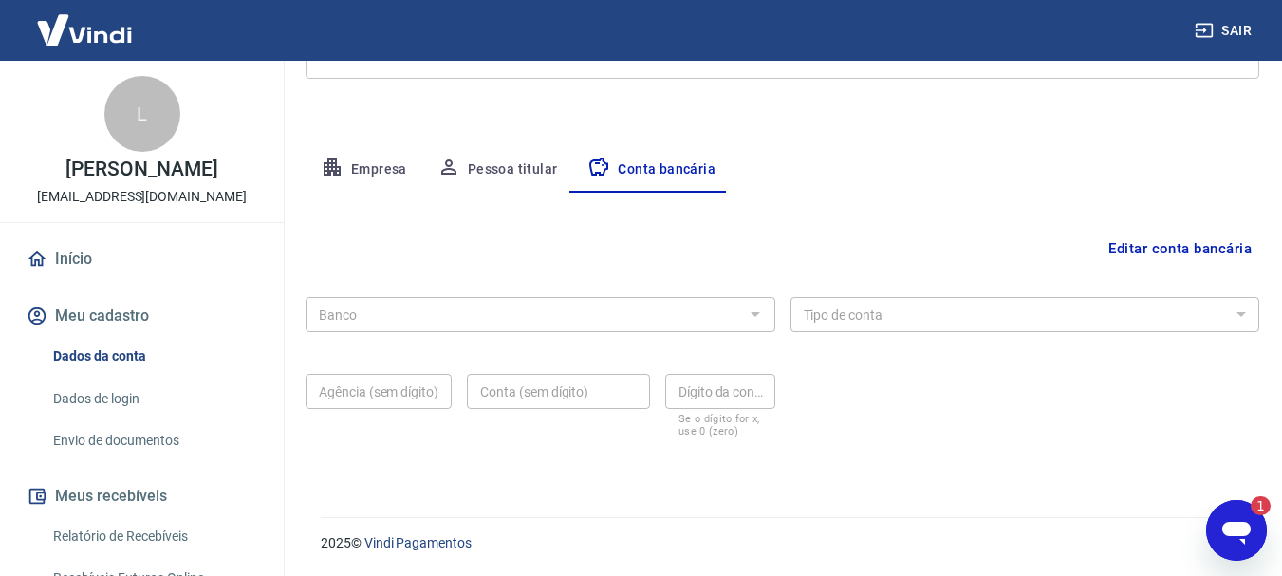
click at [1178, 250] on button "Editar conta bancária" at bounding box center [1180, 249] width 159 height 36
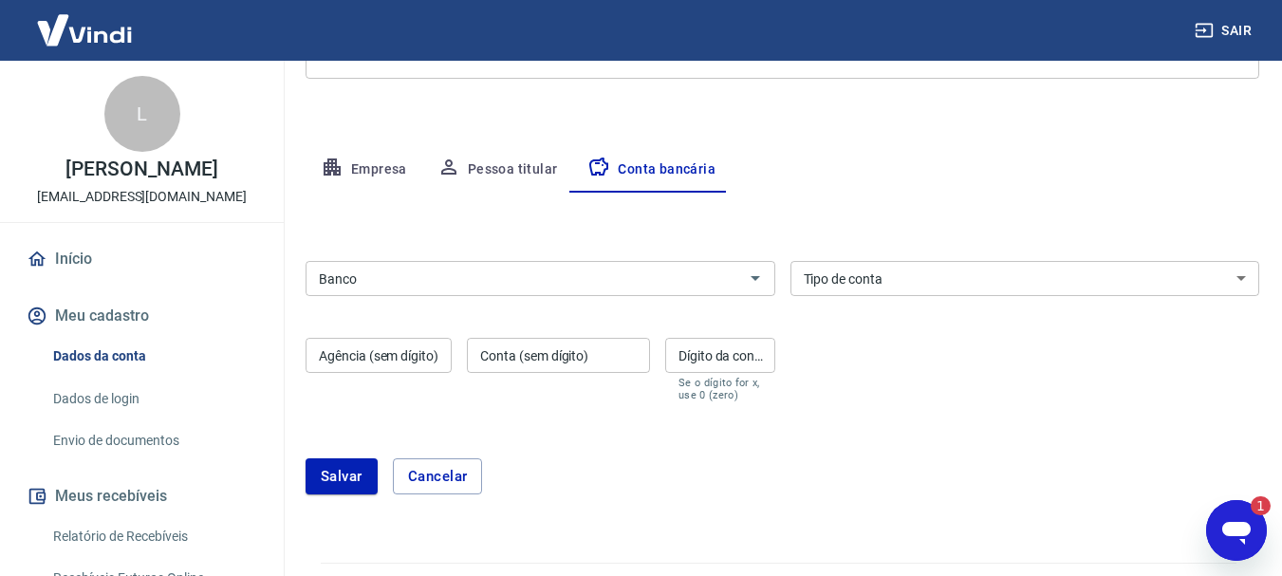
click at [729, 289] on input "Banco" at bounding box center [524, 279] width 427 height 24
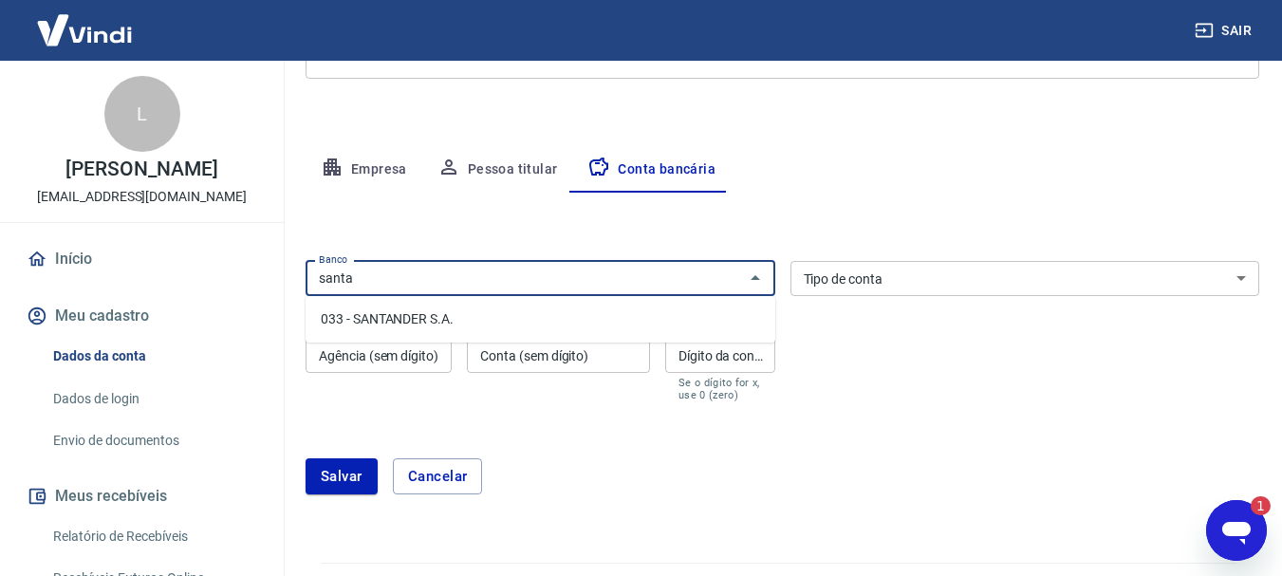
click at [374, 316] on li "033 - SANTANDER S.A." at bounding box center [541, 319] width 470 height 31
type input "033 - SANTANDER S.A."
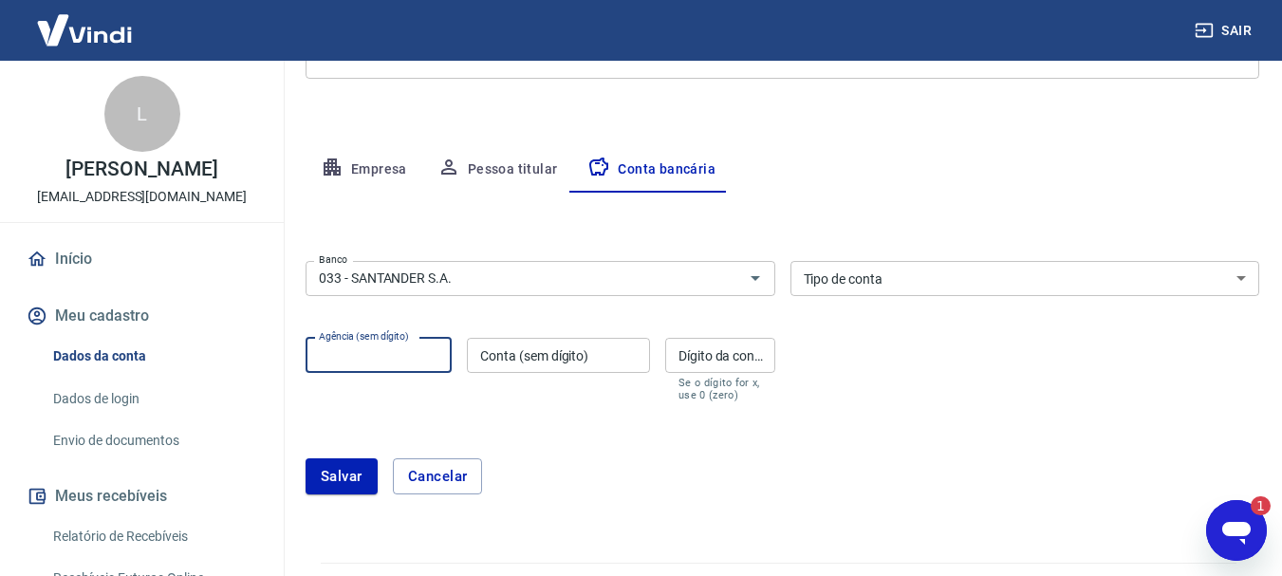
click at [401, 356] on input "Agência (sem dígito)" at bounding box center [379, 355] width 146 height 35
type input "1591"
click at [536, 359] on div "Conta (sem dígito) Conta (sem dígito)" at bounding box center [558, 370] width 183 height 64
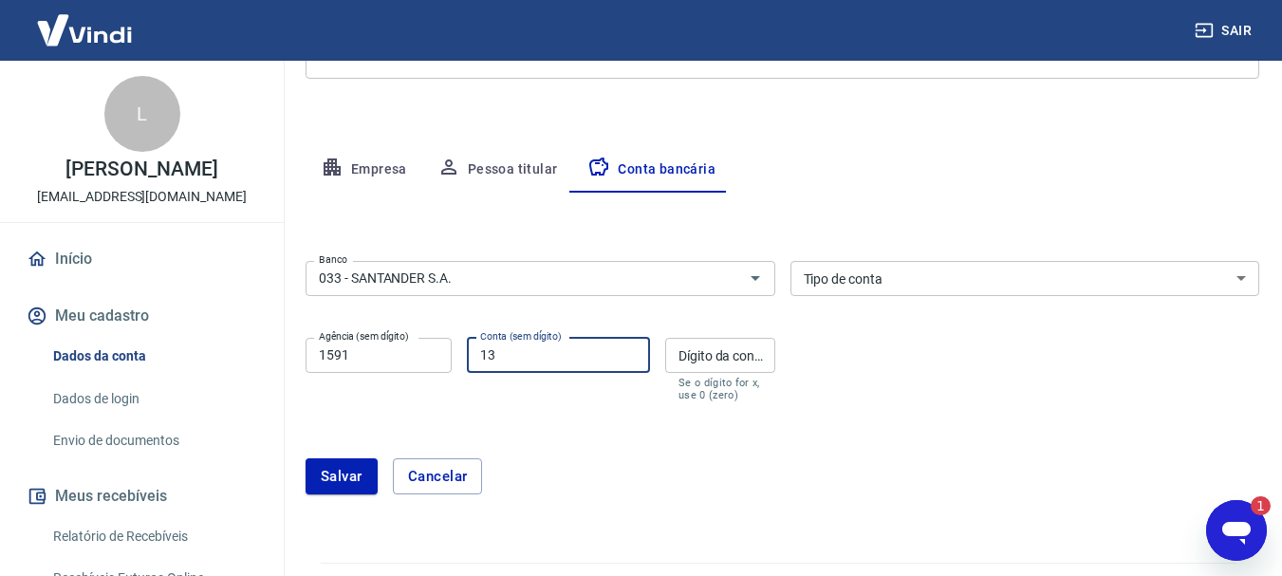
type input "13001634"
click at [707, 364] on input "Dígito da conta" at bounding box center [720, 355] width 110 height 35
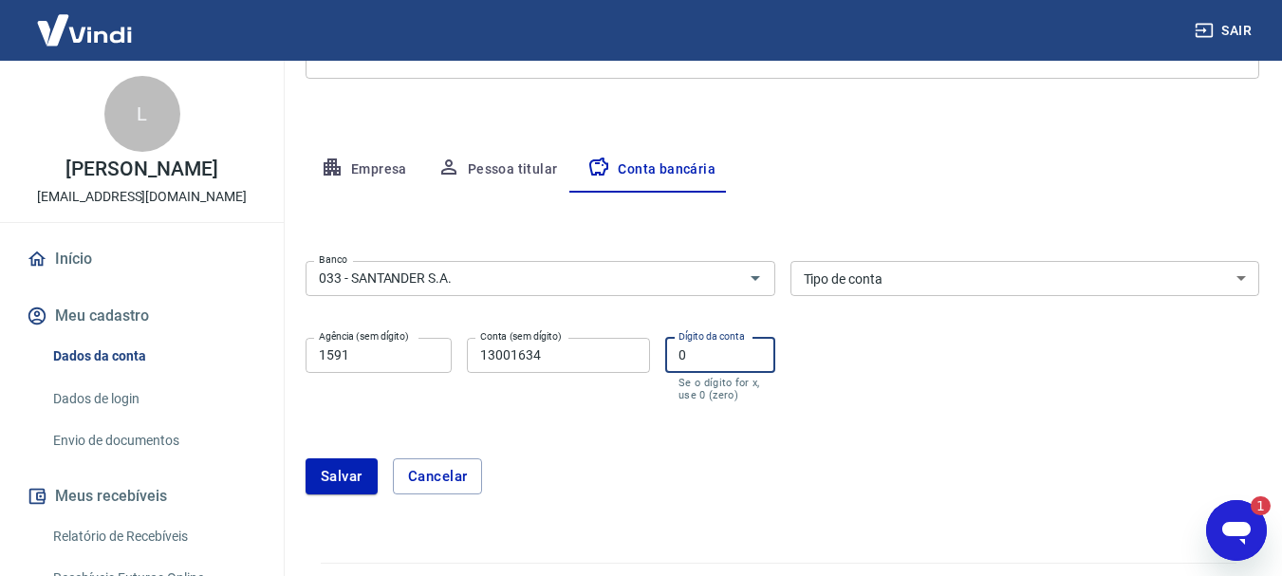
type input "0"
click at [862, 397] on div "Banco 033 - SANTANDER S.A. Banco Tipo de conta Conta Corrente Conta Poupança Ti…" at bounding box center [783, 329] width 954 height 152
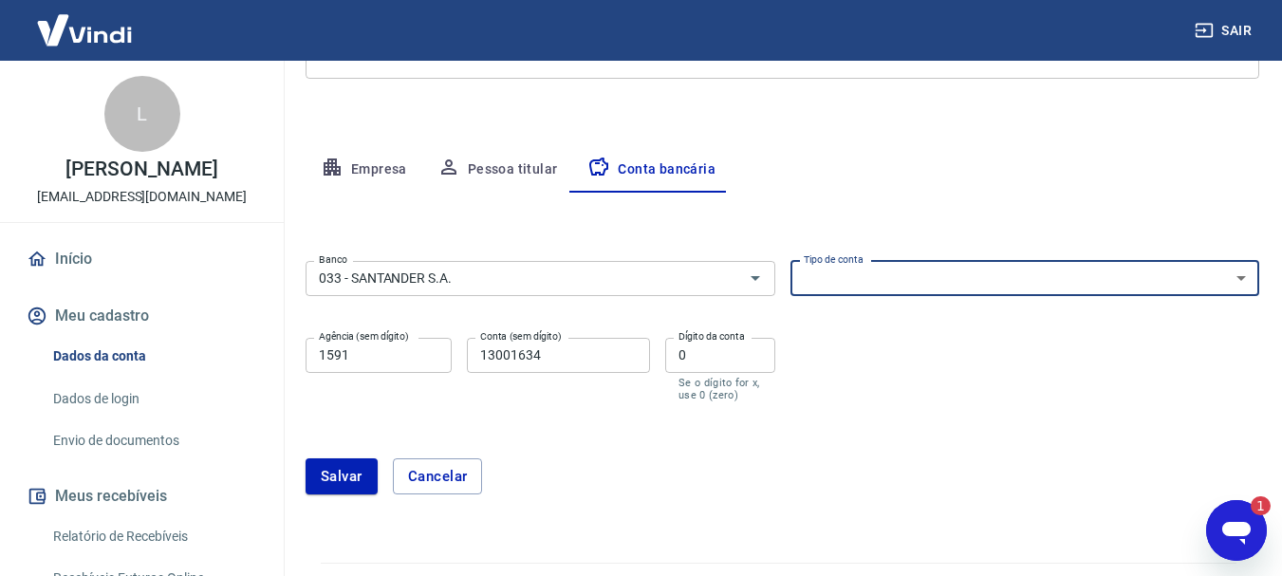
click at [890, 280] on select "Conta Corrente Conta Poupança" at bounding box center [1026, 278] width 470 height 35
select select "1"
click at [791, 261] on select "Conta Corrente Conta Poupança" at bounding box center [1026, 278] width 470 height 35
click at [352, 472] on button "Salvar" at bounding box center [342, 476] width 72 height 36
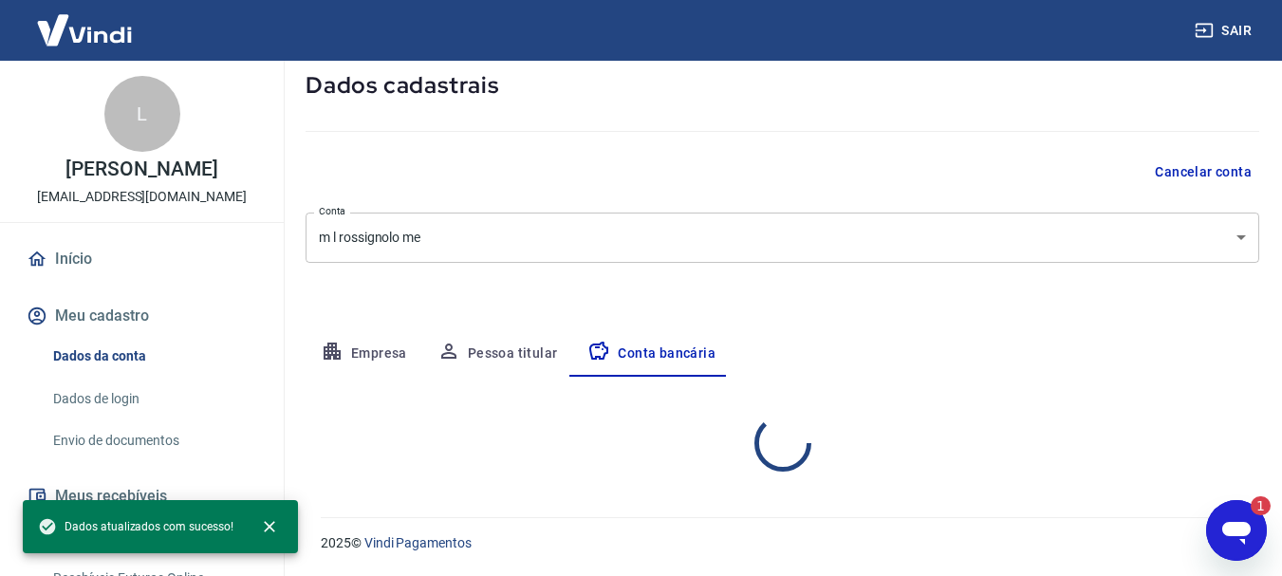
select select "1"
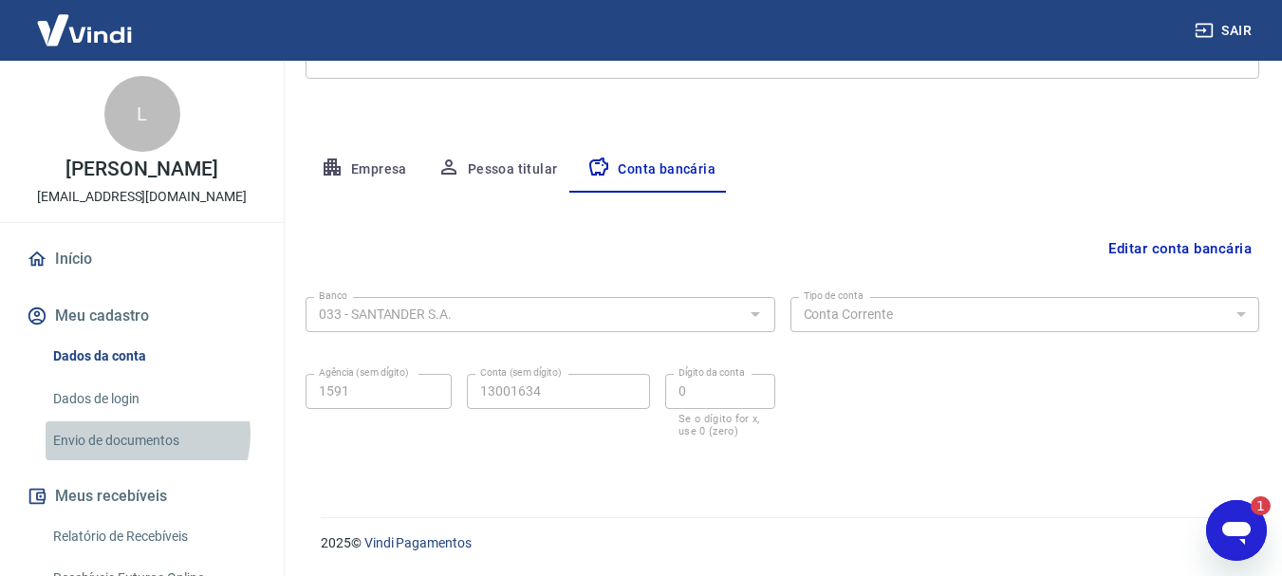
click at [142, 455] on link "Envio de documentos" at bounding box center [153, 440] width 215 height 39
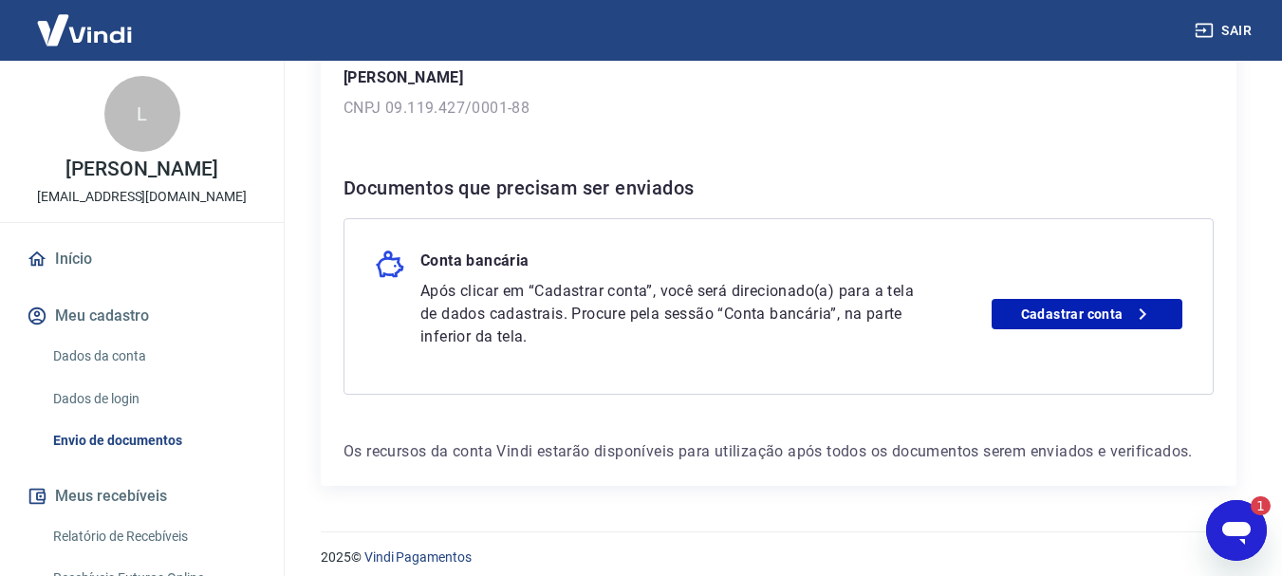
scroll to position [327, 0]
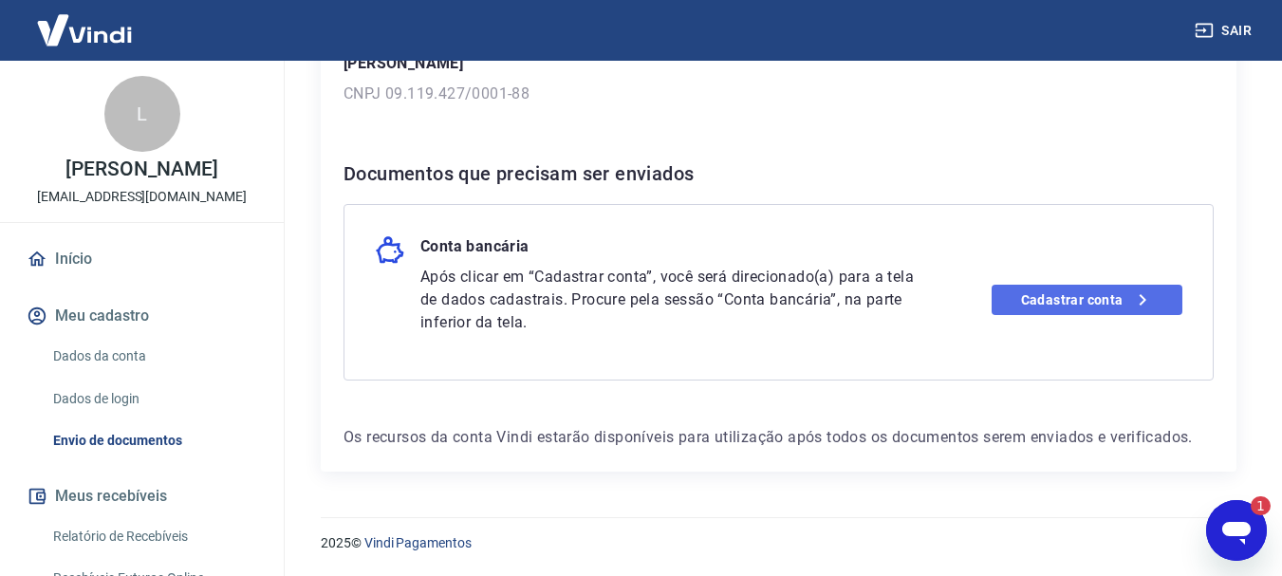
click at [1031, 300] on link "Cadastrar conta" at bounding box center [1087, 300] width 191 height 30
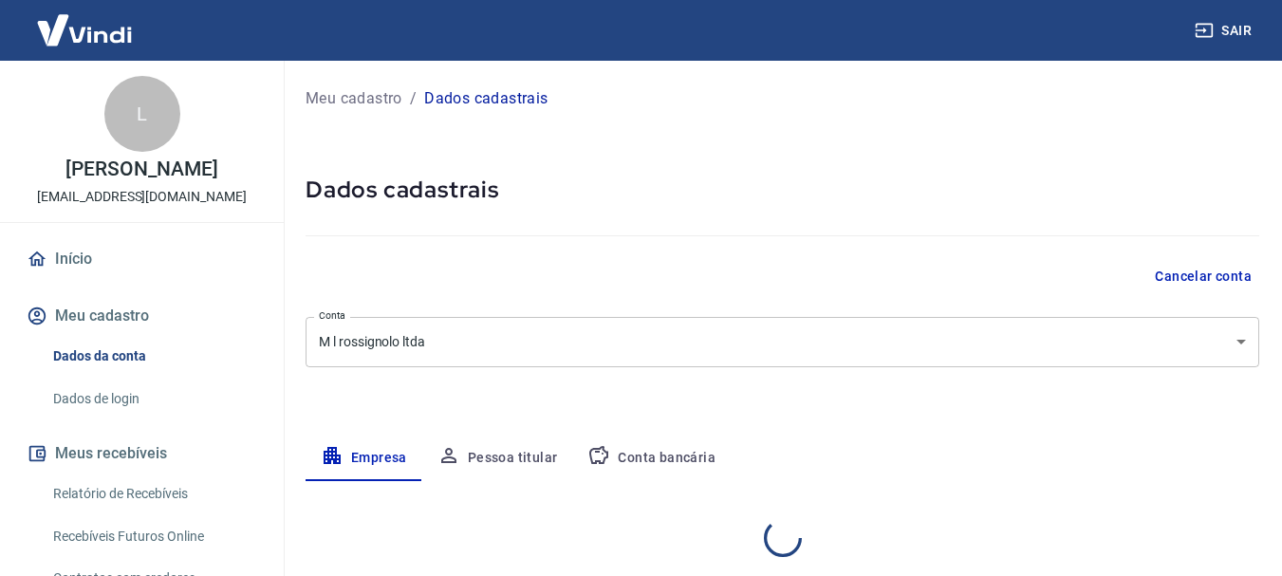
select select "SP"
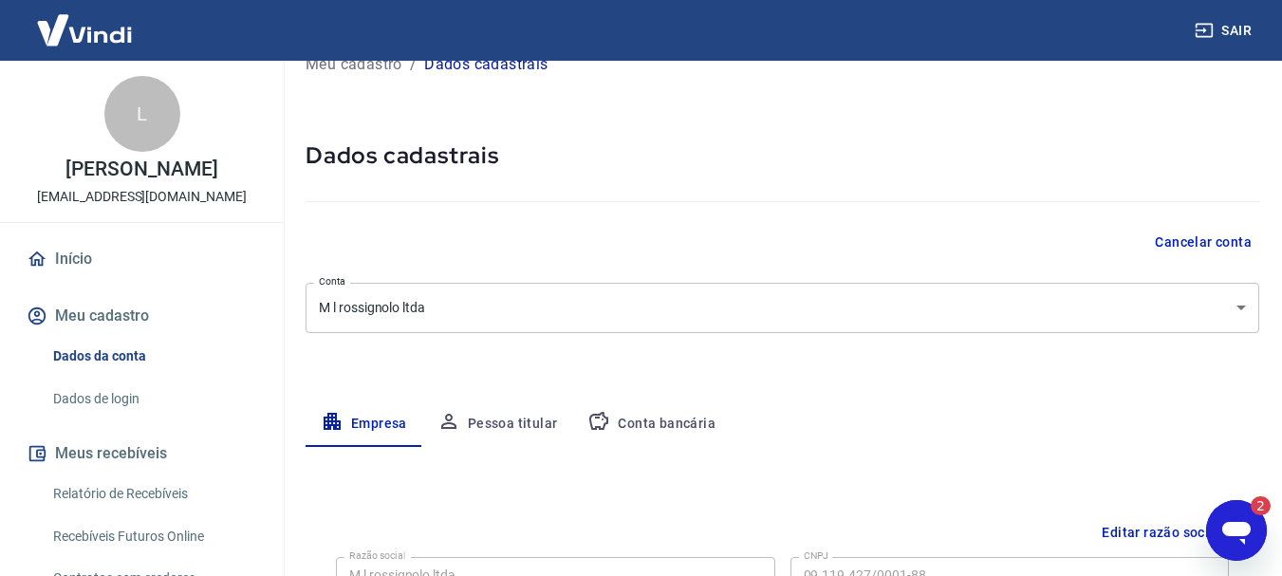
scroll to position [33, 0]
click at [524, 432] on button "Pessoa titular" at bounding box center [497, 425] width 151 height 46
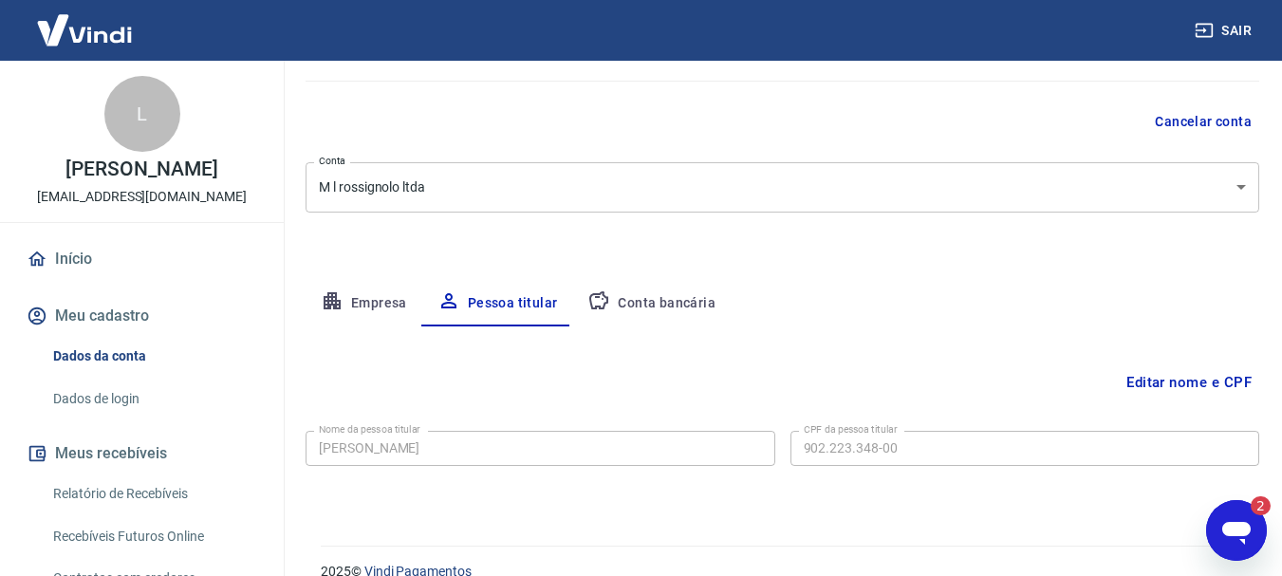
scroll to position [183, 0]
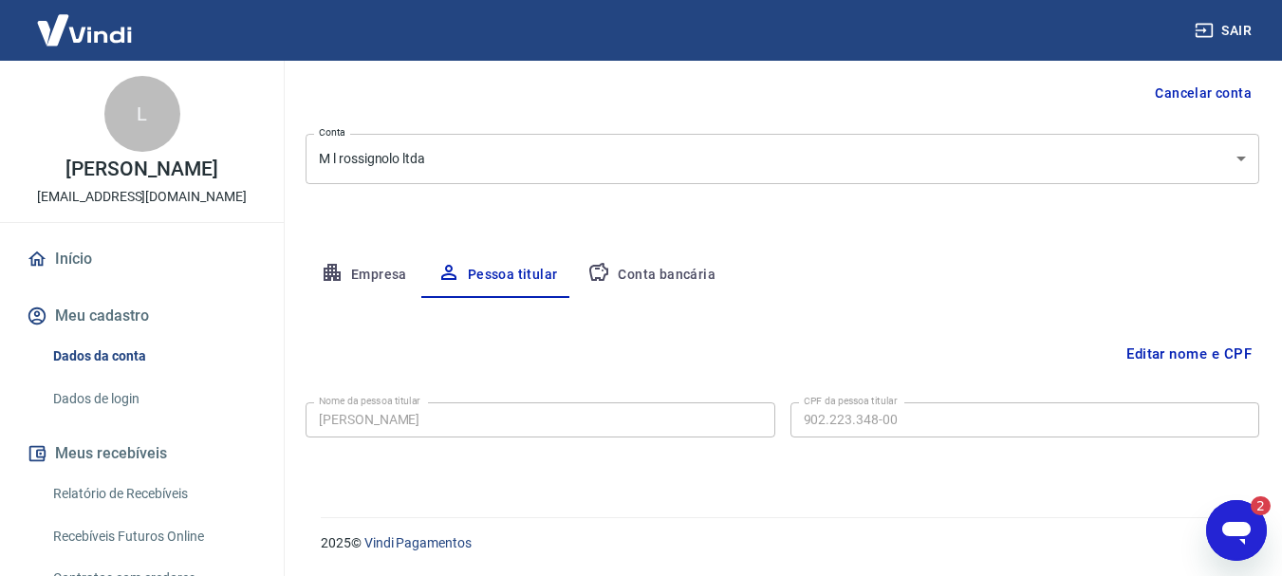
click at [679, 272] on button "Conta bancária" at bounding box center [651, 275] width 159 height 46
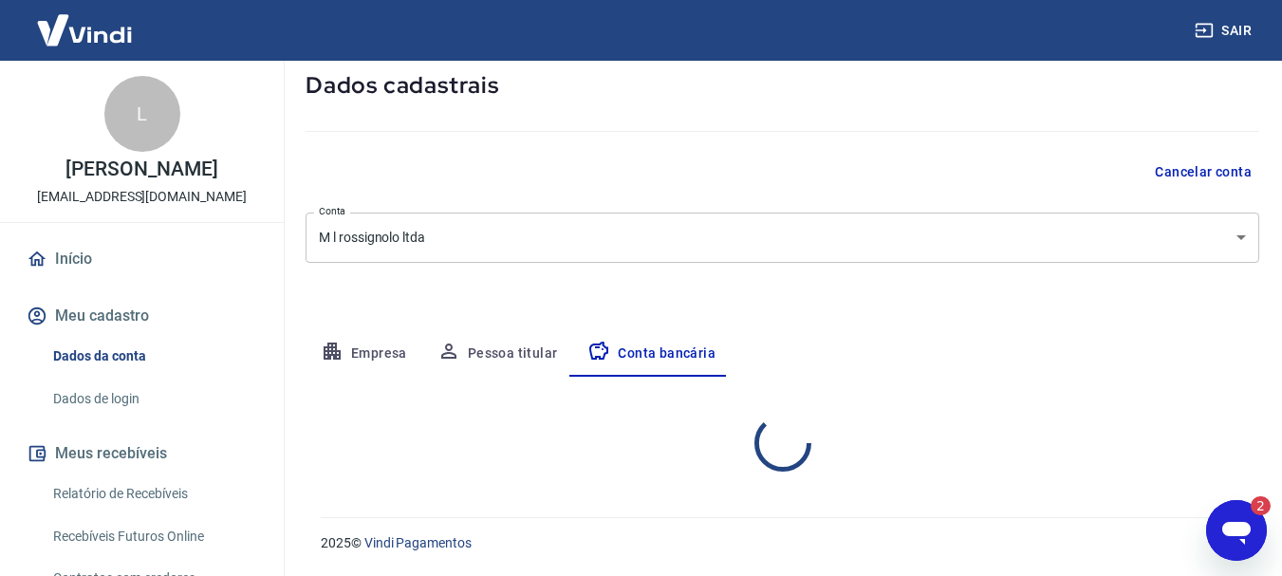
select select "1"
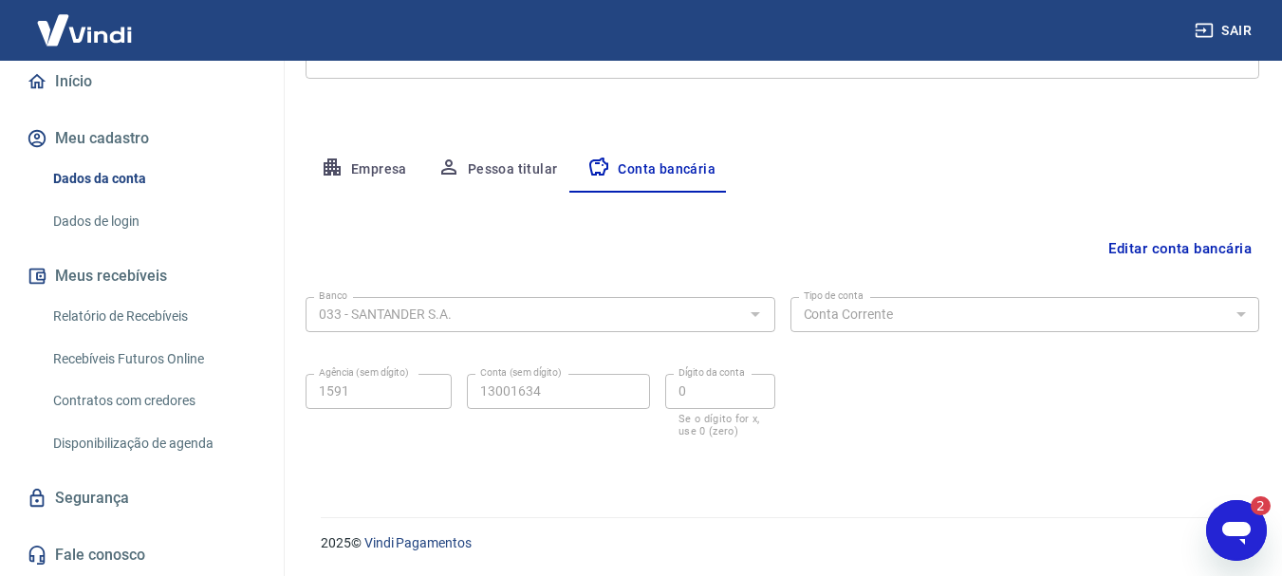
scroll to position [103, 0]
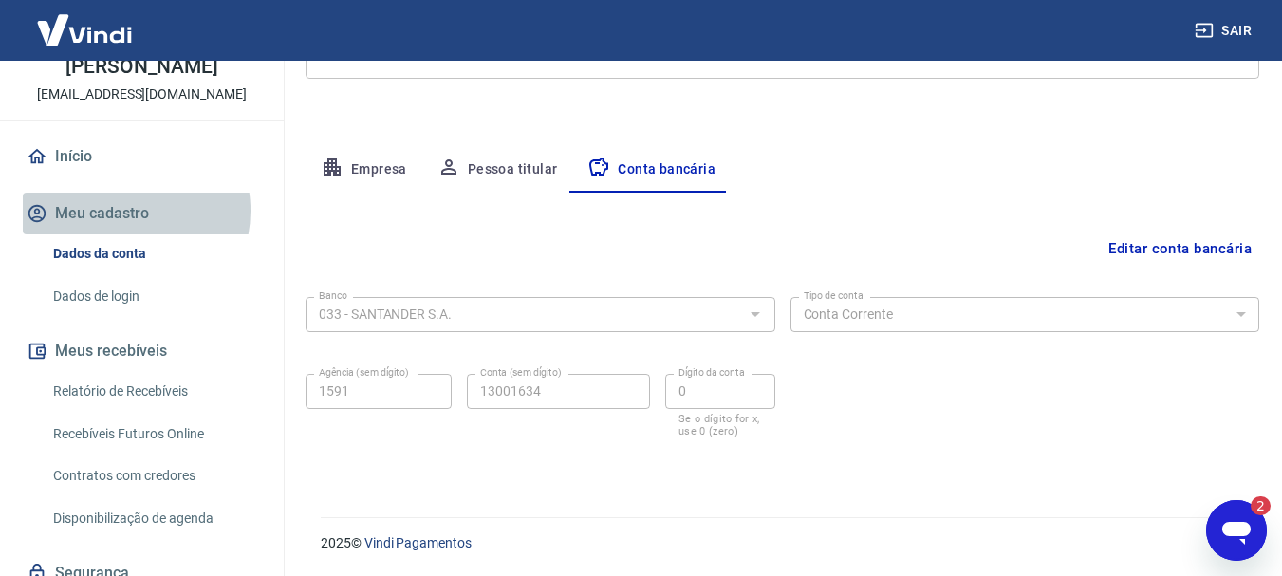
click at [122, 231] on button "Meu cadastro" at bounding box center [142, 214] width 238 height 42
click at [109, 234] on button "Meu cadastro" at bounding box center [142, 214] width 238 height 42
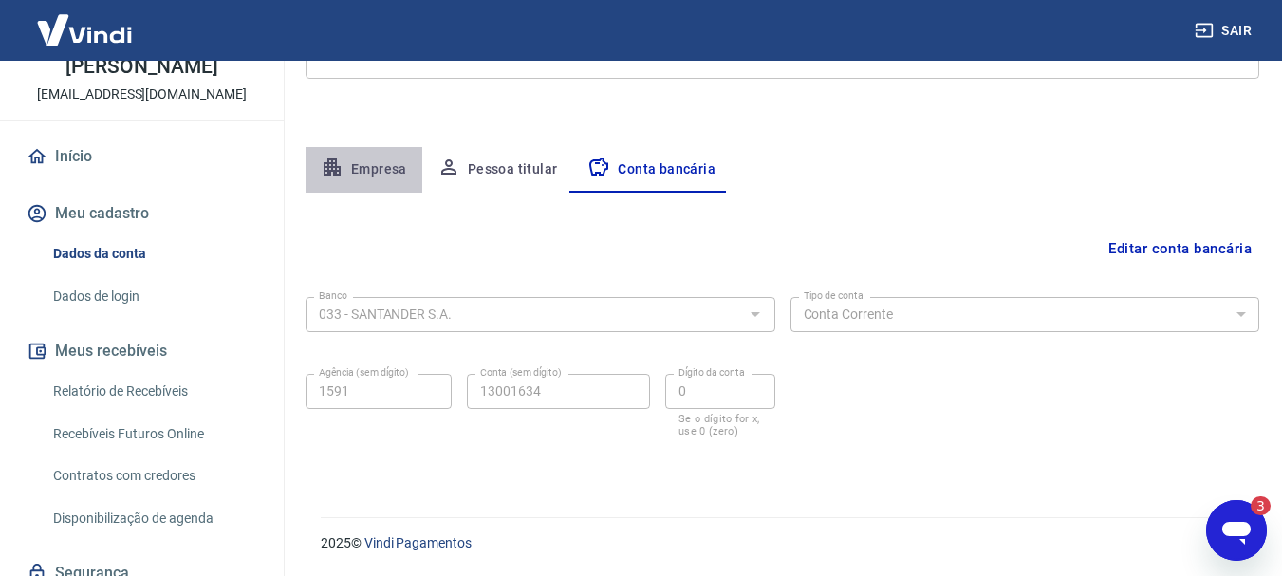
click at [377, 172] on button "Empresa" at bounding box center [364, 170] width 117 height 46
select select "SP"
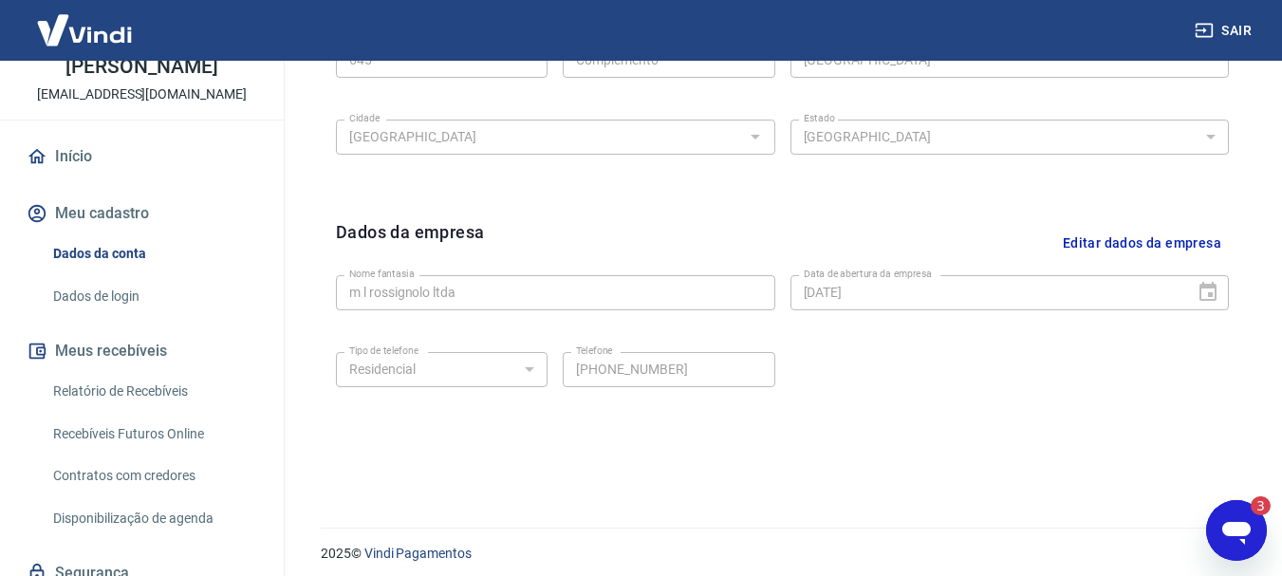
scroll to position [793, 0]
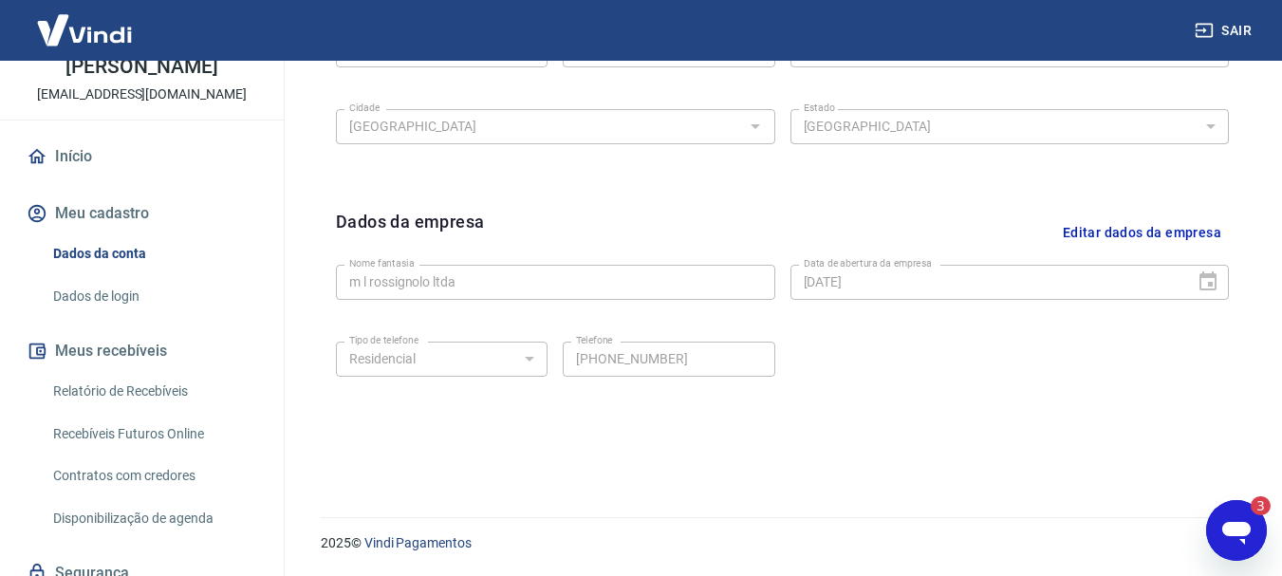
click at [1237, 534] on icon "Abrir janela de mensagens, 3 mensagens não lidas" at bounding box center [1237, 533] width 28 height 23
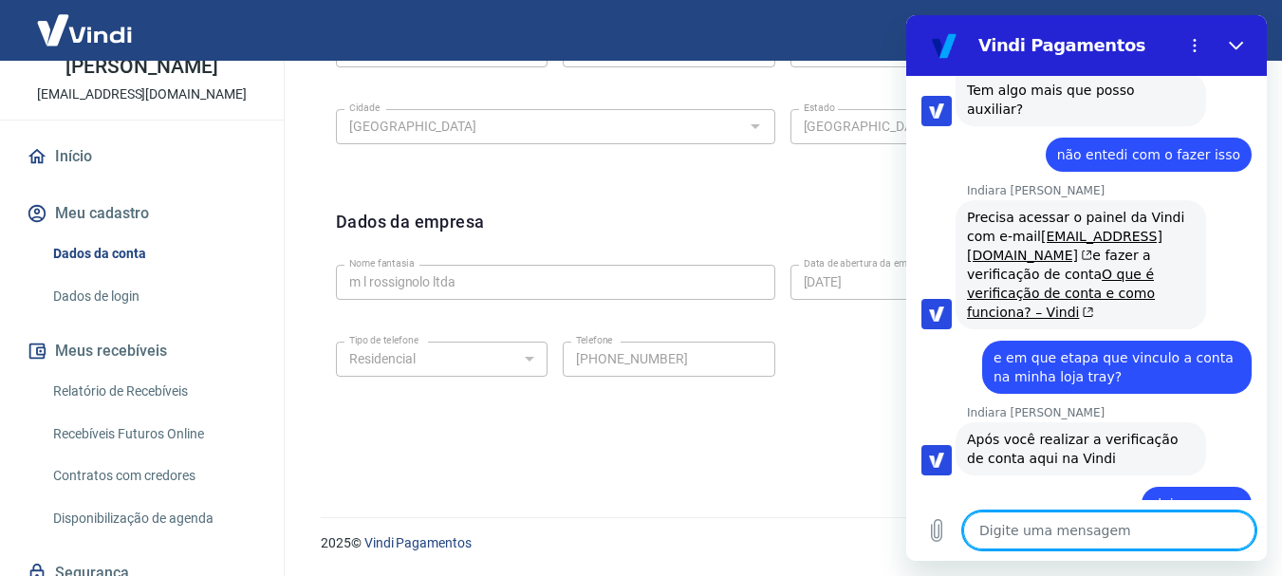
scroll to position [1513, 0]
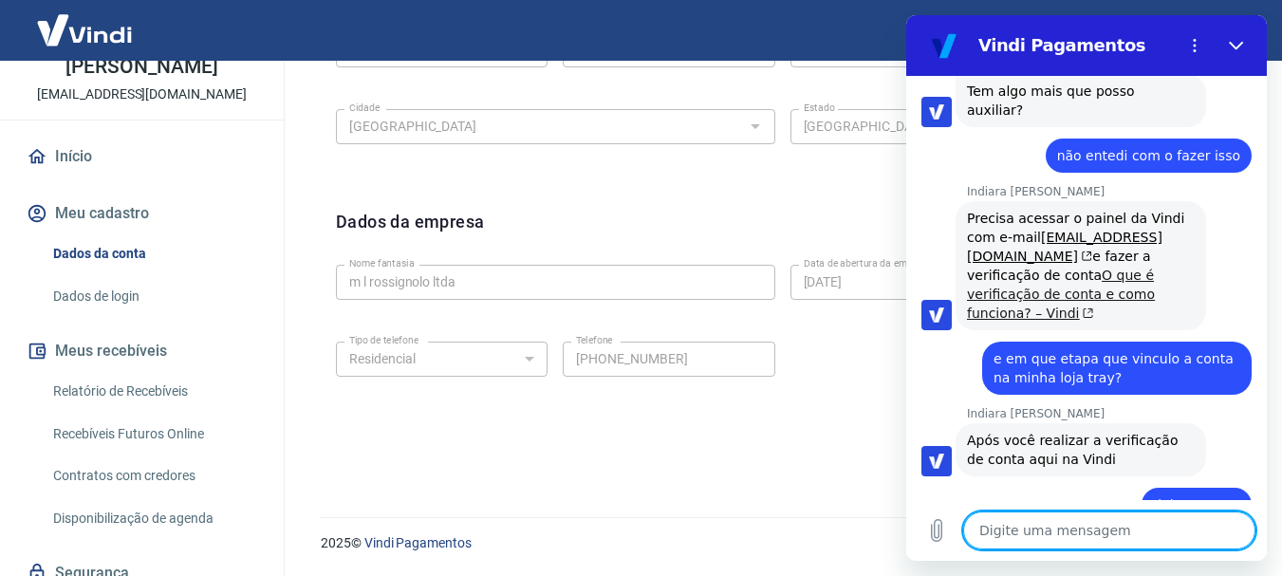
click at [1026, 268] on link "O que é verificação de conta e como funciona? – Vindi" at bounding box center [1061, 294] width 188 height 53
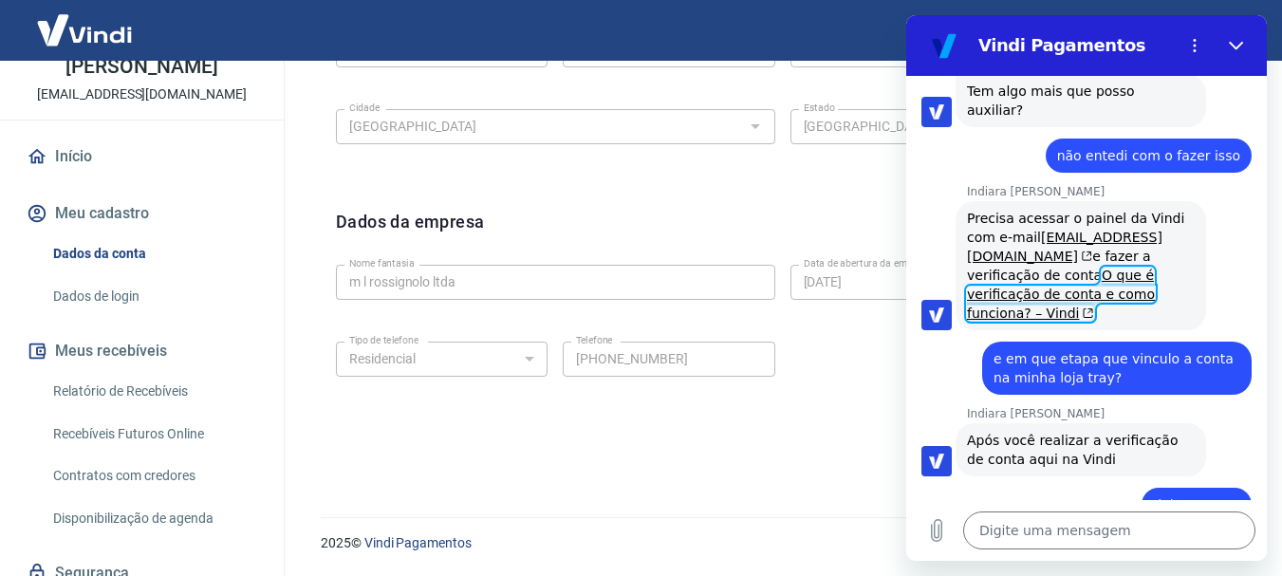
click at [57, 176] on link "Início" at bounding box center [142, 157] width 238 height 42
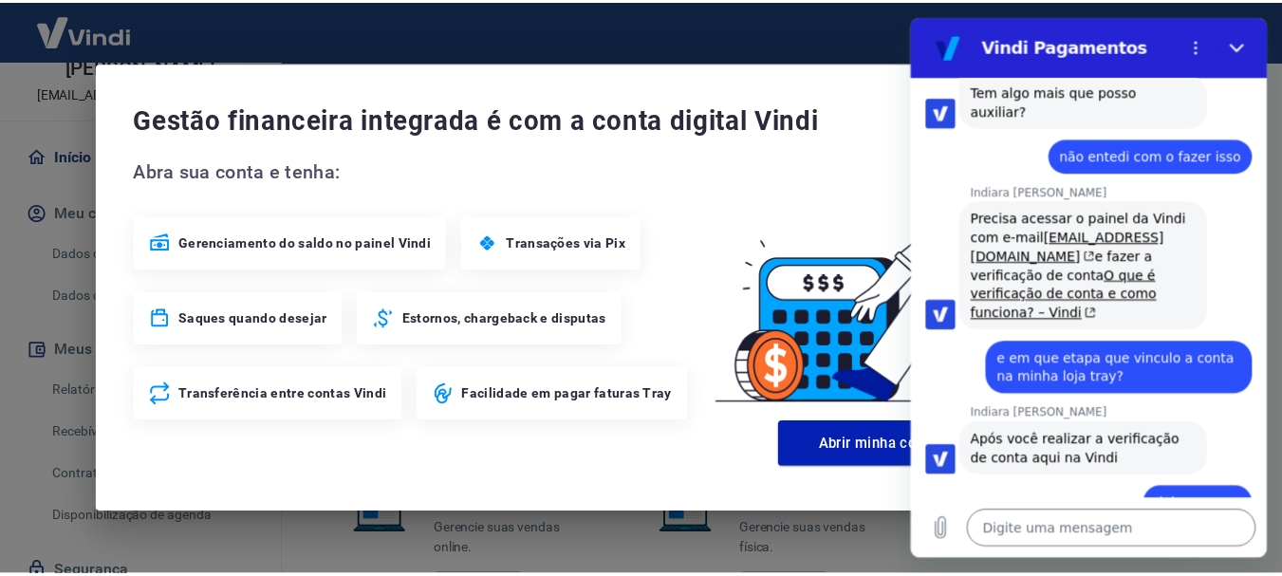
scroll to position [1169, 0]
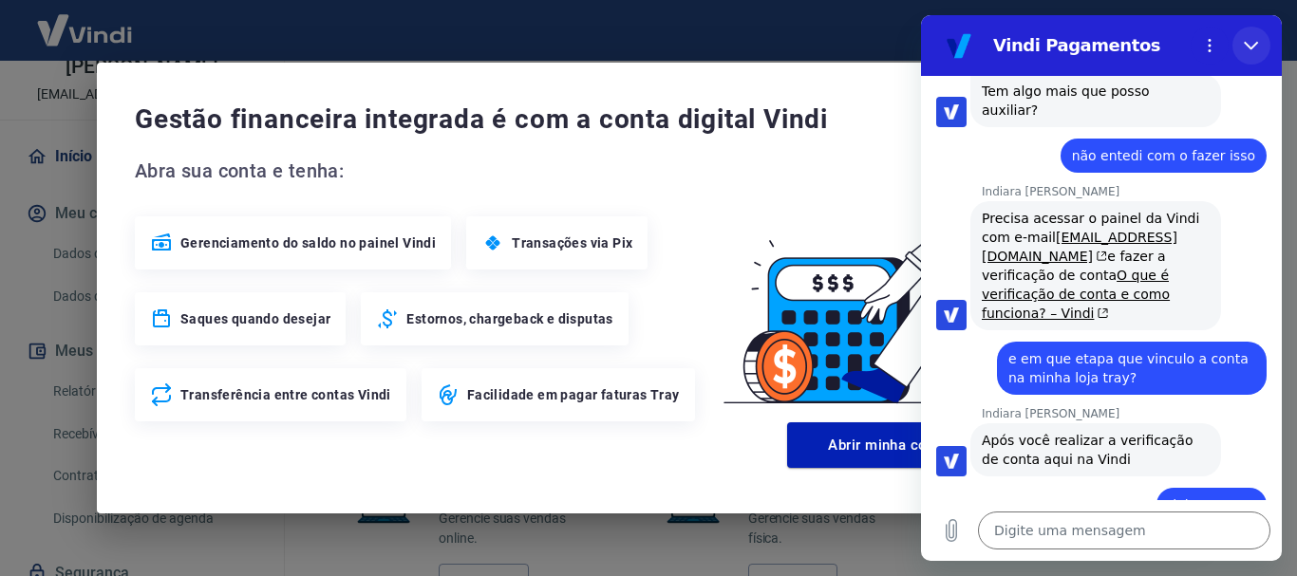
click at [1253, 44] on icon "Fechar" at bounding box center [1250, 45] width 15 height 15
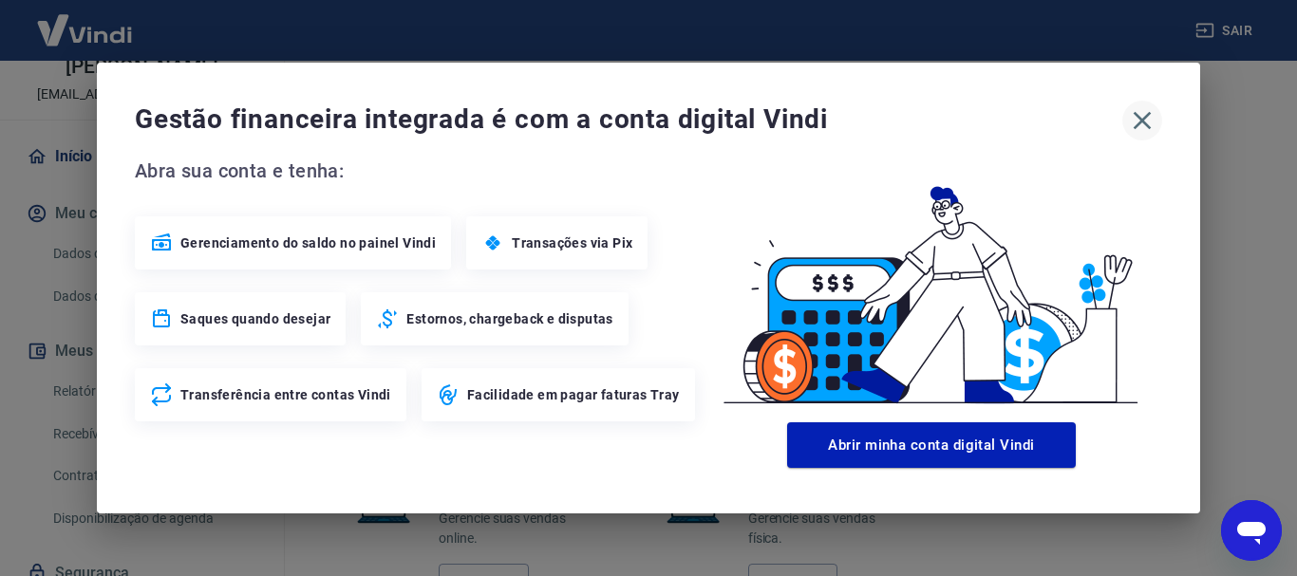
click at [1138, 123] on icon "button" at bounding box center [1142, 121] width 18 height 18
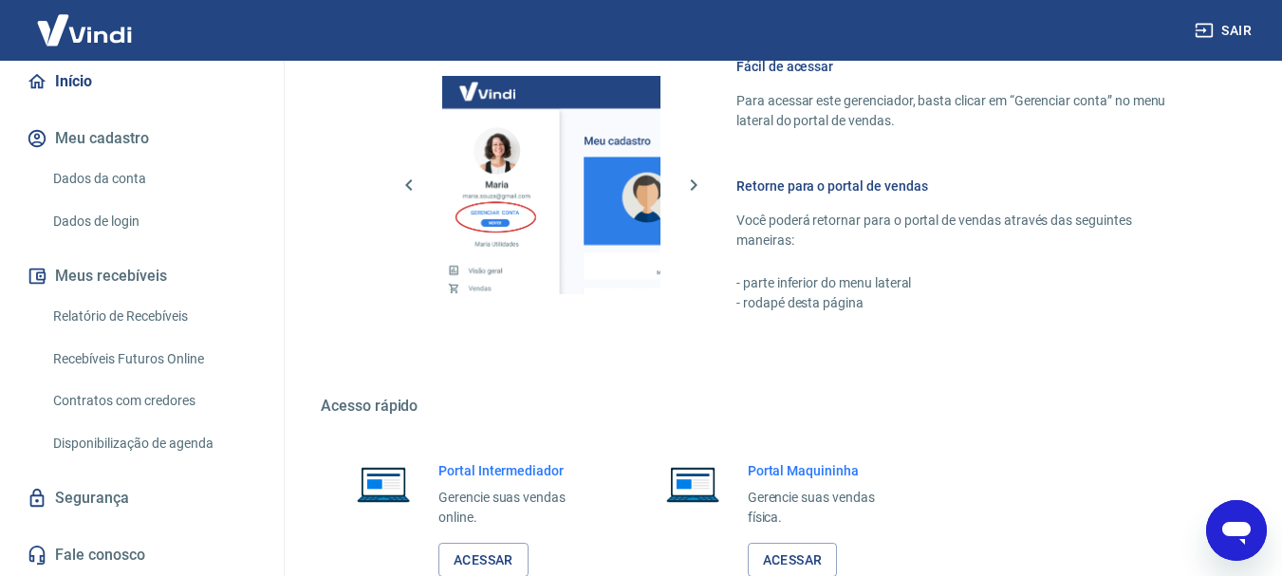
scroll to position [1224, 0]
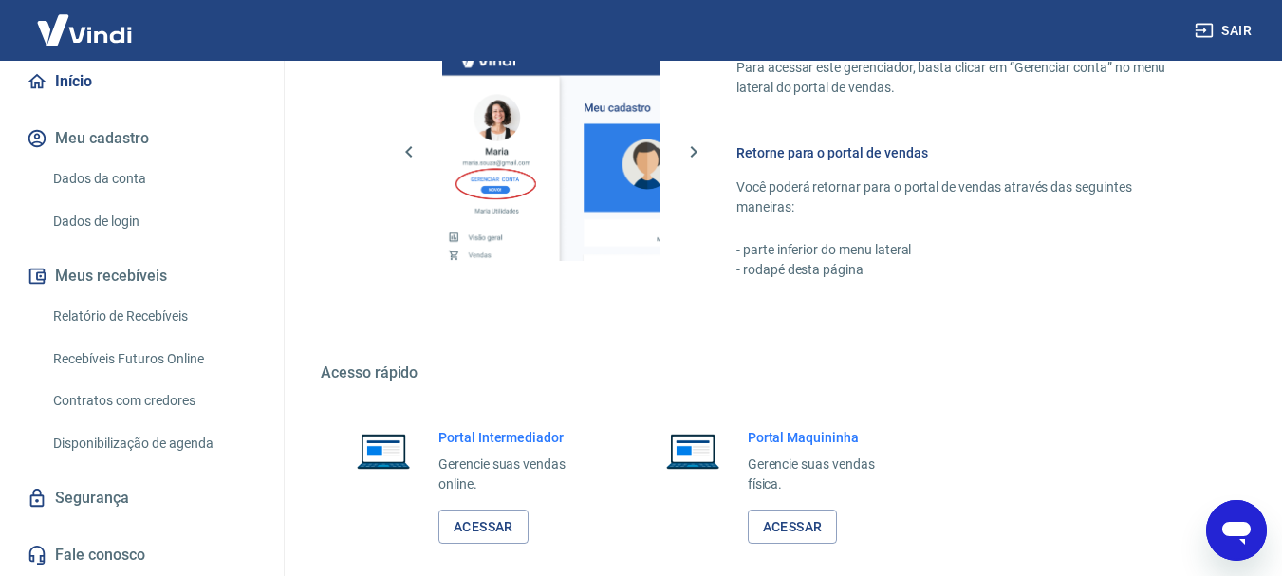
type textarea "x"
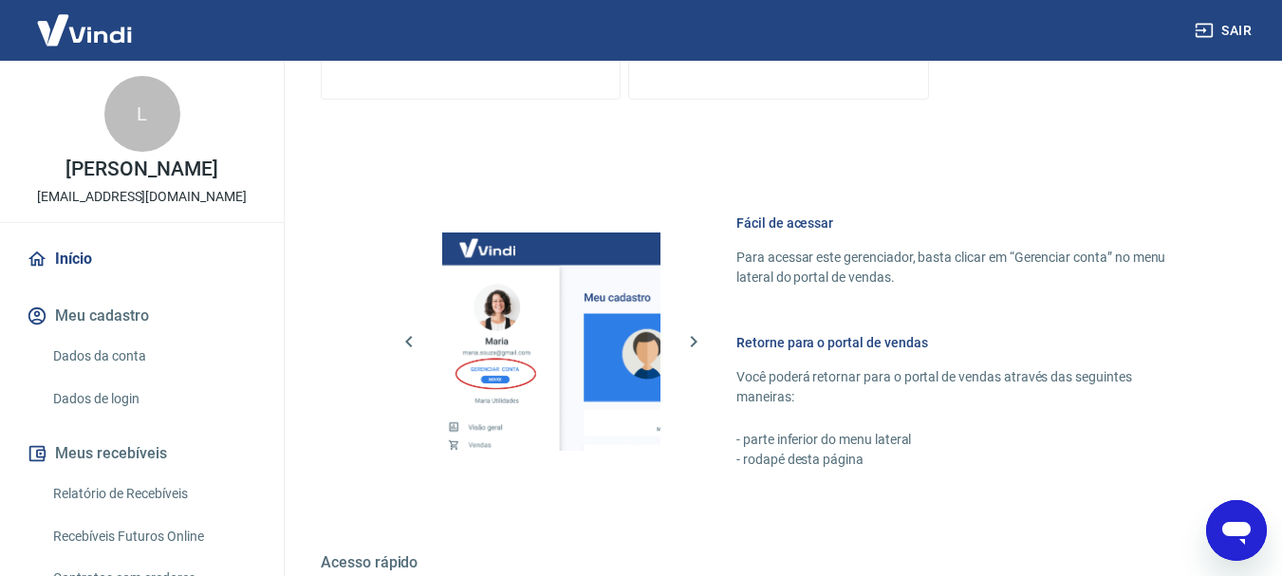
scroll to position [95, 0]
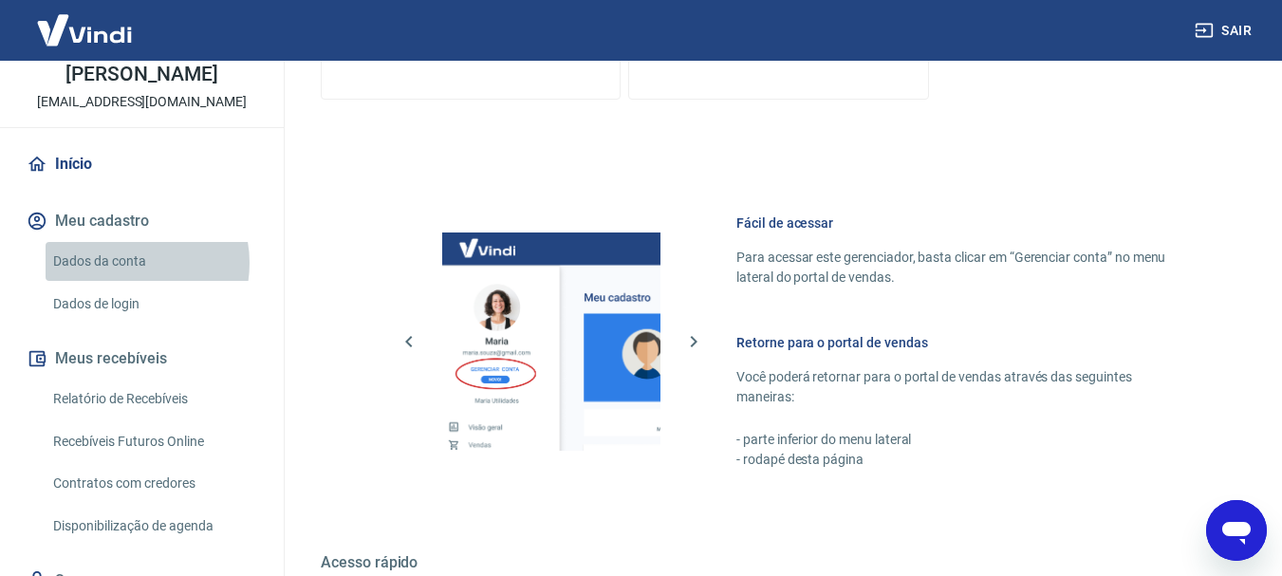
click at [124, 281] on link "Dados da conta" at bounding box center [153, 261] width 215 height 39
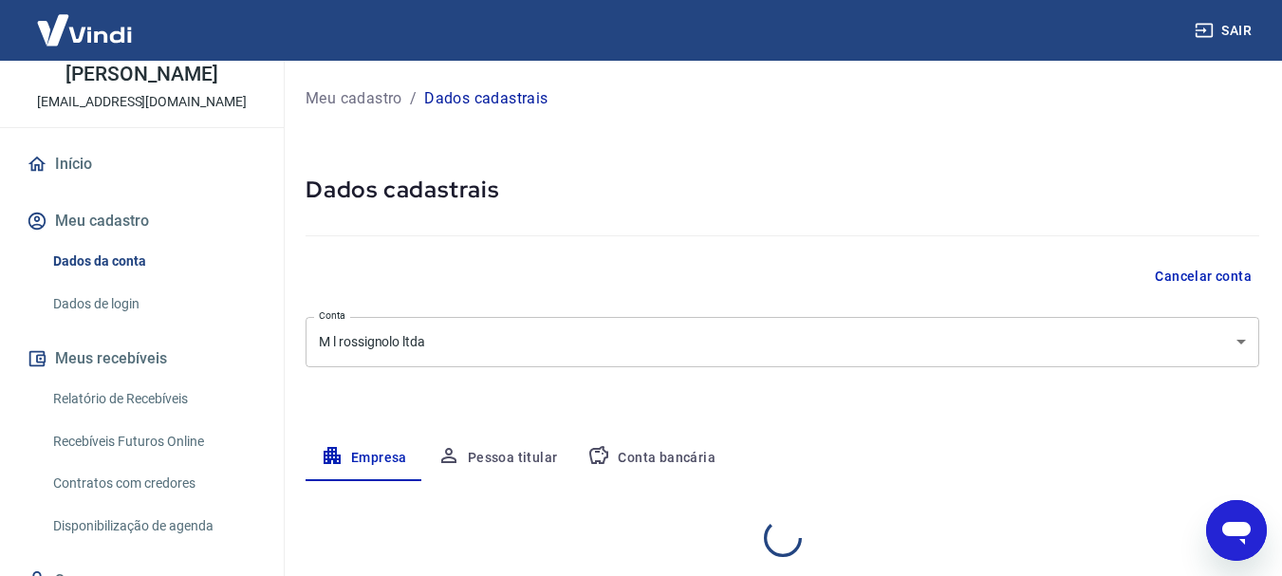
select select "SP"
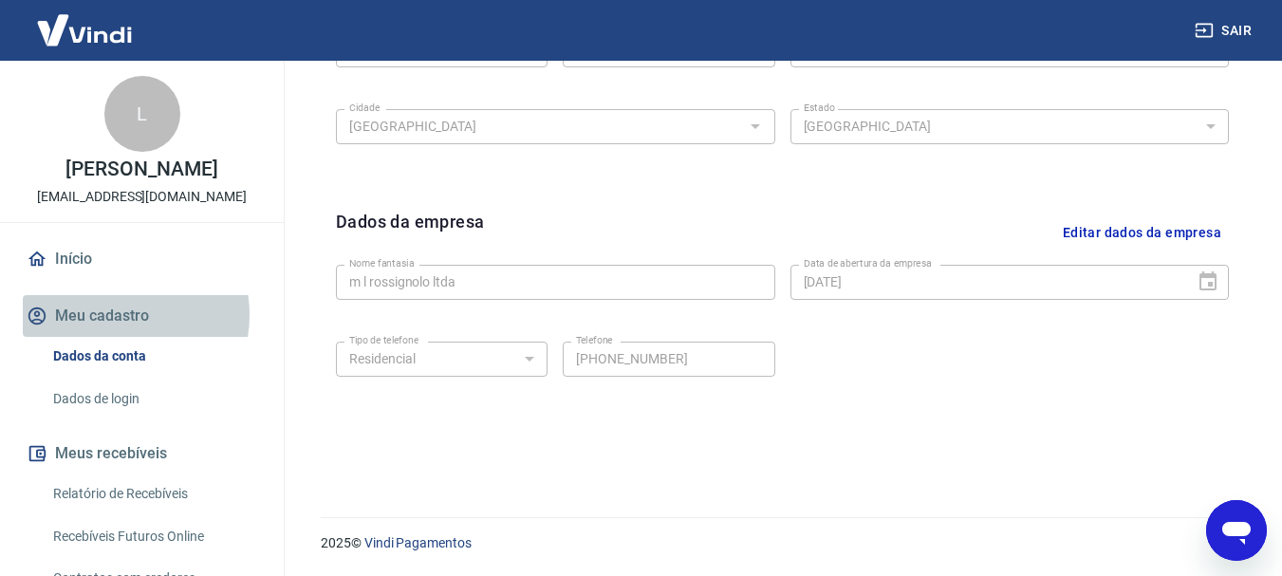
click at [114, 335] on button "Meu cadastro" at bounding box center [142, 316] width 238 height 42
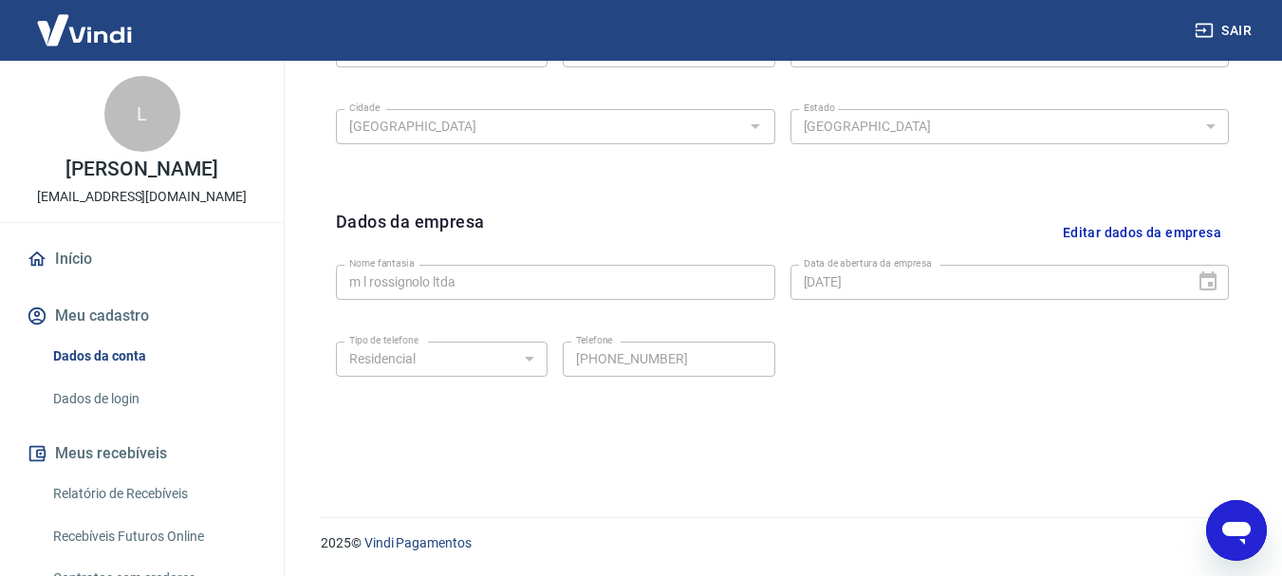
click at [84, 280] on link "Início" at bounding box center [142, 259] width 238 height 42
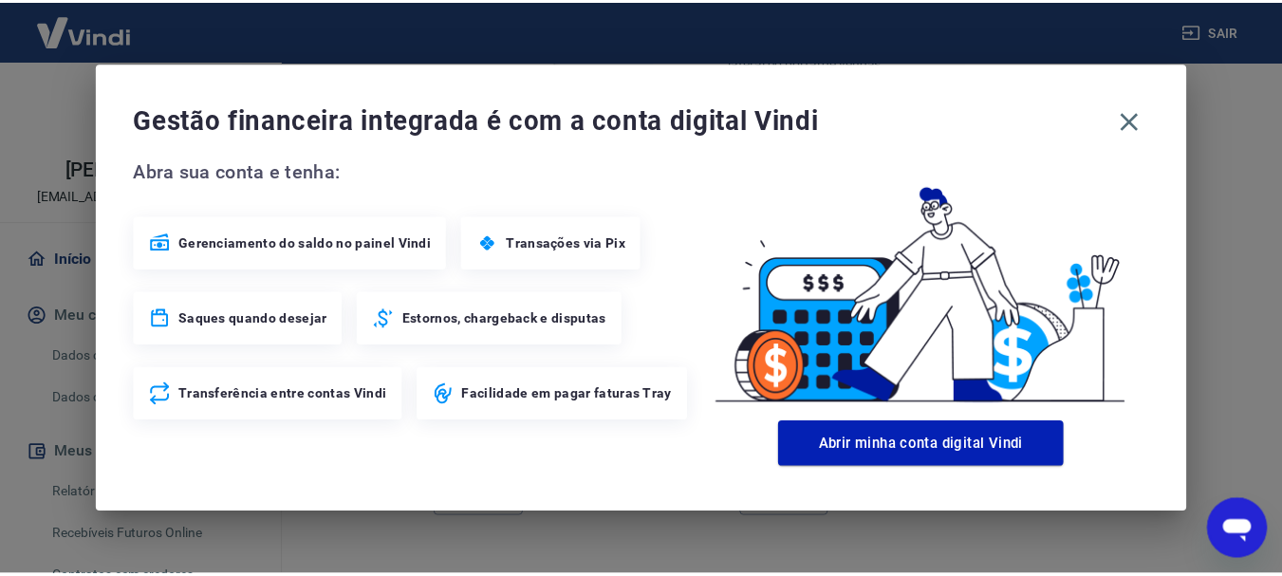
scroll to position [1254, 0]
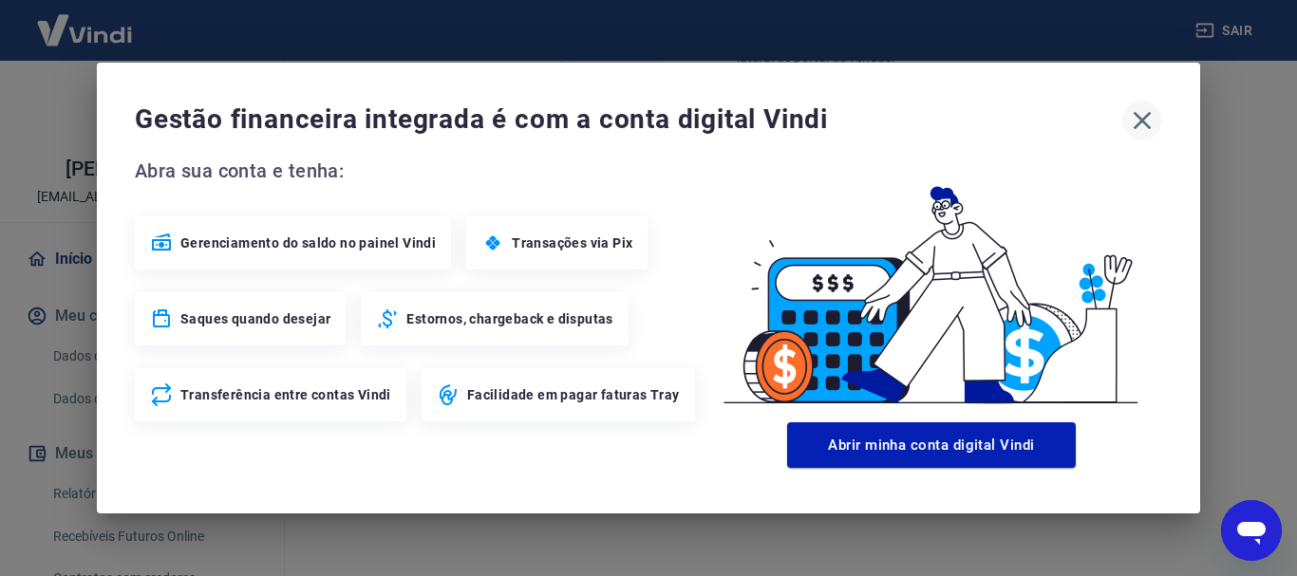
click at [1149, 125] on icon "button" at bounding box center [1142, 120] width 30 height 30
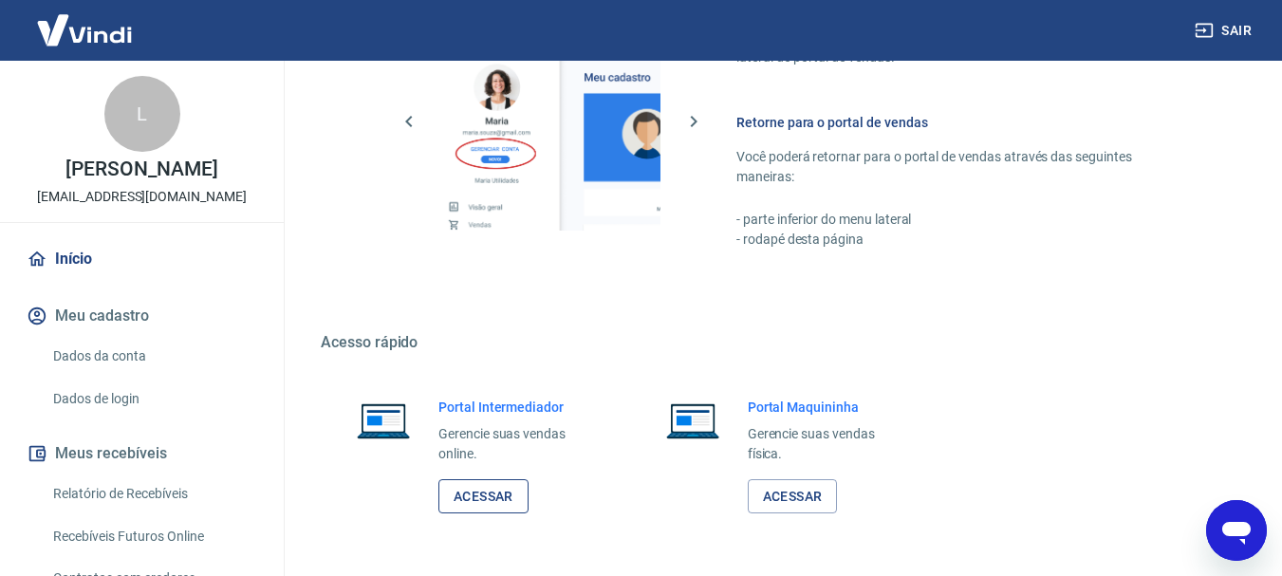
click at [504, 495] on link "Acessar" at bounding box center [484, 496] width 90 height 35
type textarea "x"
